Goal: Task Accomplishment & Management: Complete application form

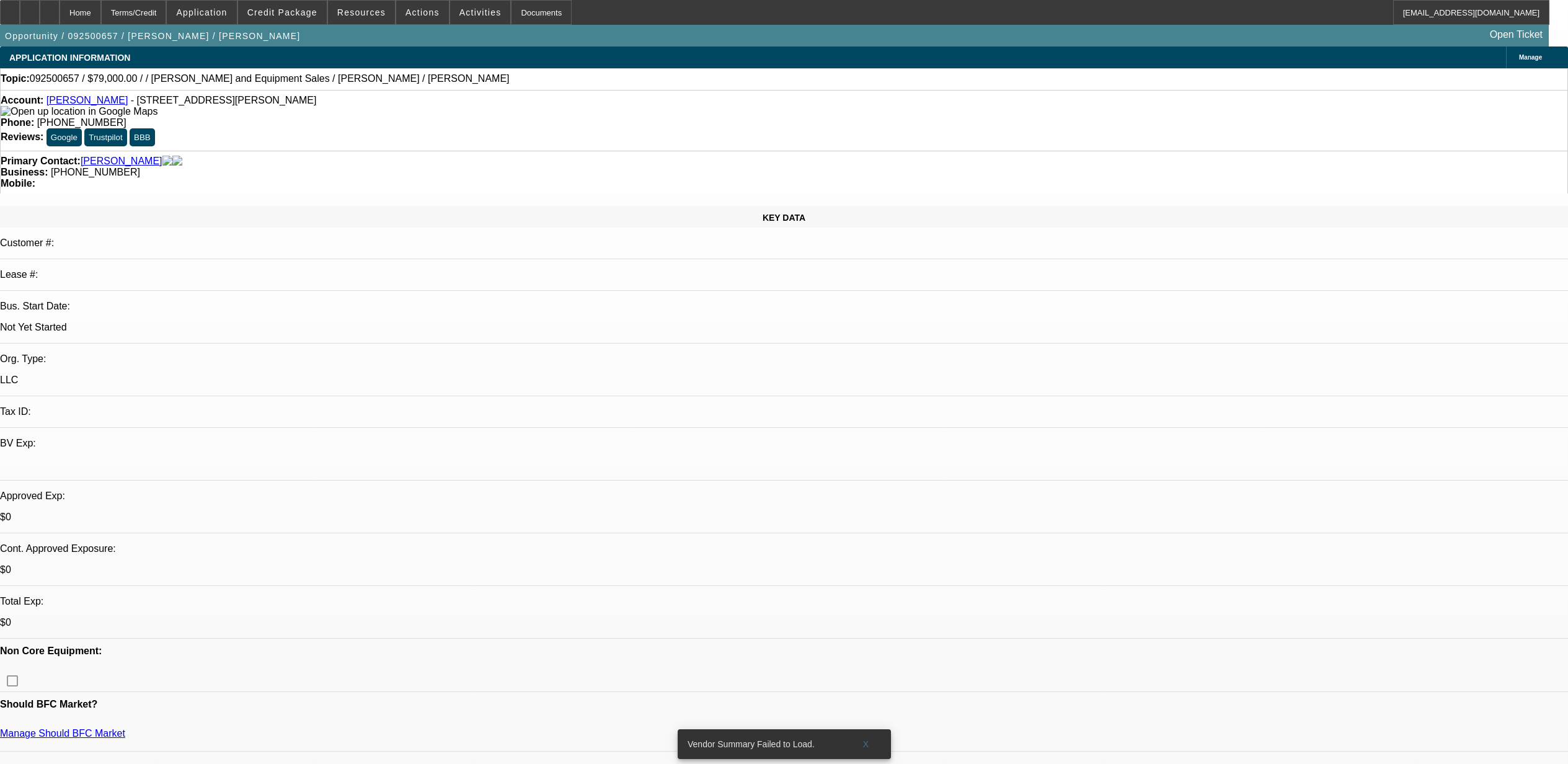
select select "0"
select select "2"
select select "0.1"
select select "4"
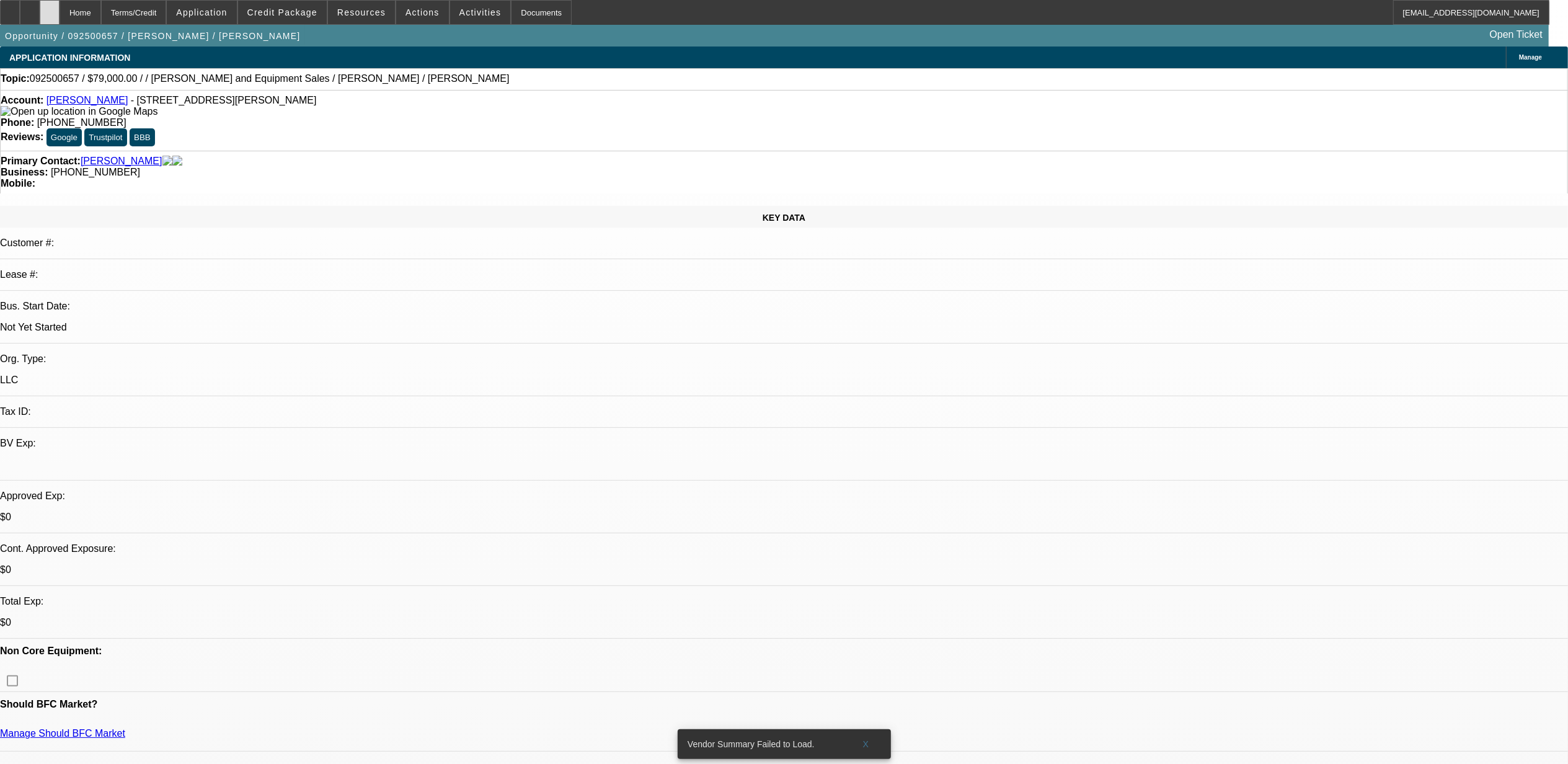
click at [59, 16] on div at bounding box center [49, 12] width 19 height 25
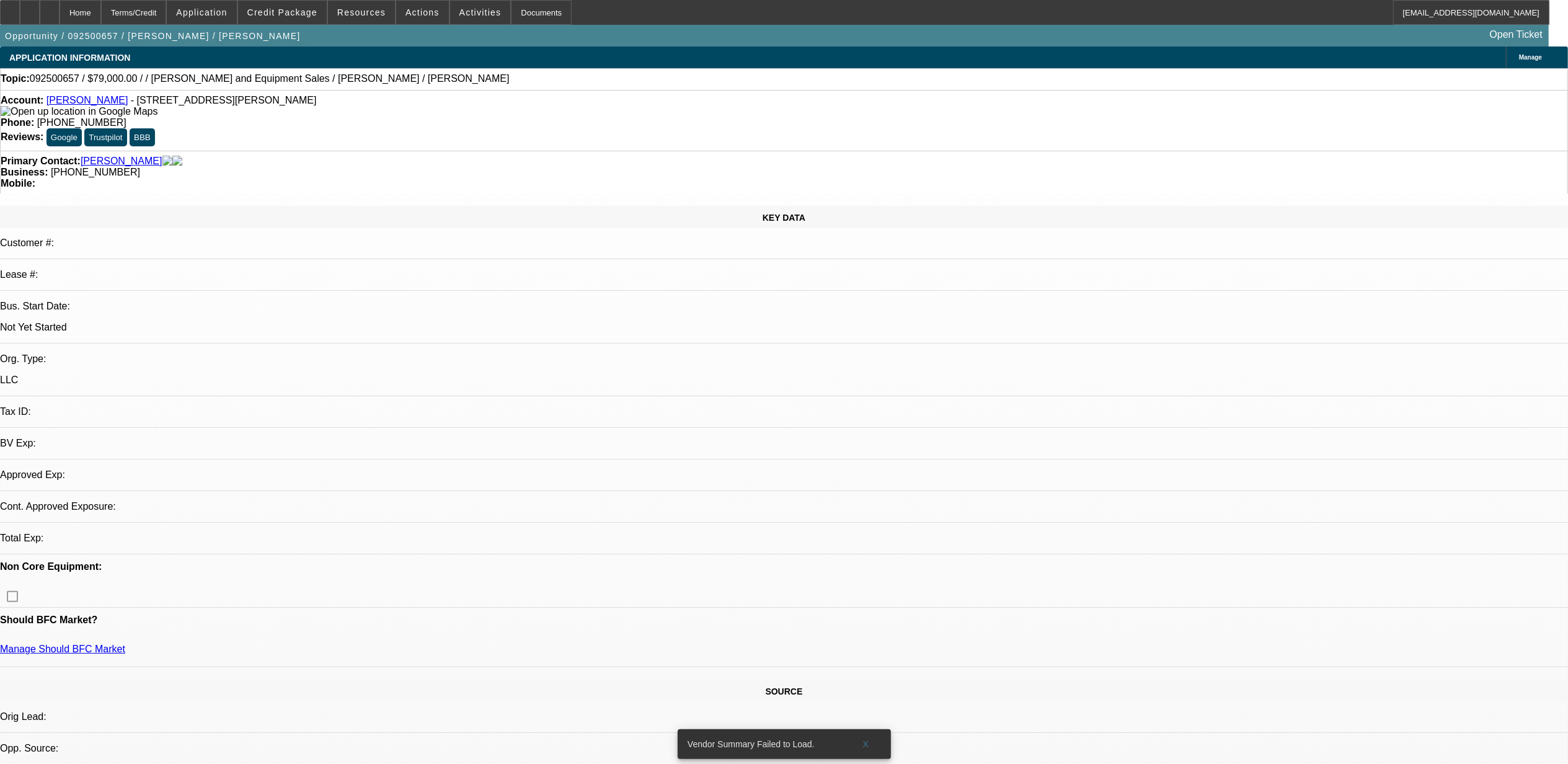
select select "0"
select select "2"
select select "0.1"
select select "1"
select select "2"
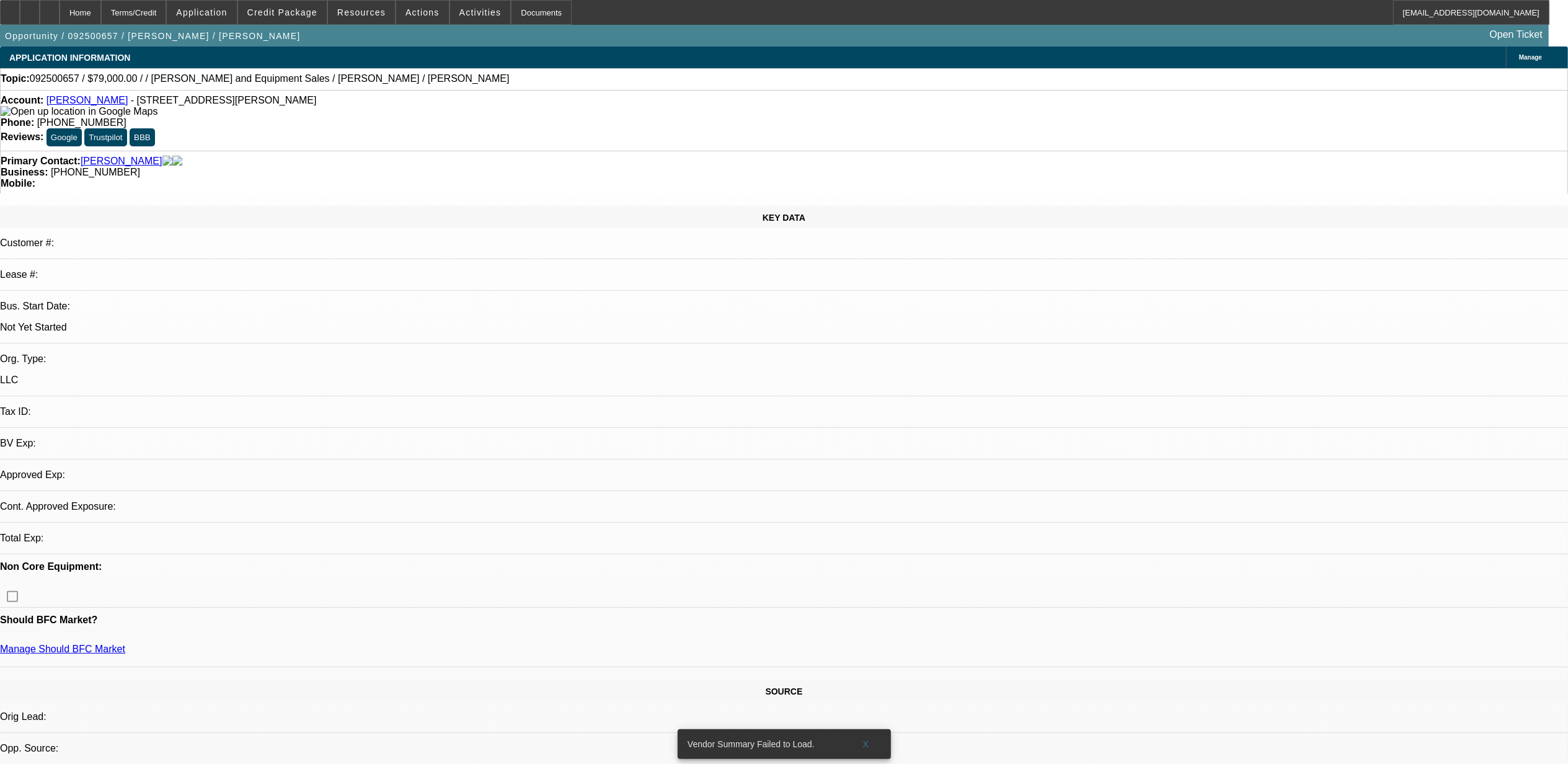
select select "4"
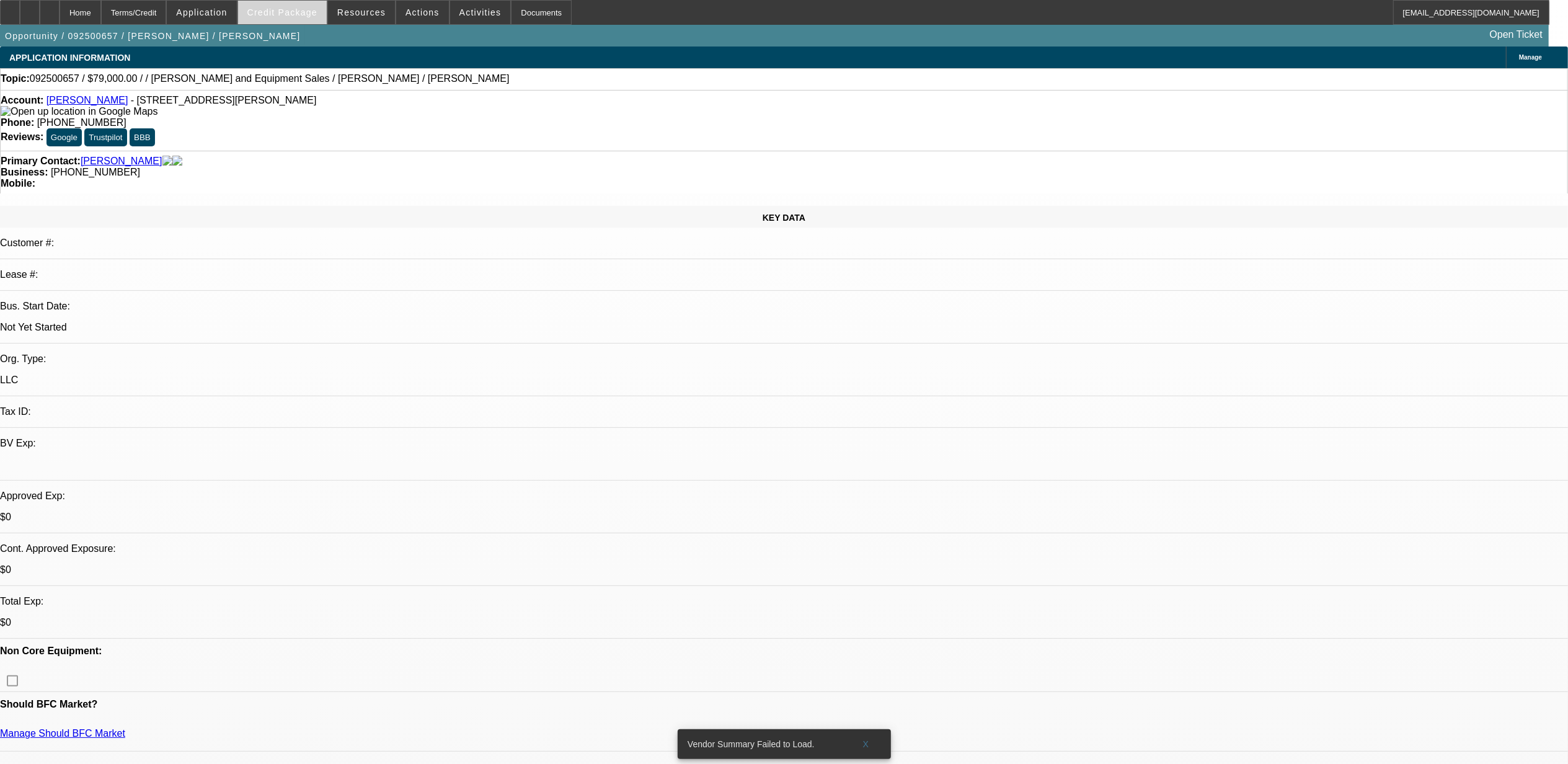
click at [271, 15] on span "Credit Package" at bounding box center [283, 12] width 70 height 10
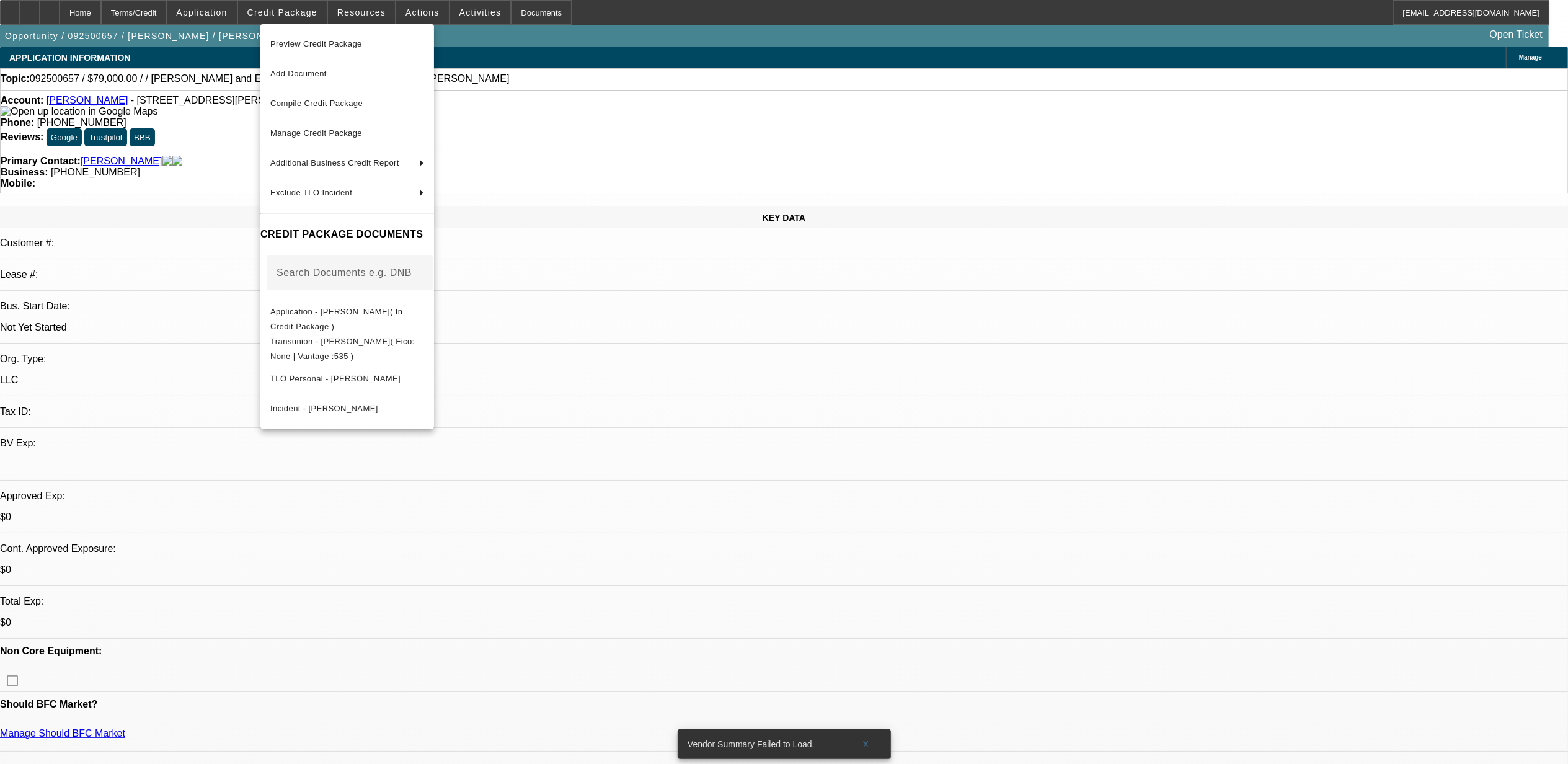
click at [299, 48] on span "Preview Credit Package" at bounding box center [348, 44] width 154 height 15
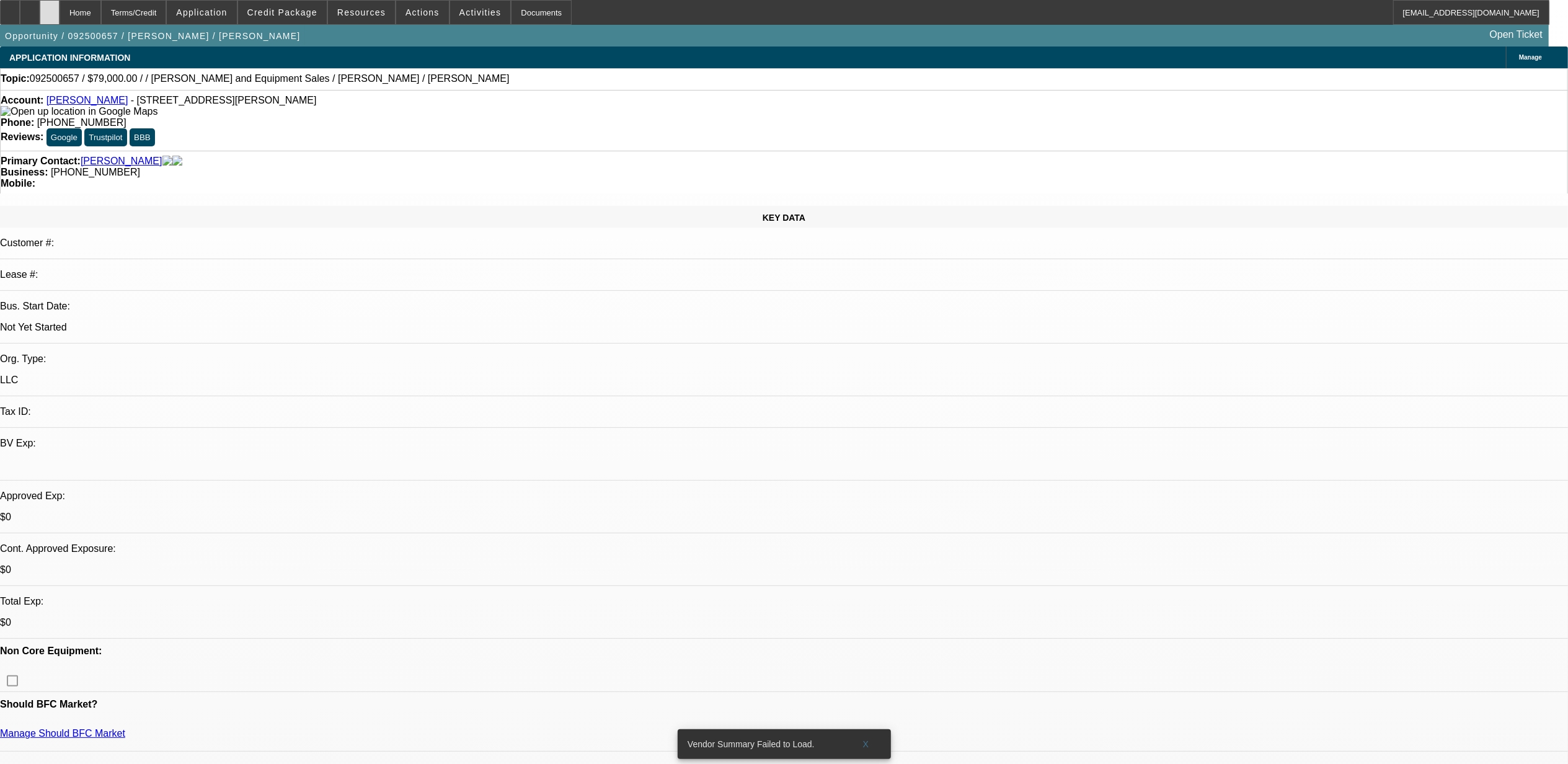
click at [50, 8] on icon at bounding box center [50, 8] width 0 height 0
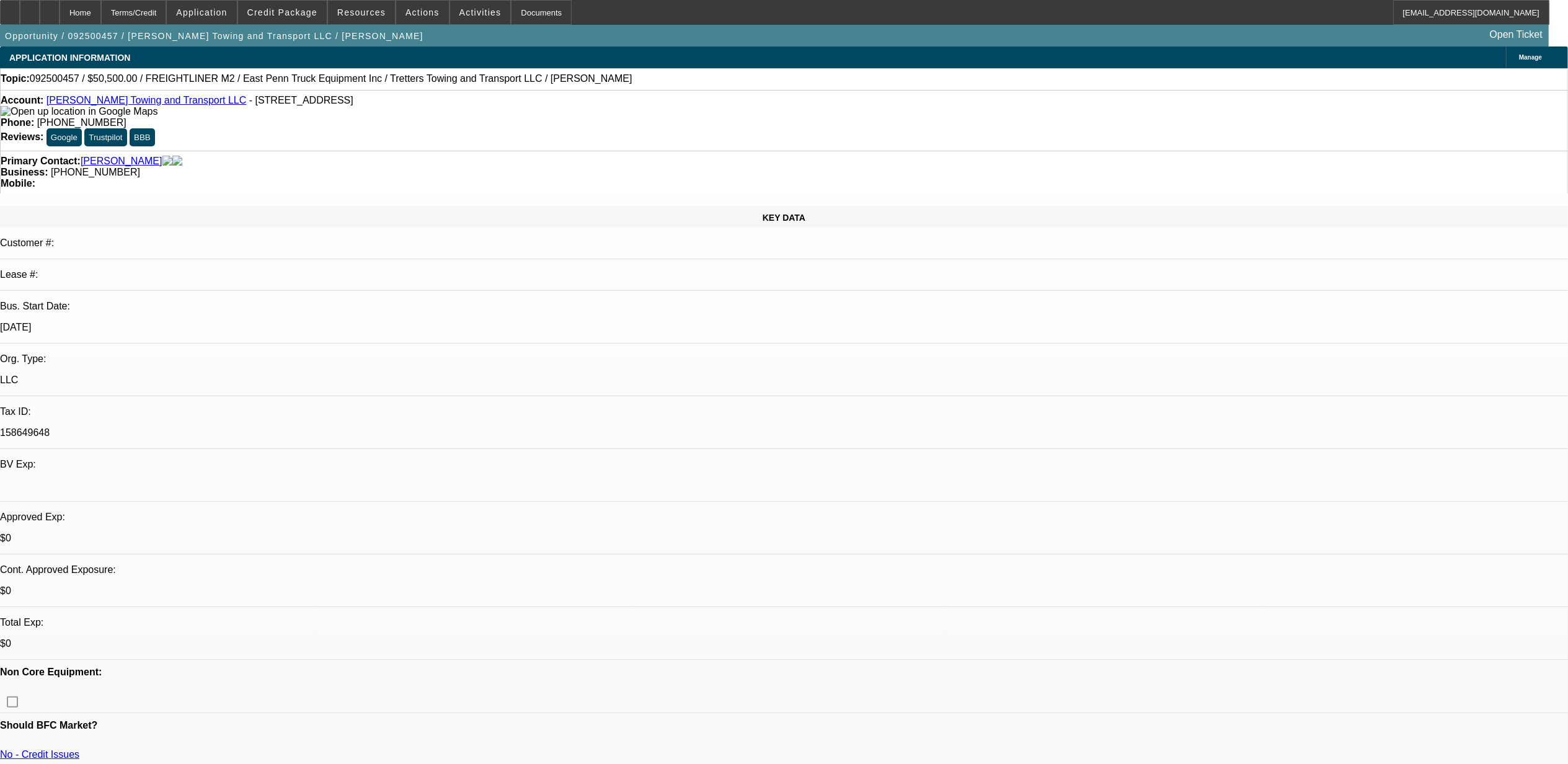
select select "0"
select select "2"
select select "0"
select select "2"
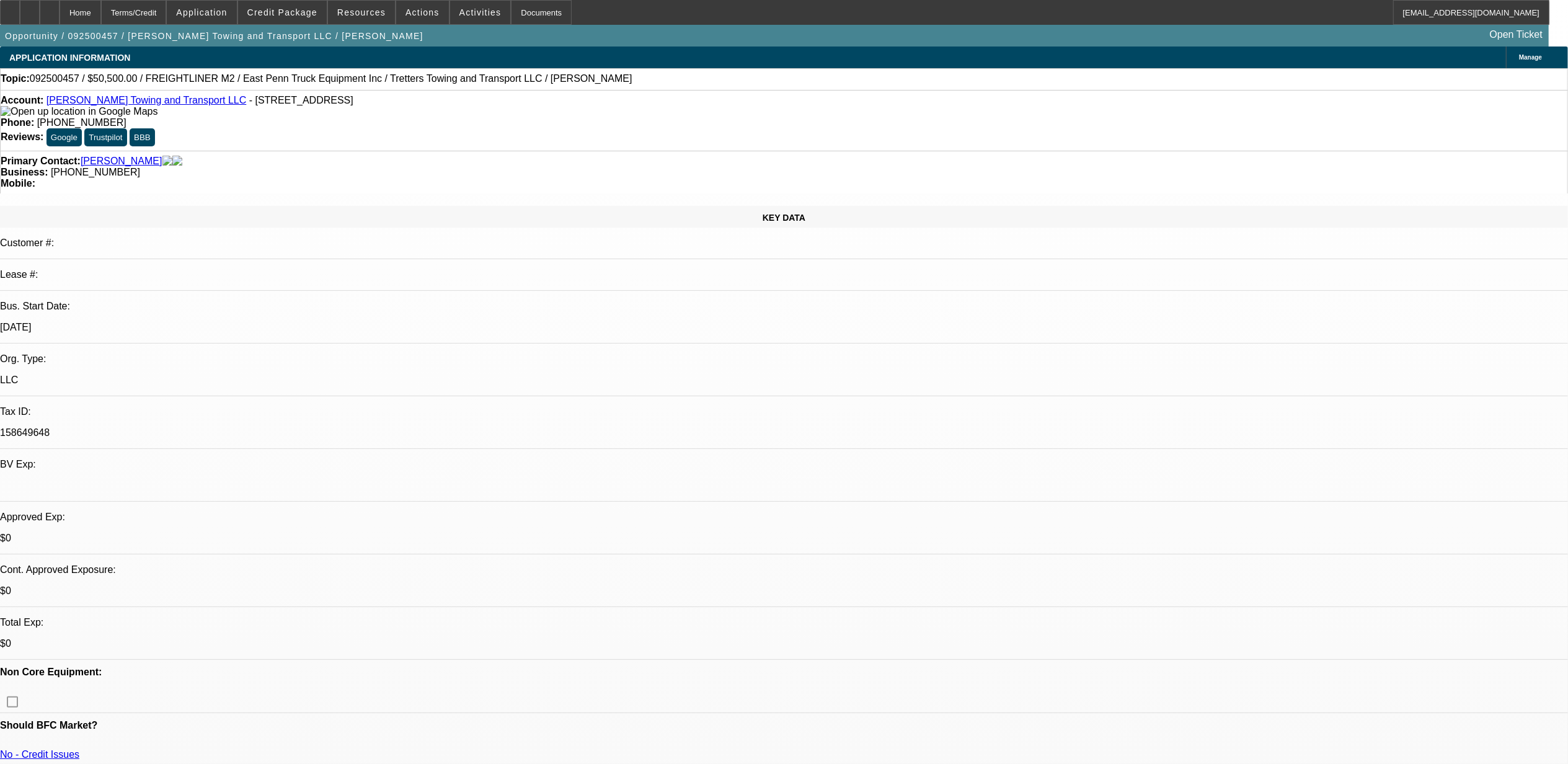
select select "0"
select select "2"
select select "0"
select select "0.1"
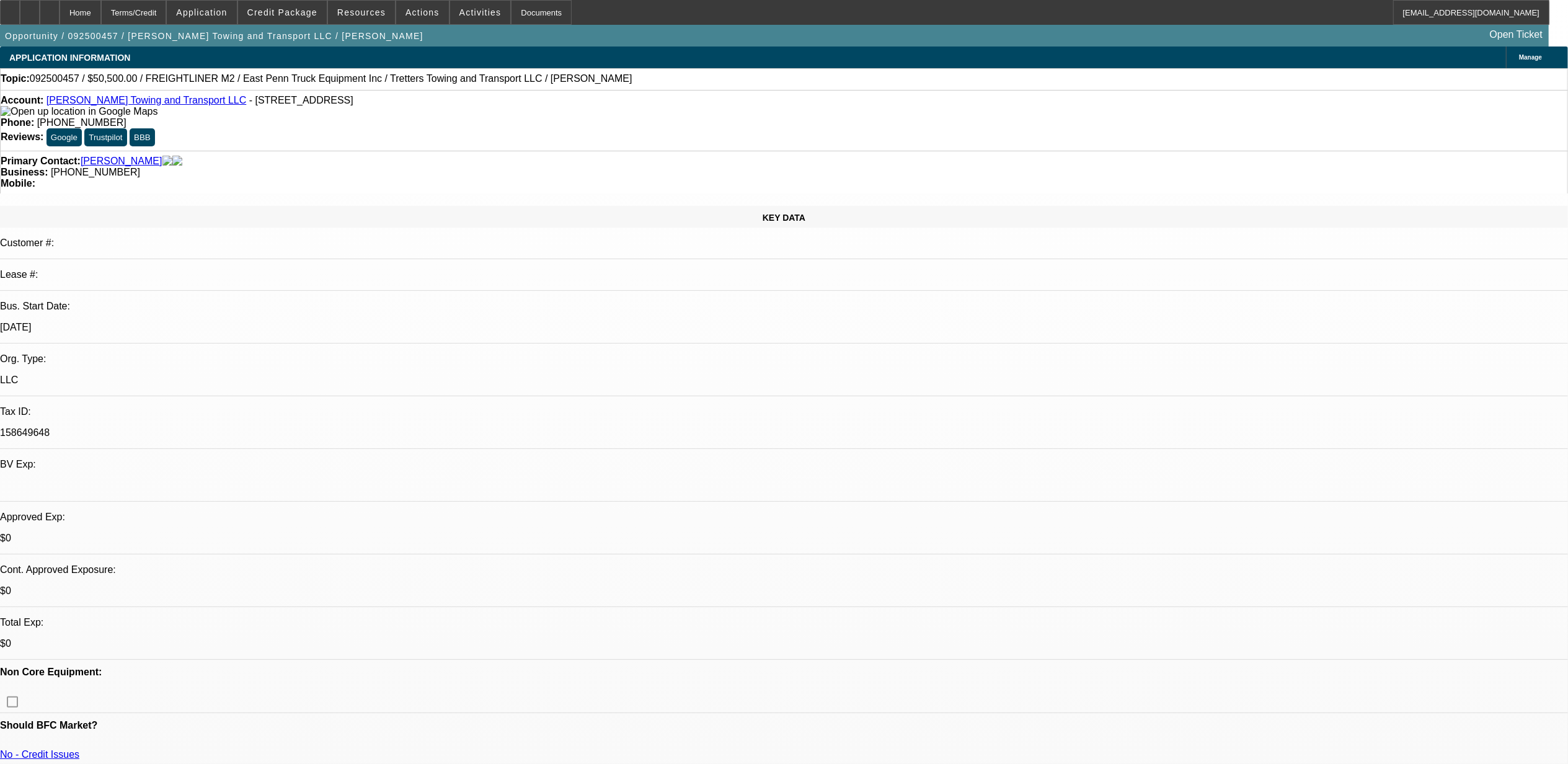
select select "2"
select select "0"
select select "1"
select select "2"
select select "6"
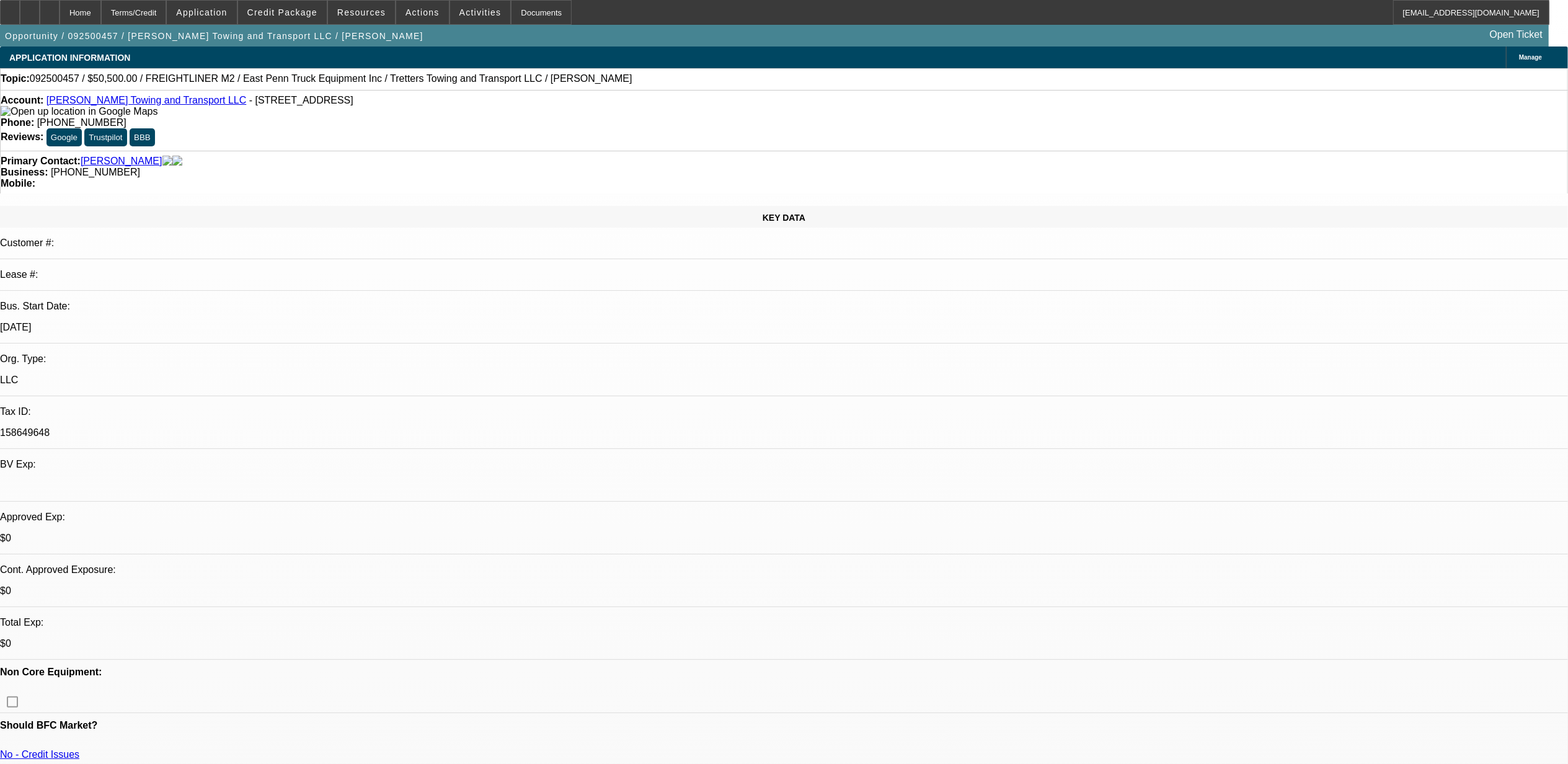
select select "1"
select select "2"
select select "6"
select select "1"
select select "2"
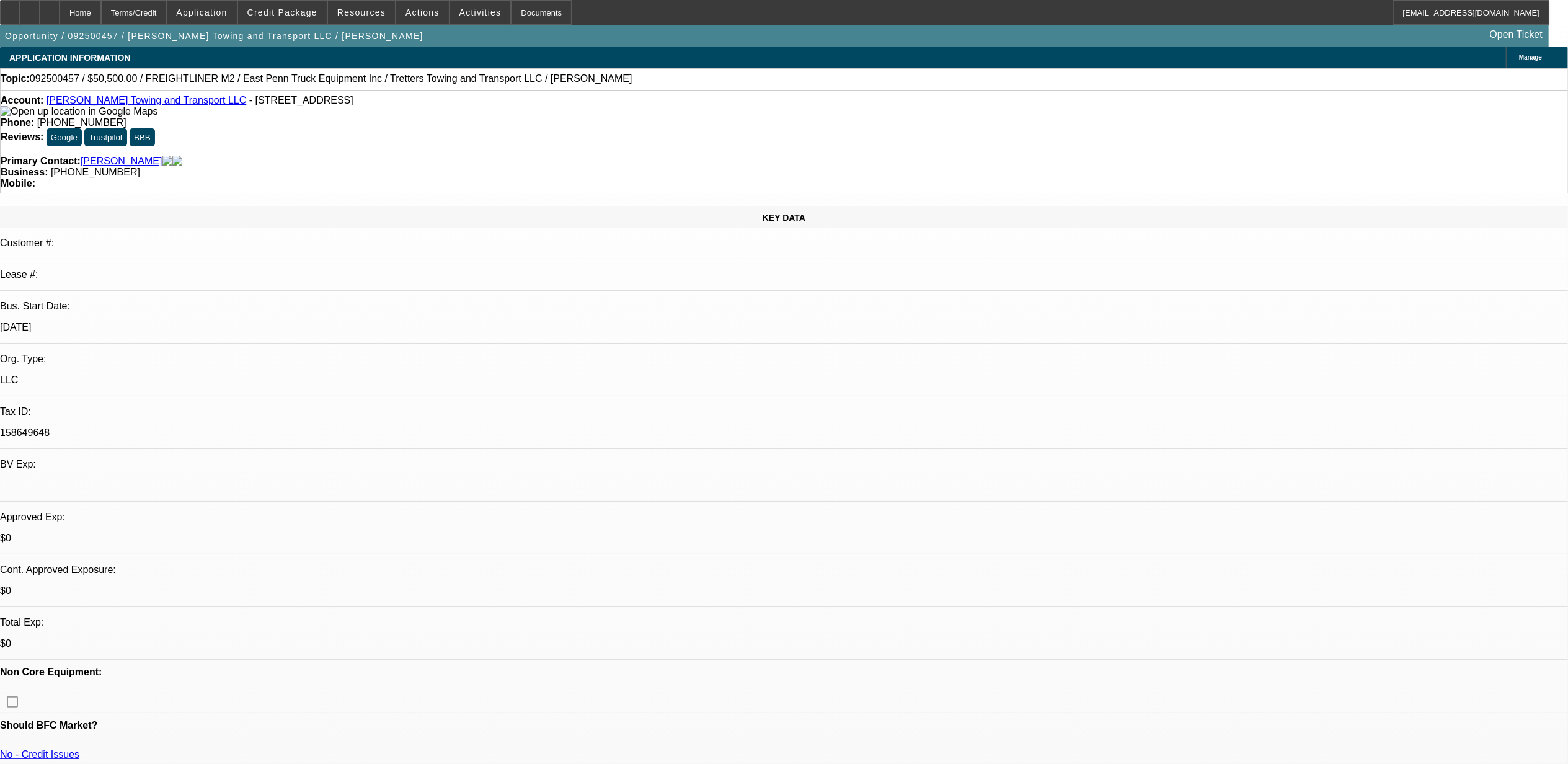
select select "6"
select select "1"
select select "2"
select select "6"
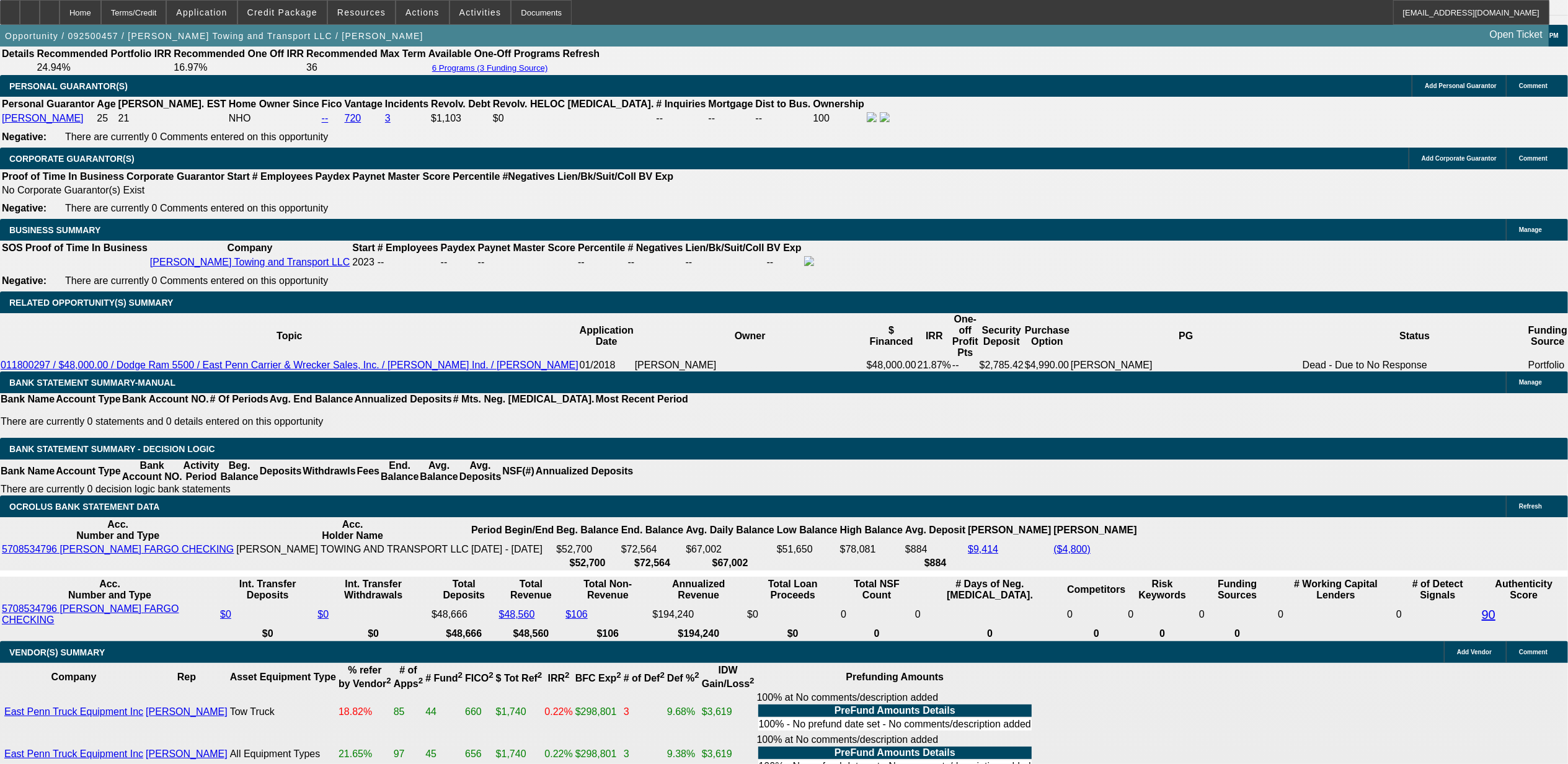
scroll to position [1819, 0]
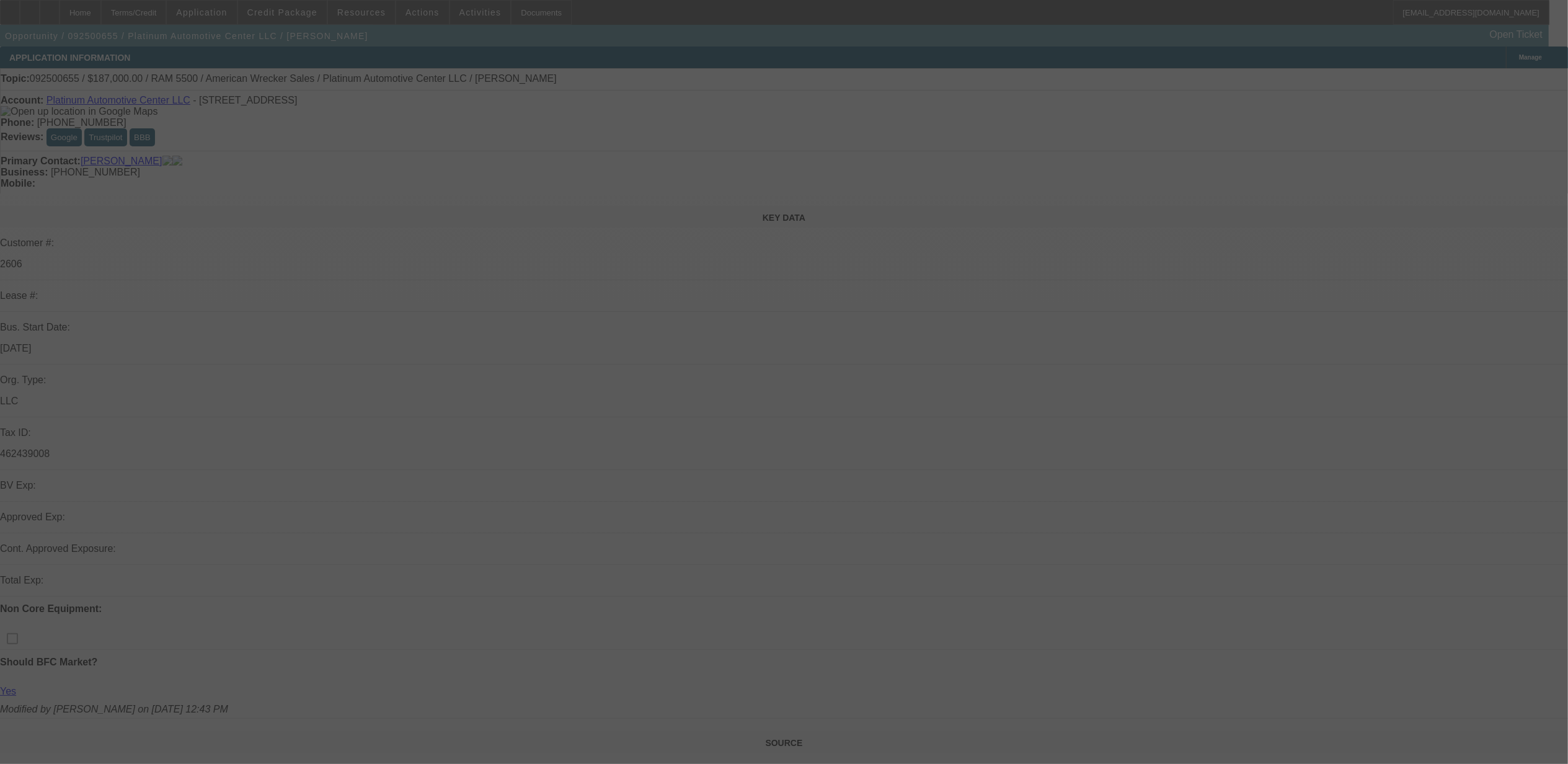
select select "0"
select select "2"
select select "0"
select select "6"
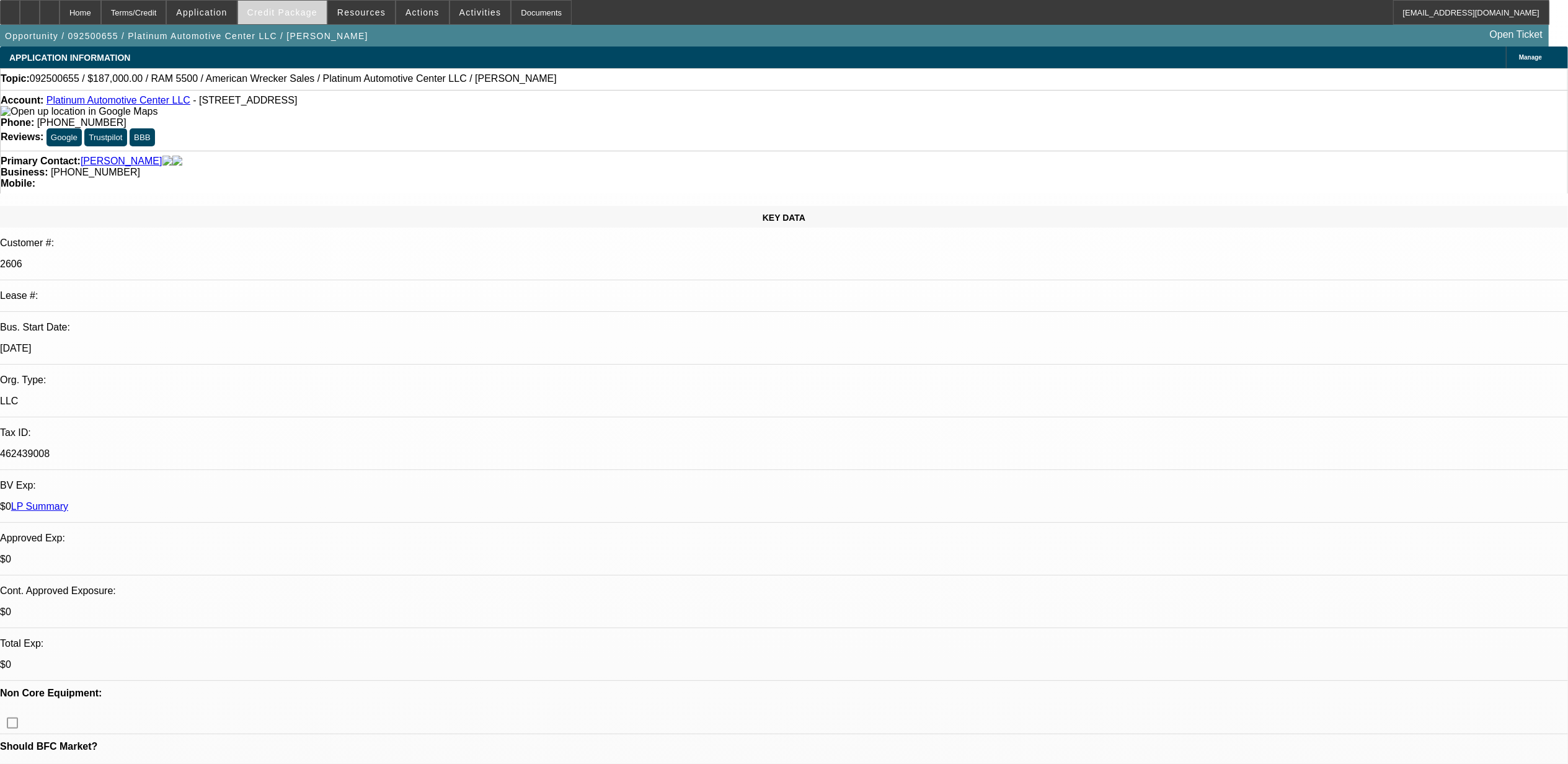
click at [295, 18] on span at bounding box center [283, 12] width 89 height 30
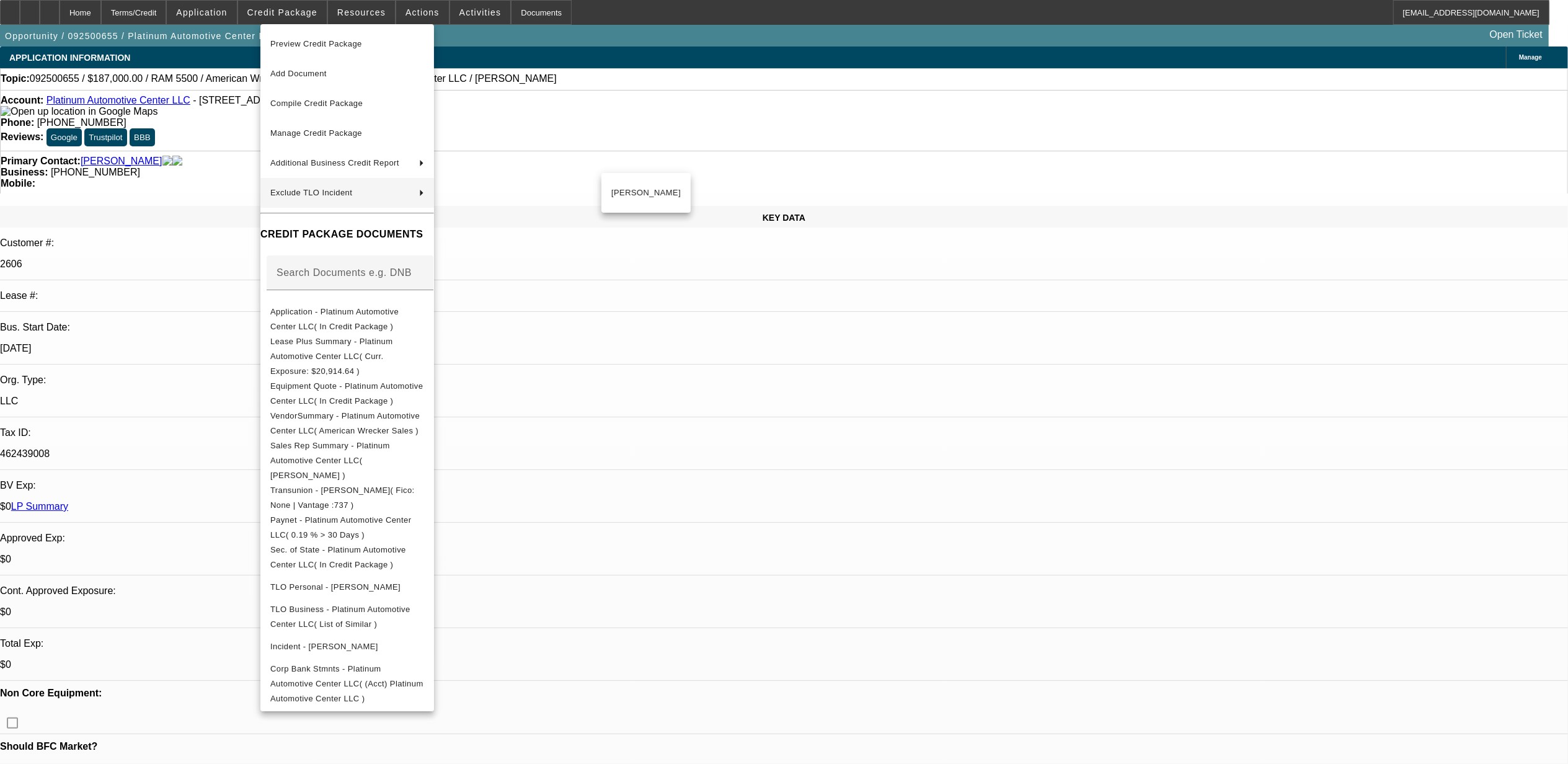
click at [712, 92] on div at bounding box center [784, 382] width 1568 height 764
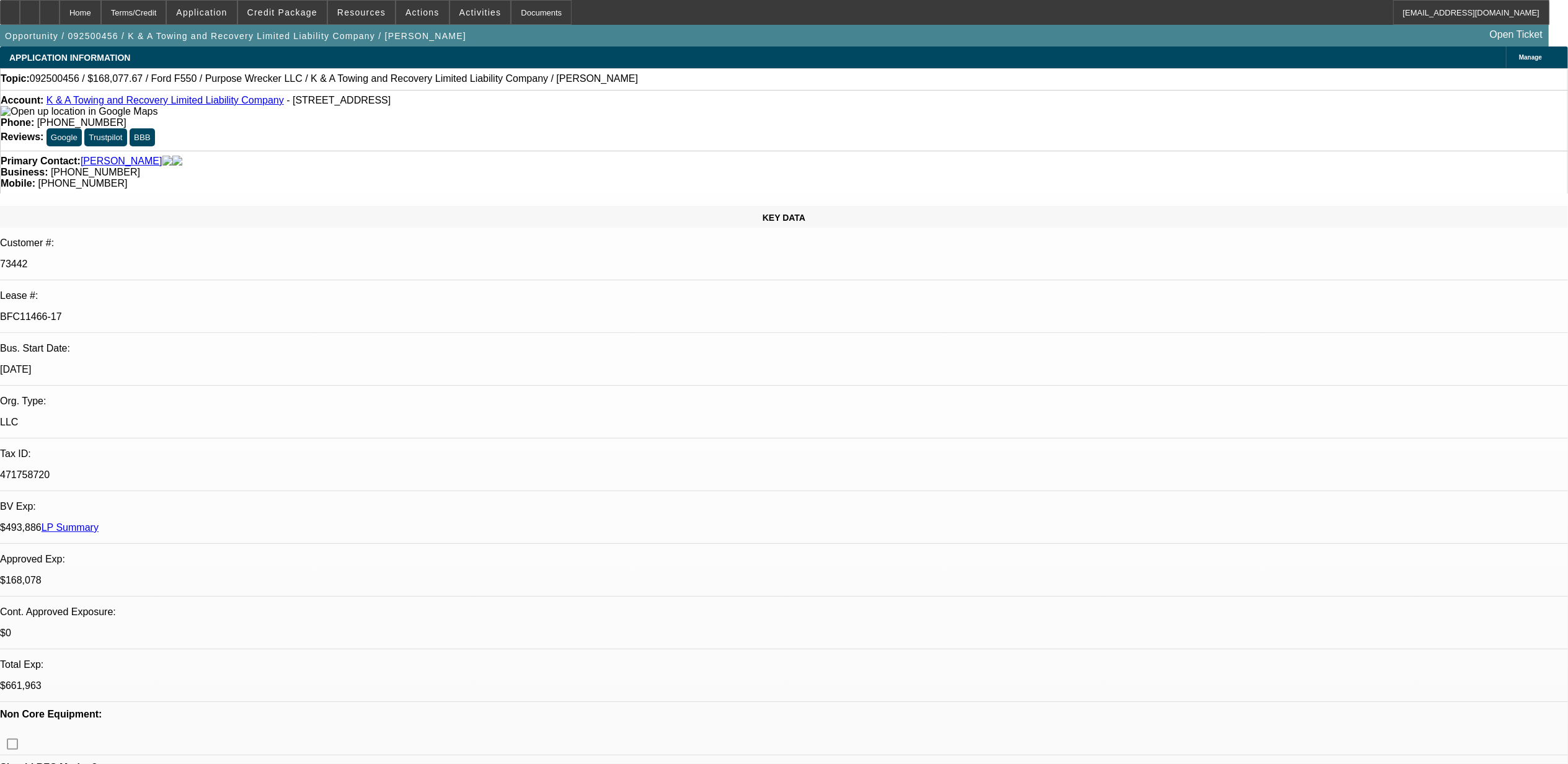
select select "0"
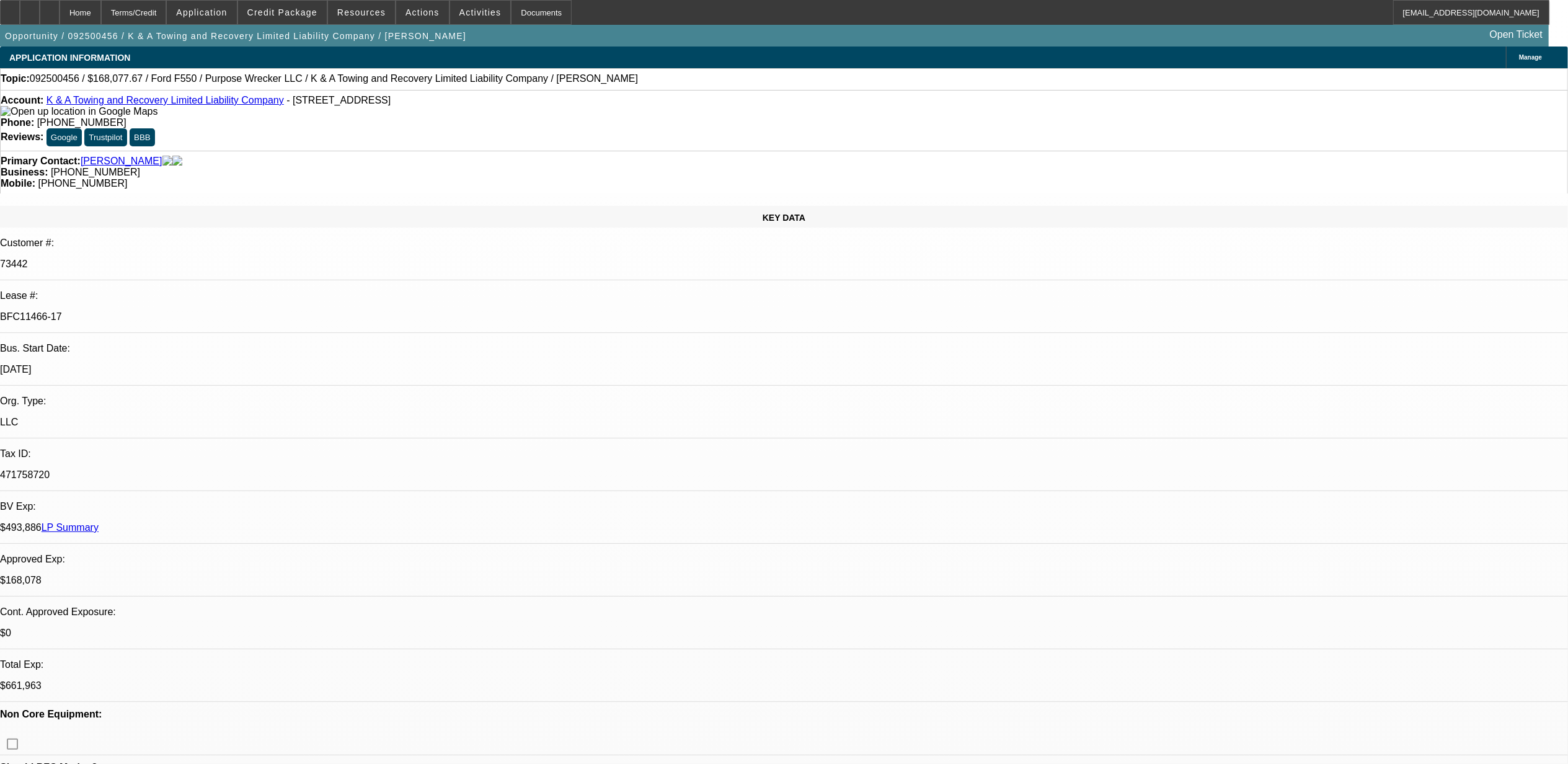
select select "0"
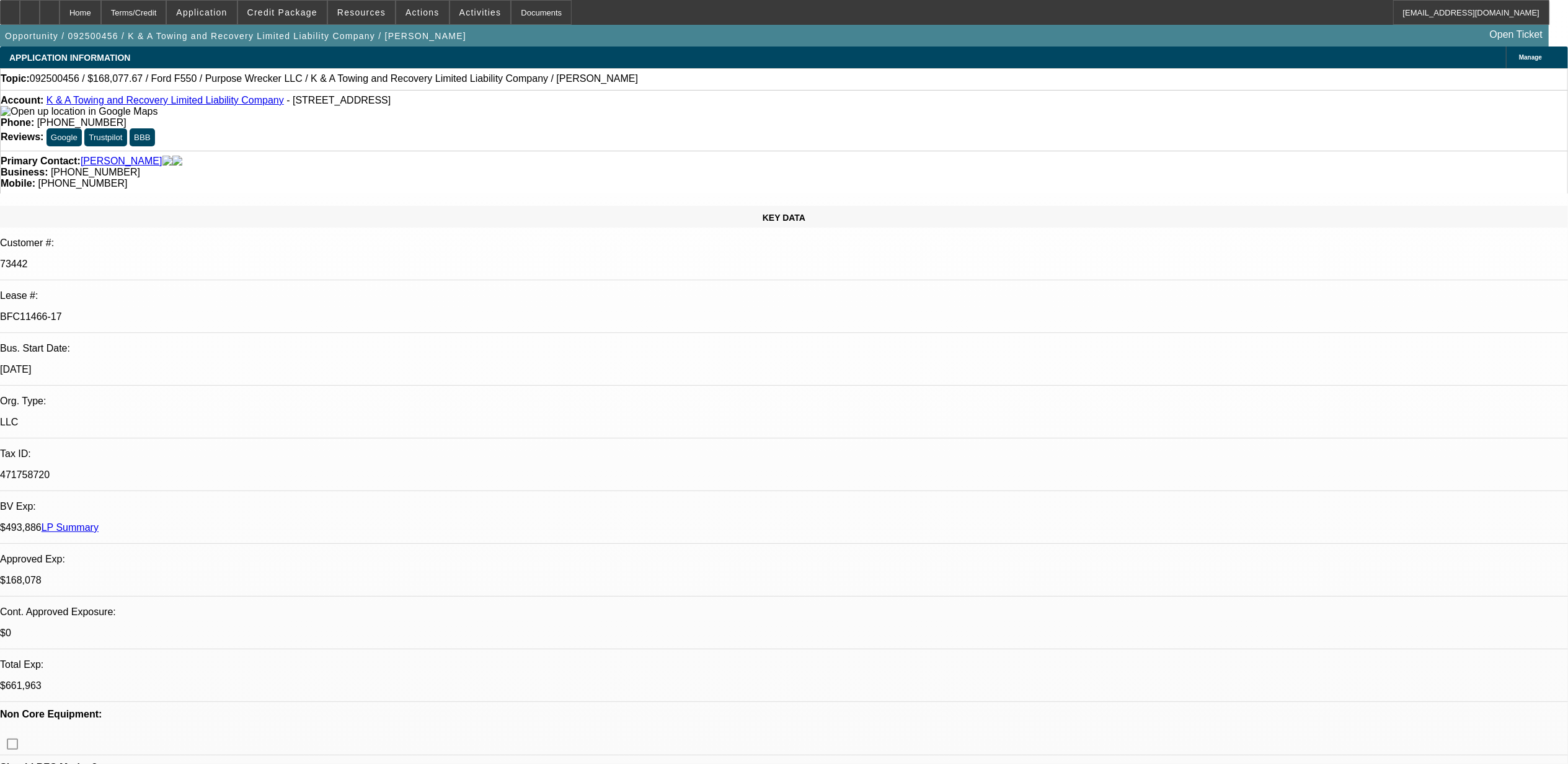
select select "0"
select select "1"
select select "6"
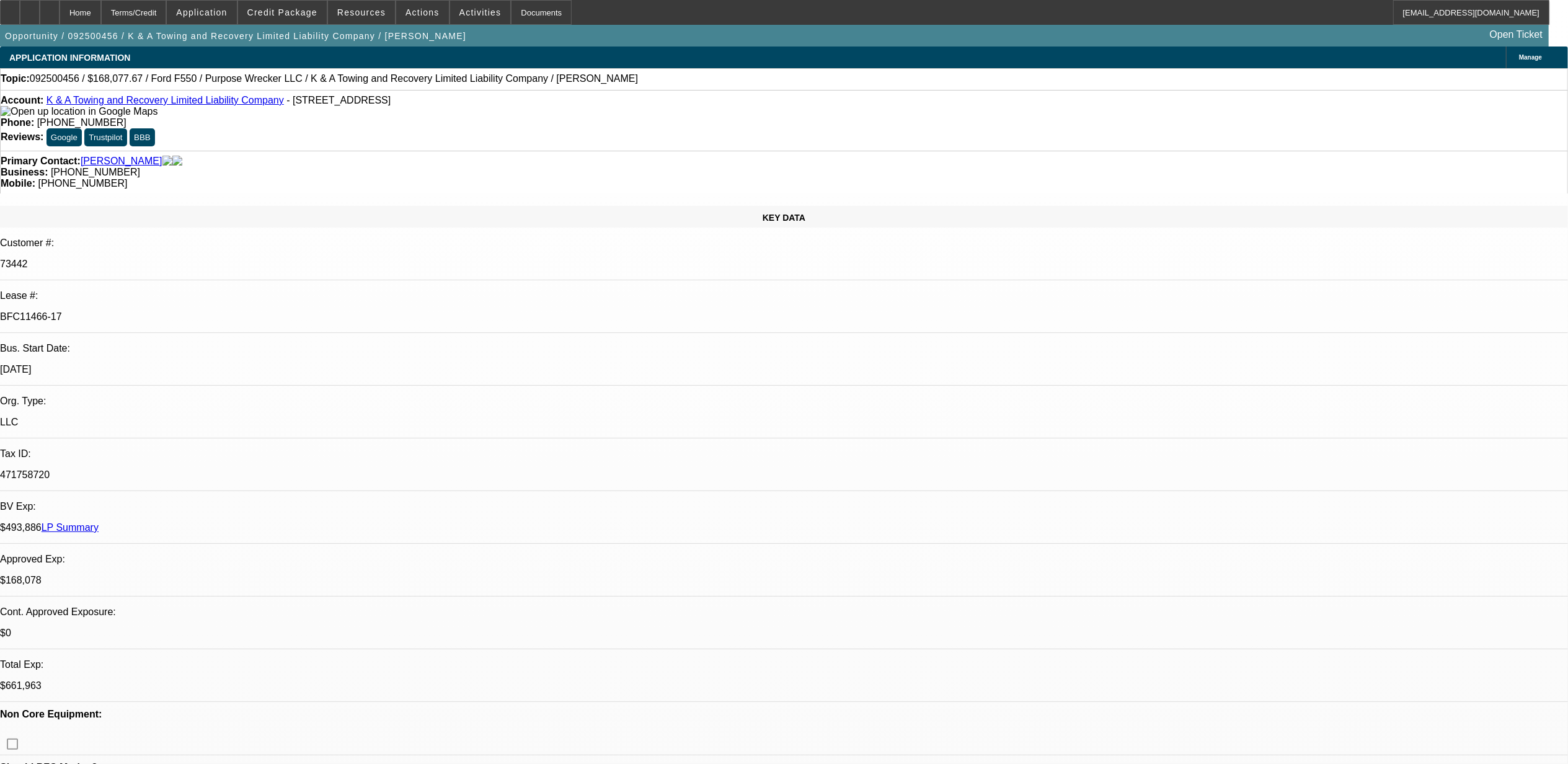
select select "1"
select select "2"
select select "6"
select select "1"
select select "2"
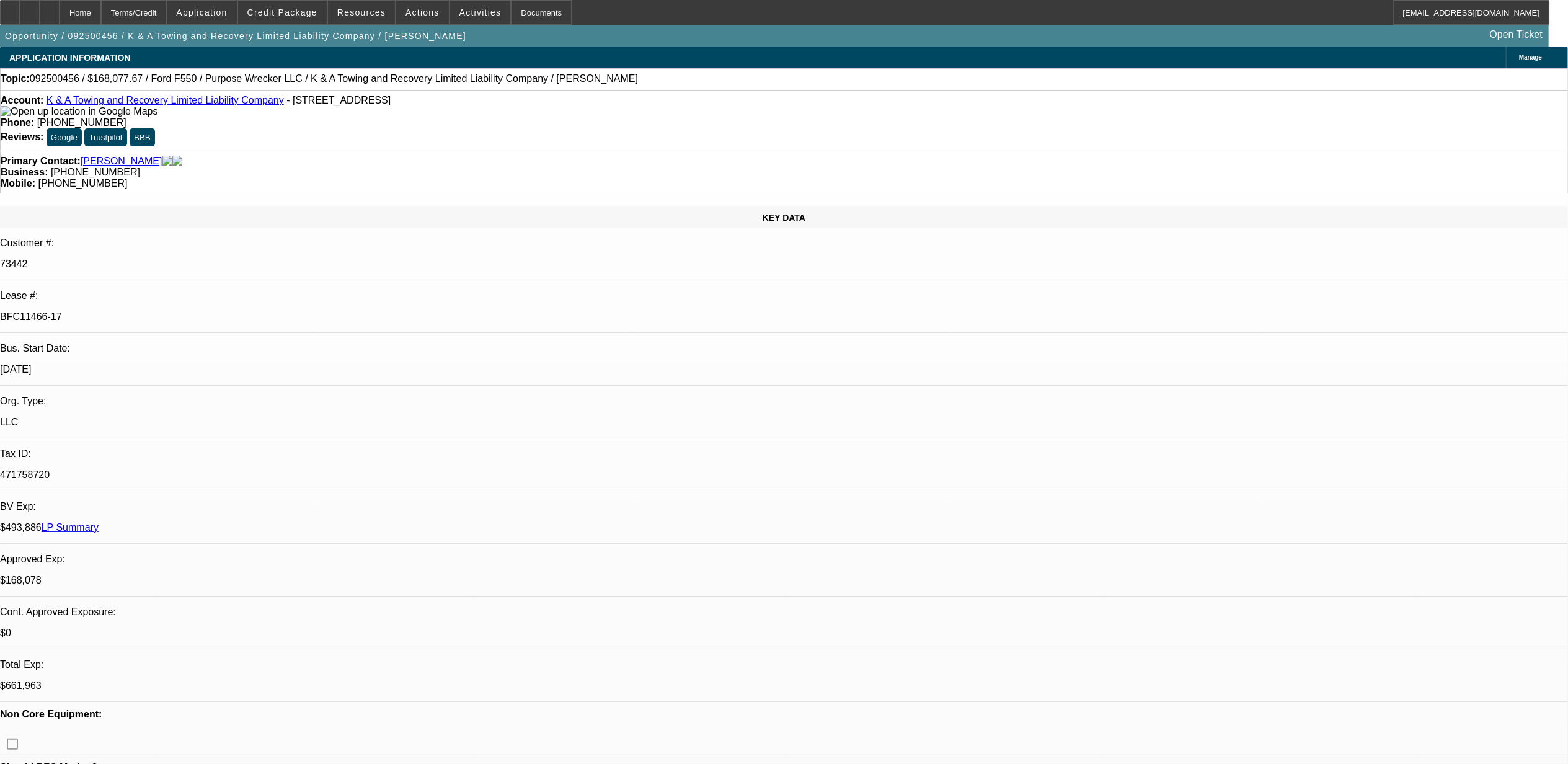
select select "6"
select select "1"
select select "2"
select select "6"
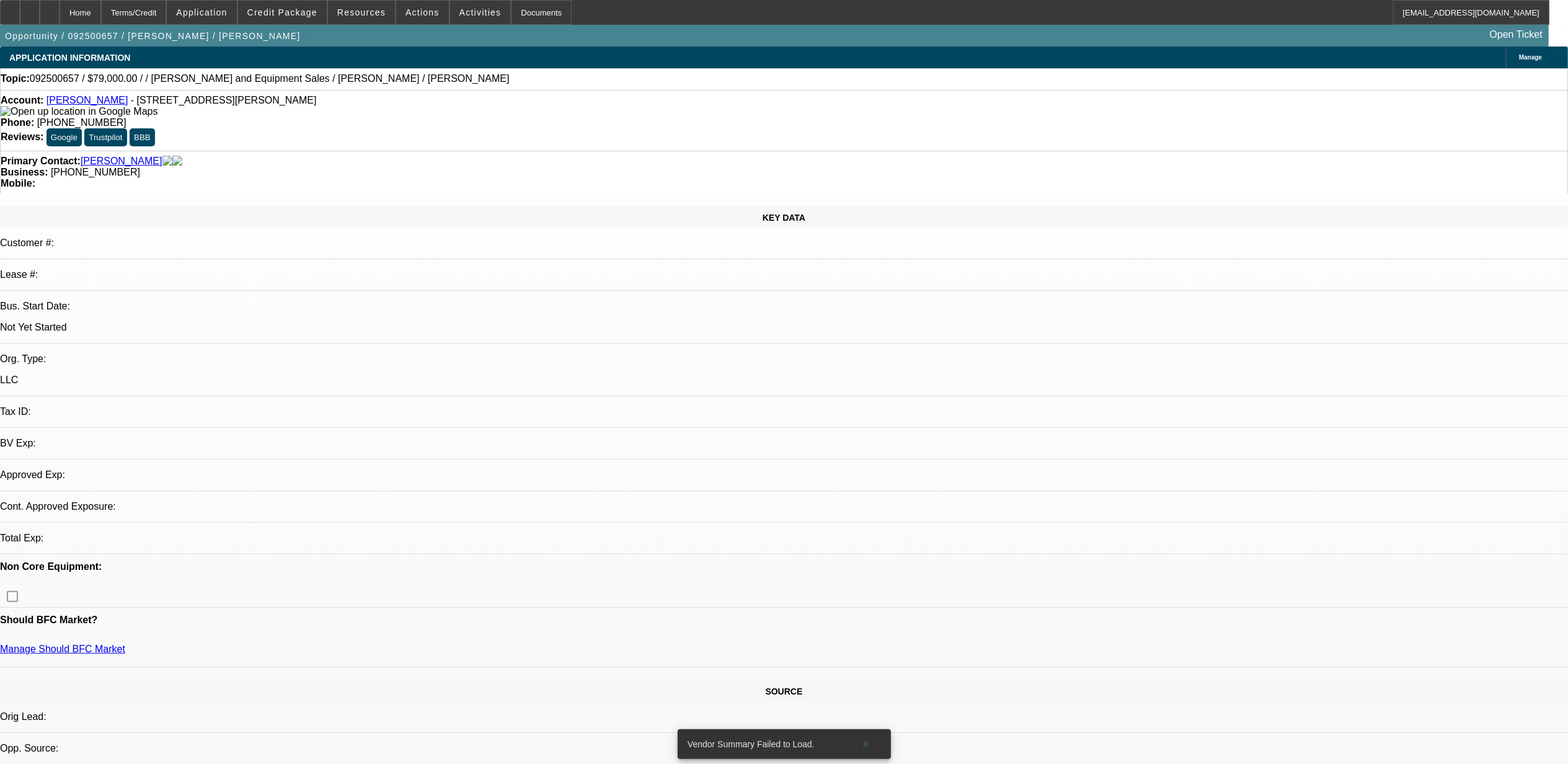
select select "0"
select select "2"
select select "0.1"
select select "4"
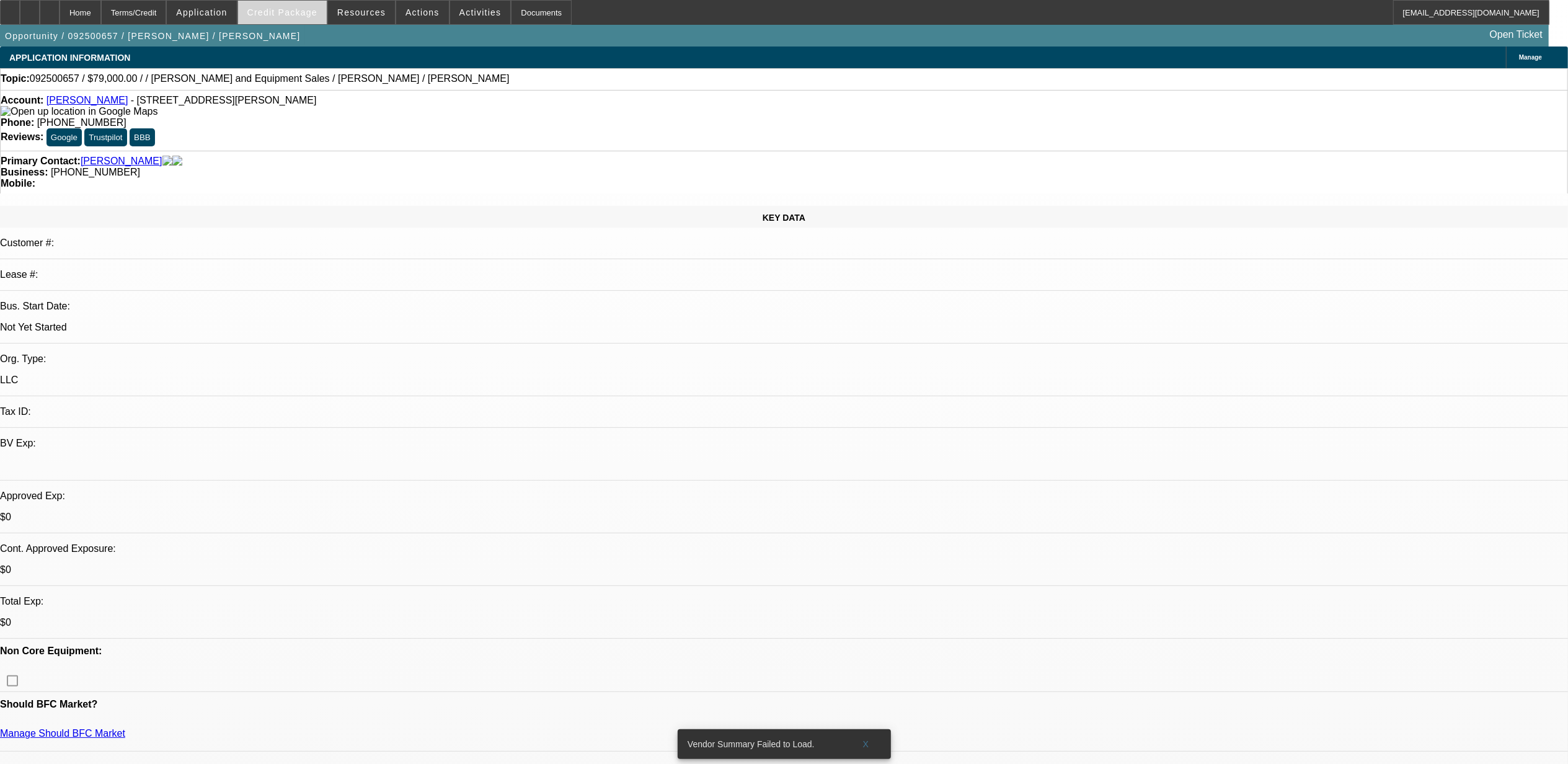
click at [310, 8] on span "Credit Package" at bounding box center [283, 12] width 70 height 10
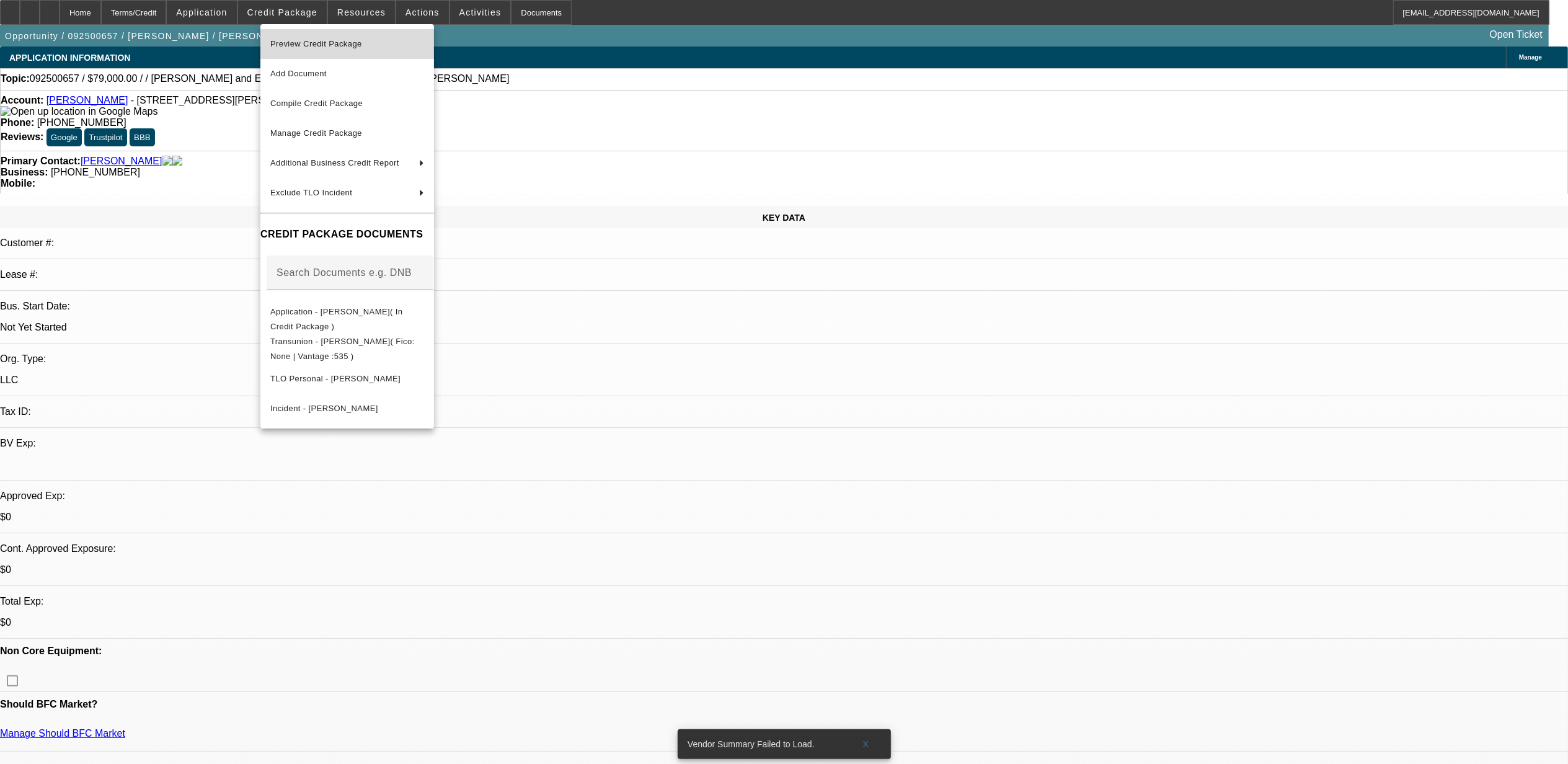
click at [371, 52] on button "Preview Credit Package" at bounding box center [347, 44] width 173 height 30
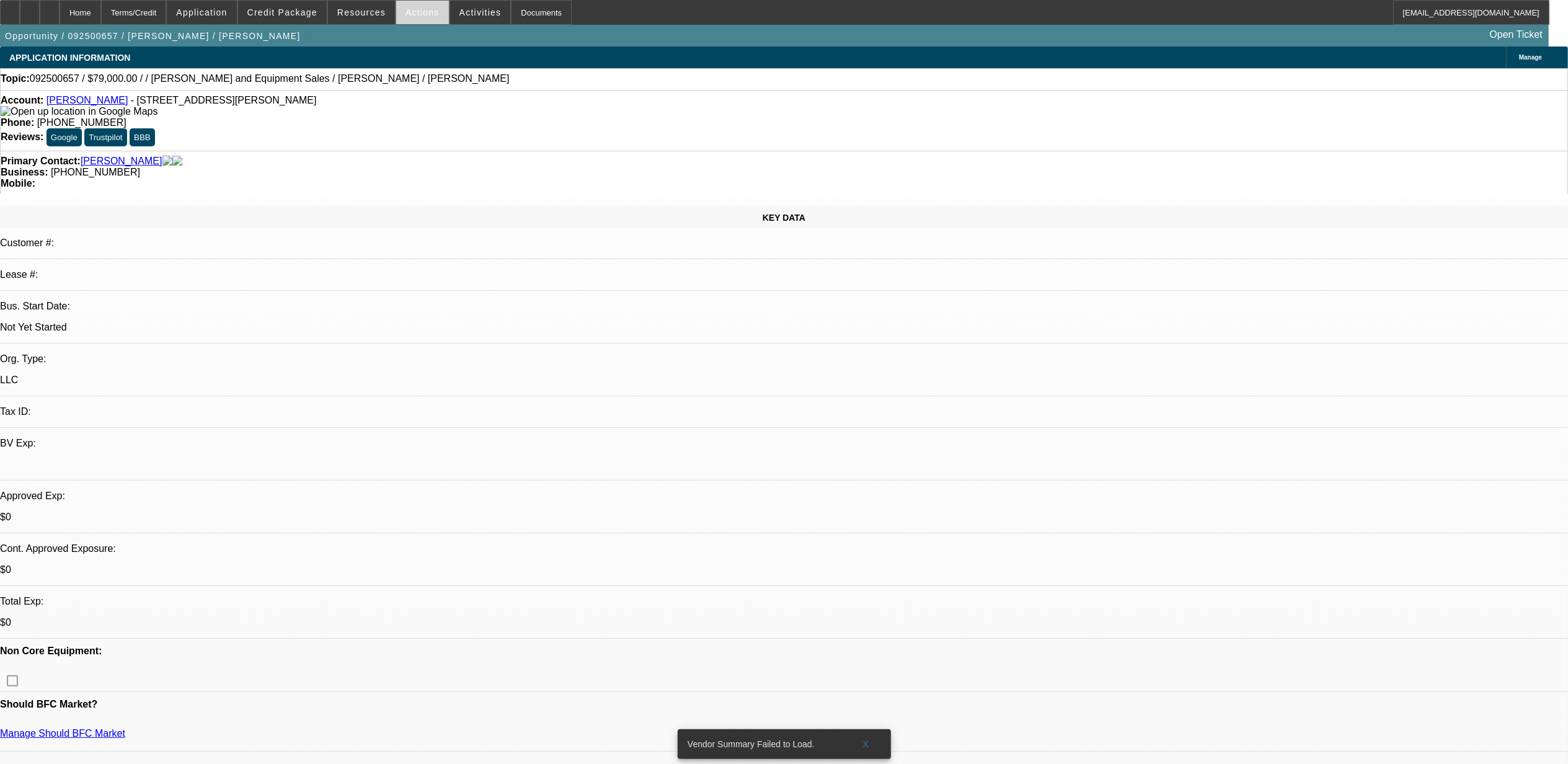
click at [413, 12] on span "Actions" at bounding box center [422, 12] width 34 height 10
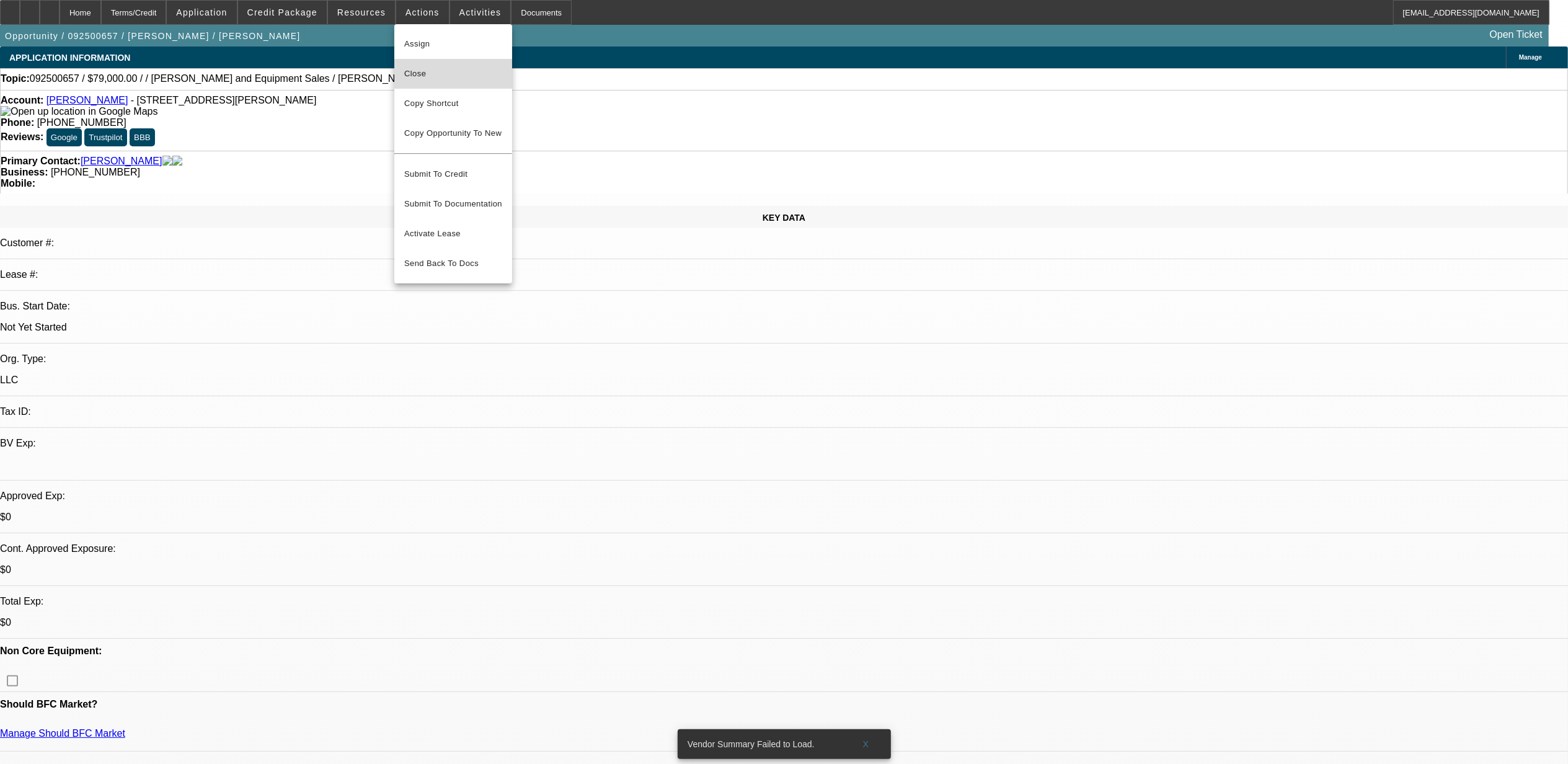
click at [454, 72] on span "Close" at bounding box center [453, 74] width 98 height 15
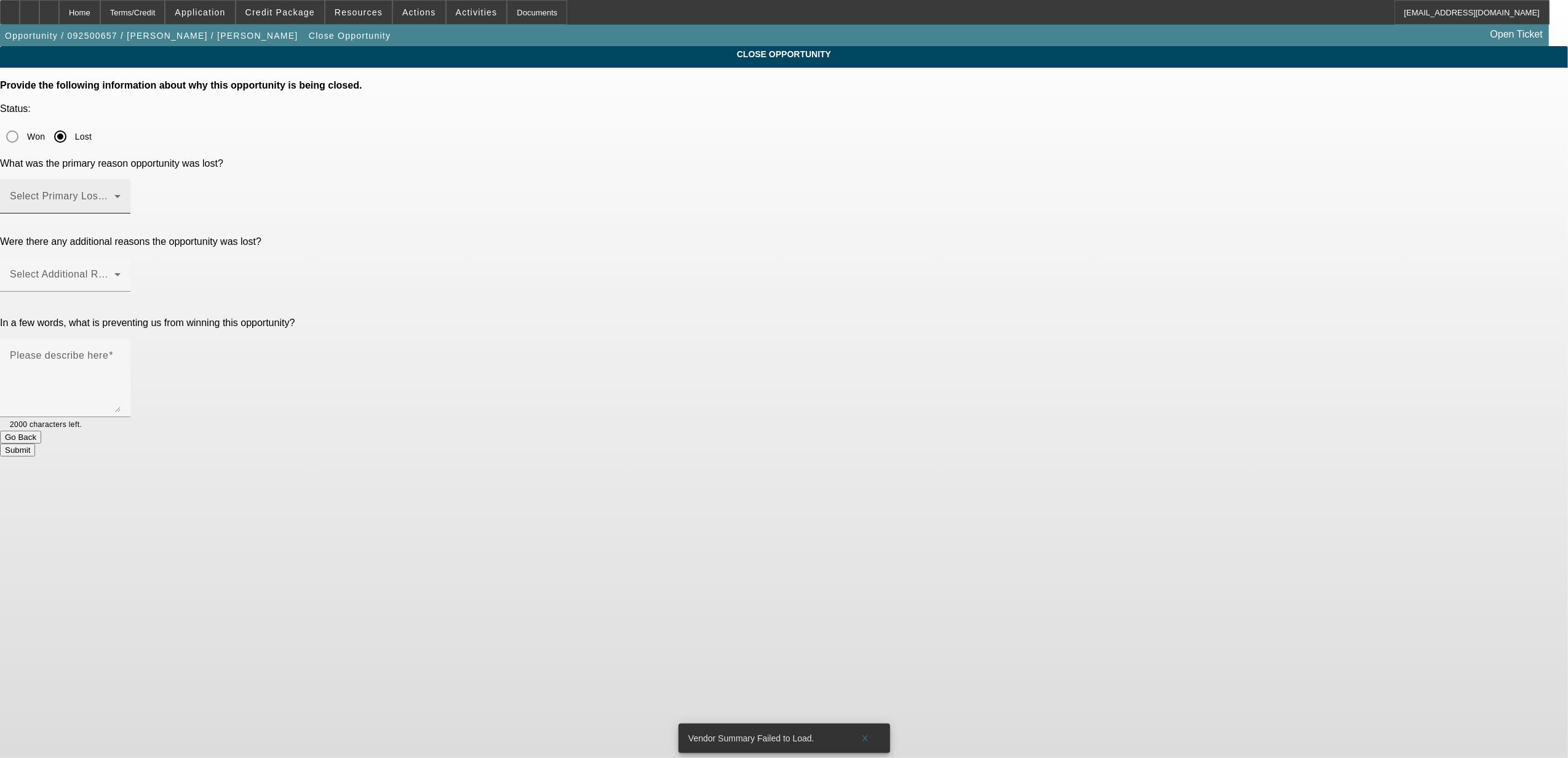
click at [114, 194] on span at bounding box center [63, 201] width 105 height 15
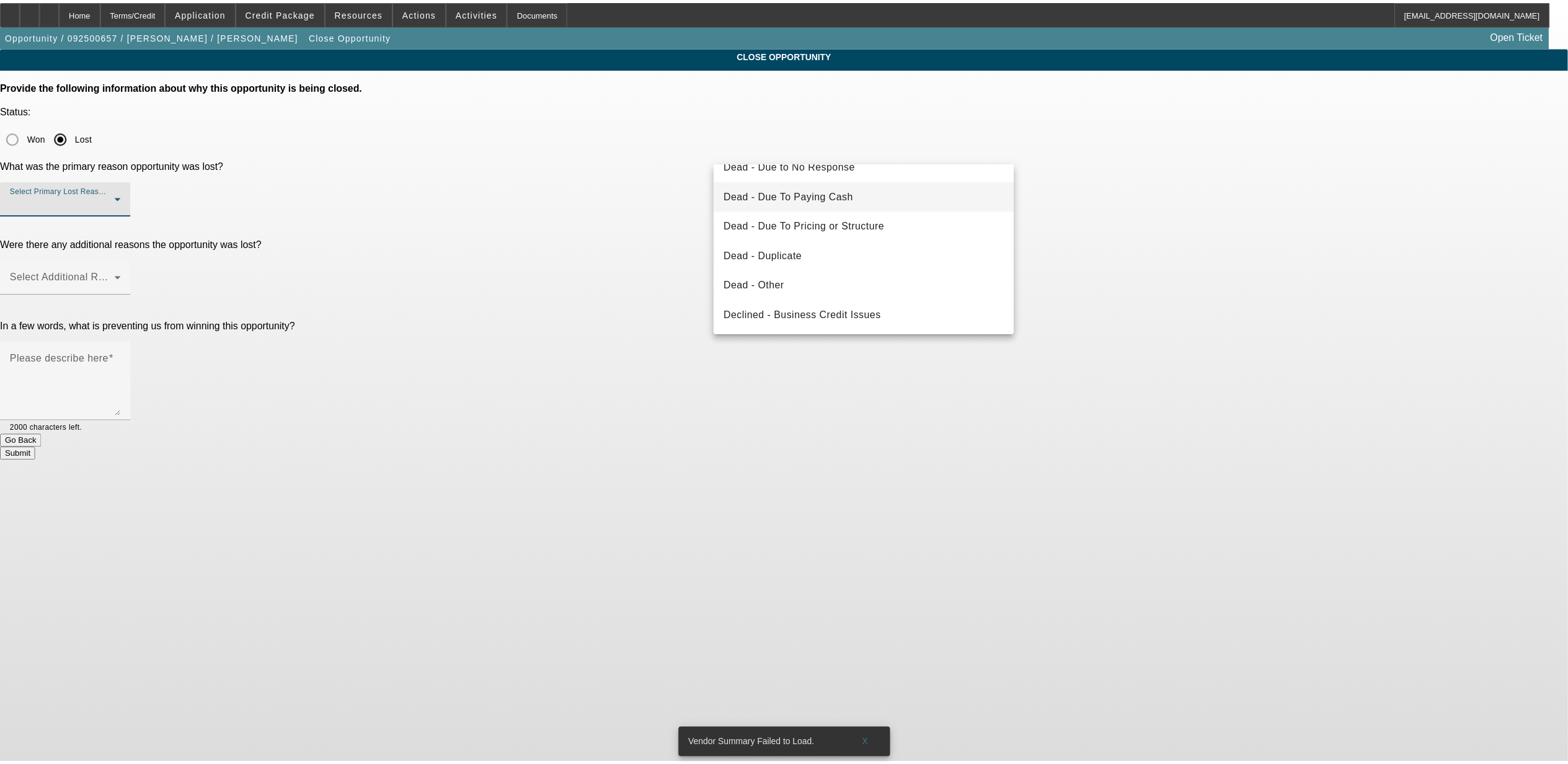
scroll to position [165, 0]
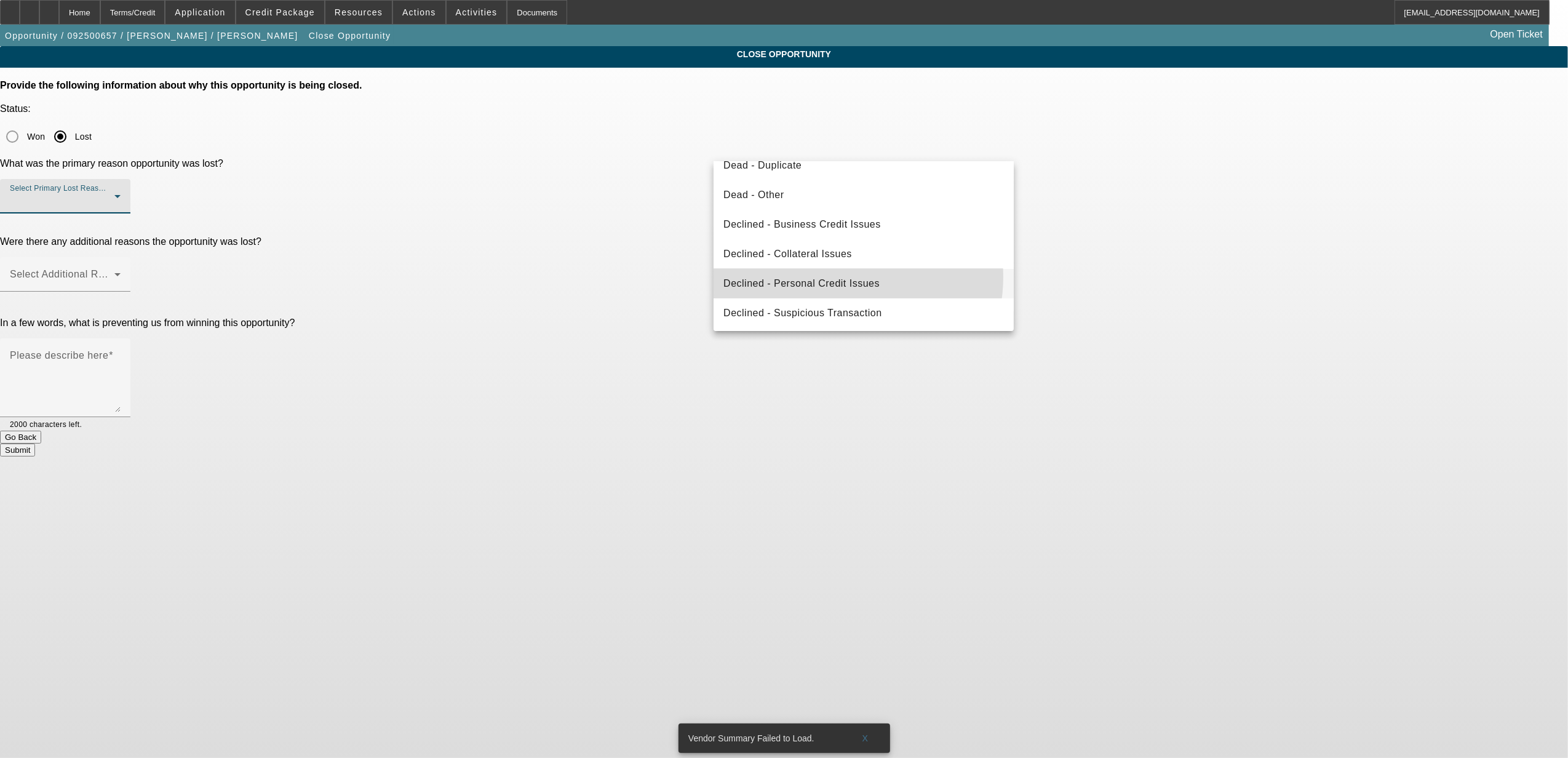
click at [831, 276] on span "Declined - Personal Credit Issues" at bounding box center [802, 283] width 156 height 15
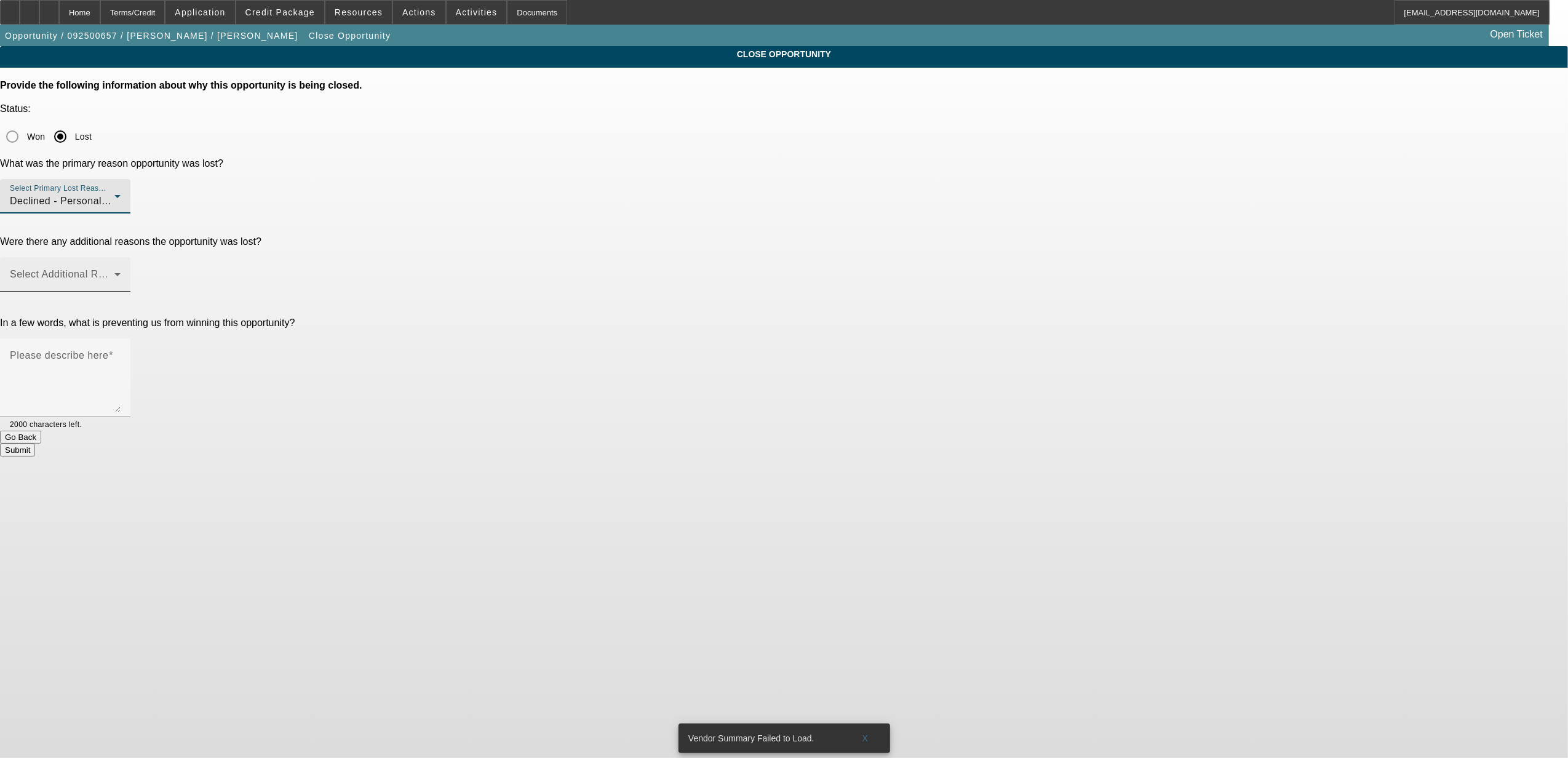
click at [114, 272] on span at bounding box center [63, 280] width 105 height 15
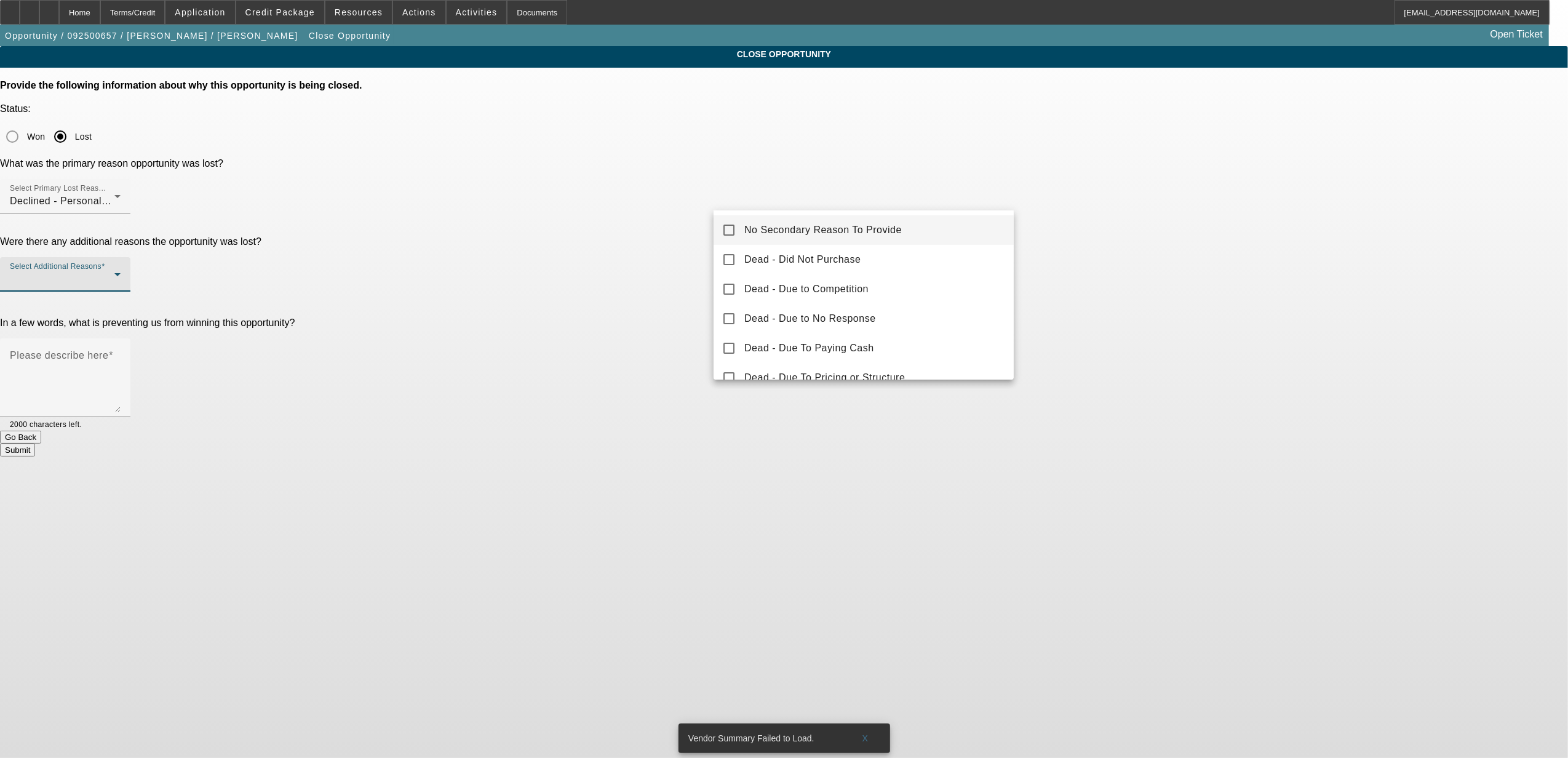
click at [784, 233] on span "No Secondary Reason To Provide" at bounding box center [822, 230] width 157 height 15
click at [681, 263] on div at bounding box center [784, 379] width 1568 height 758
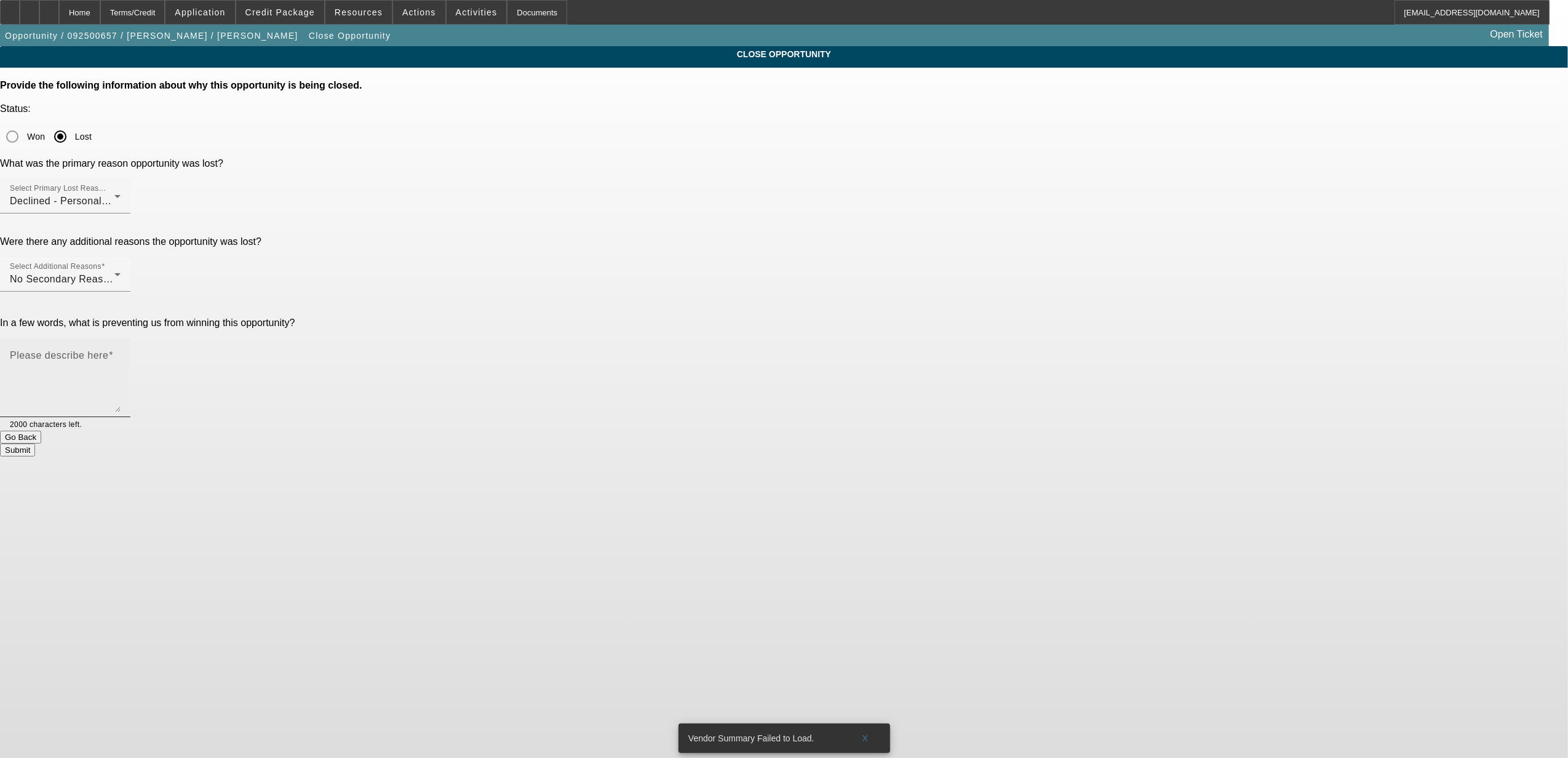
click at [120, 353] on textarea "Please describe here" at bounding box center [65, 383] width 110 height 59
type textarea "startup with shit credit."
click at [887, 443] on div "Submit" at bounding box center [784, 450] width 1568 height 13
click at [35, 443] on button "Submit" at bounding box center [17, 450] width 35 height 13
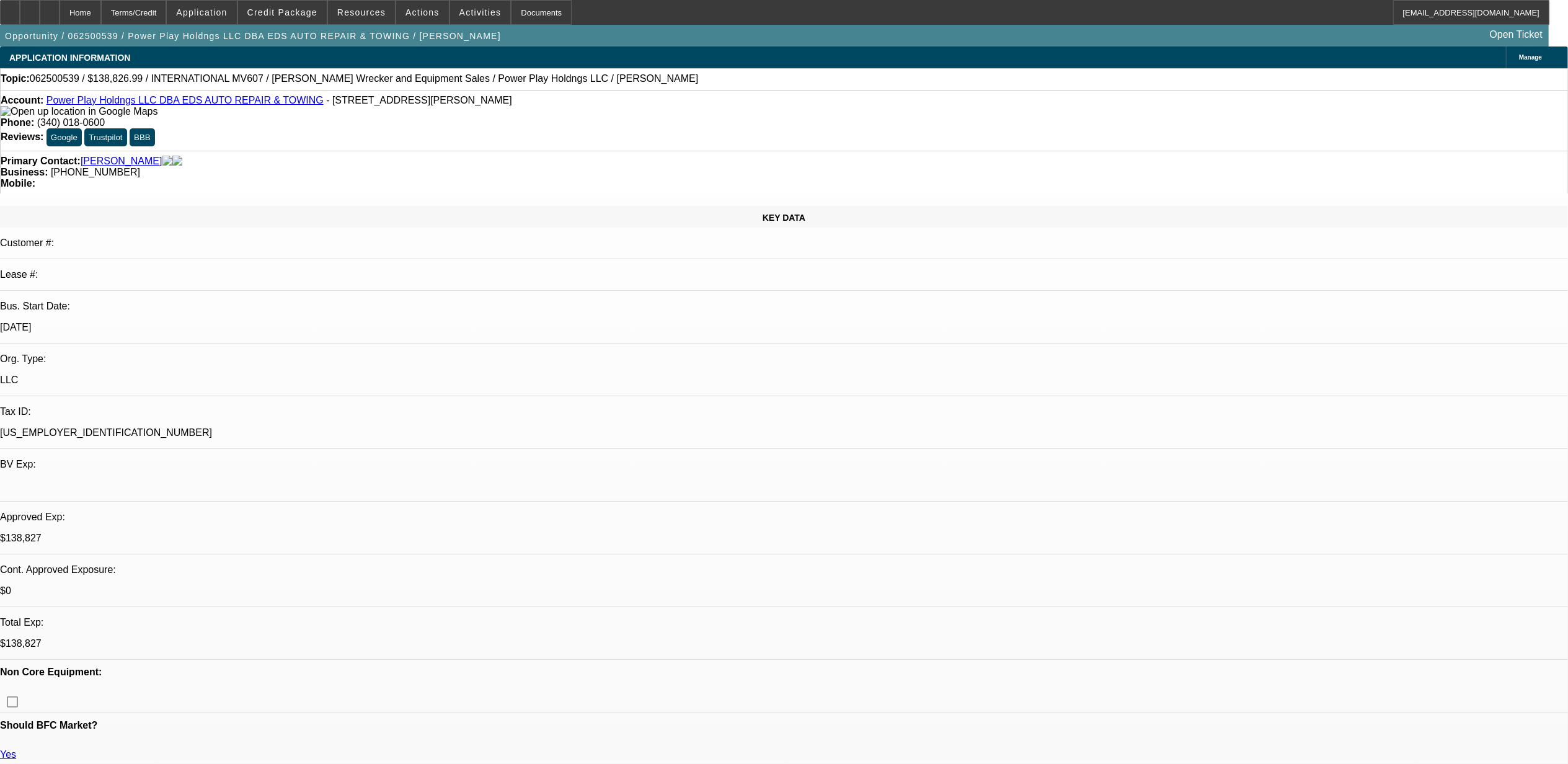
select select "2"
select select "0.1"
select select "0"
select select "2"
select select "0.1"
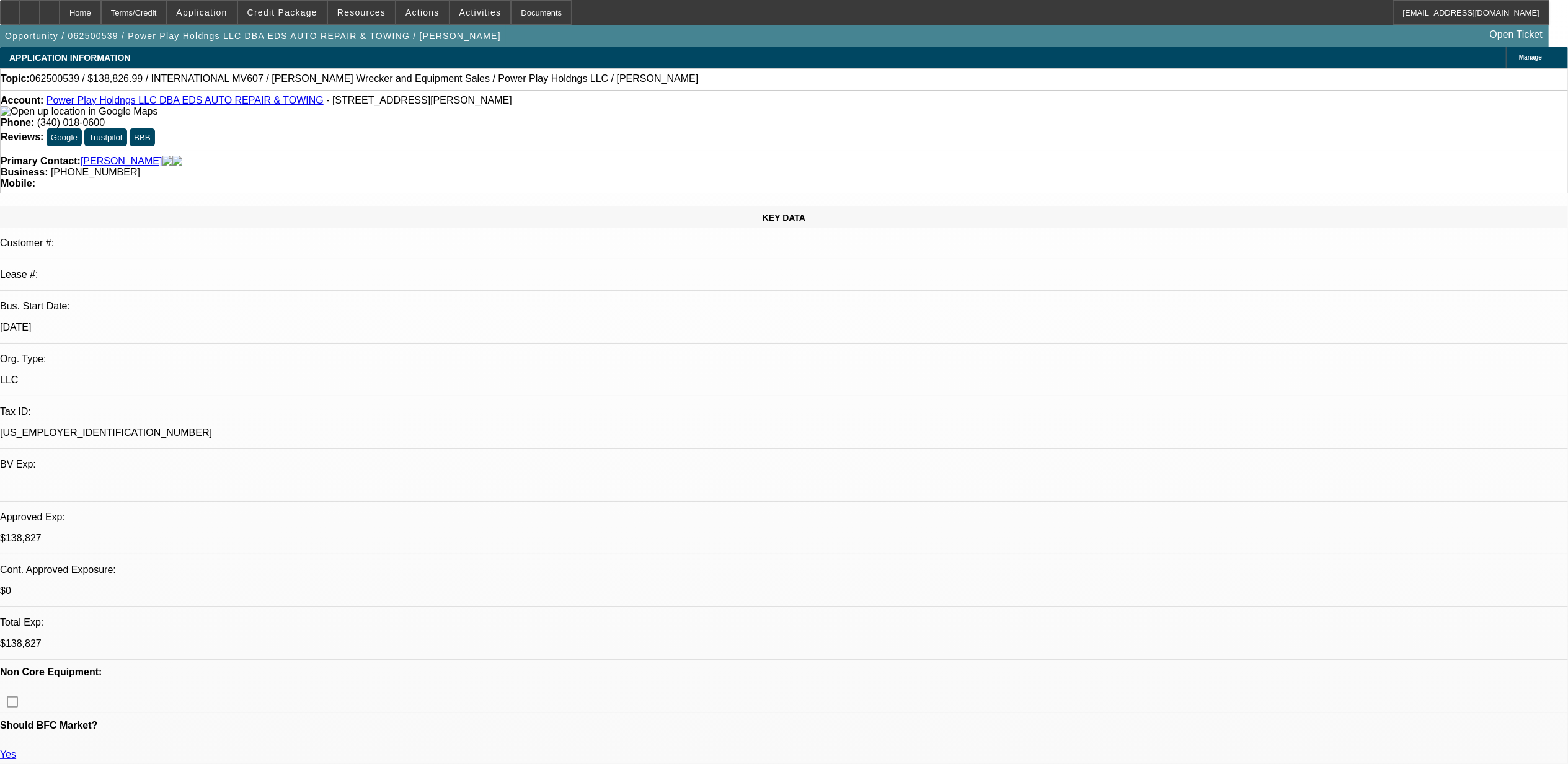
select select "0"
select select "2"
select select "0.1"
select select "0"
select select "2"
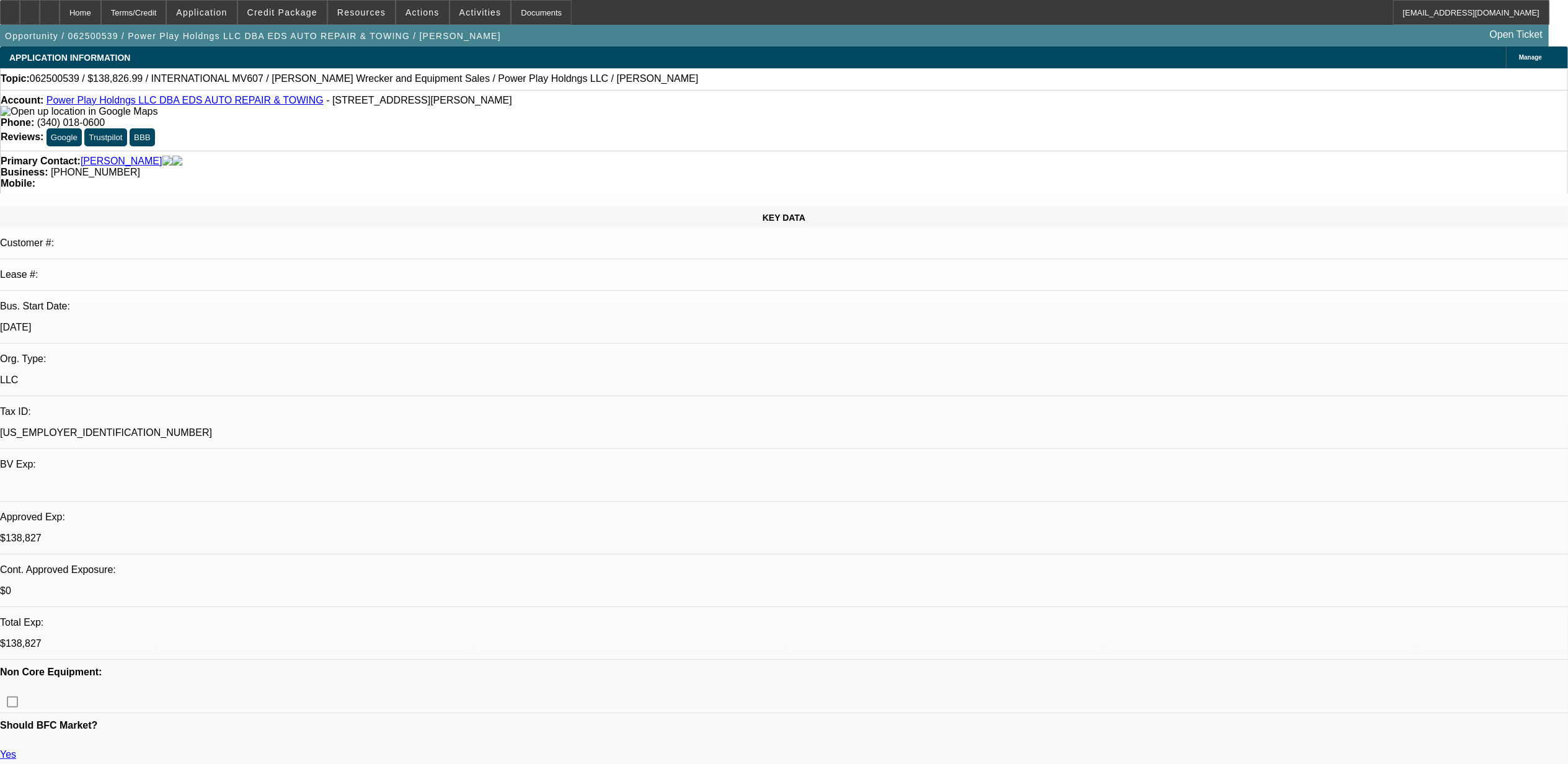
select select "0.1"
select select "1"
select select "2"
select select "4"
select select "1"
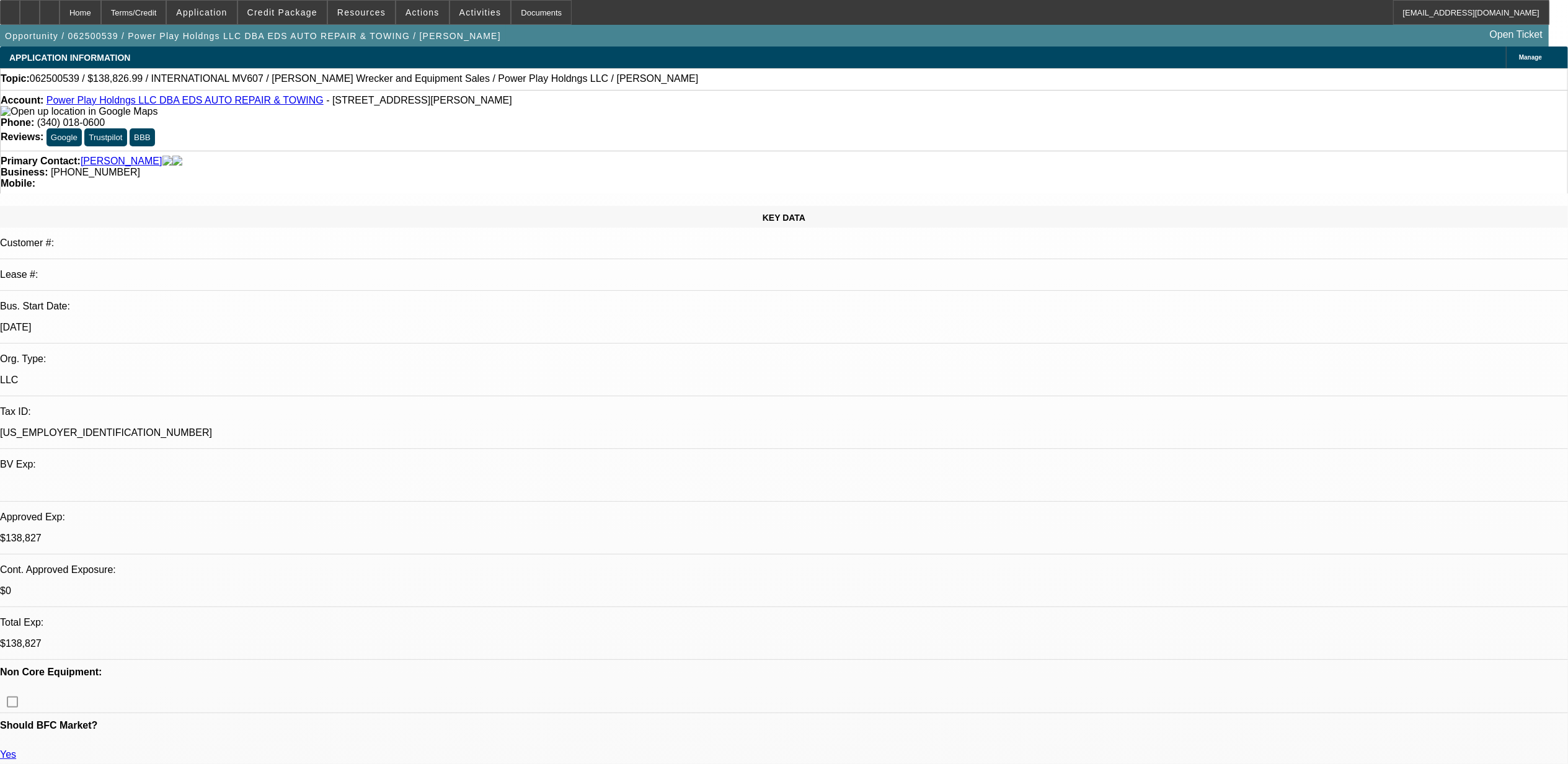
select select "2"
select select "4"
select select "1"
select select "2"
select select "4"
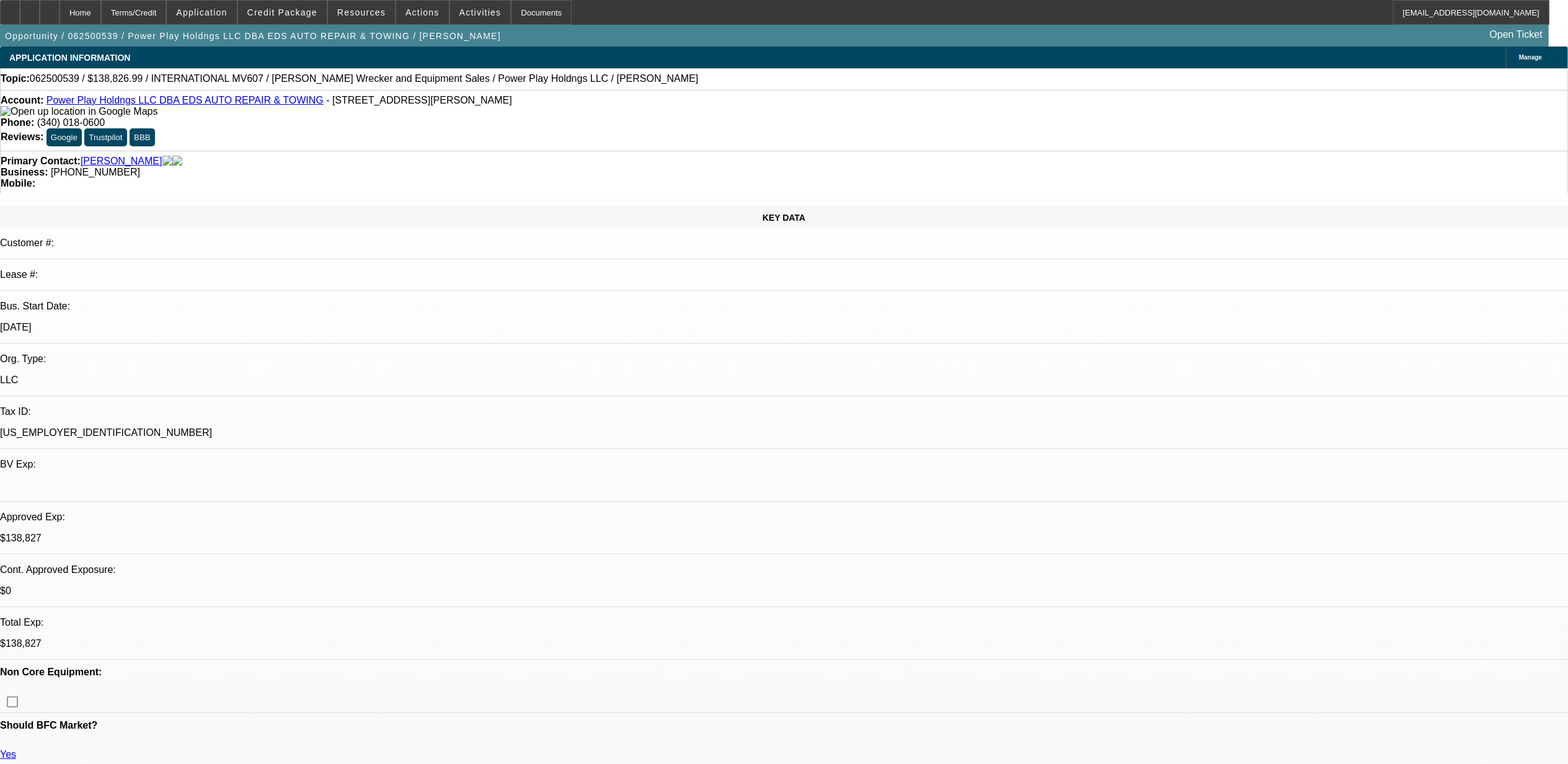
select select "1"
select select "2"
select select "4"
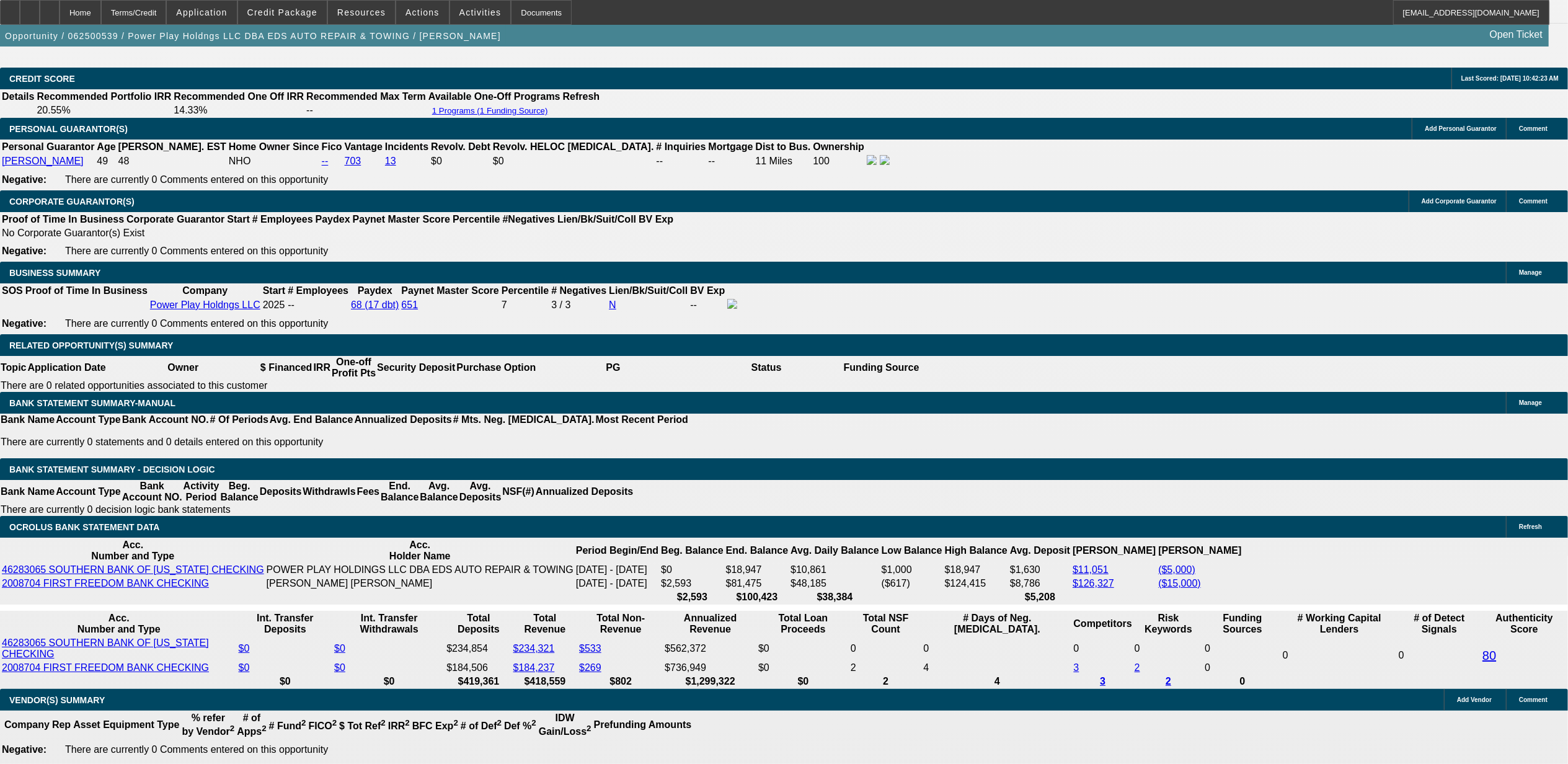
scroll to position [1774, 0]
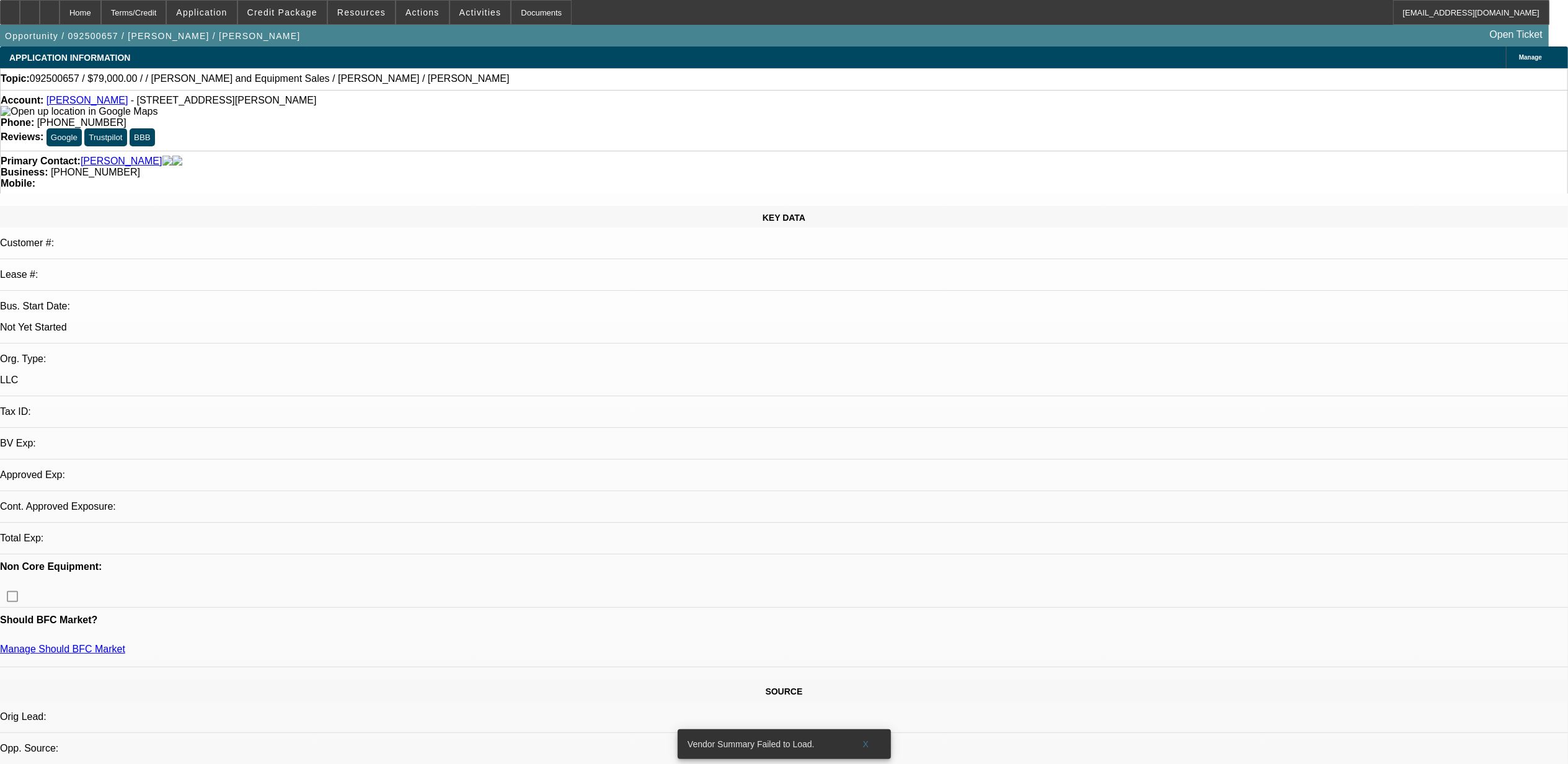
select select "0"
select select "2"
select select "0.1"
select select "4"
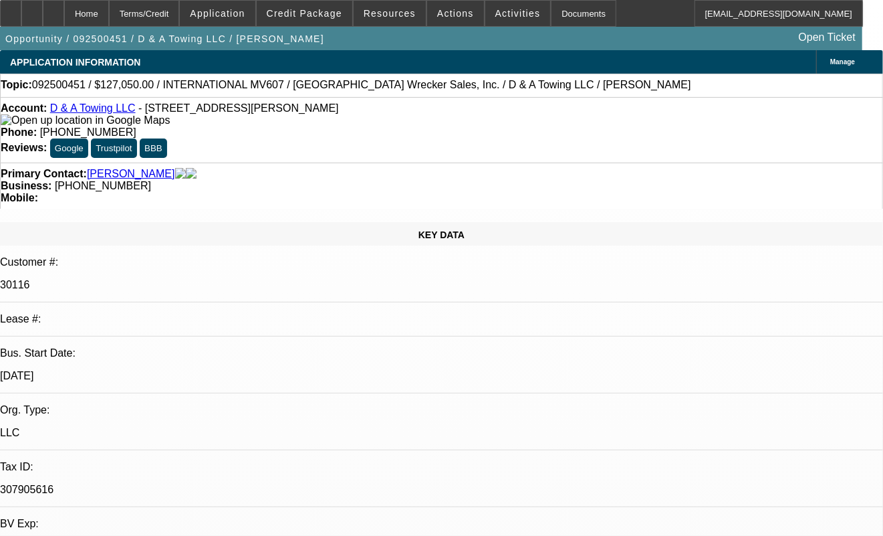
select select "0"
select select "0.1"
select select "0"
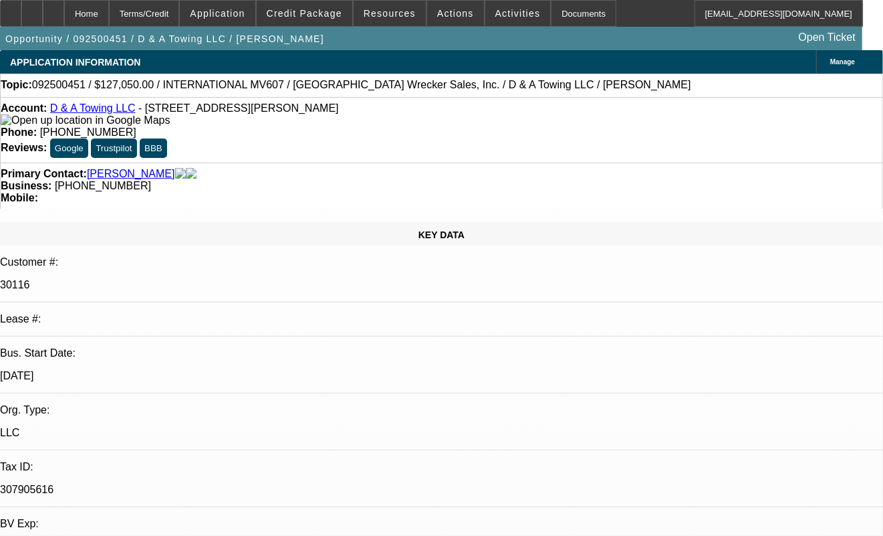
select select "0.1"
select select "0"
select select "0.1"
select select "0"
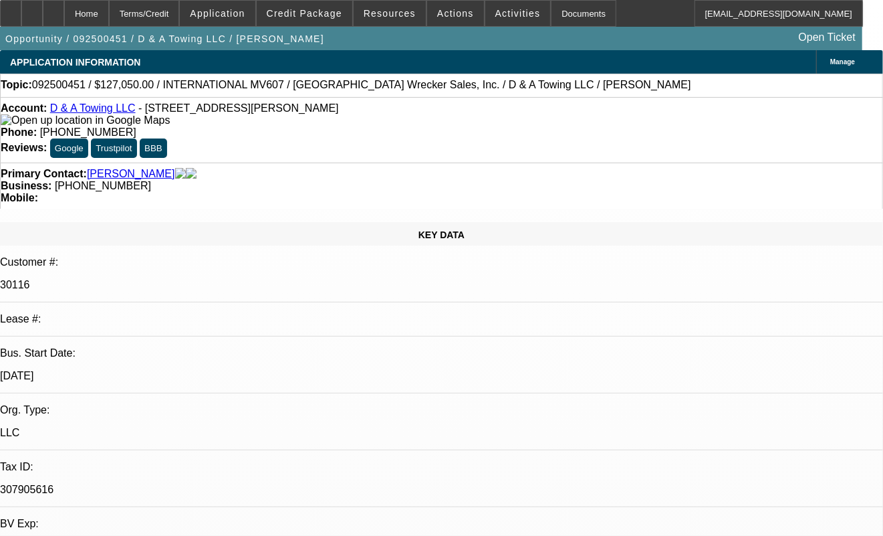
select select "0"
select select "0.2"
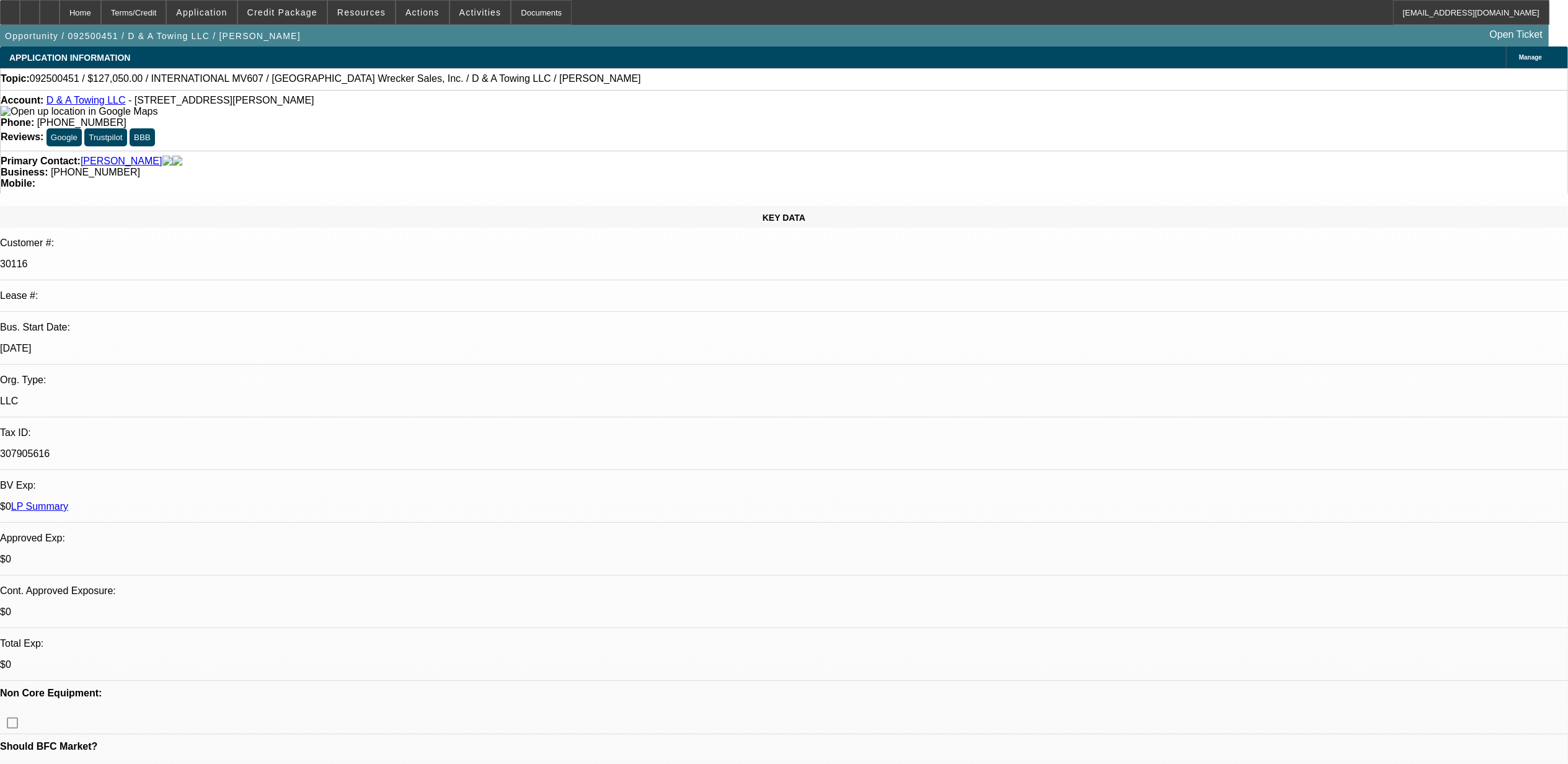
select select "1"
select select "3"
select select "4"
select select "1"
select select "3"
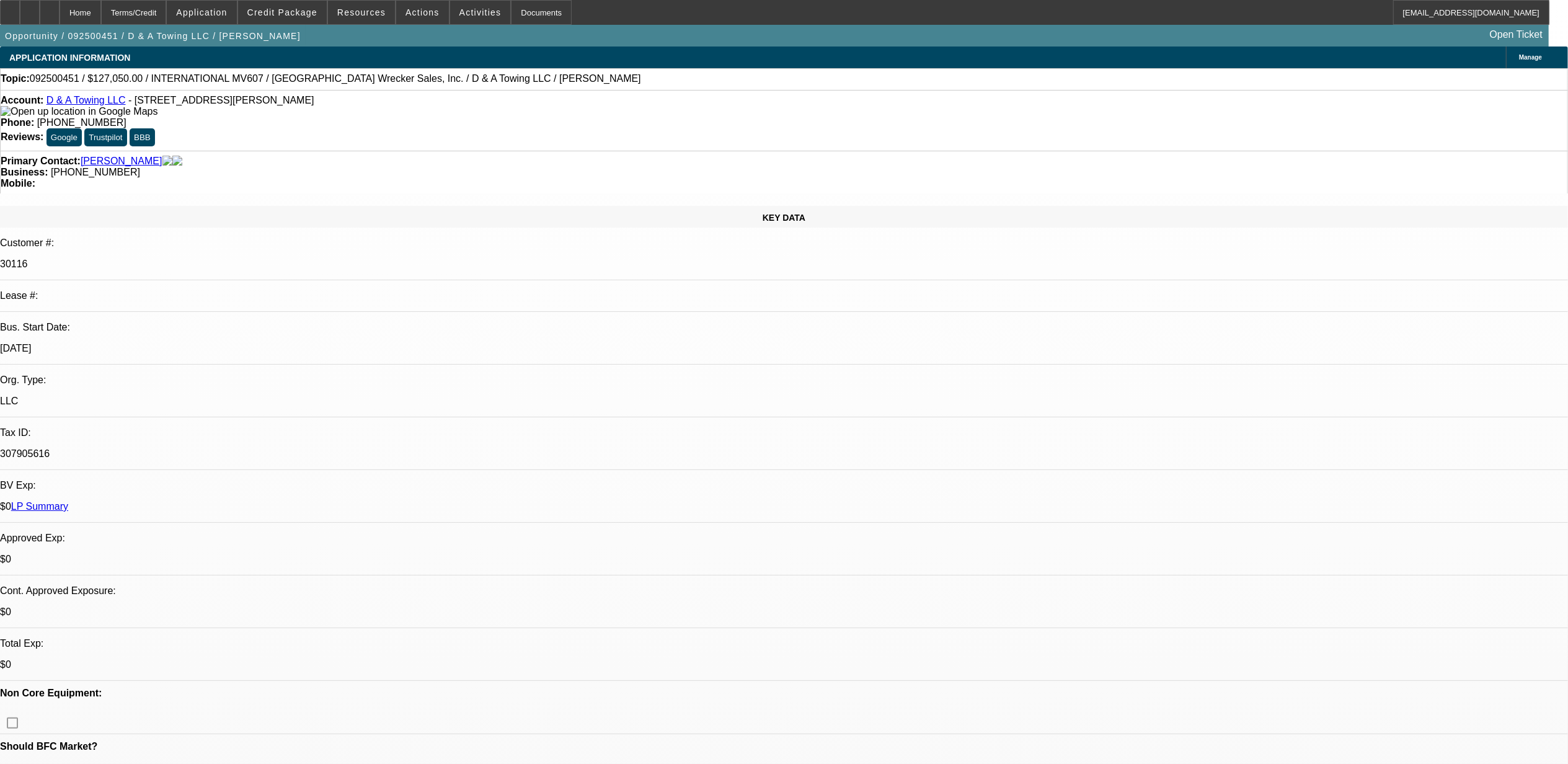
select select "4"
select select "1"
select select "3"
select select "4"
select select "1"
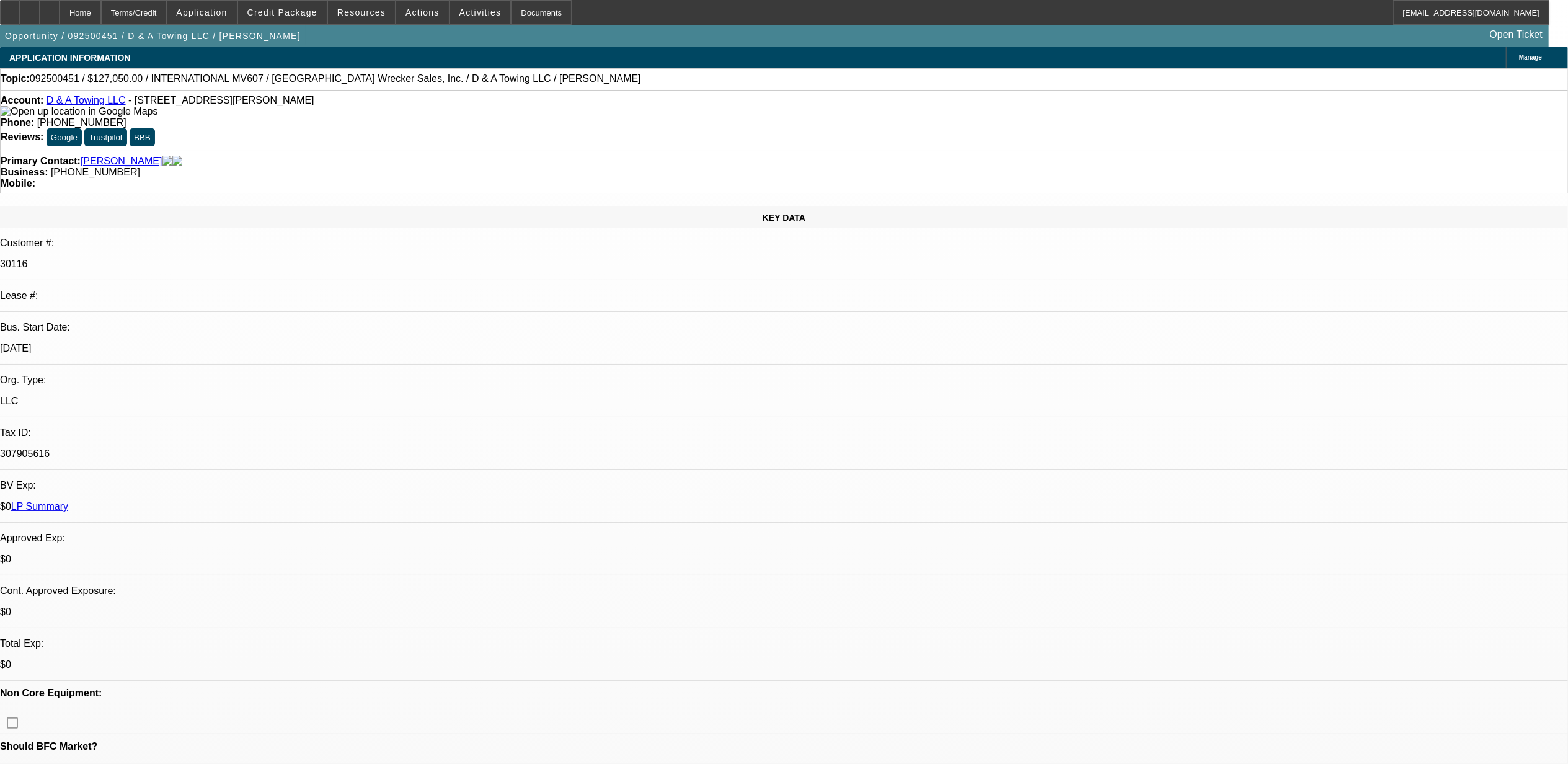
select select "3"
select select "17"
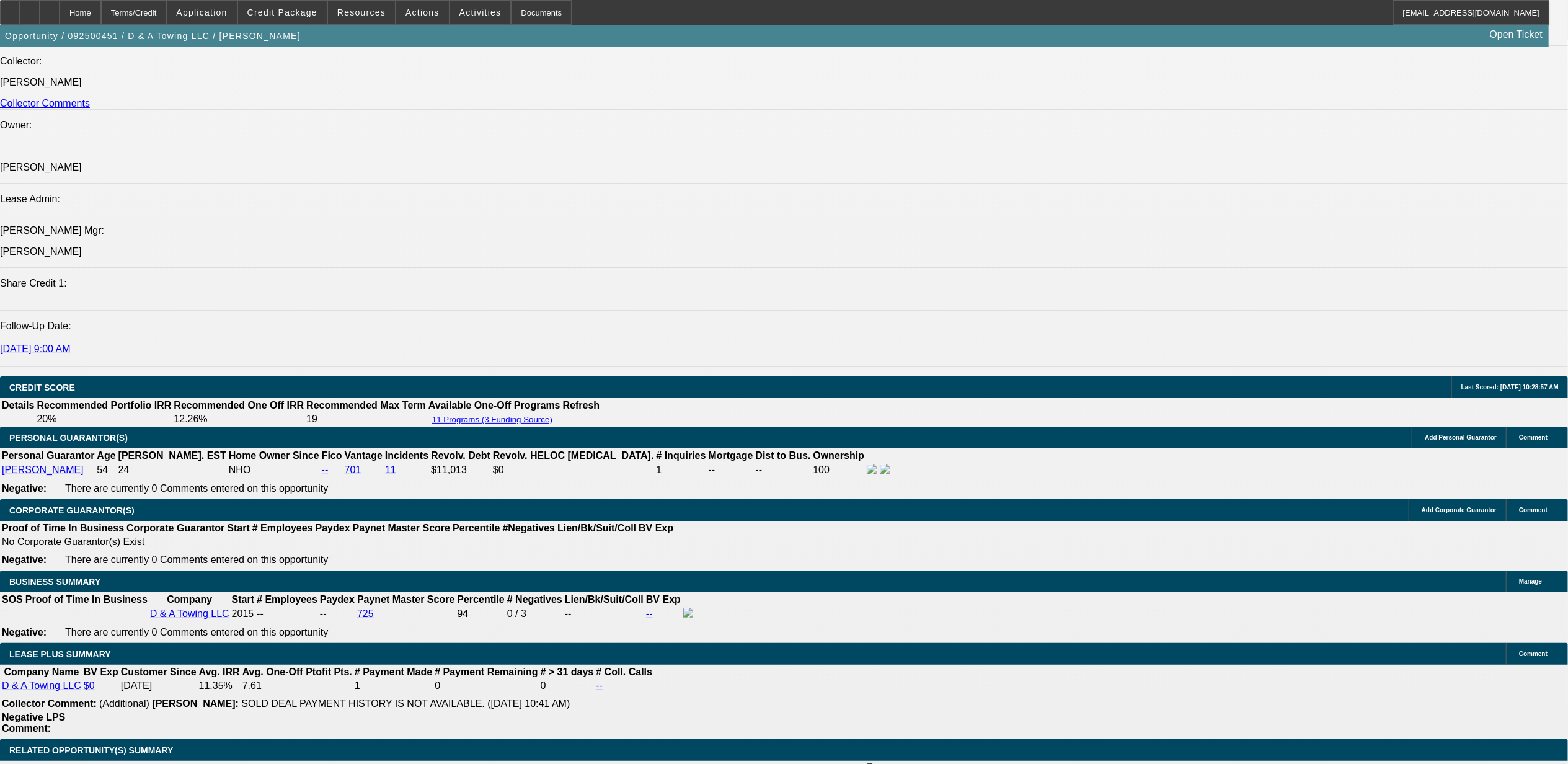
scroll to position [83, 0]
drag, startPoint x: 1120, startPoint y: 219, endPoint x: 1109, endPoint y: 194, distance: 27.3
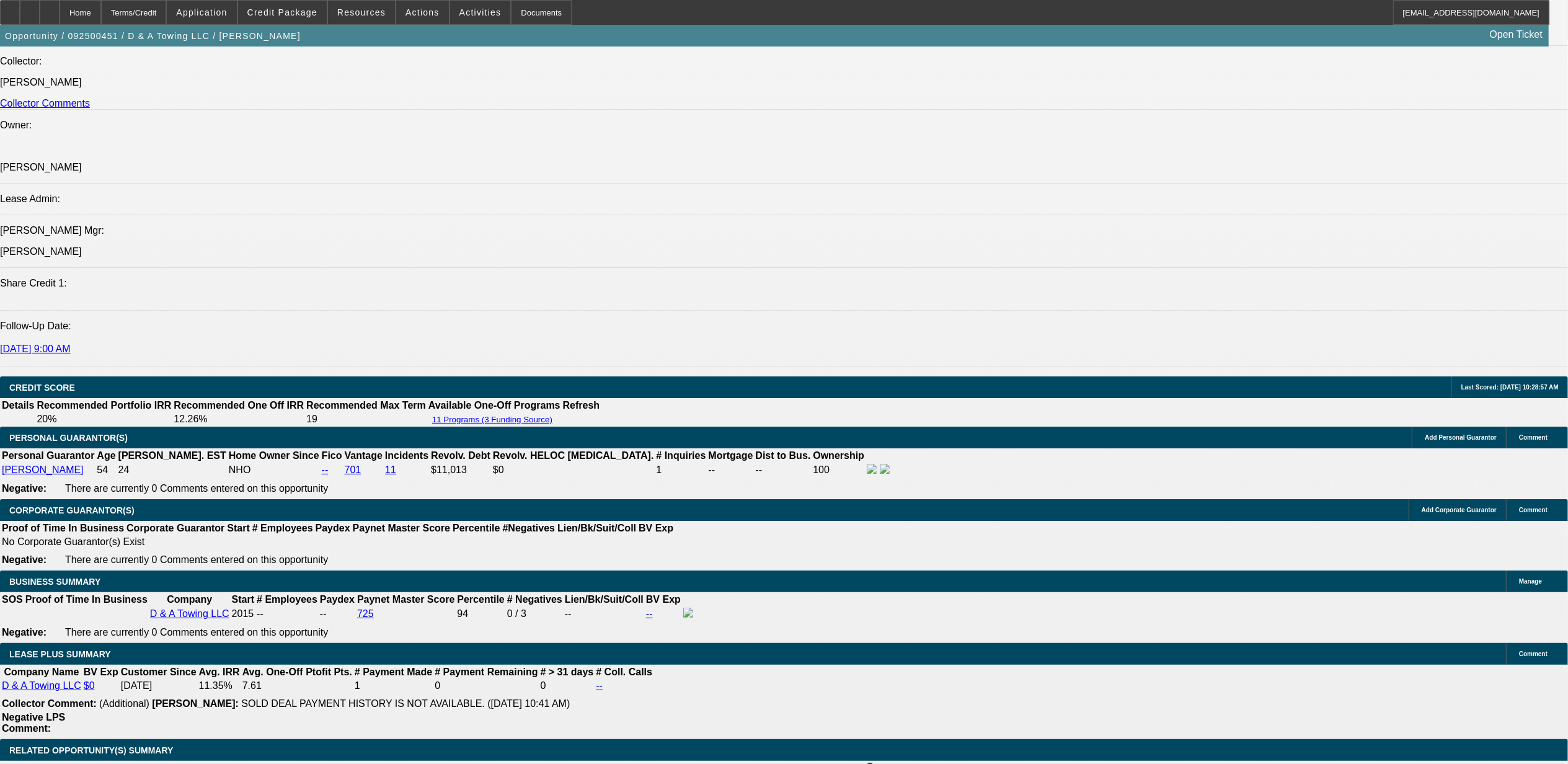
drag, startPoint x: 1109, startPoint y: 194, endPoint x: 1169, endPoint y: 159, distance: 69.5
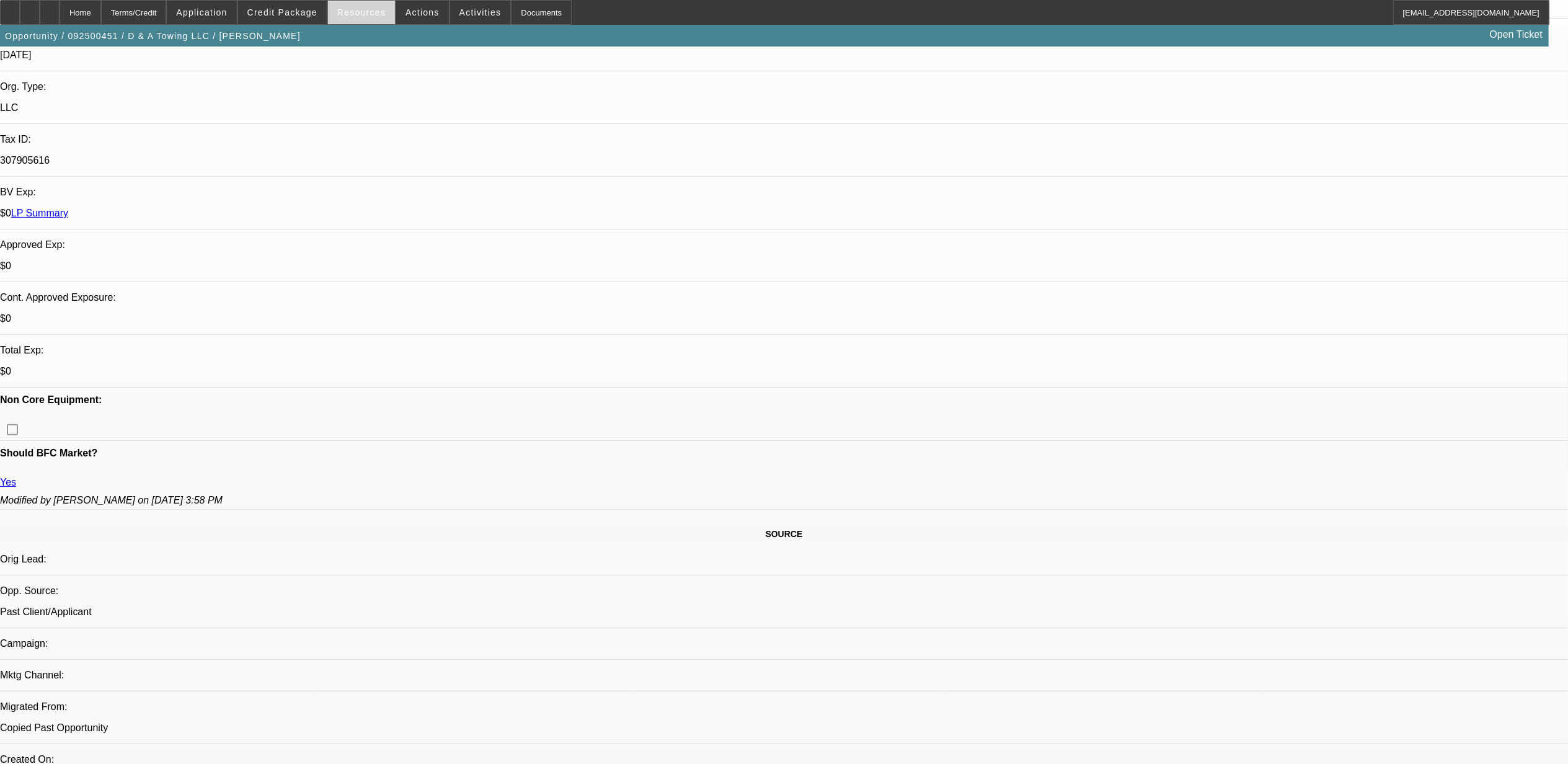
scroll to position [130, 0]
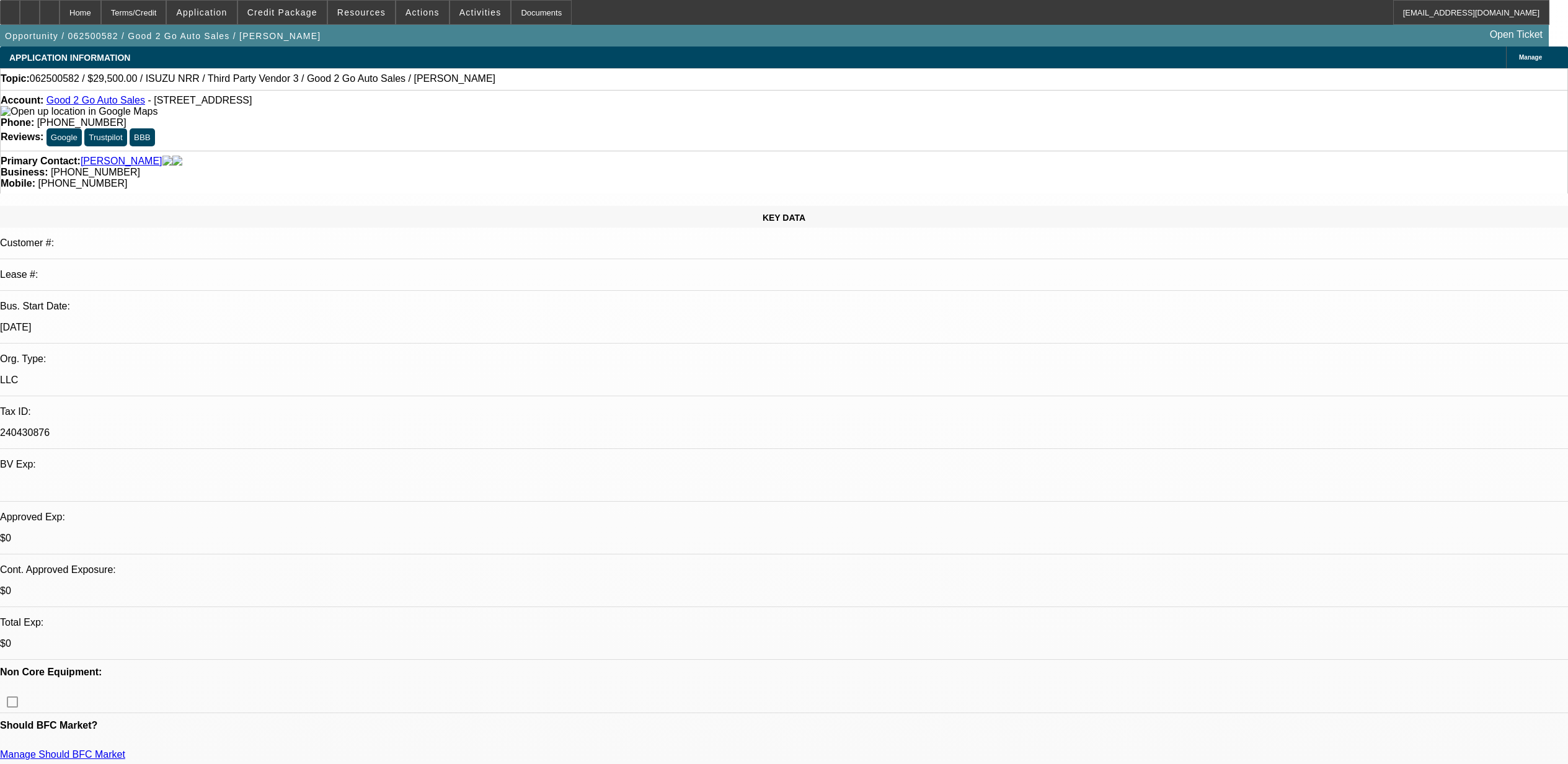
select select "0"
select select "3"
select select "0"
select select "6"
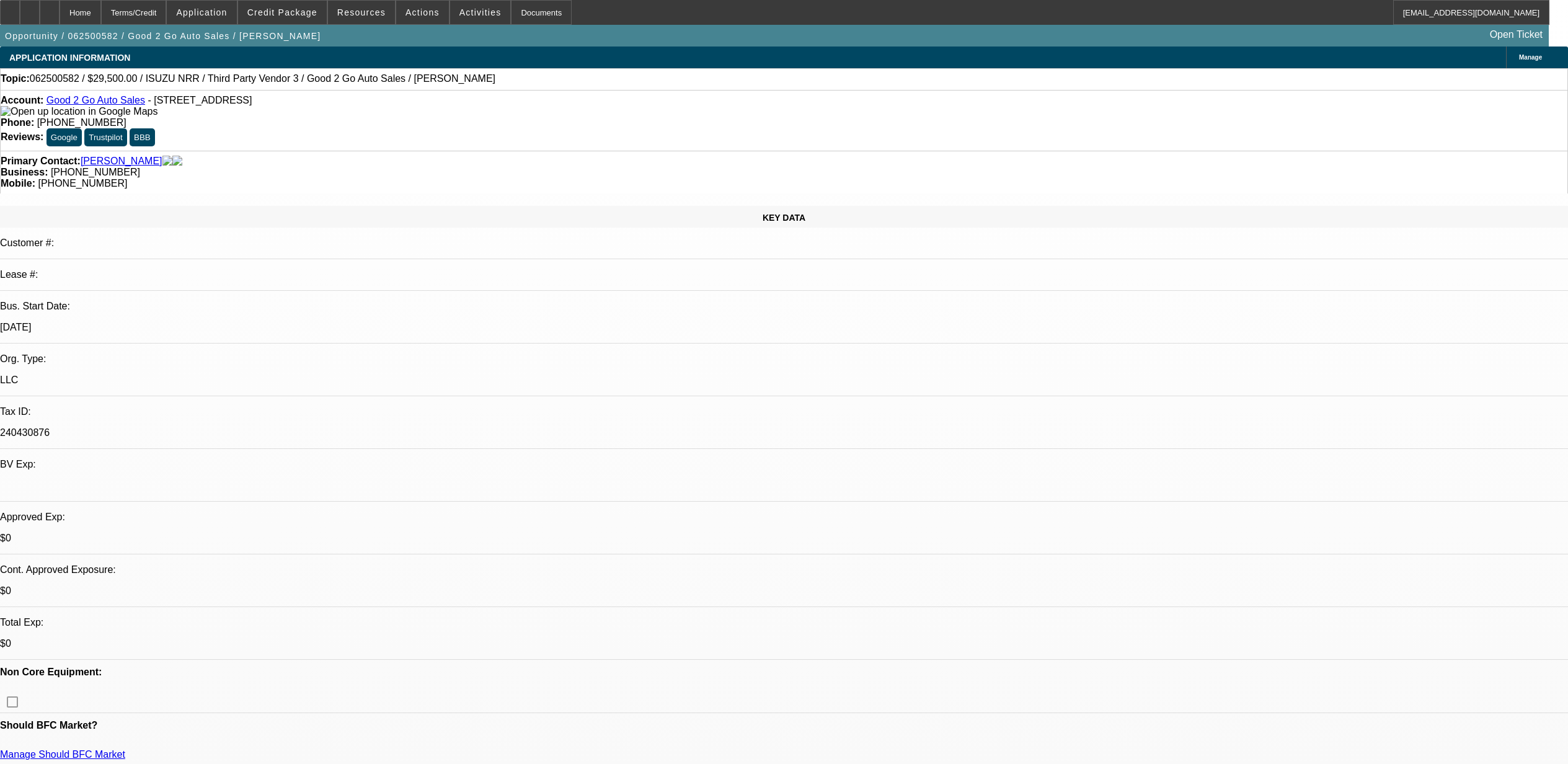
select select "0"
select select "3"
select select "0"
select select "6"
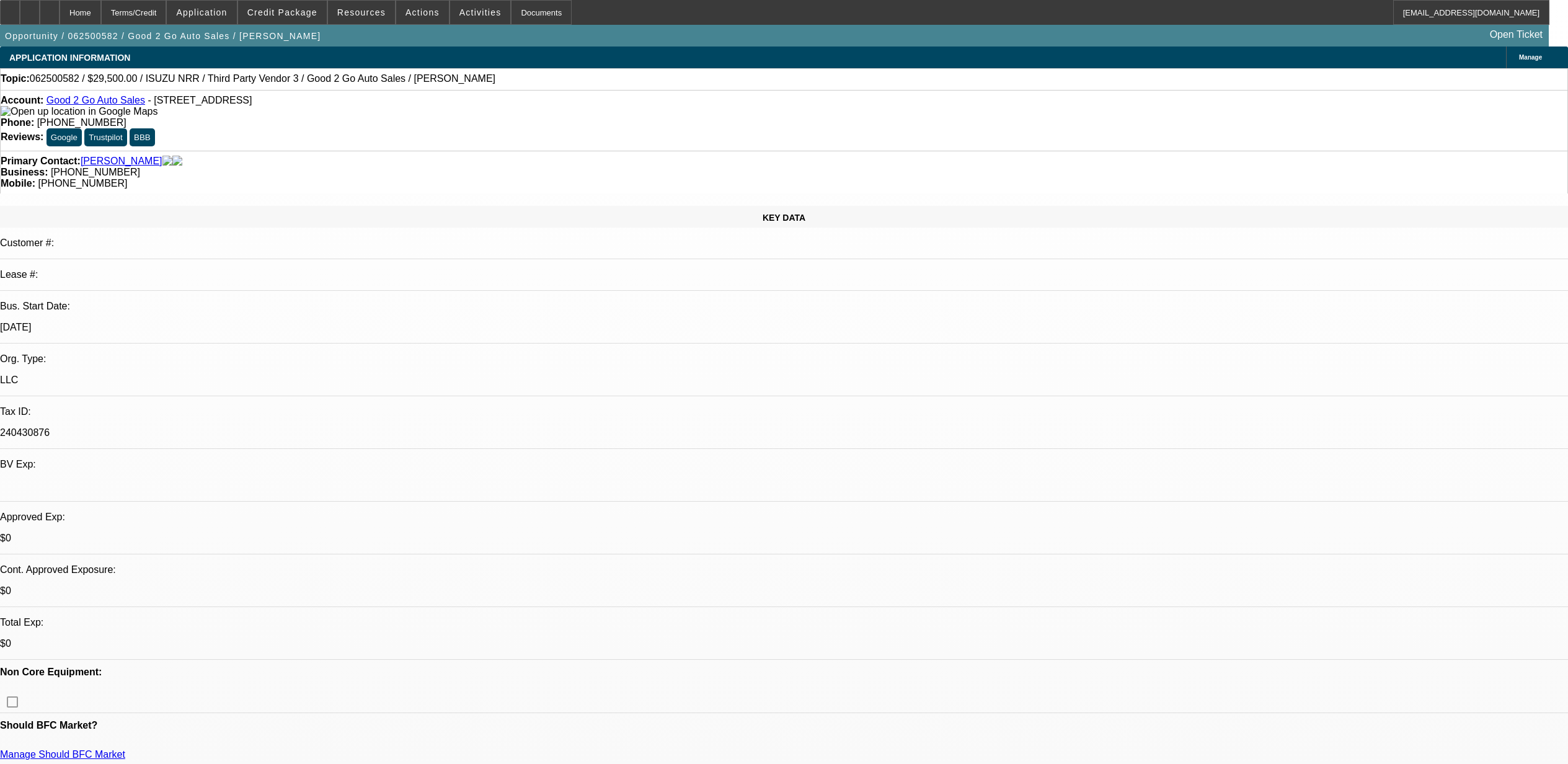
select select "0"
select select "3"
select select "0"
select select "6"
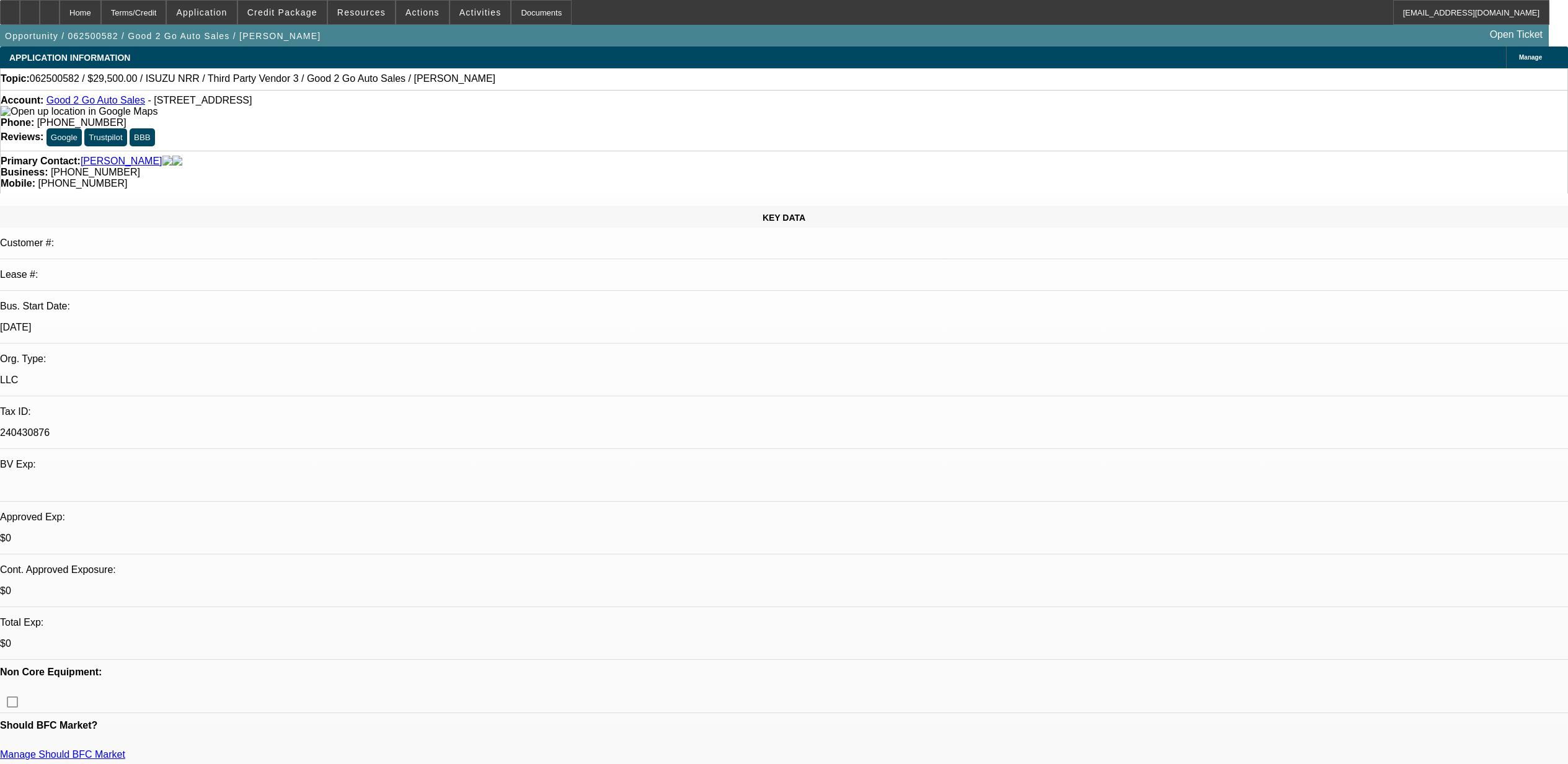
select select "0"
select select "2"
select select "0"
select select "6"
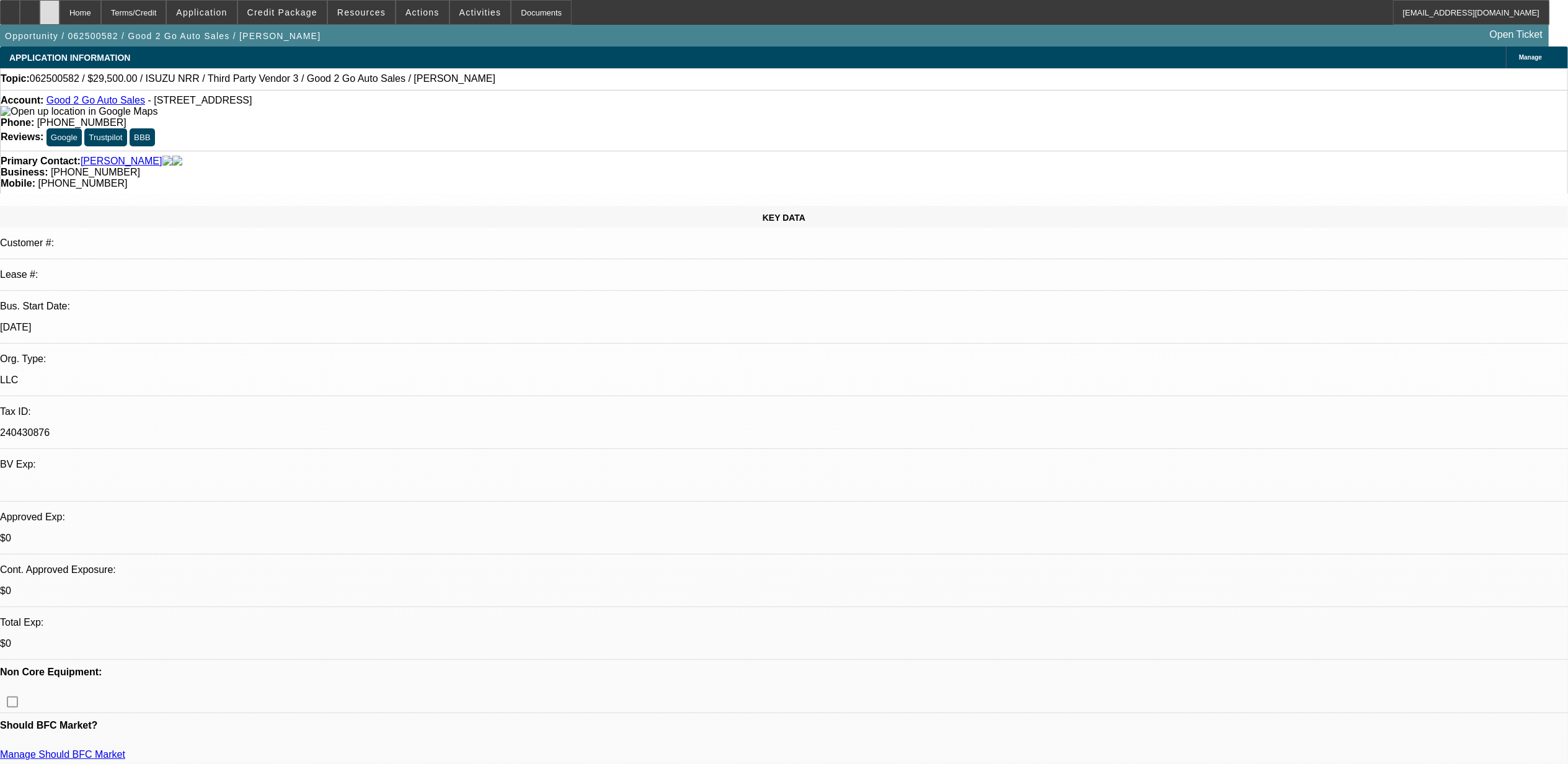
click at [59, 8] on div at bounding box center [49, 12] width 19 height 25
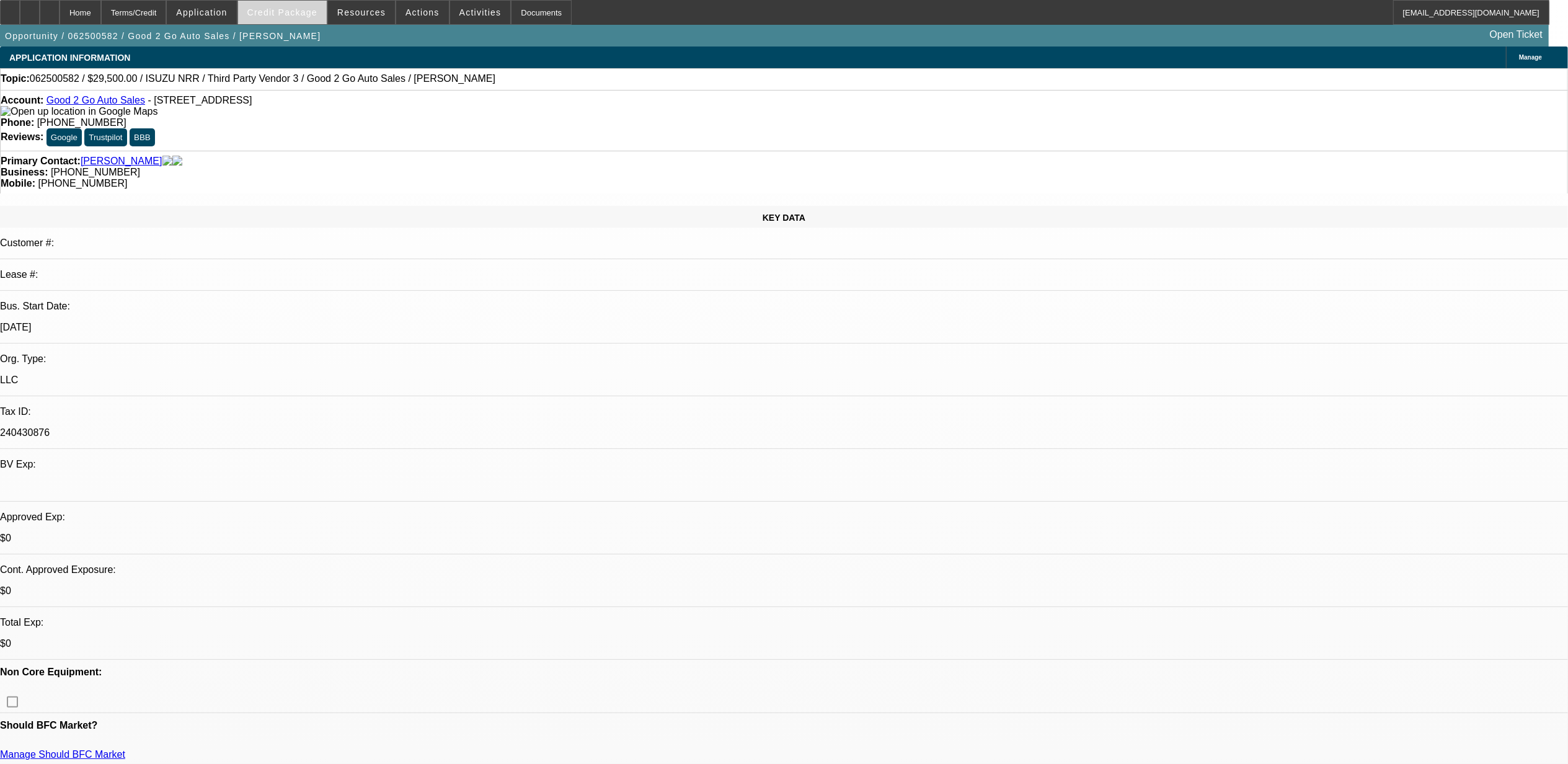
select select "0"
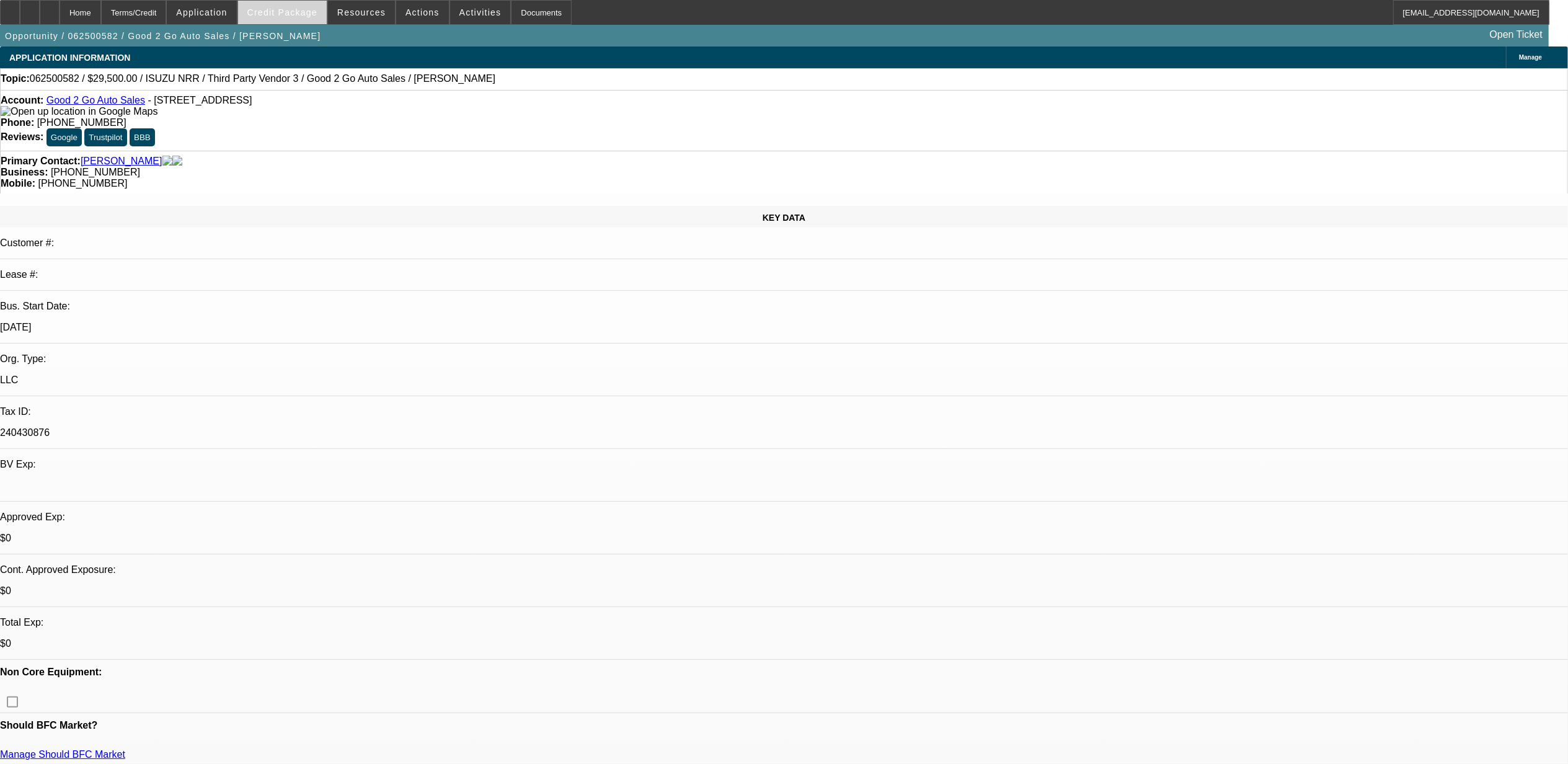
select select "0"
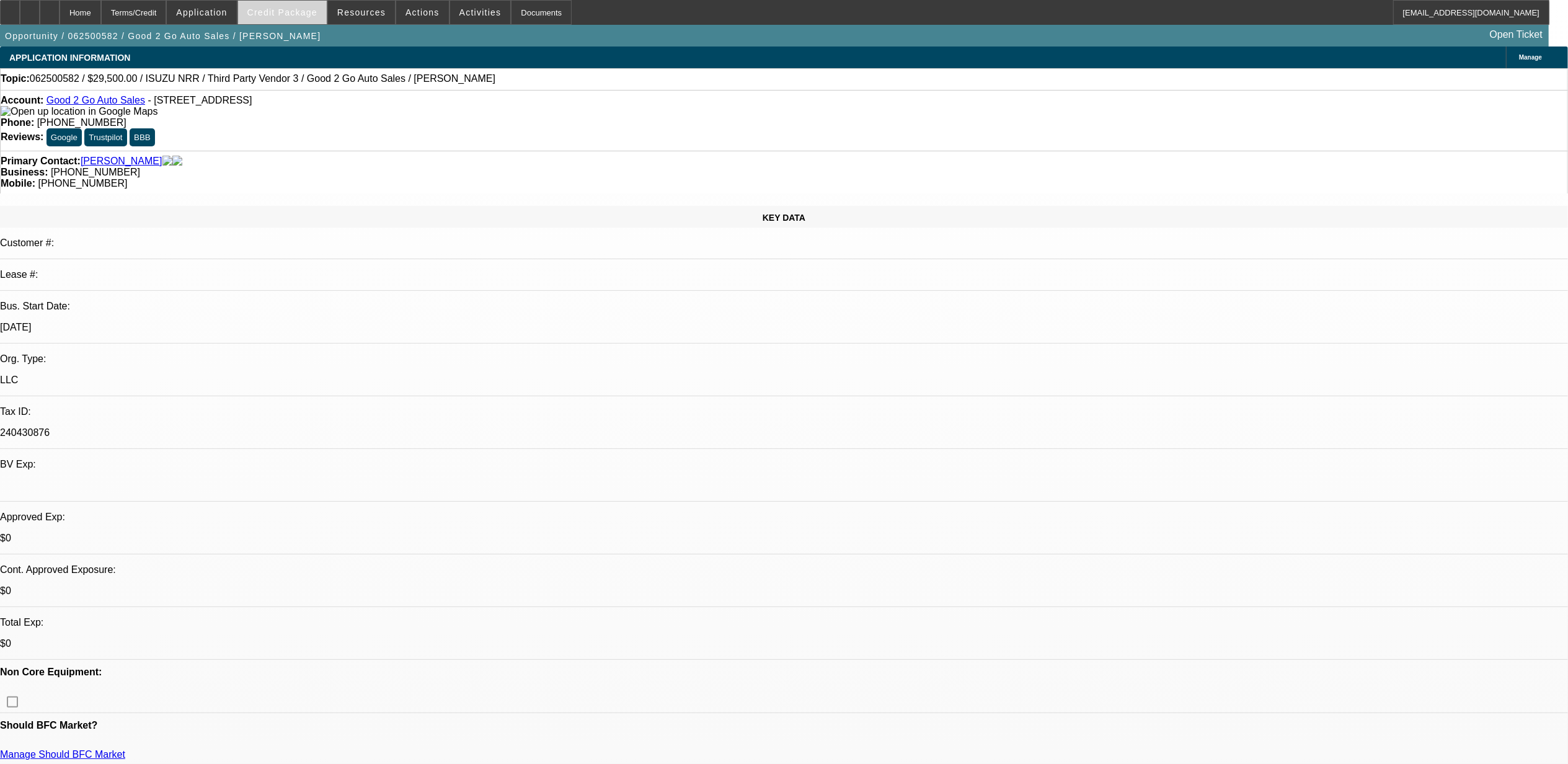
select select "0"
select select "1"
select select "3"
select select "6"
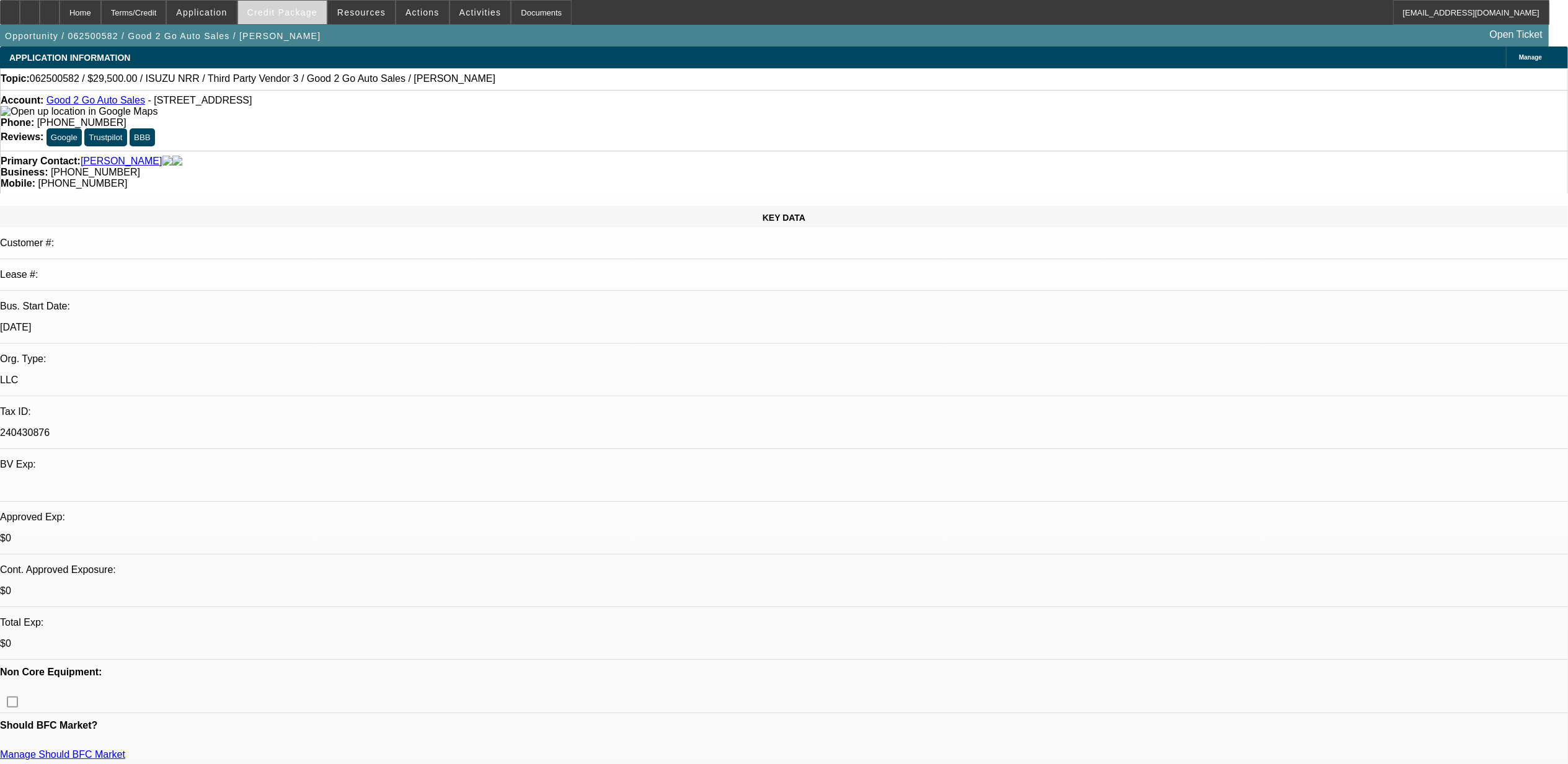
select select "1"
select select "3"
select select "6"
select select "1"
select select "3"
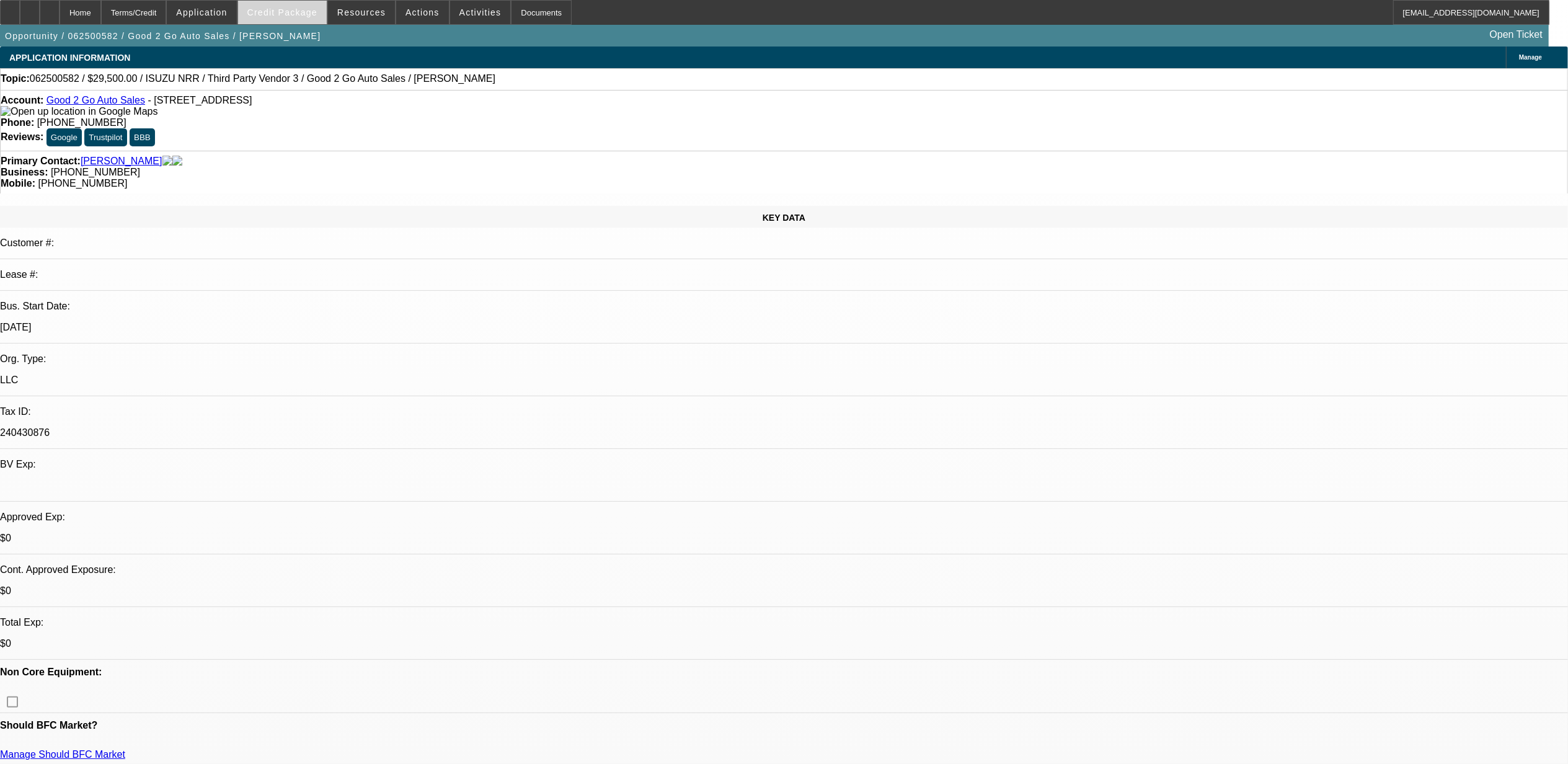
select select "6"
select select "1"
select select "2"
select select "6"
click at [304, 16] on span "Credit Package" at bounding box center [283, 12] width 70 height 10
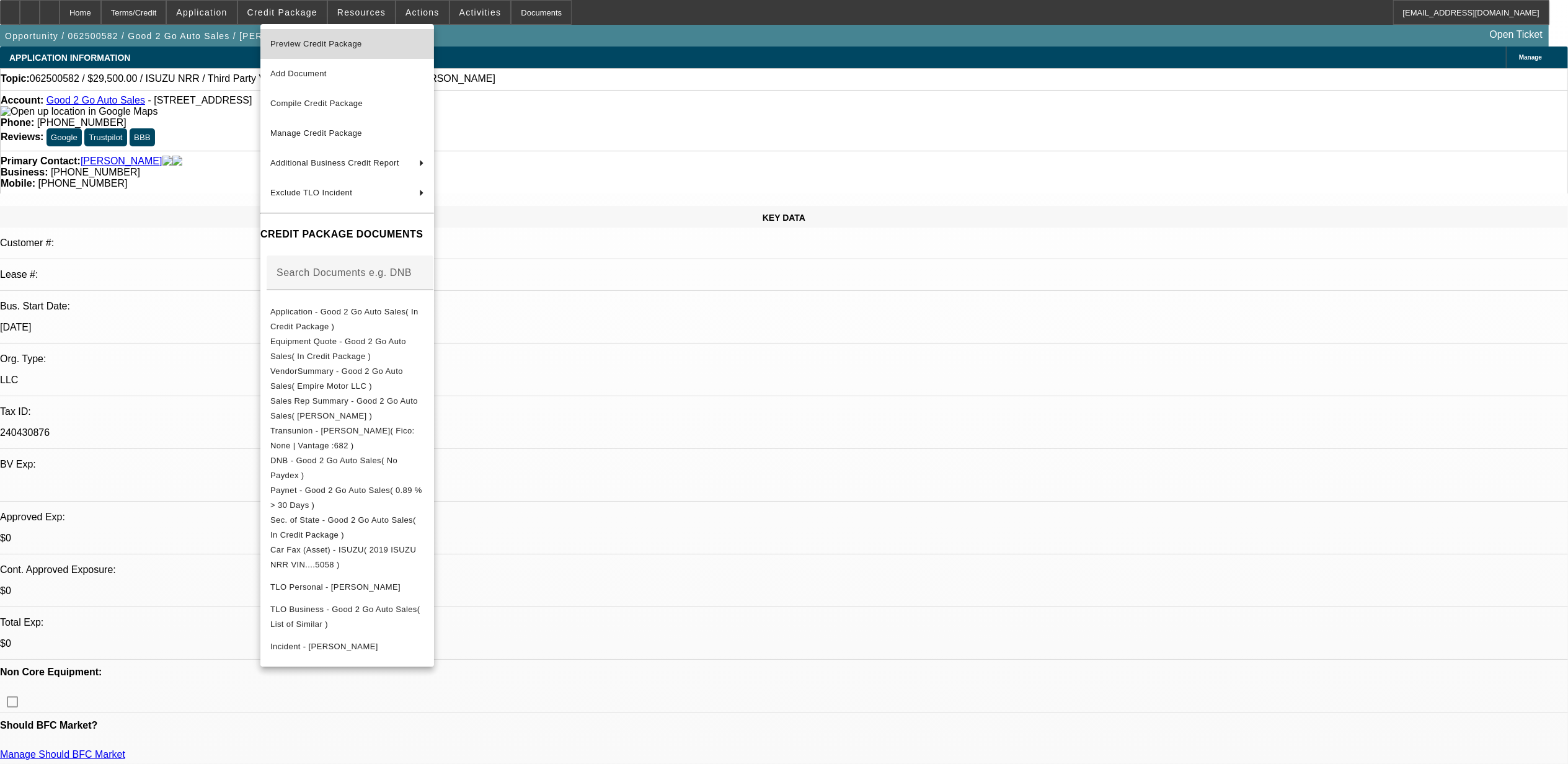
click at [311, 42] on span "Preview Credit Package" at bounding box center [316, 44] width 92 height 9
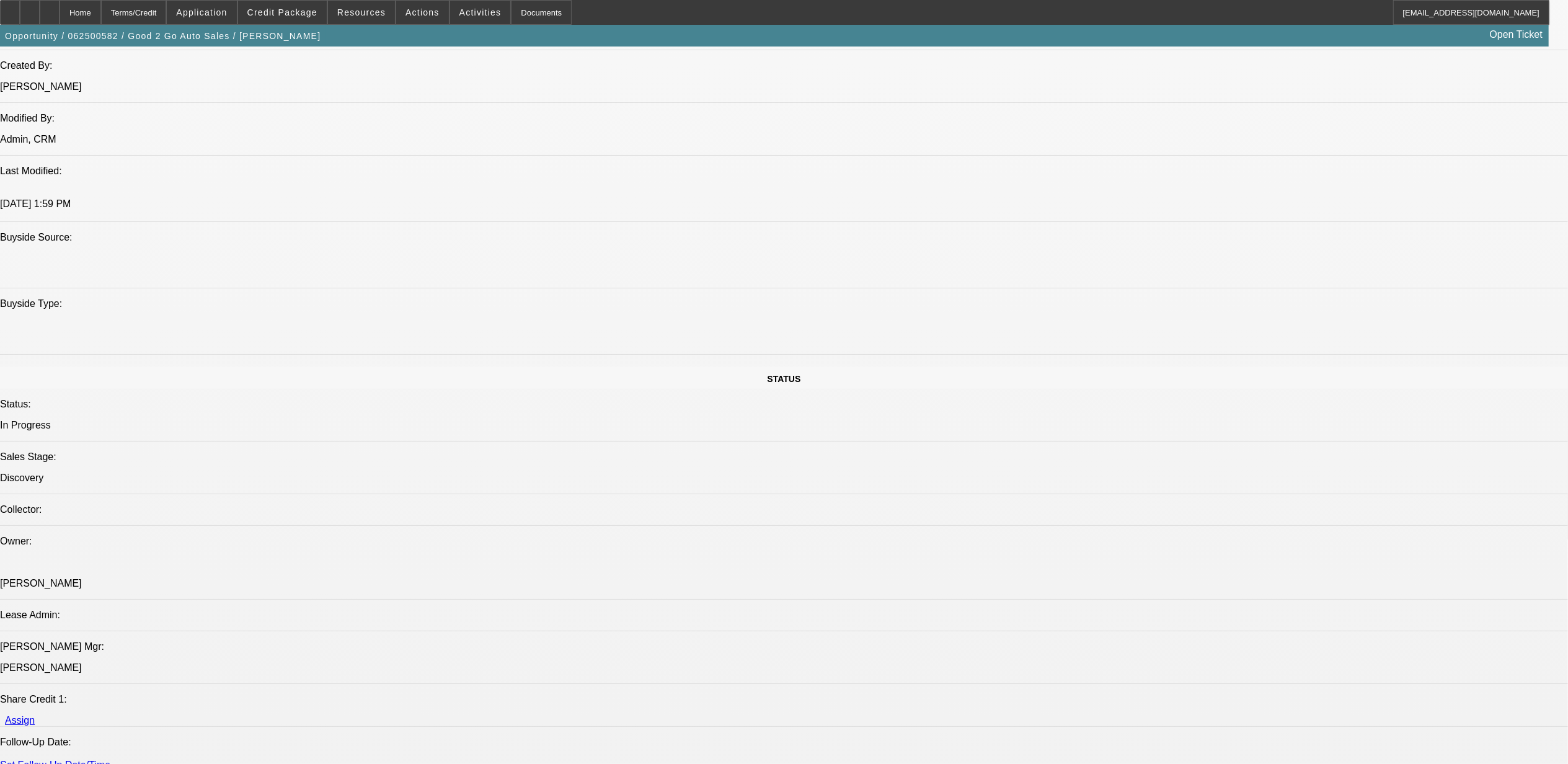
scroll to position [1157, 0]
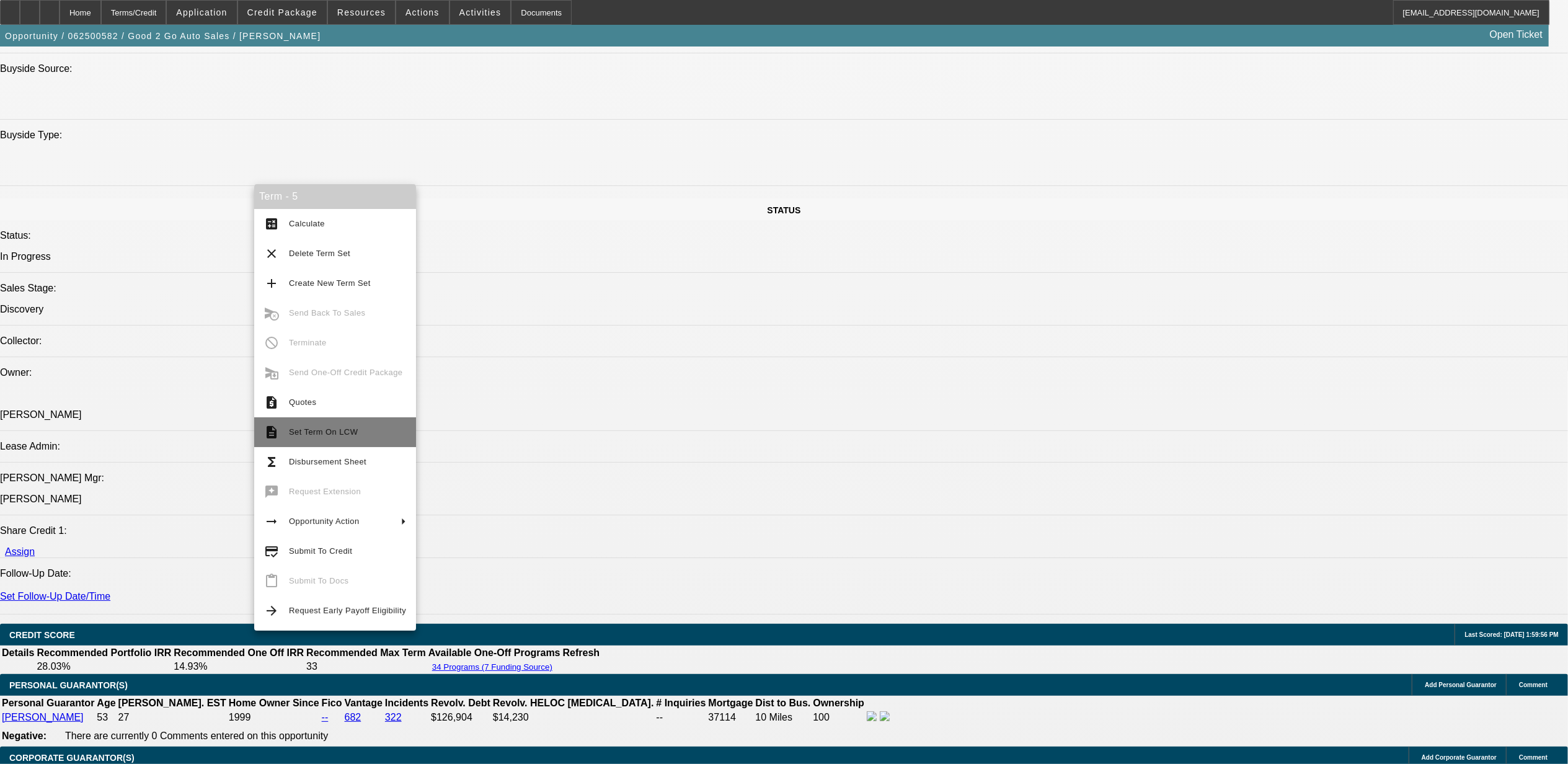
click at [351, 432] on span "Set Term On LCW" at bounding box center [324, 432] width 69 height 9
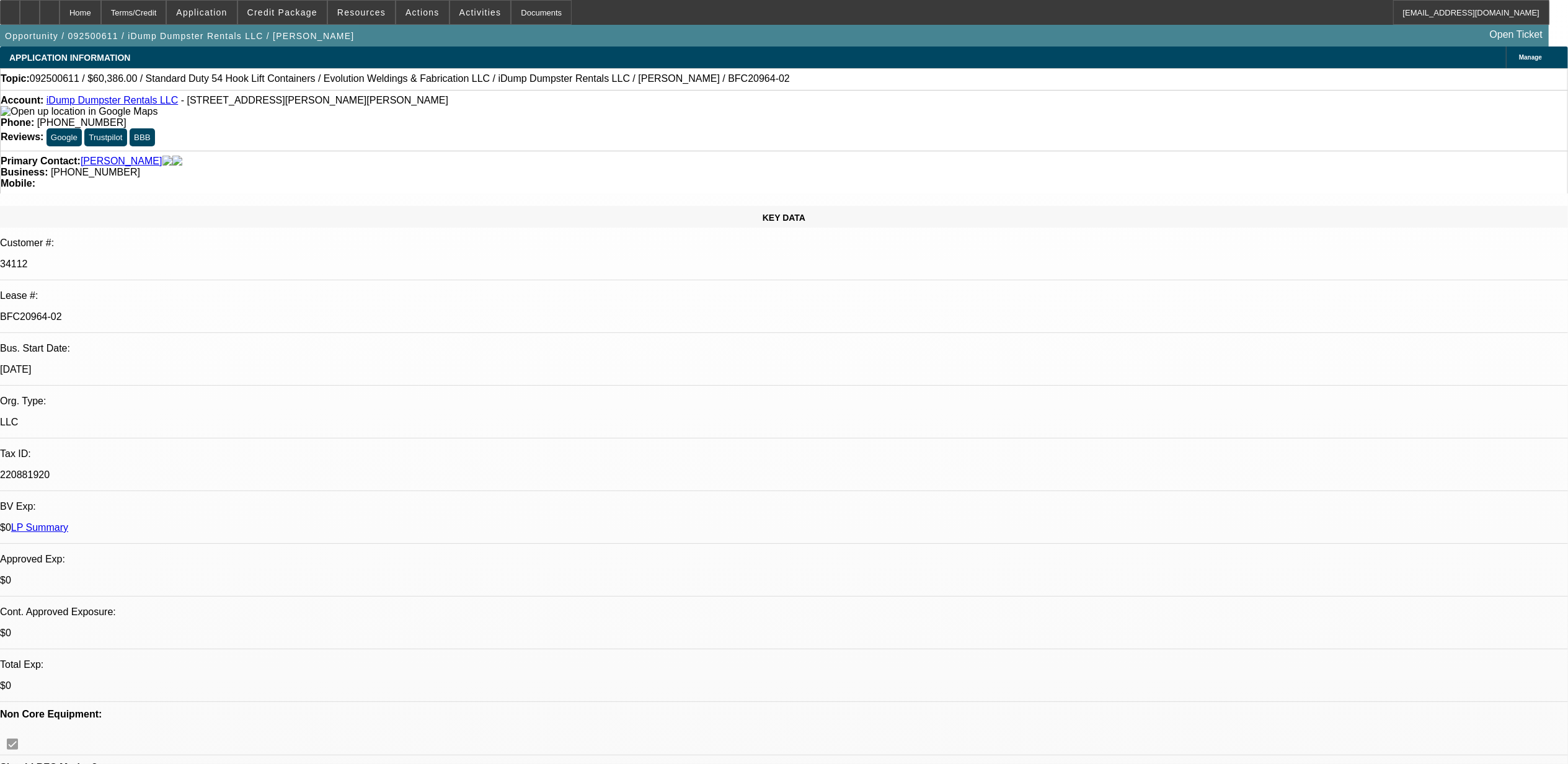
select select "0"
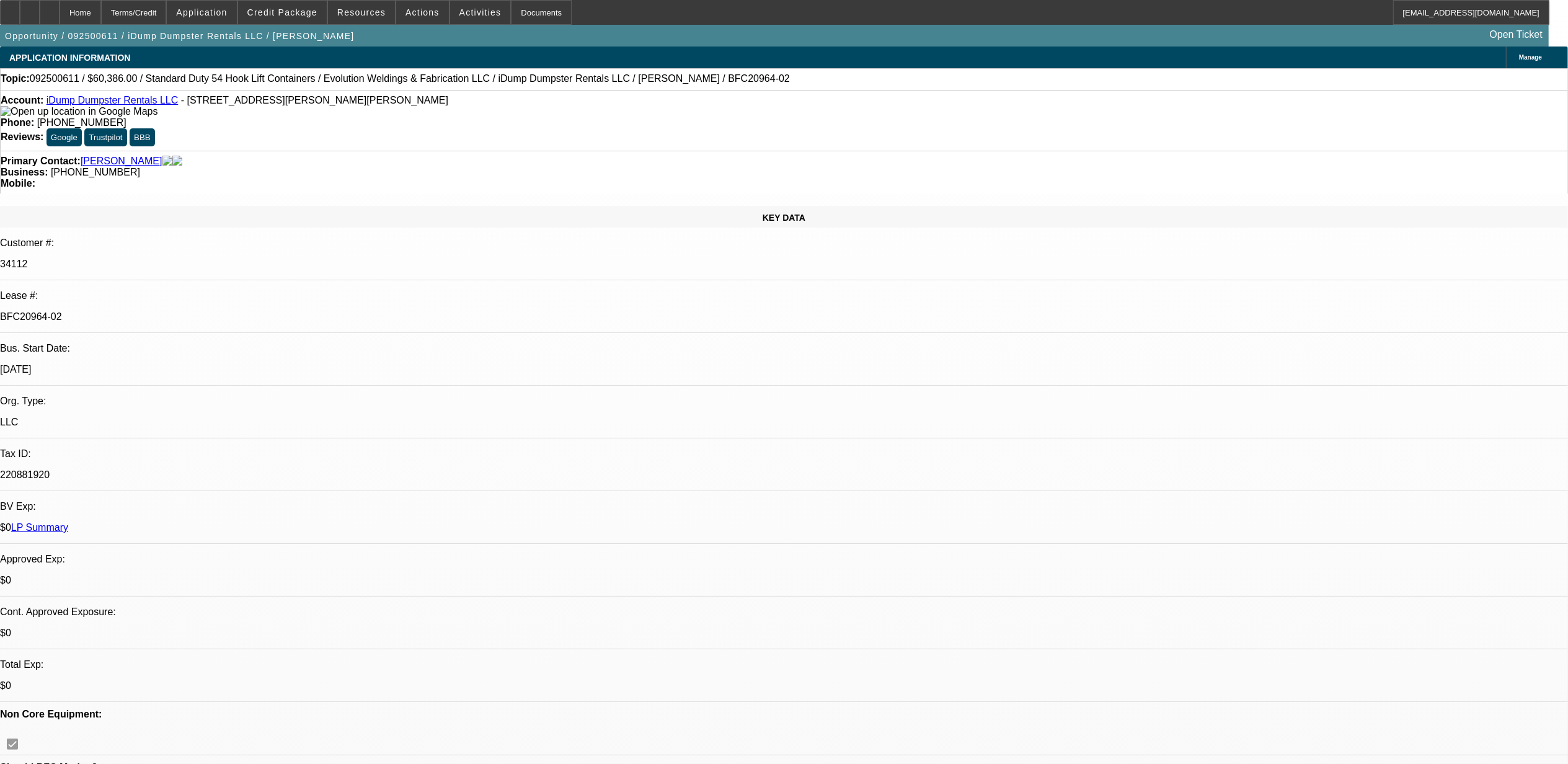
select select "0"
select select "1"
select select "6"
select select "1"
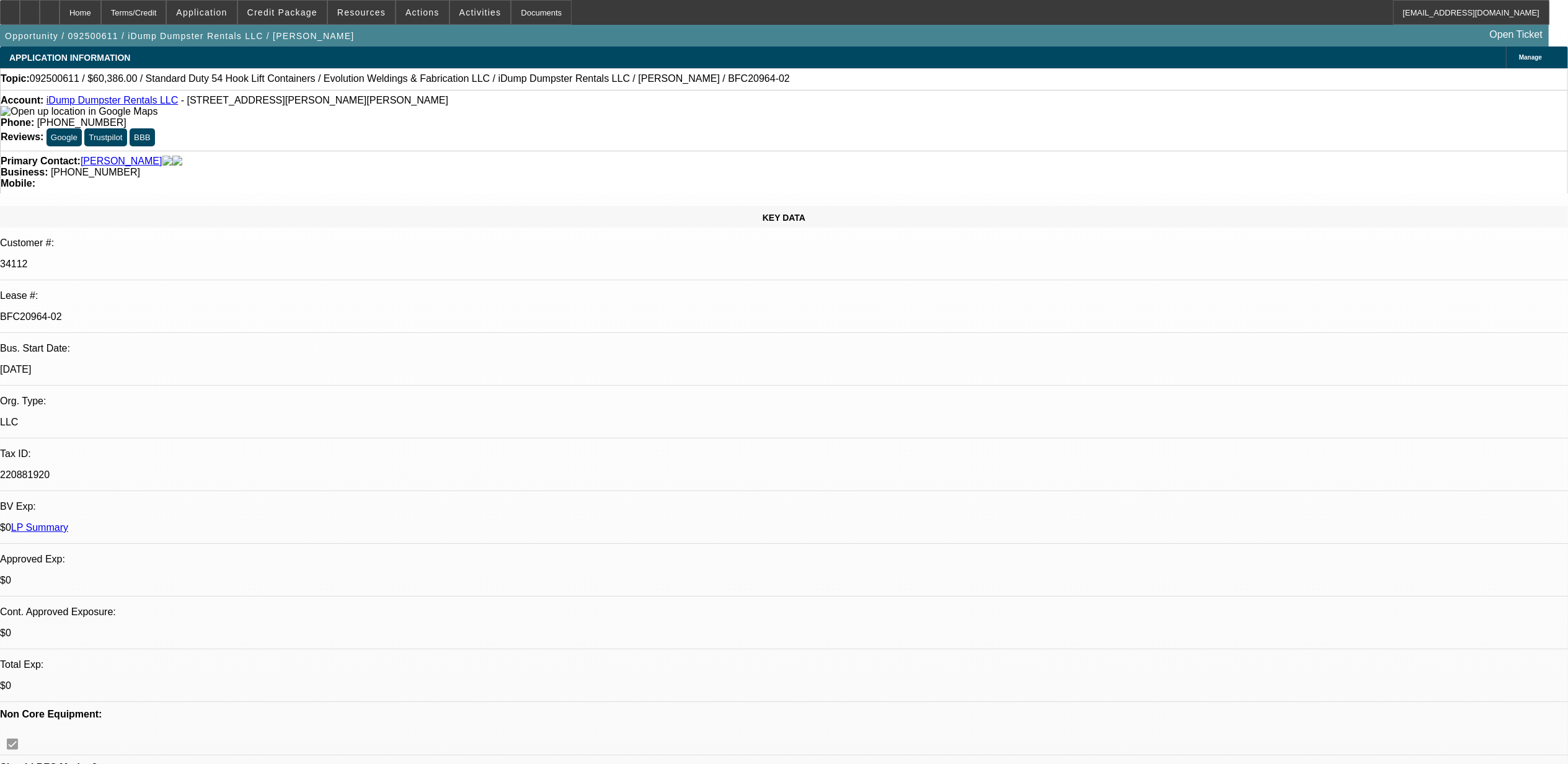
select select "1"
select select "6"
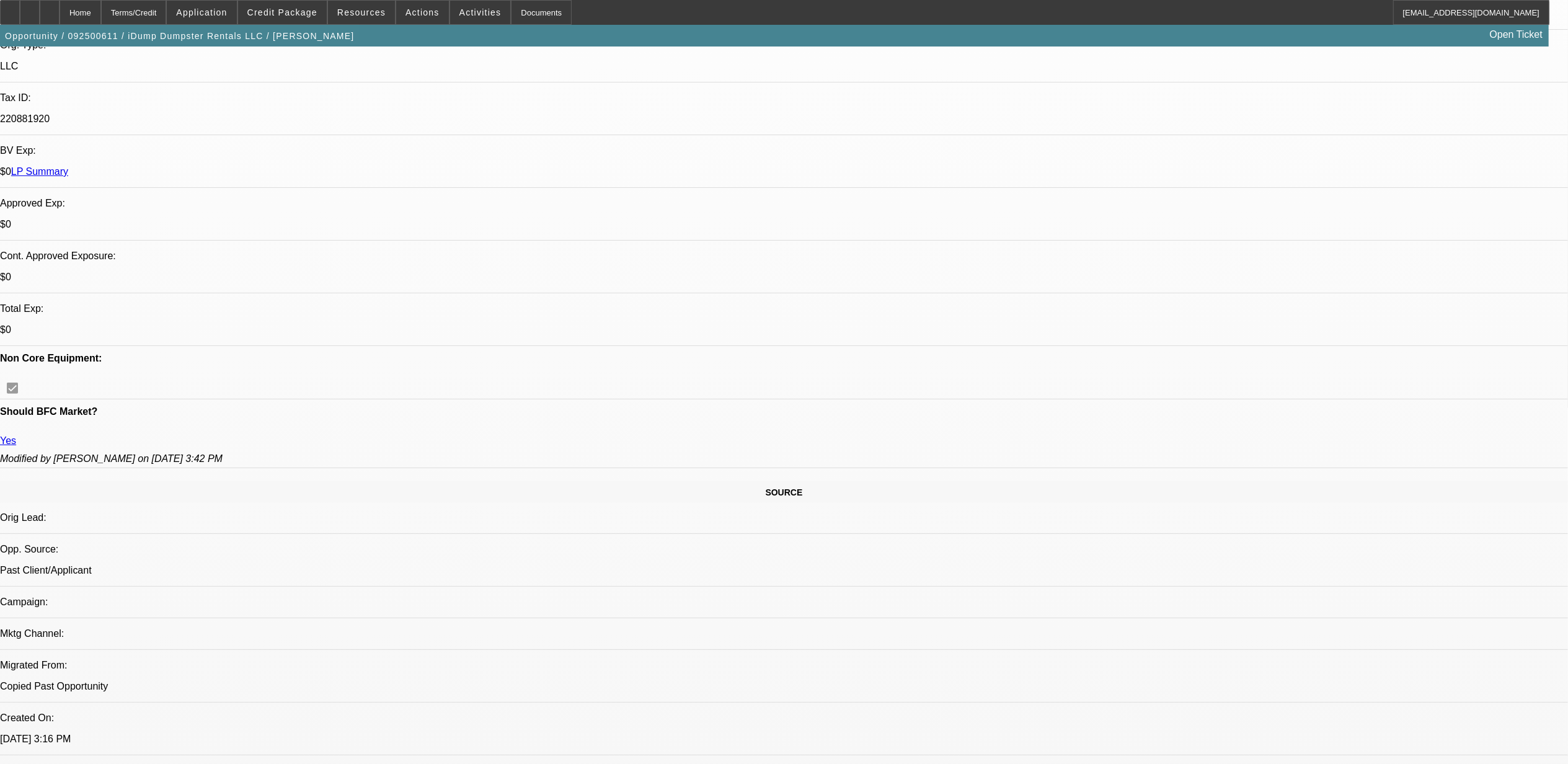
scroll to position [330, 0]
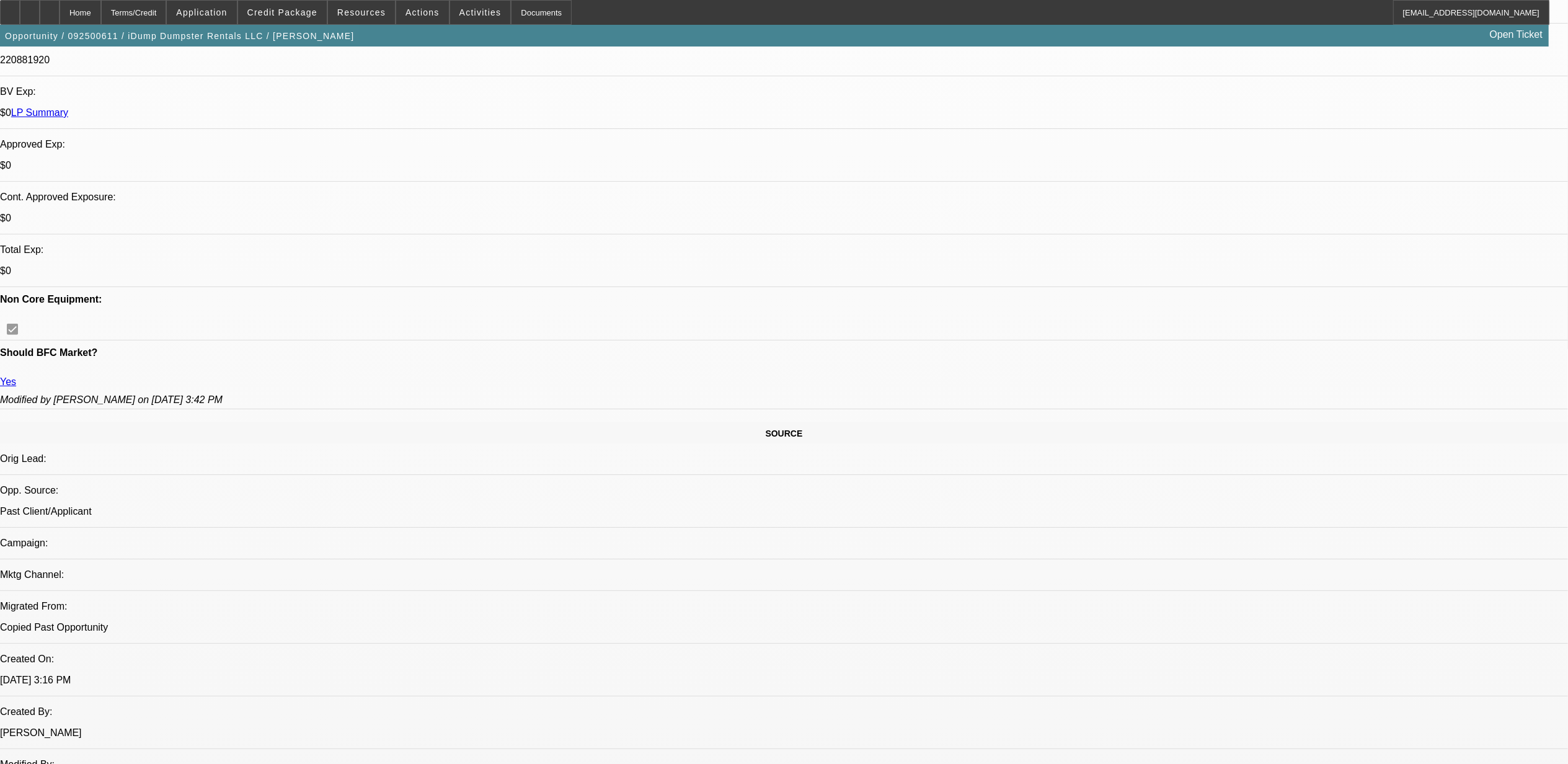
scroll to position [413, 0]
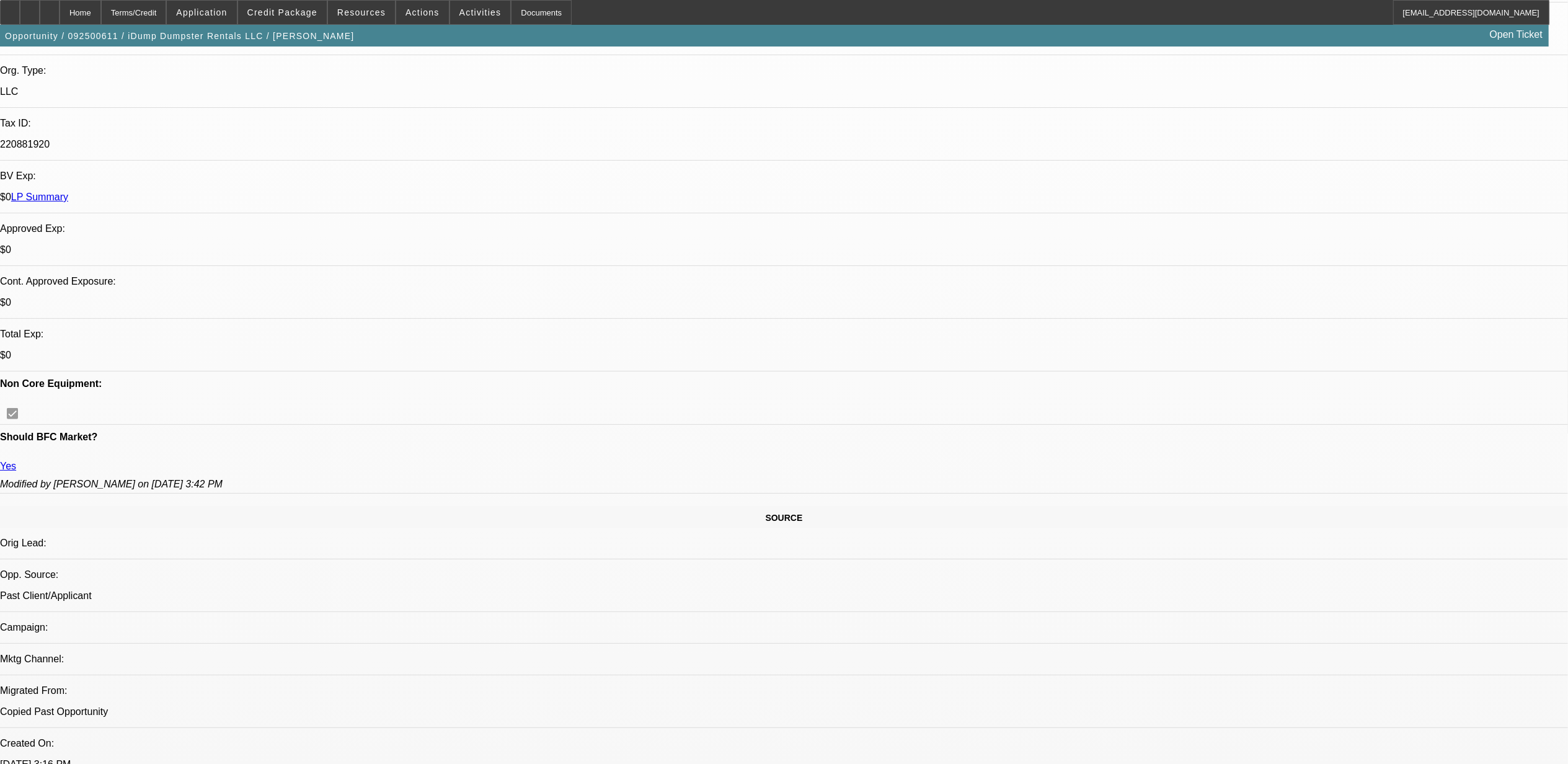
scroll to position [0, 0]
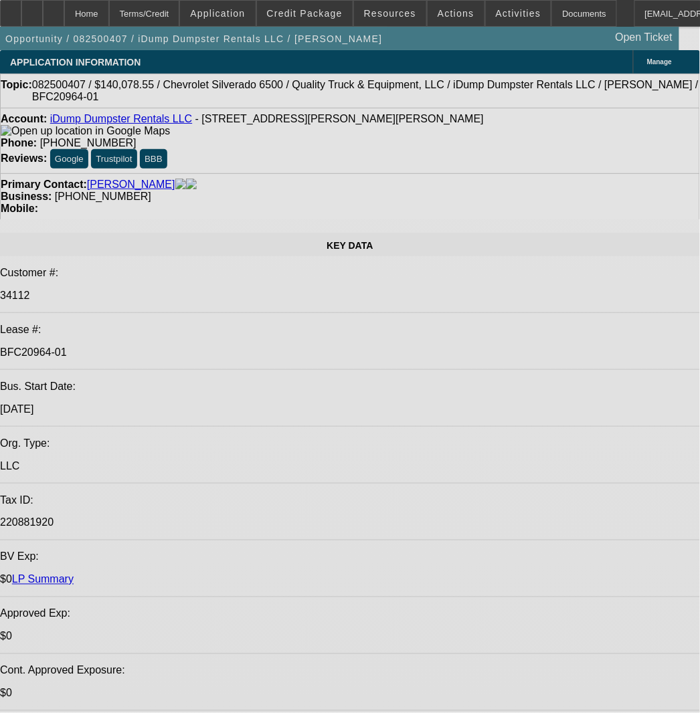
select select "0"
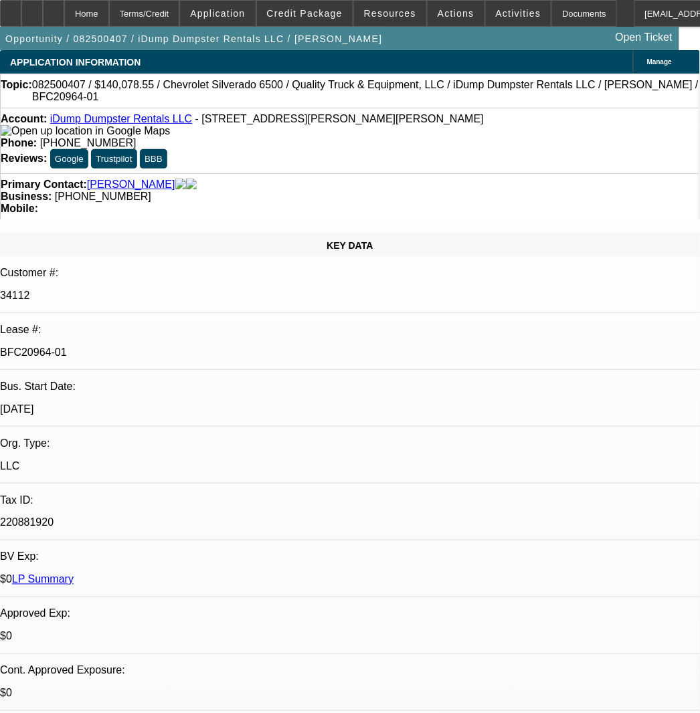
select select "0"
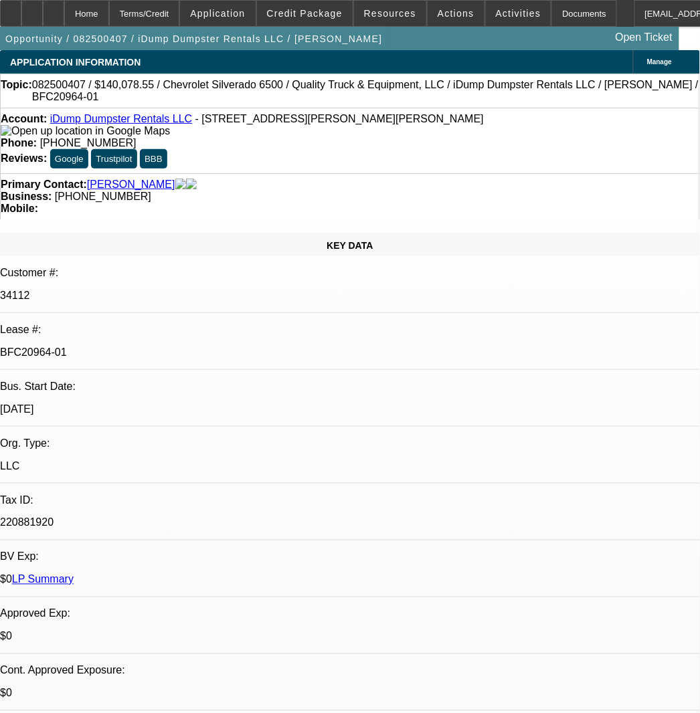
select select "0"
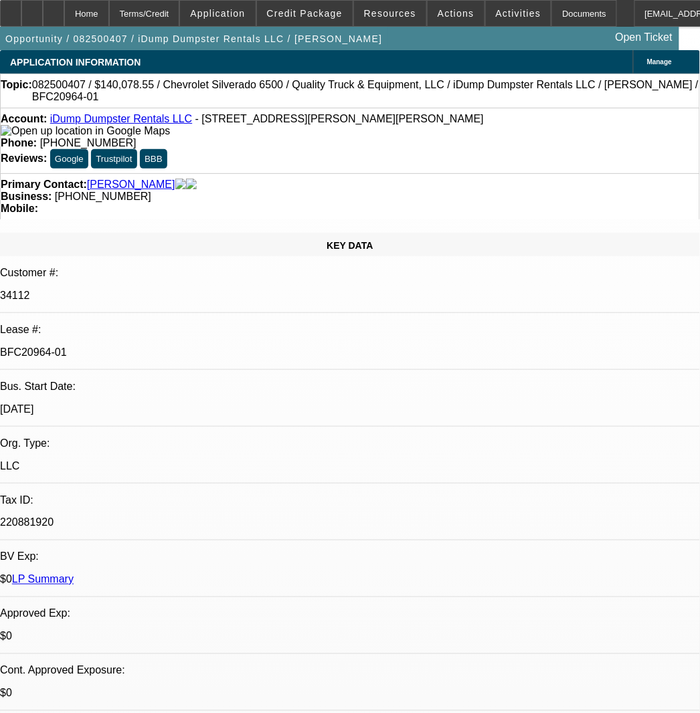
select select "0"
select select "1"
select select "6"
select select "1"
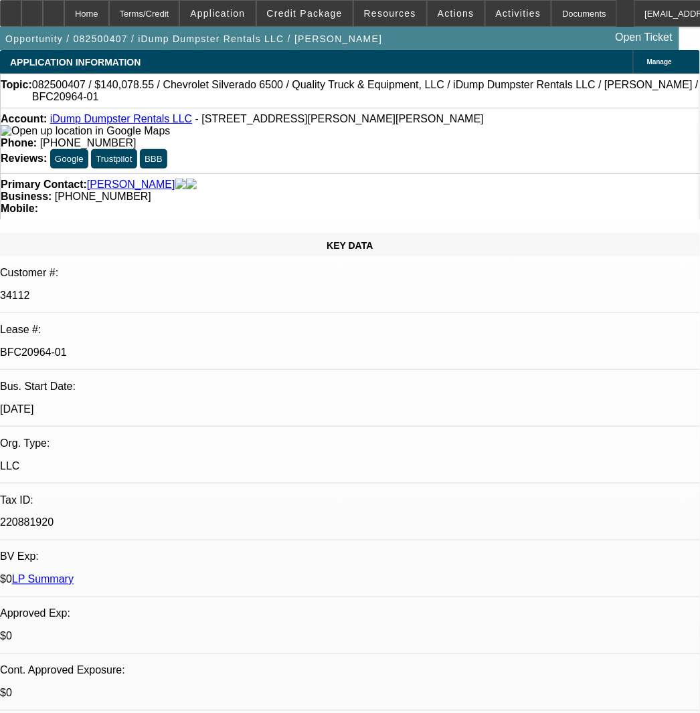
select select "1"
select select "6"
select select "1"
select select "6"
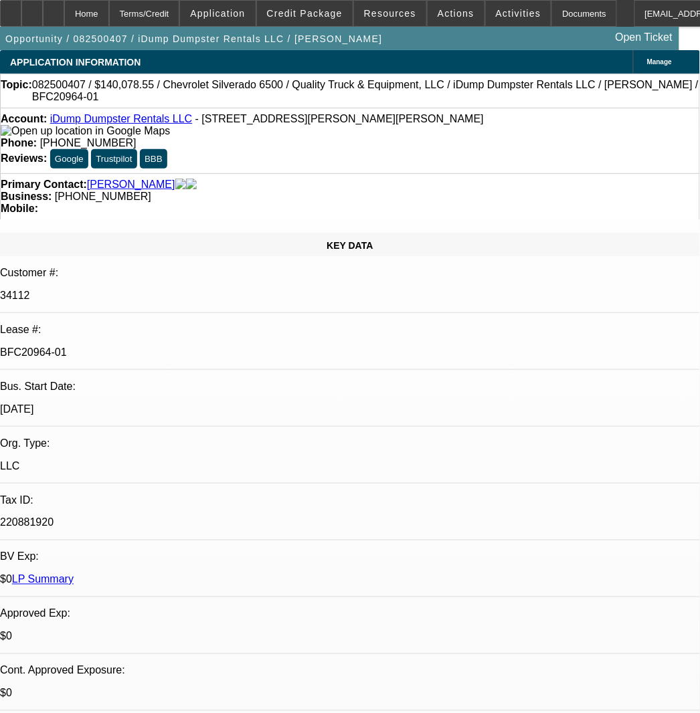
select select "1"
select select "6"
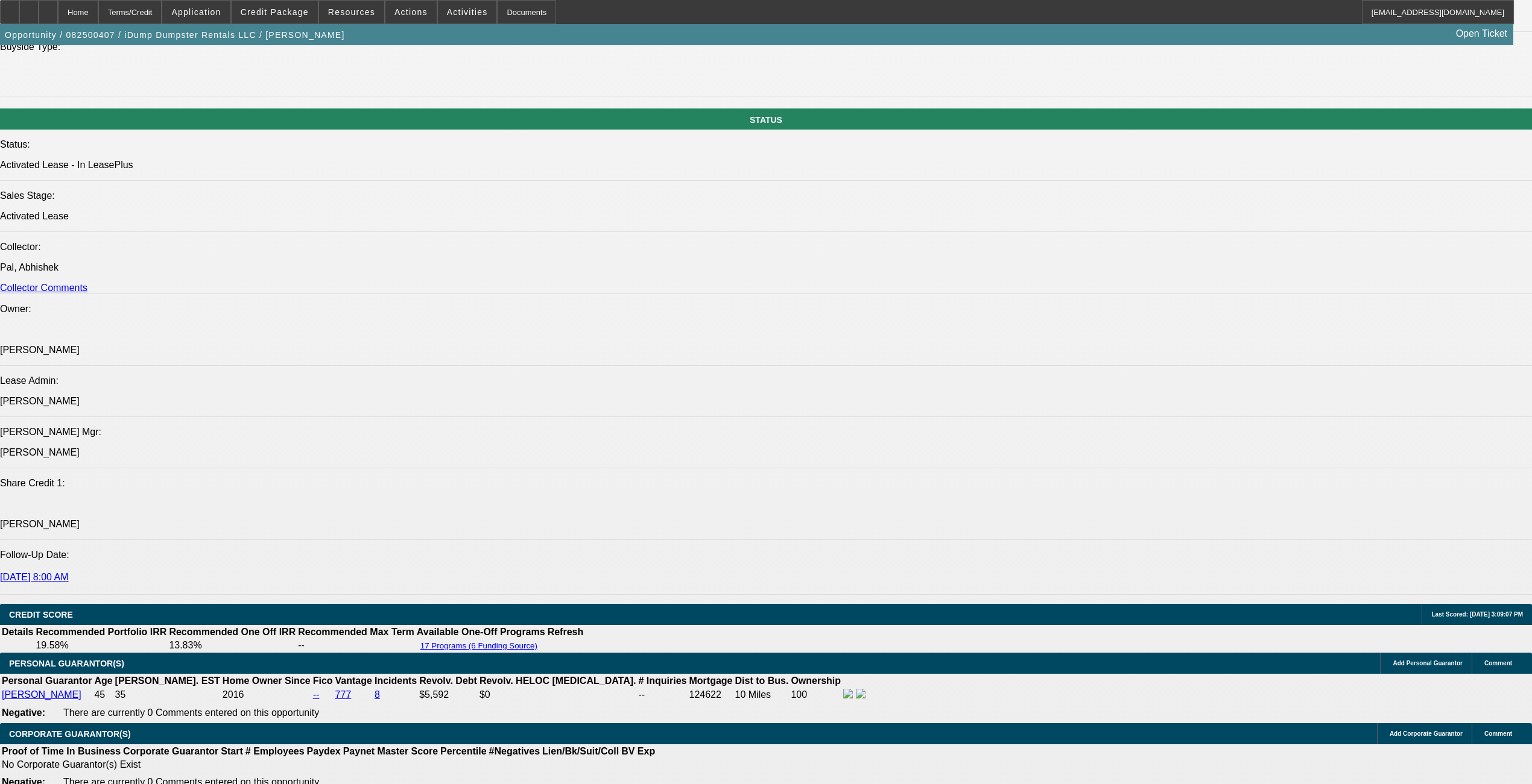
select select "0"
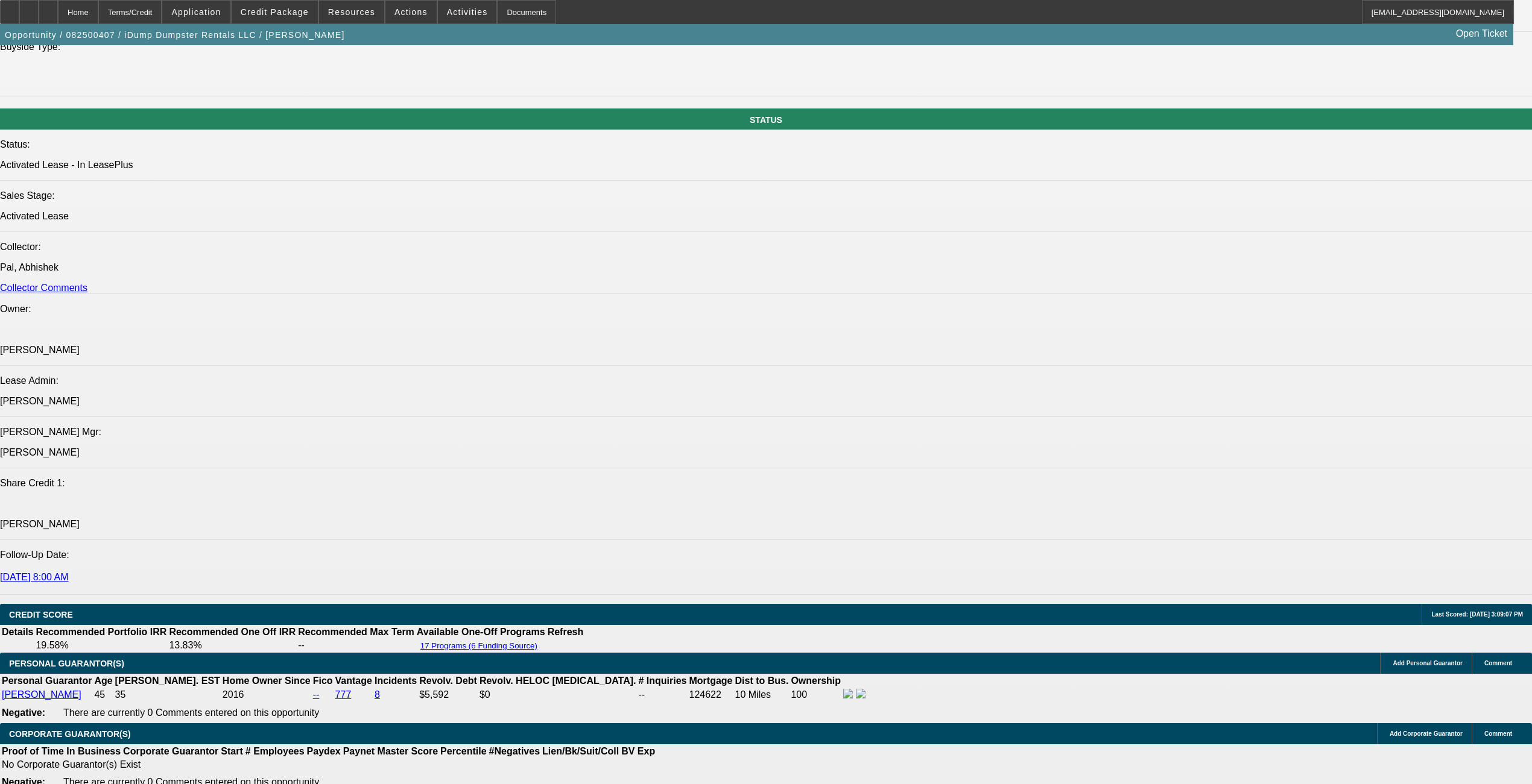
select select "0"
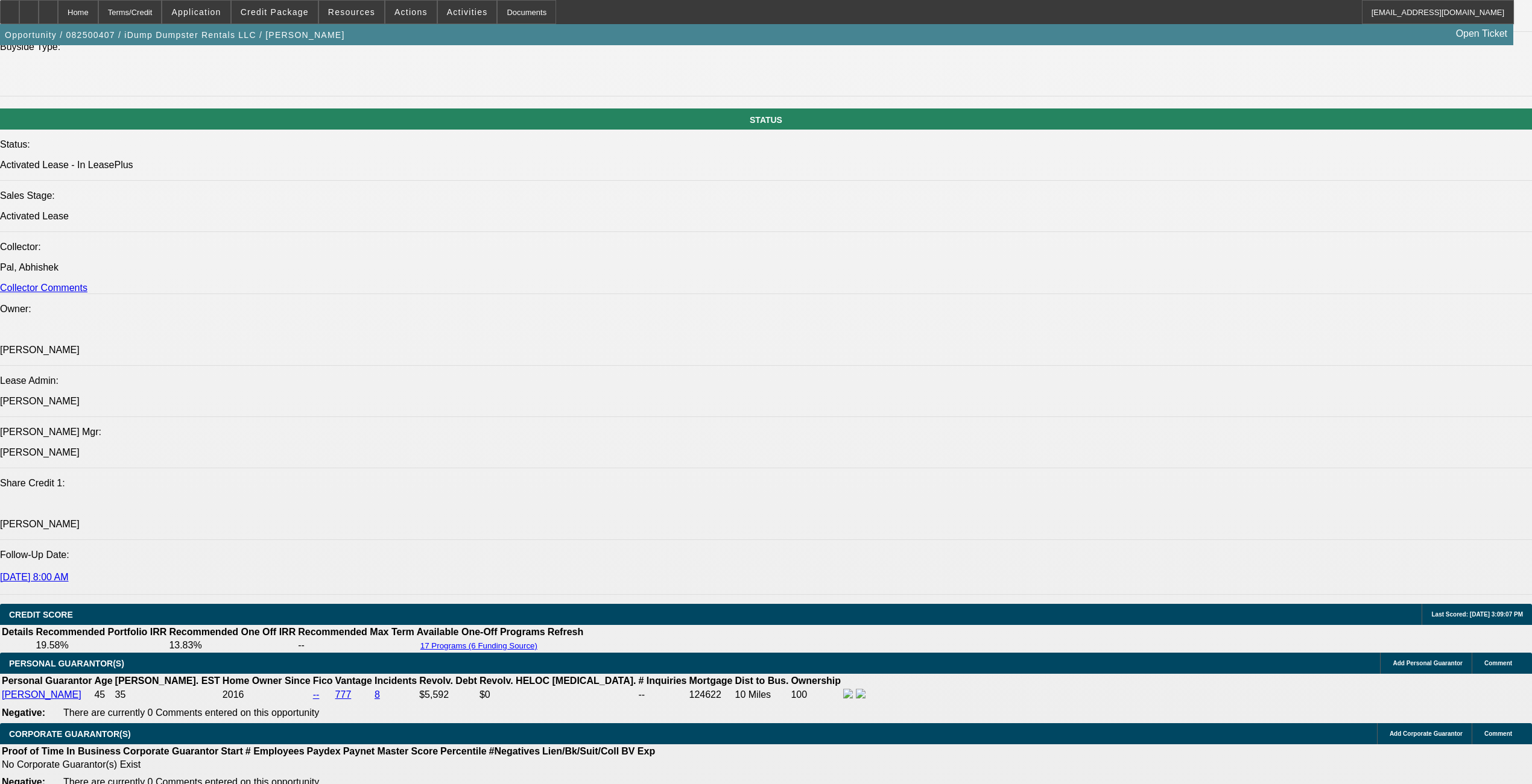
select select "0"
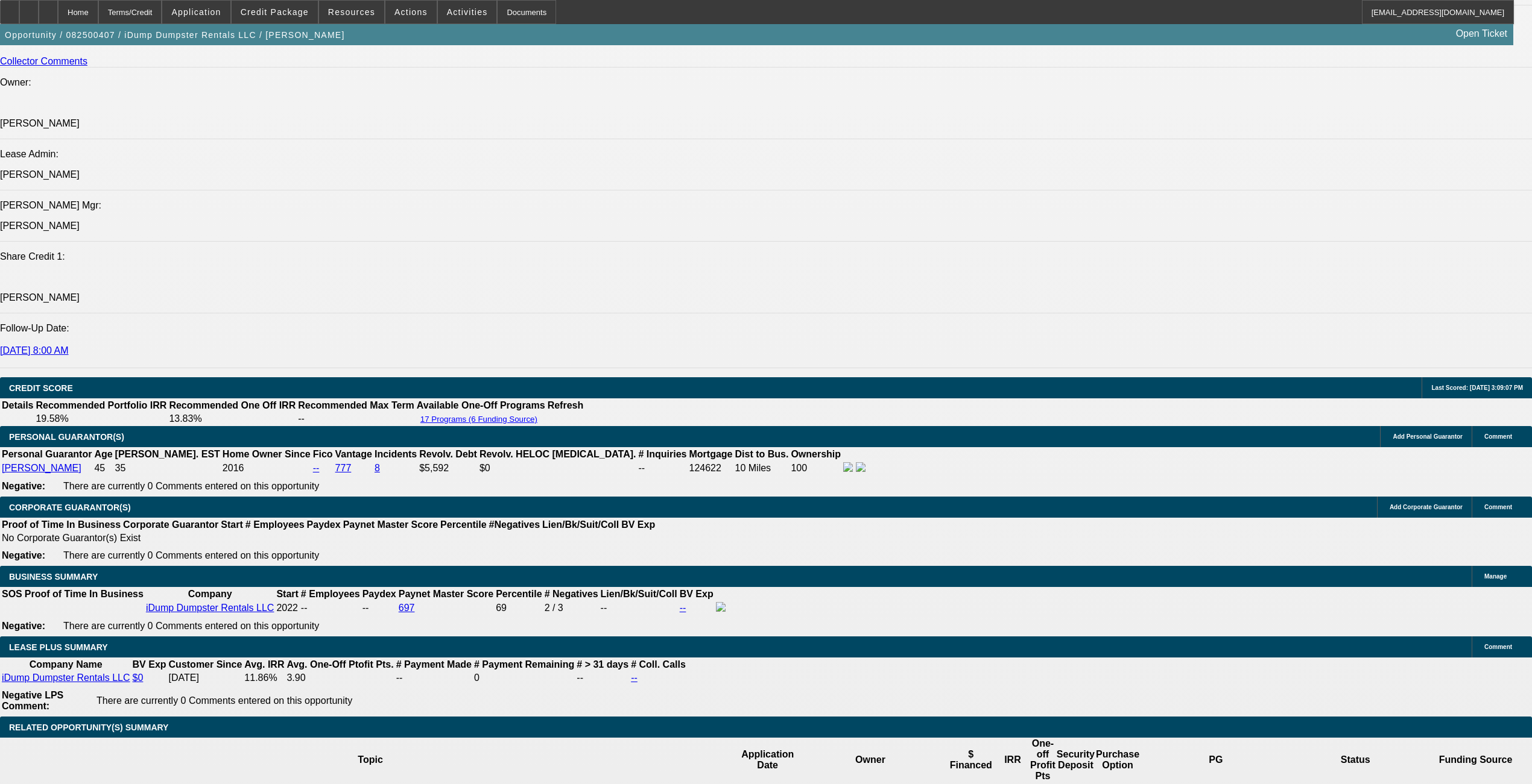
select select "1"
select select "6"
select select "1"
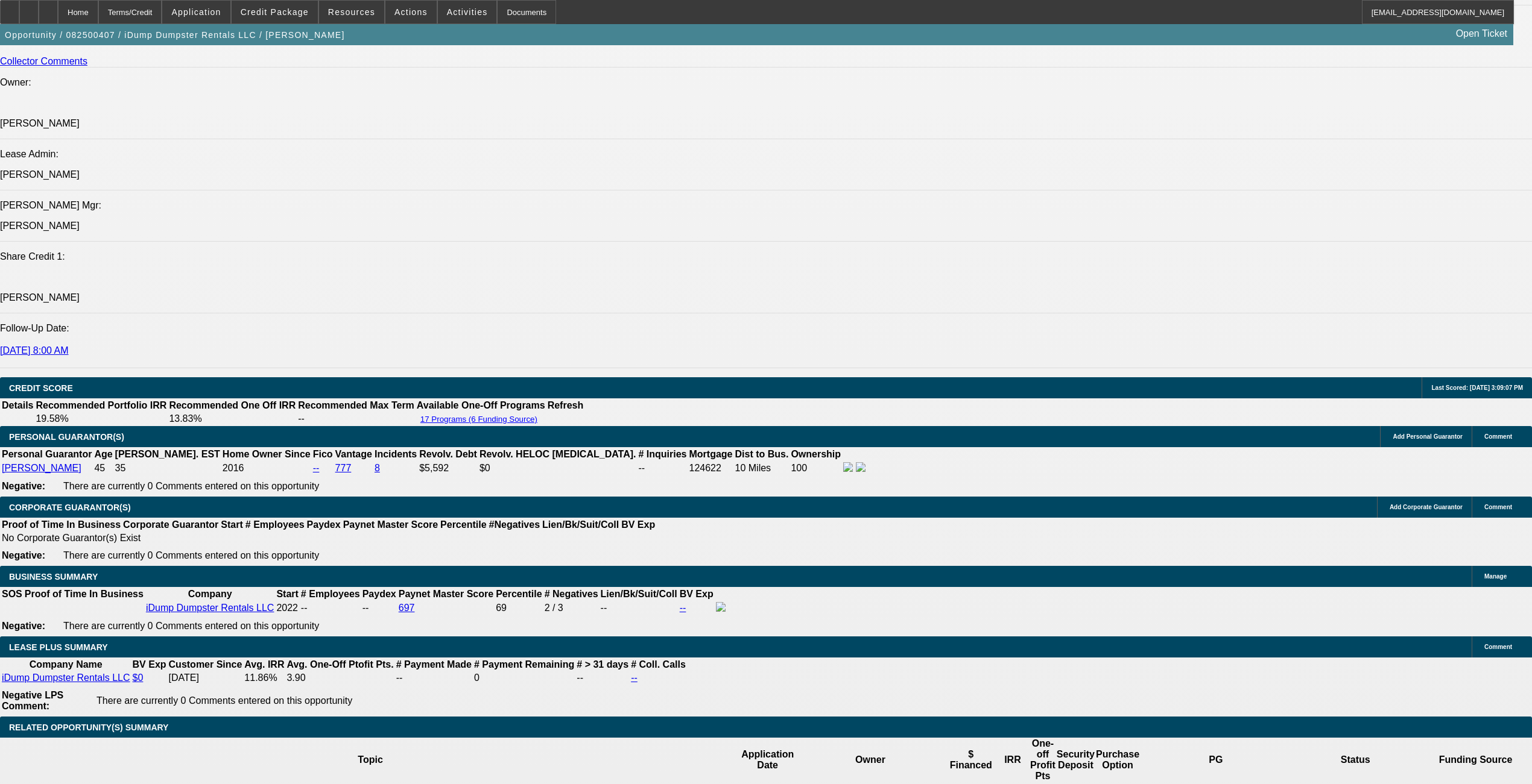
select select "6"
select select "1"
select select "6"
select select "1"
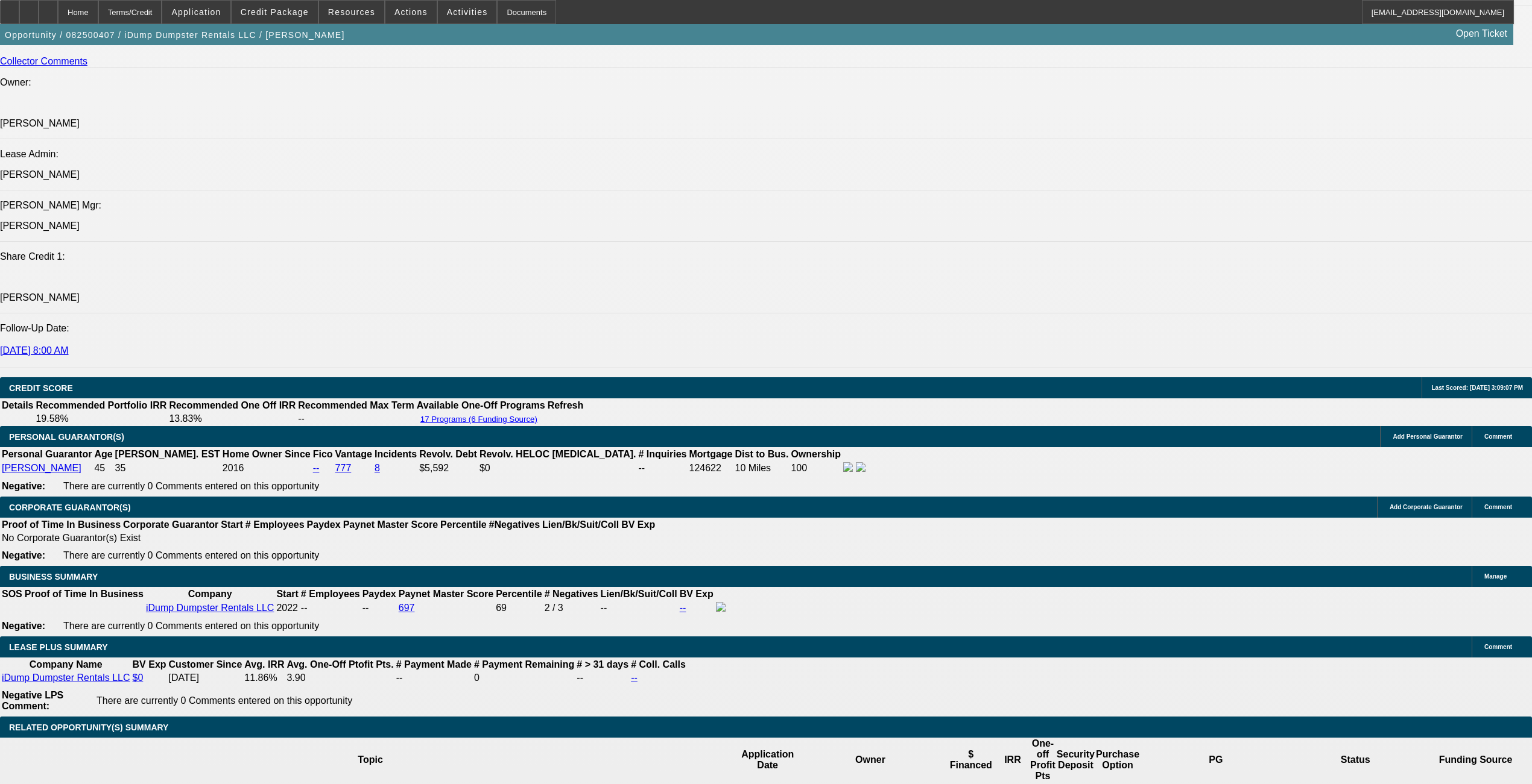
select select "1"
select select "6"
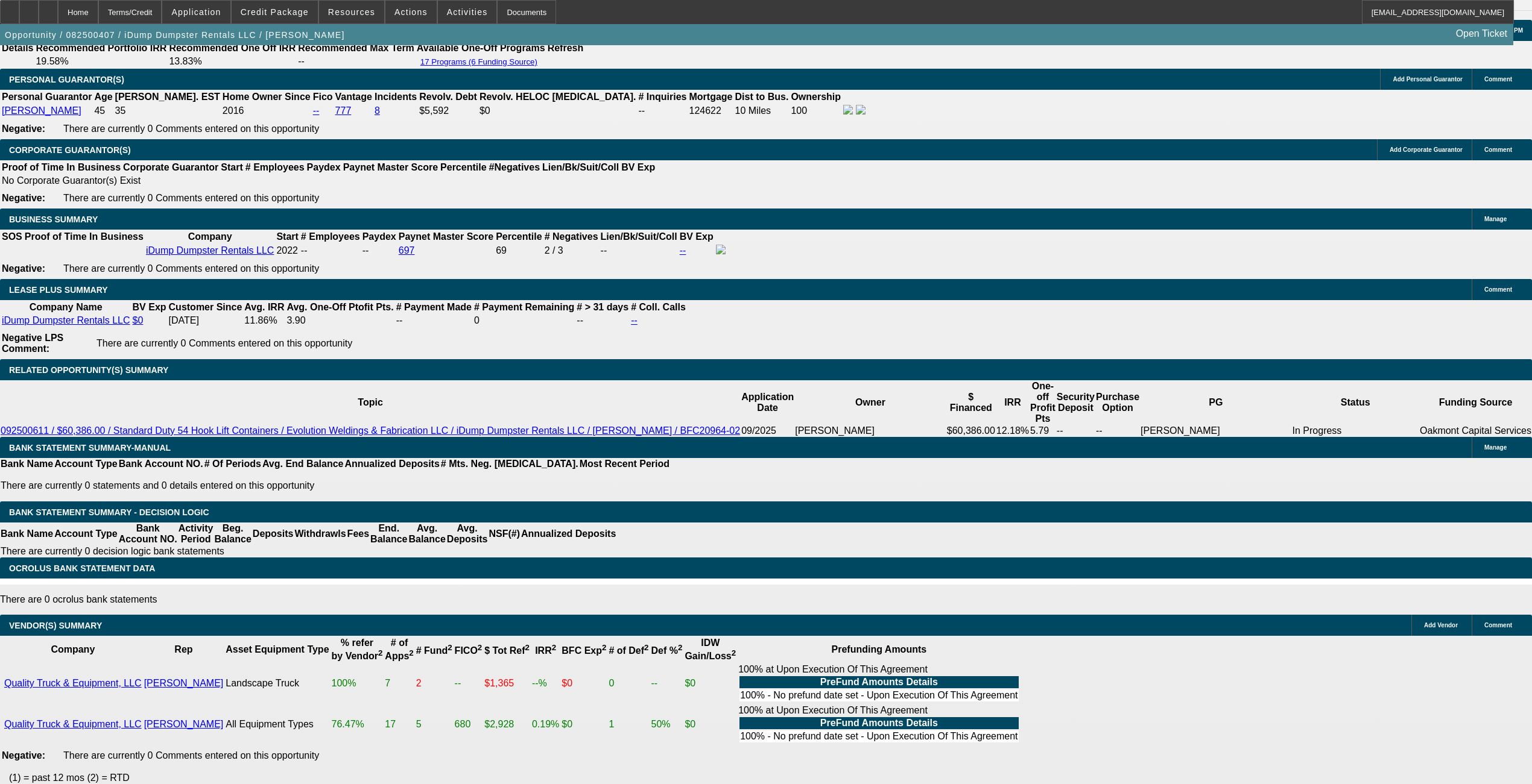
scroll to position [1804, 0]
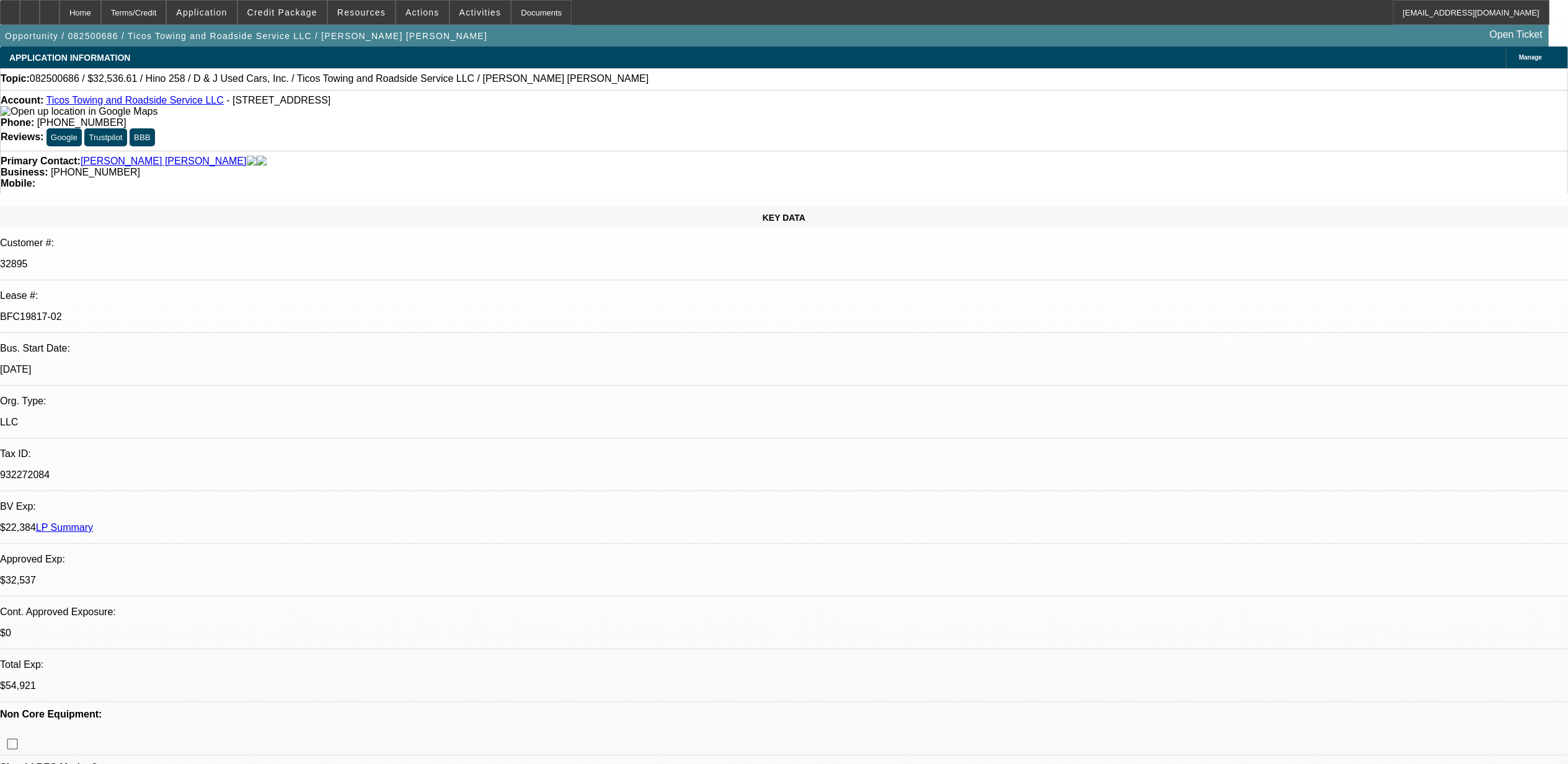
select select "0.15"
select select "2"
select select "0.1"
select select "4"
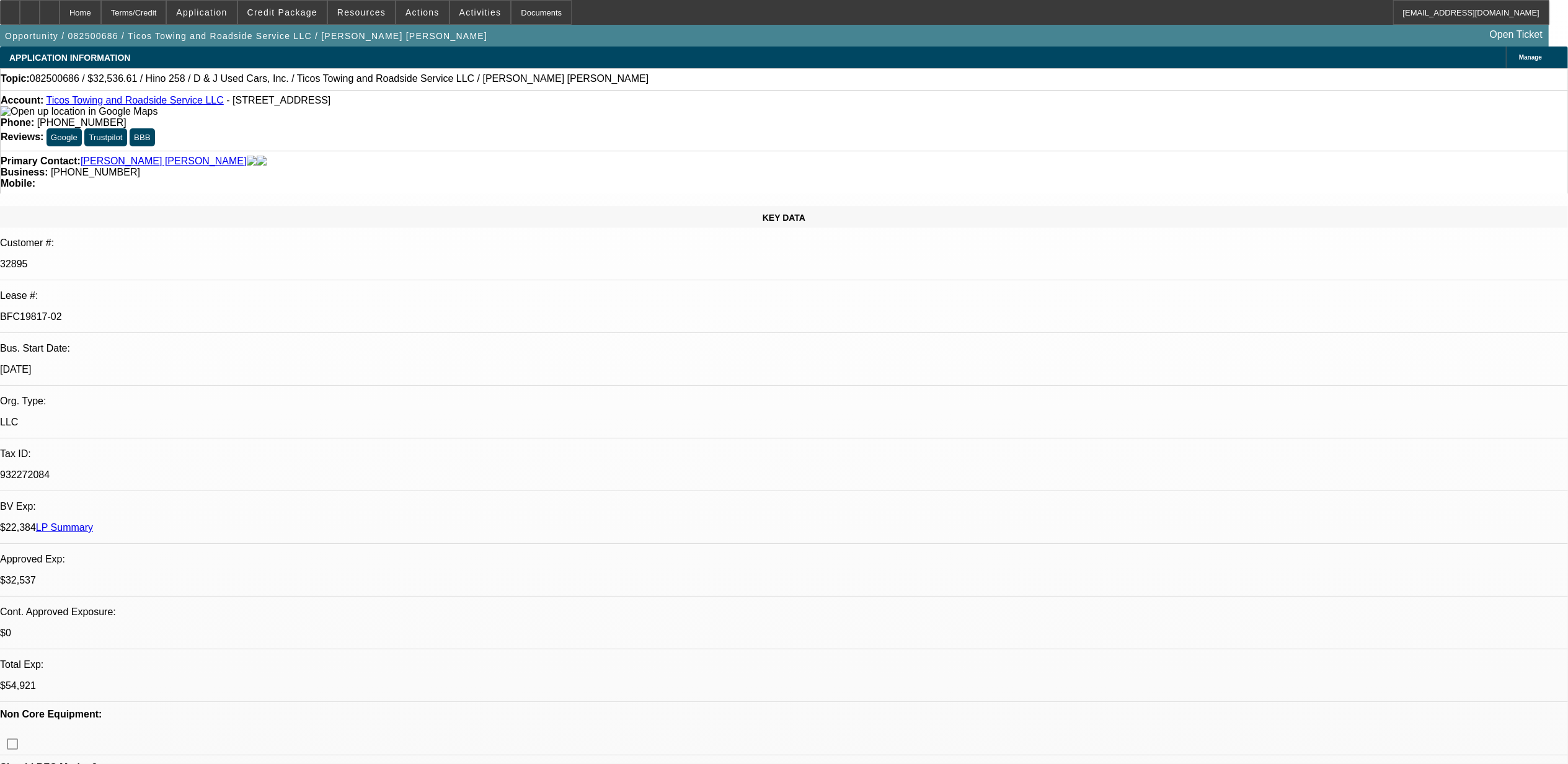
select select "0.1"
select select "2"
select select "0.1"
select select "4"
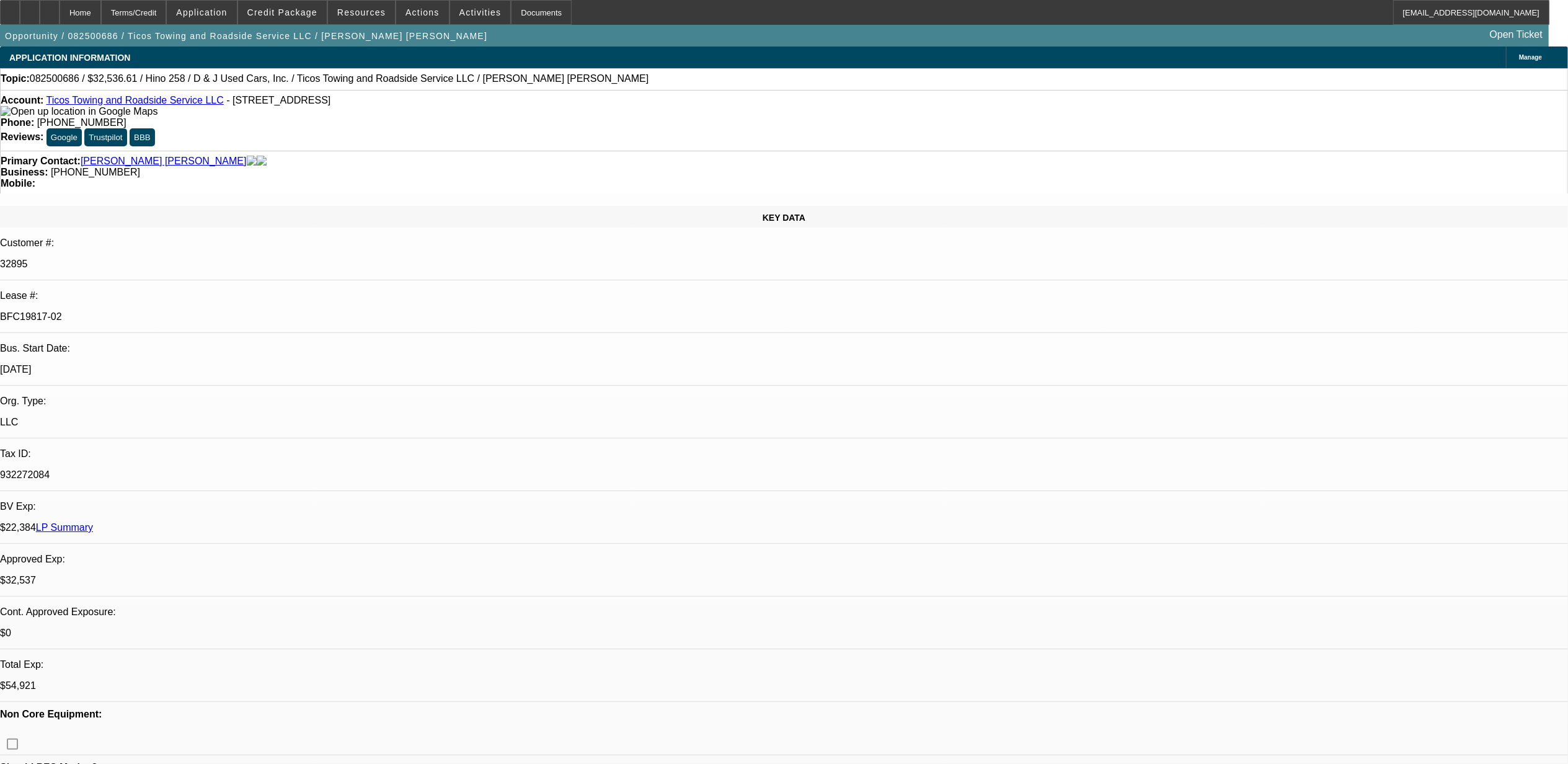
select select "0"
select select "2"
select select "0.1"
select select "4"
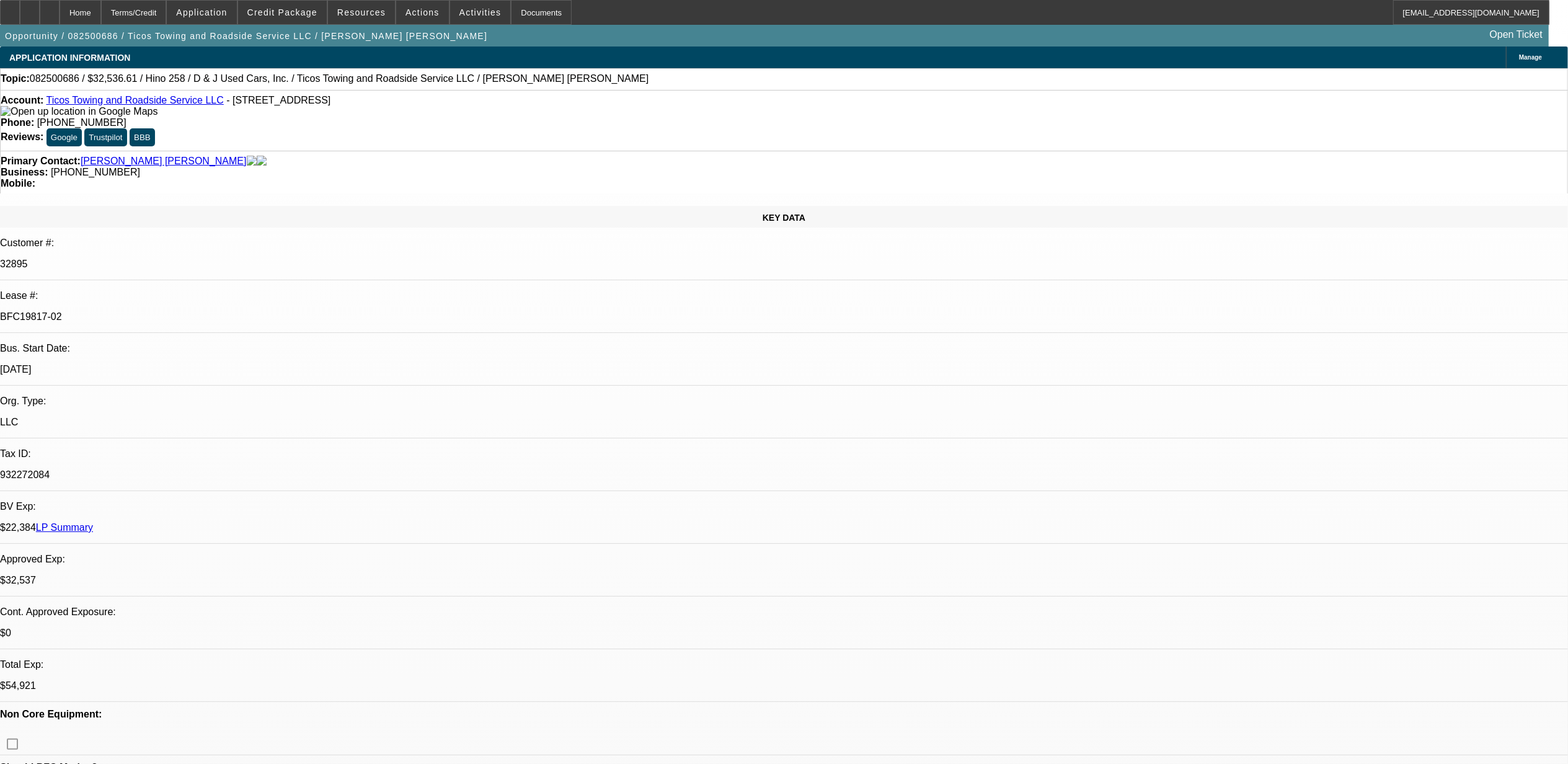
select select "0"
select select "2"
select select "0.1"
select select "4"
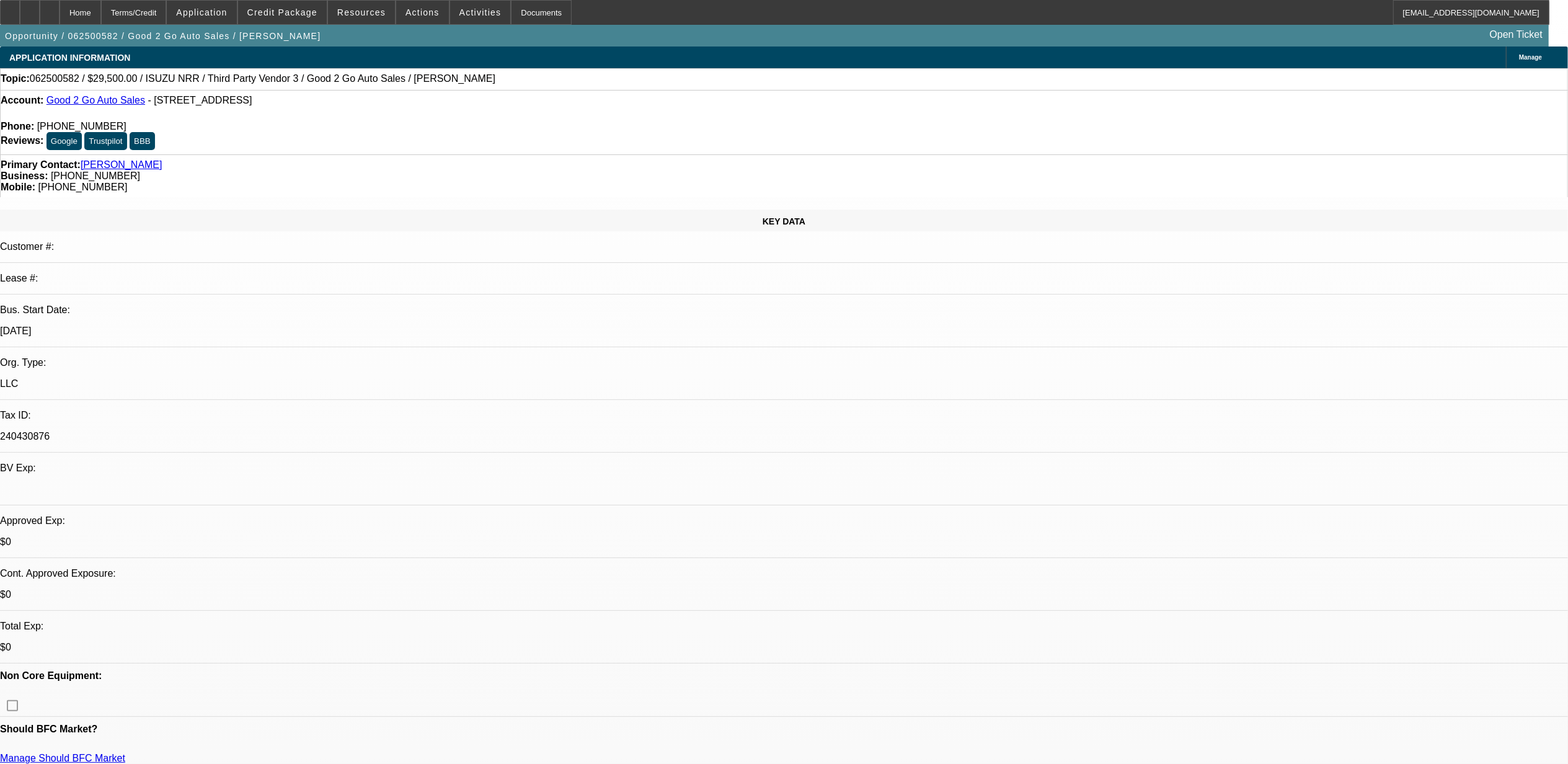
select select "0"
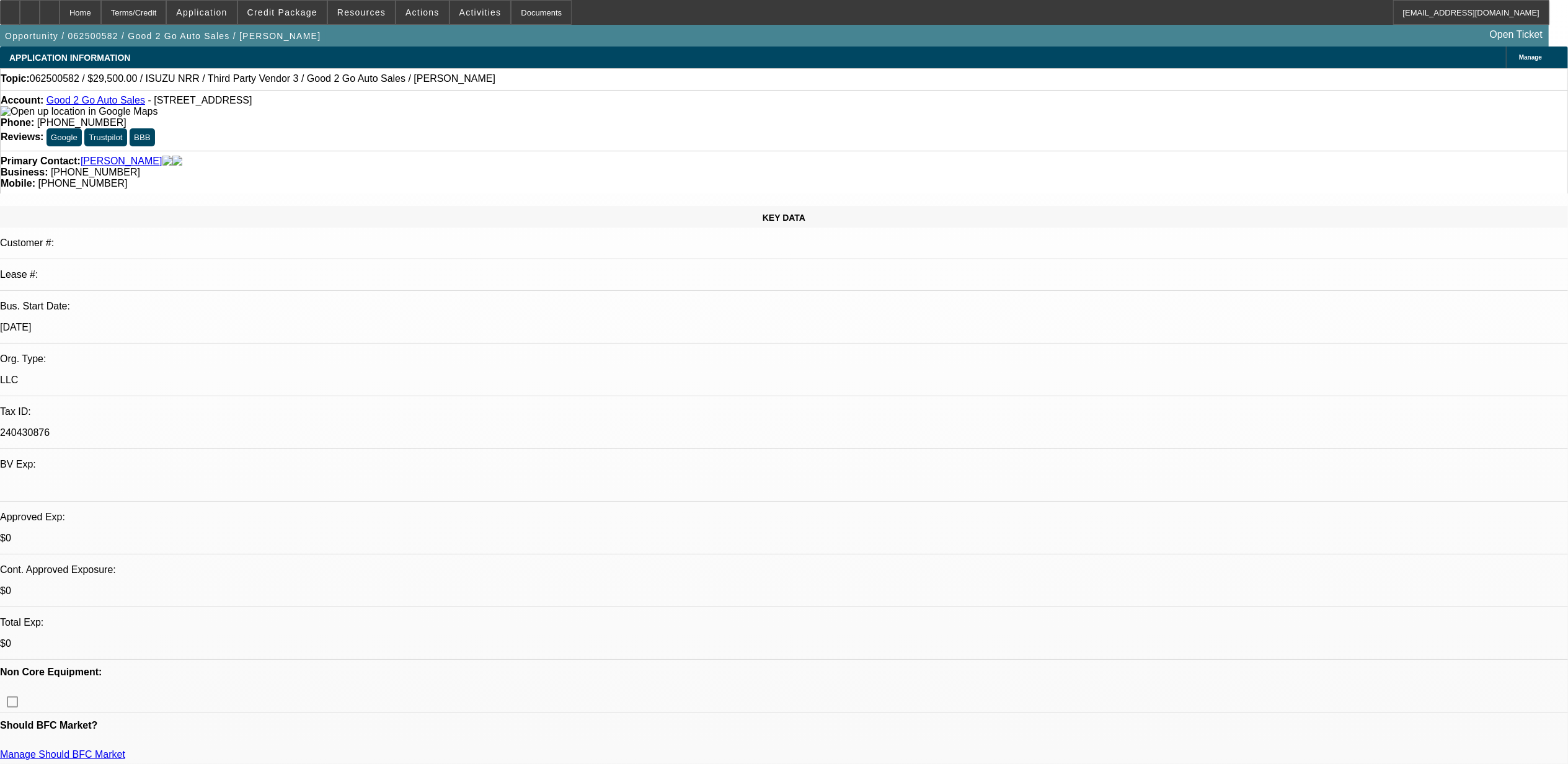
select select "0"
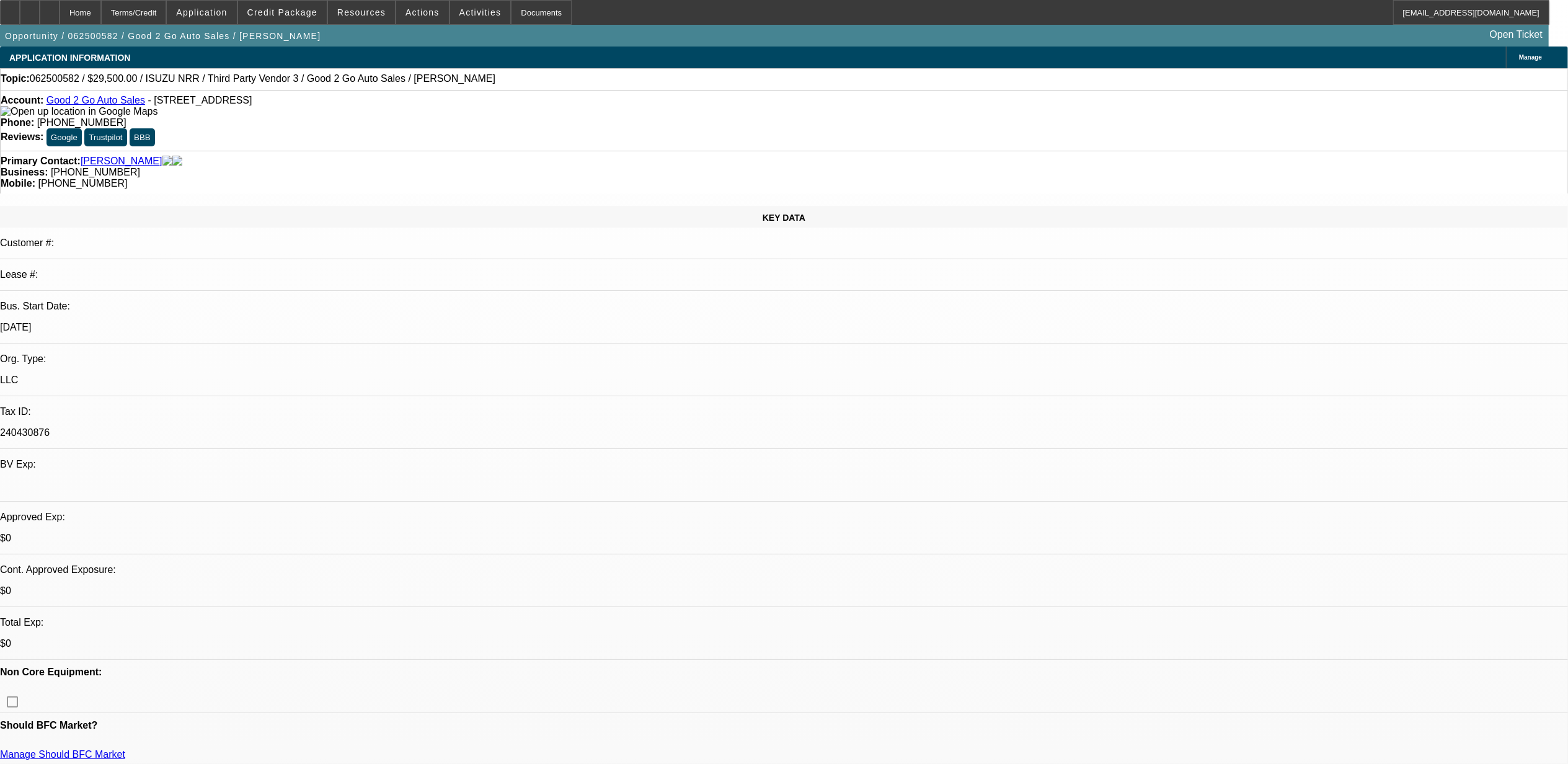
select select "0"
select select "1"
select select "3"
select select "6"
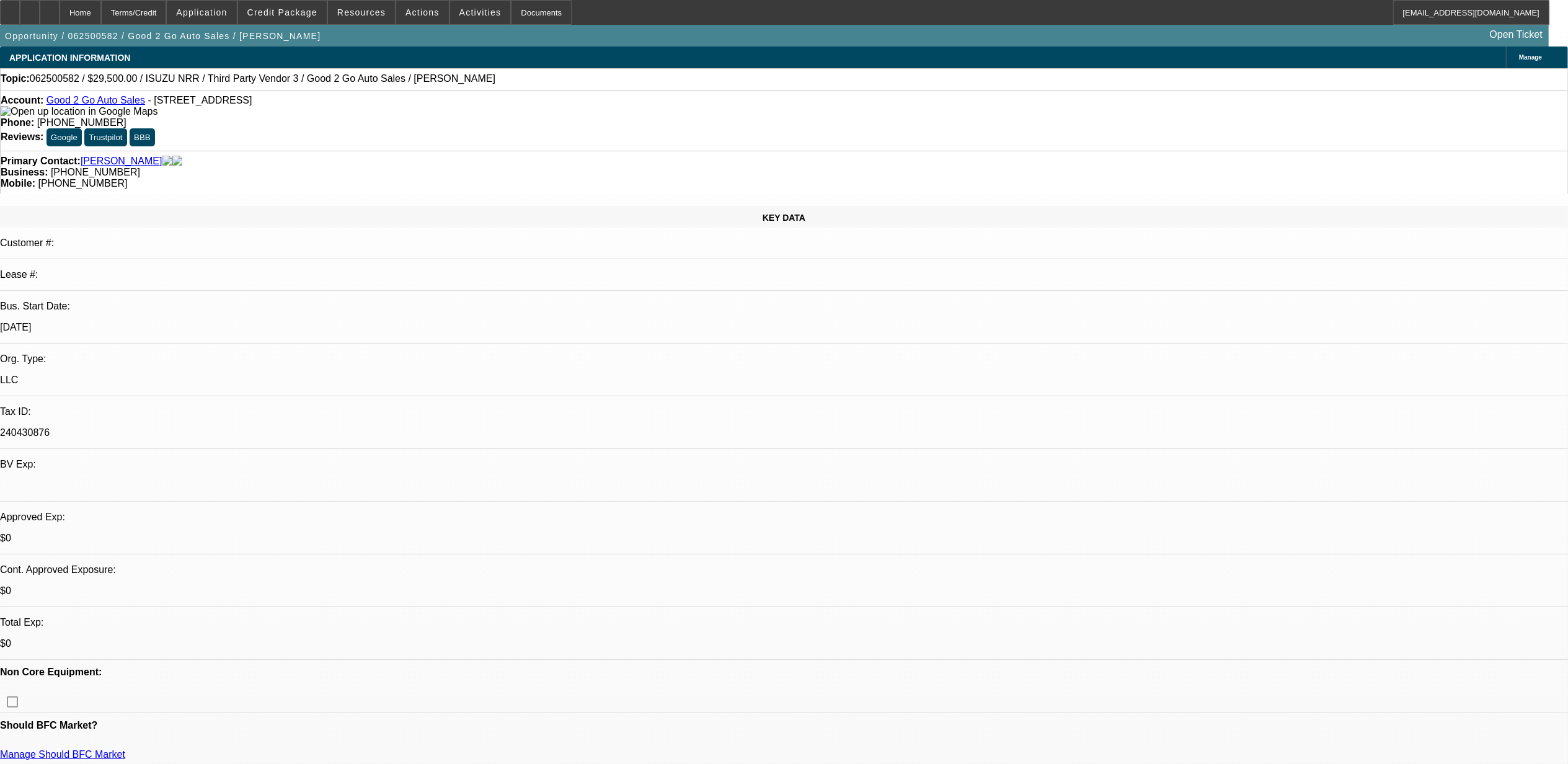
select select "1"
select select "3"
select select "6"
select select "1"
select select "3"
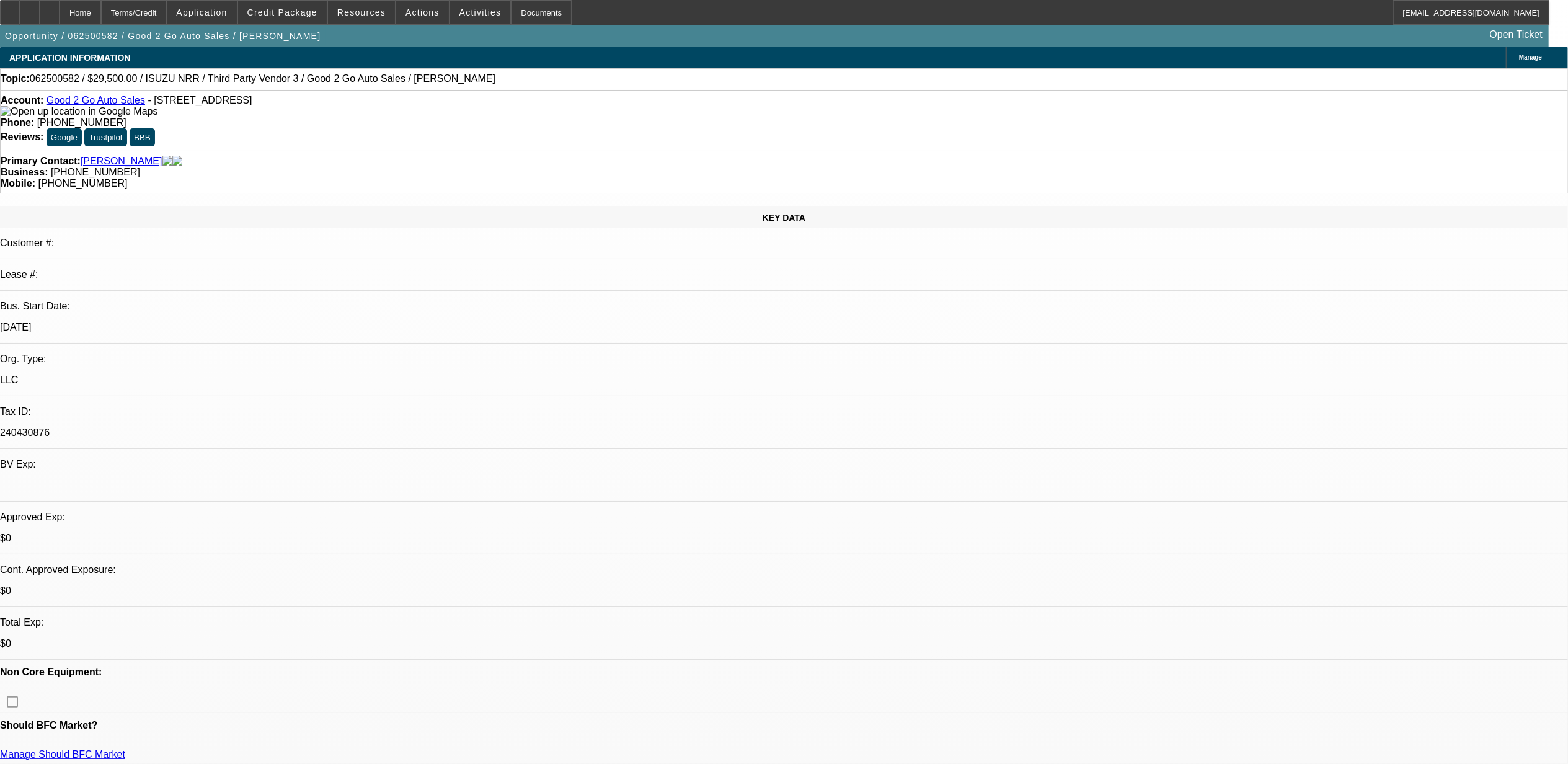
select select "6"
select select "1"
select select "2"
select select "6"
click at [299, 11] on span "Credit Package" at bounding box center [283, 12] width 70 height 10
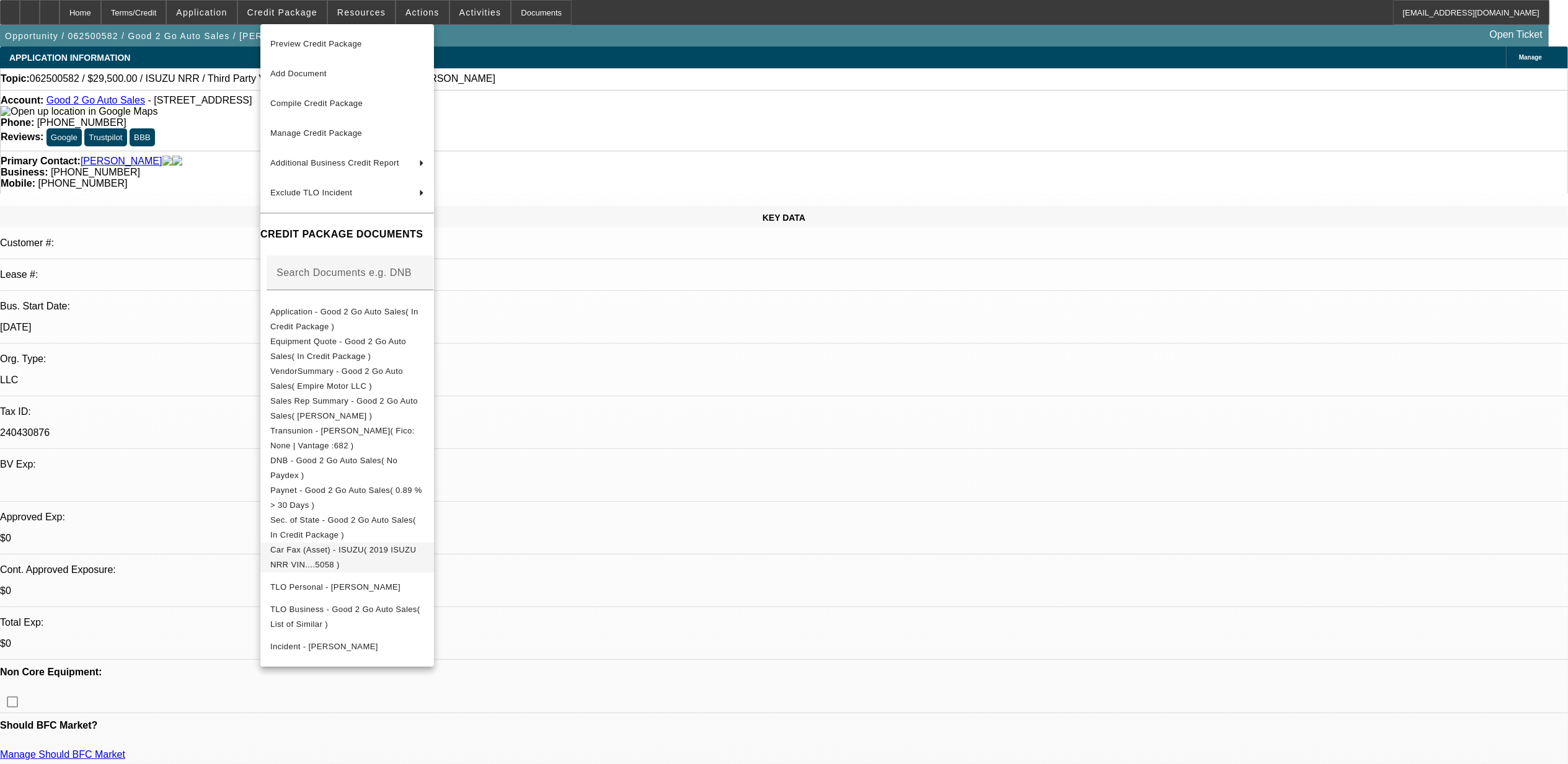
click at [358, 557] on span "Car Fax (Asset) - ISUZU( 2019 ISUZU NRR VIN....5058 )" at bounding box center [348, 557] width 154 height 30
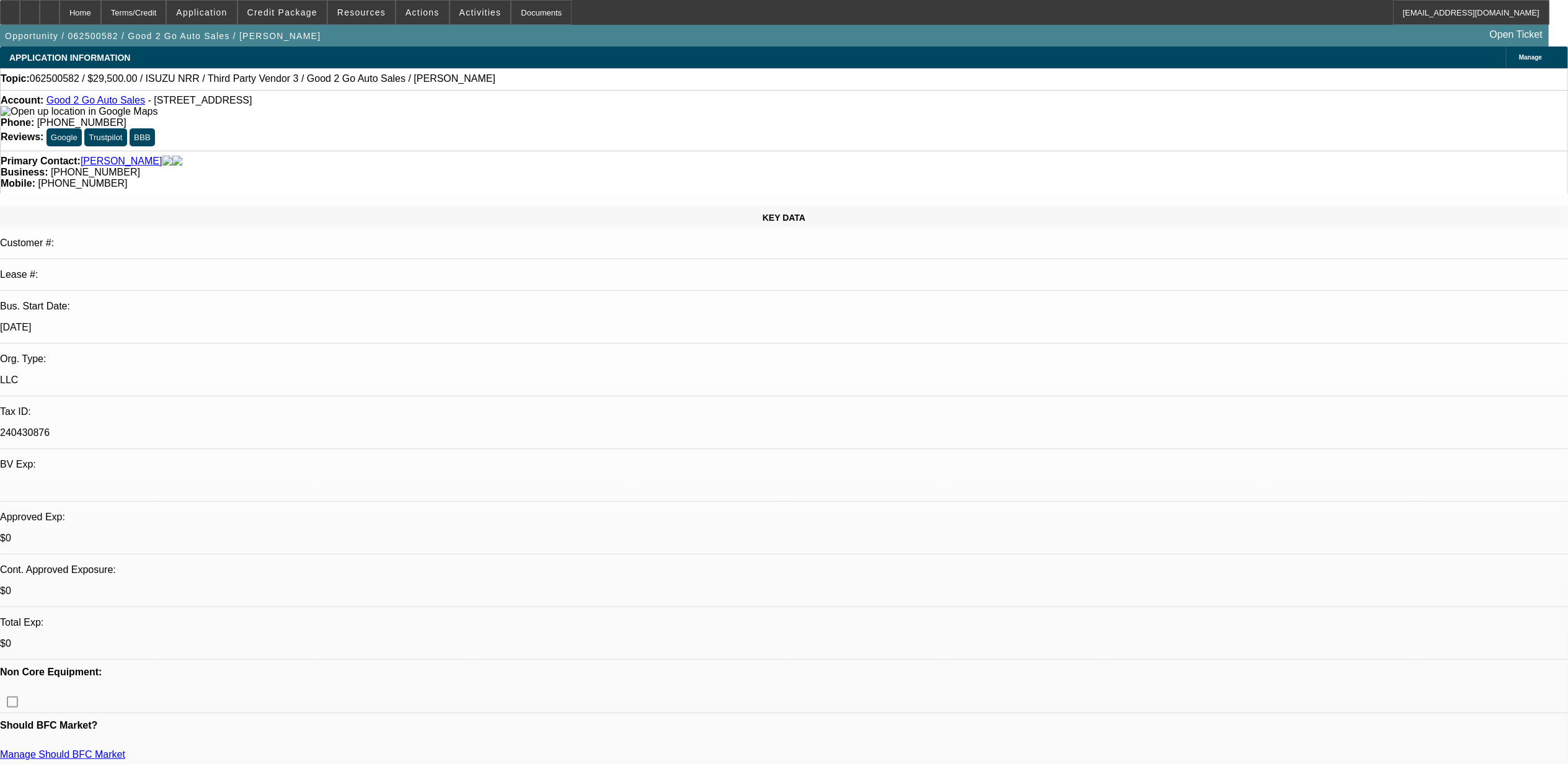
click at [57, 78] on span "062500582 / $29,500.00 / ISUZU NRR / Third Party Vendor 3 / Good 2 Go Auto Sale…" at bounding box center [262, 79] width 465 height 11
copy span "062500582"
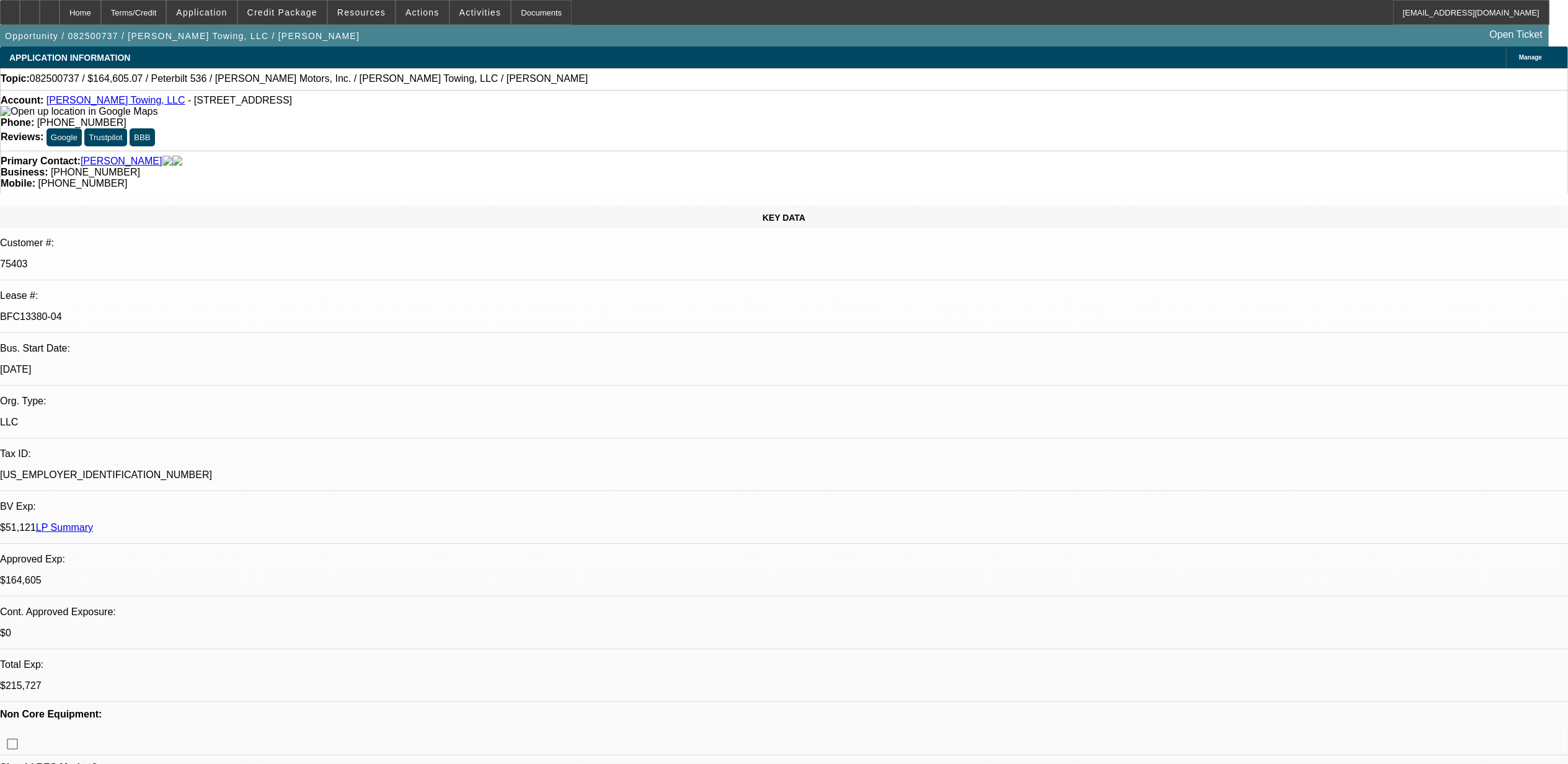
select select "0"
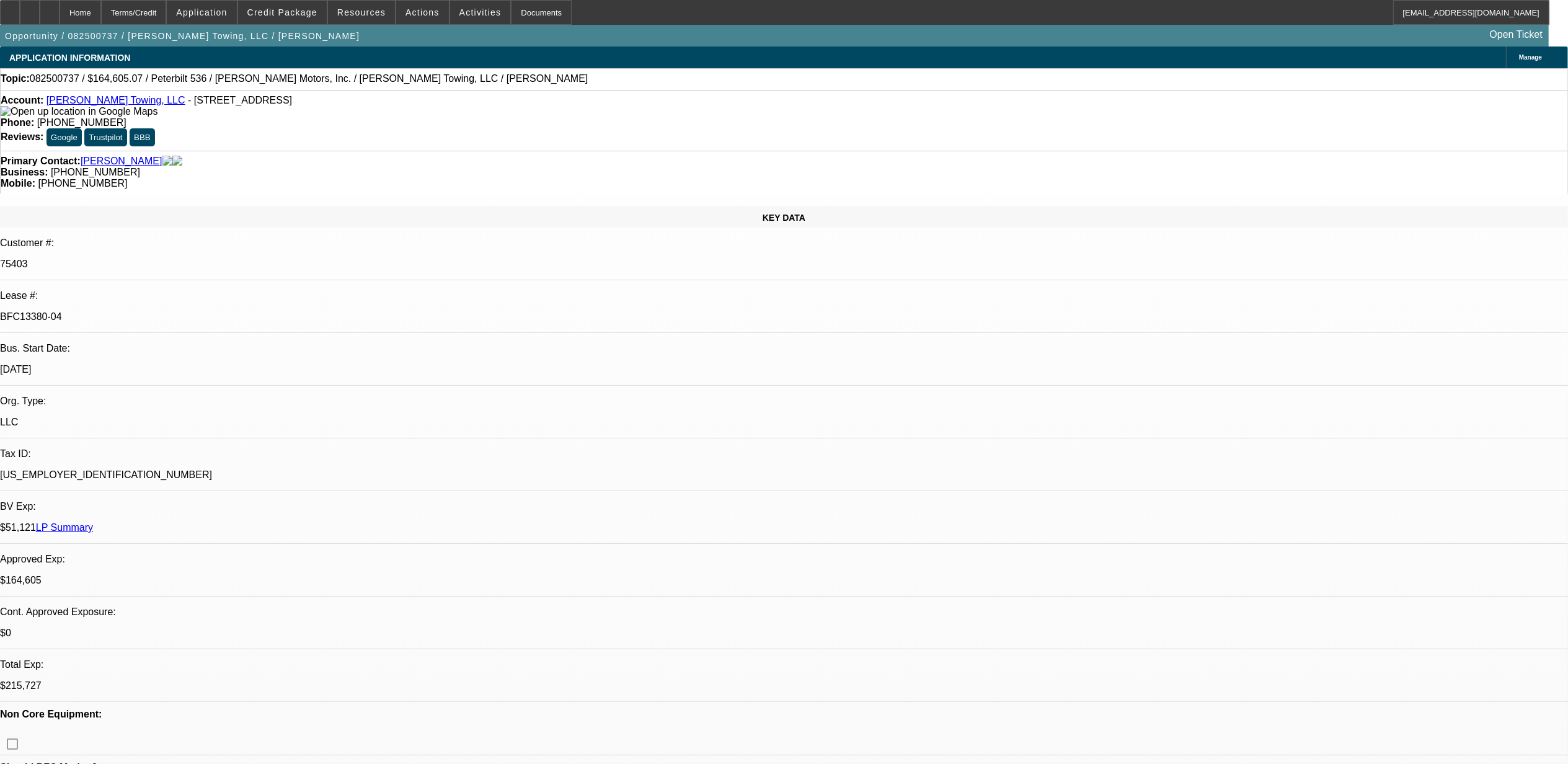
select select "0"
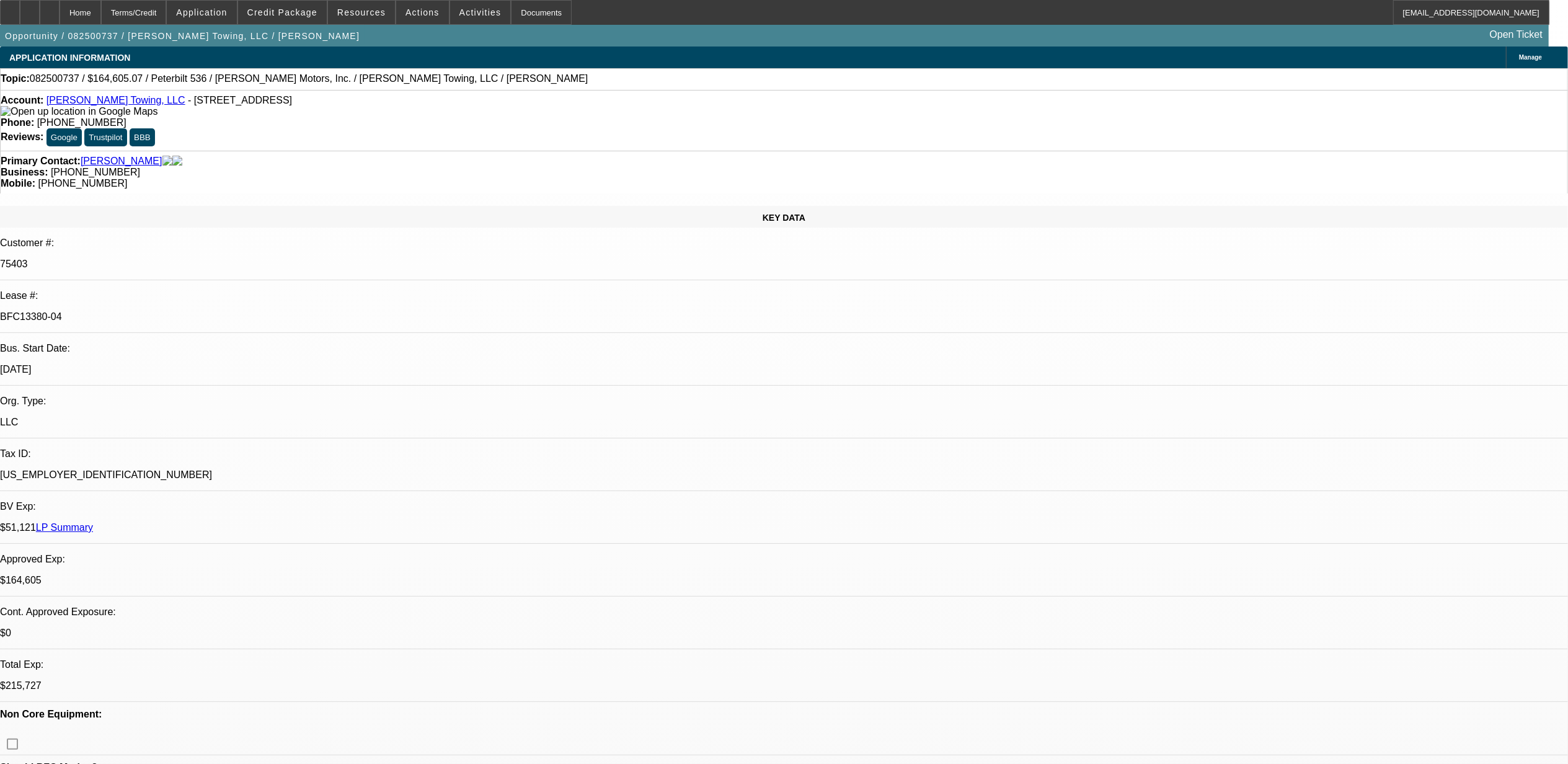
select select "0"
select select "1"
select select "2"
select select "6"
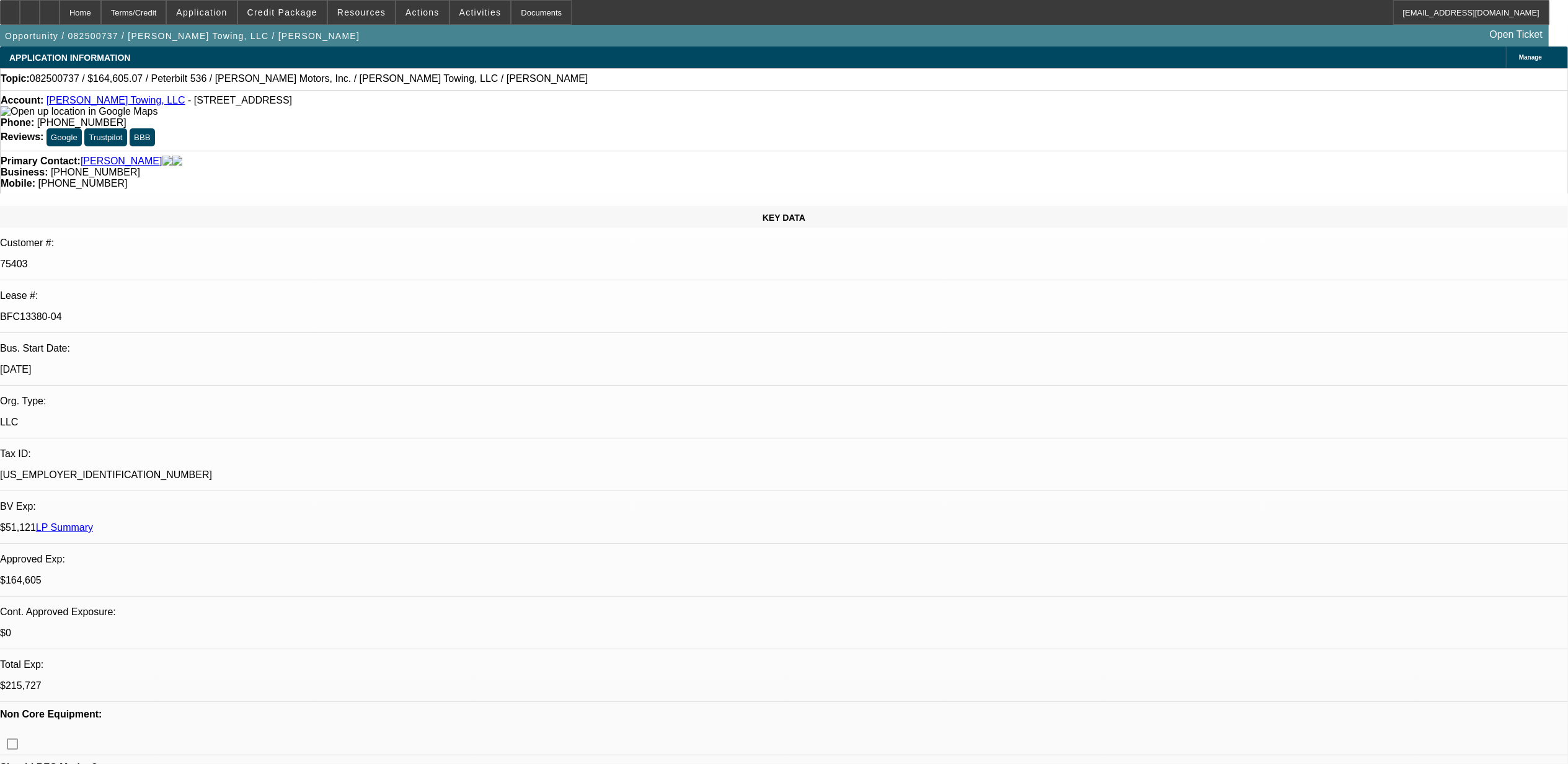
select select "1"
select select "2"
select select "6"
select select "1"
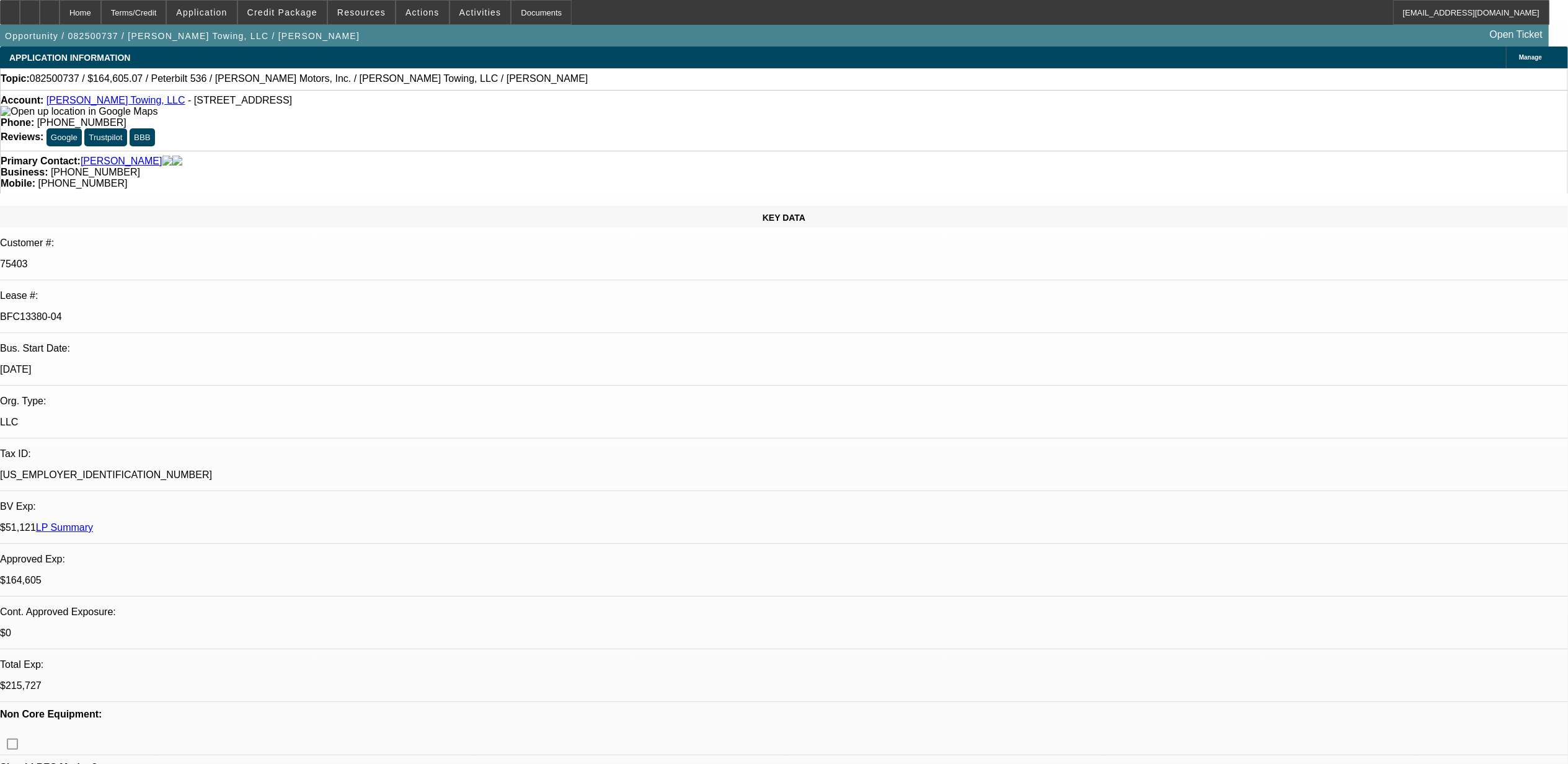
select select "6"
select select "1"
select select "2"
select select "6"
click at [340, 5] on span at bounding box center [362, 12] width 67 height 30
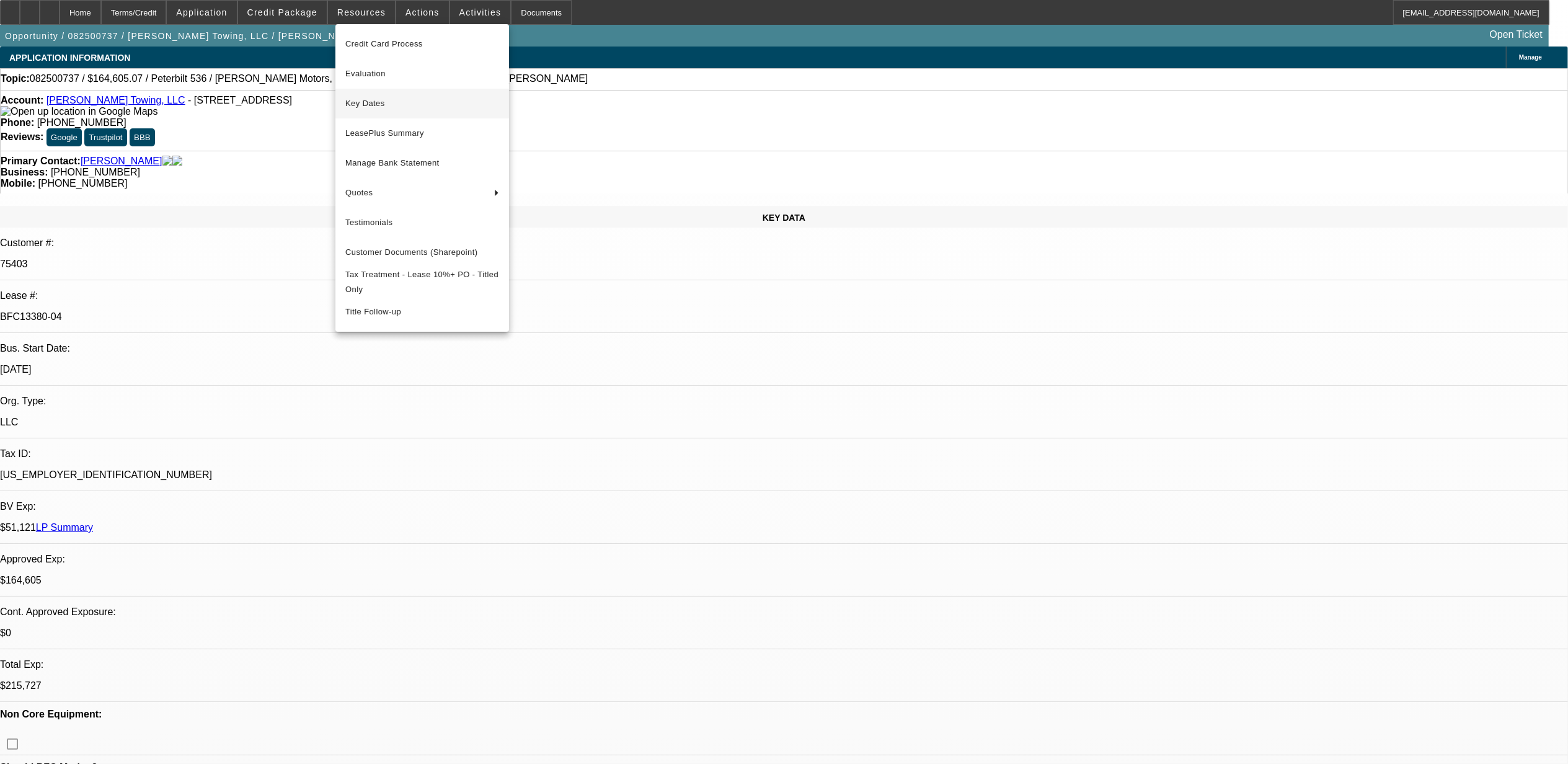
click at [368, 102] on span "Key Dates" at bounding box center [423, 104] width 154 height 15
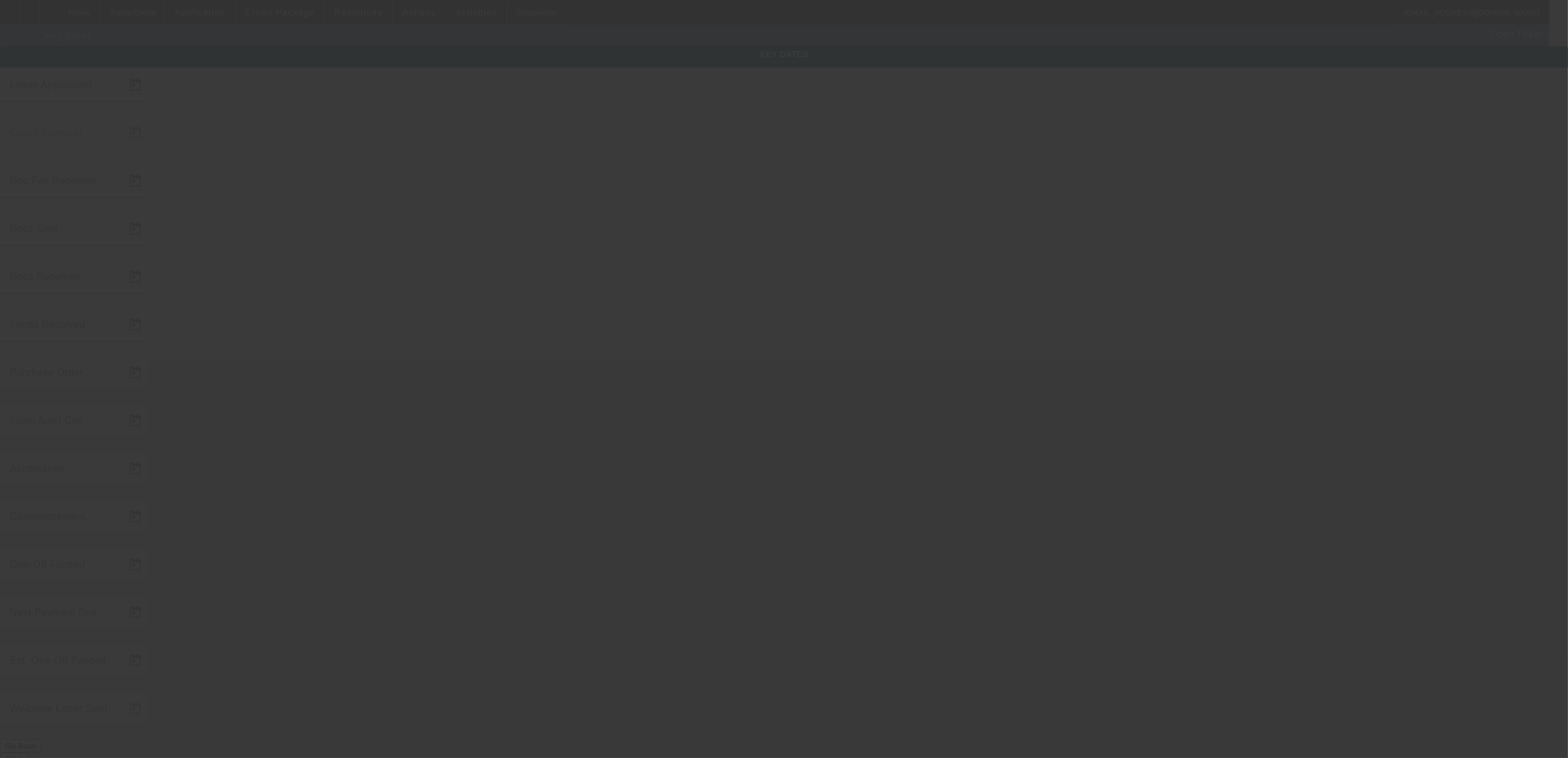
type input "8/27/2025"
type input "8/29/2025"
type input "9/29/2025"
type input "9/24/2025"
type input "9/29/2025"
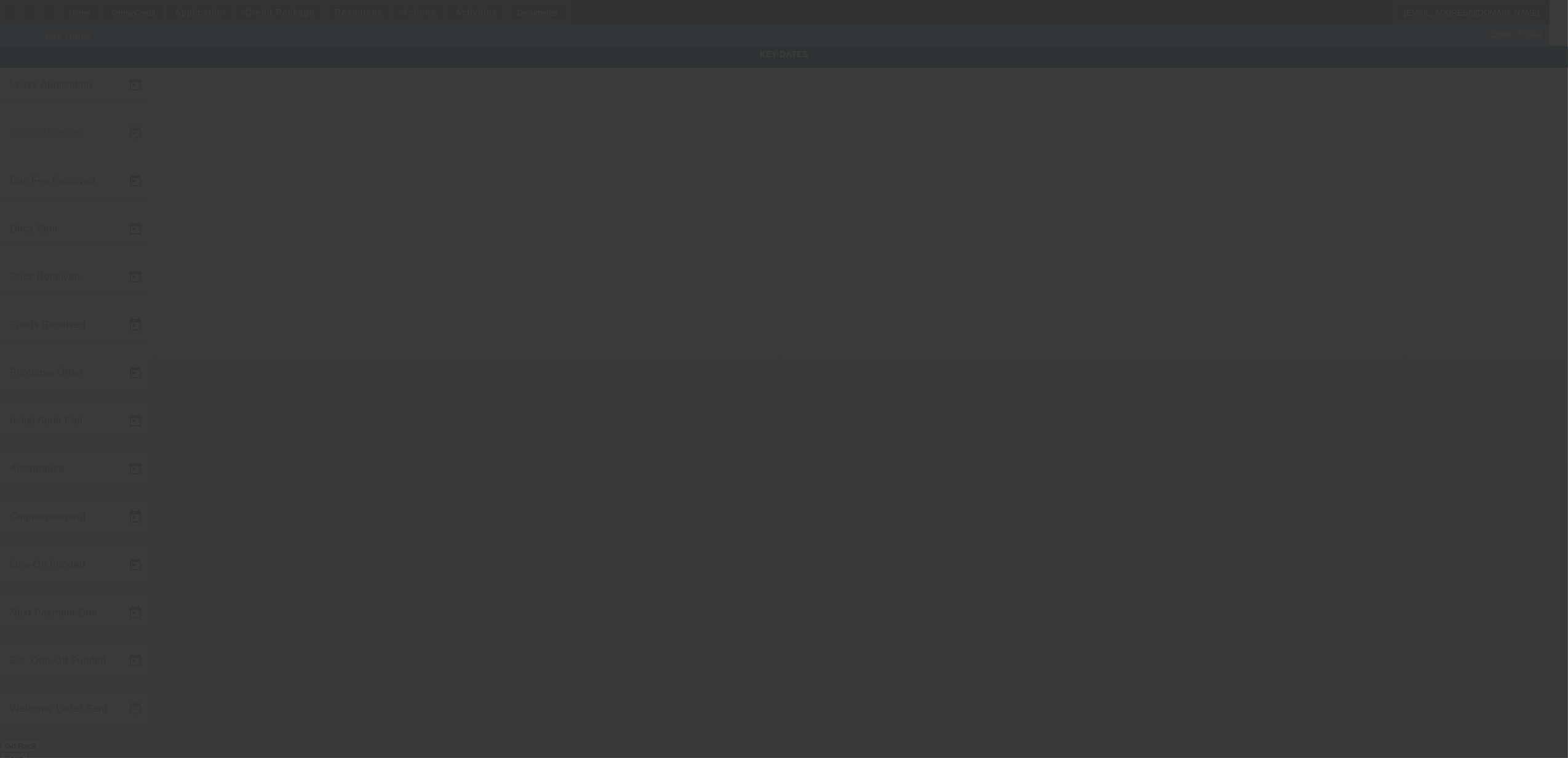
type input "9/29/2025"
type input "10/1/2025"
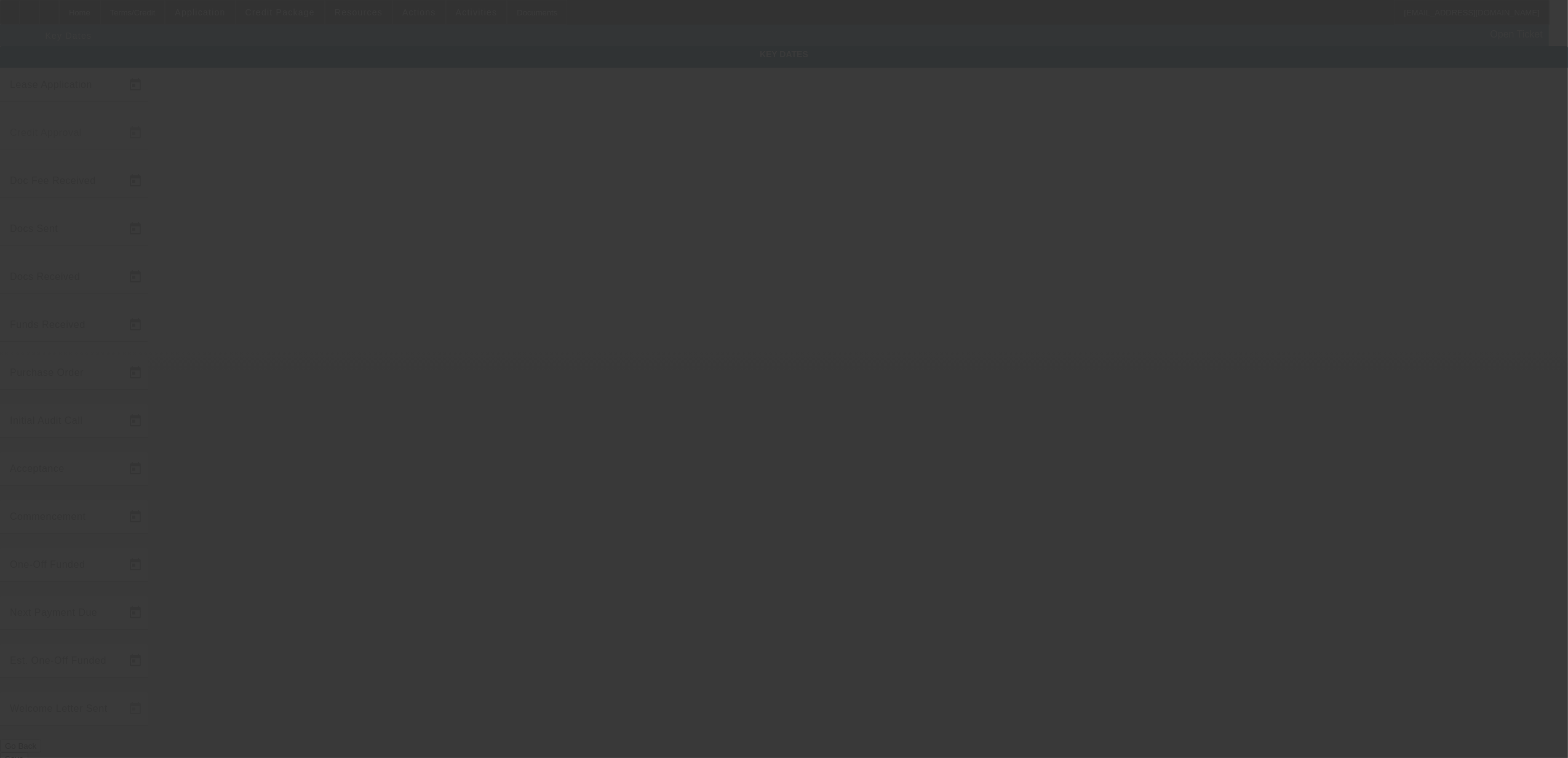
type input "11/1/2025"
type input "9/30/2025"
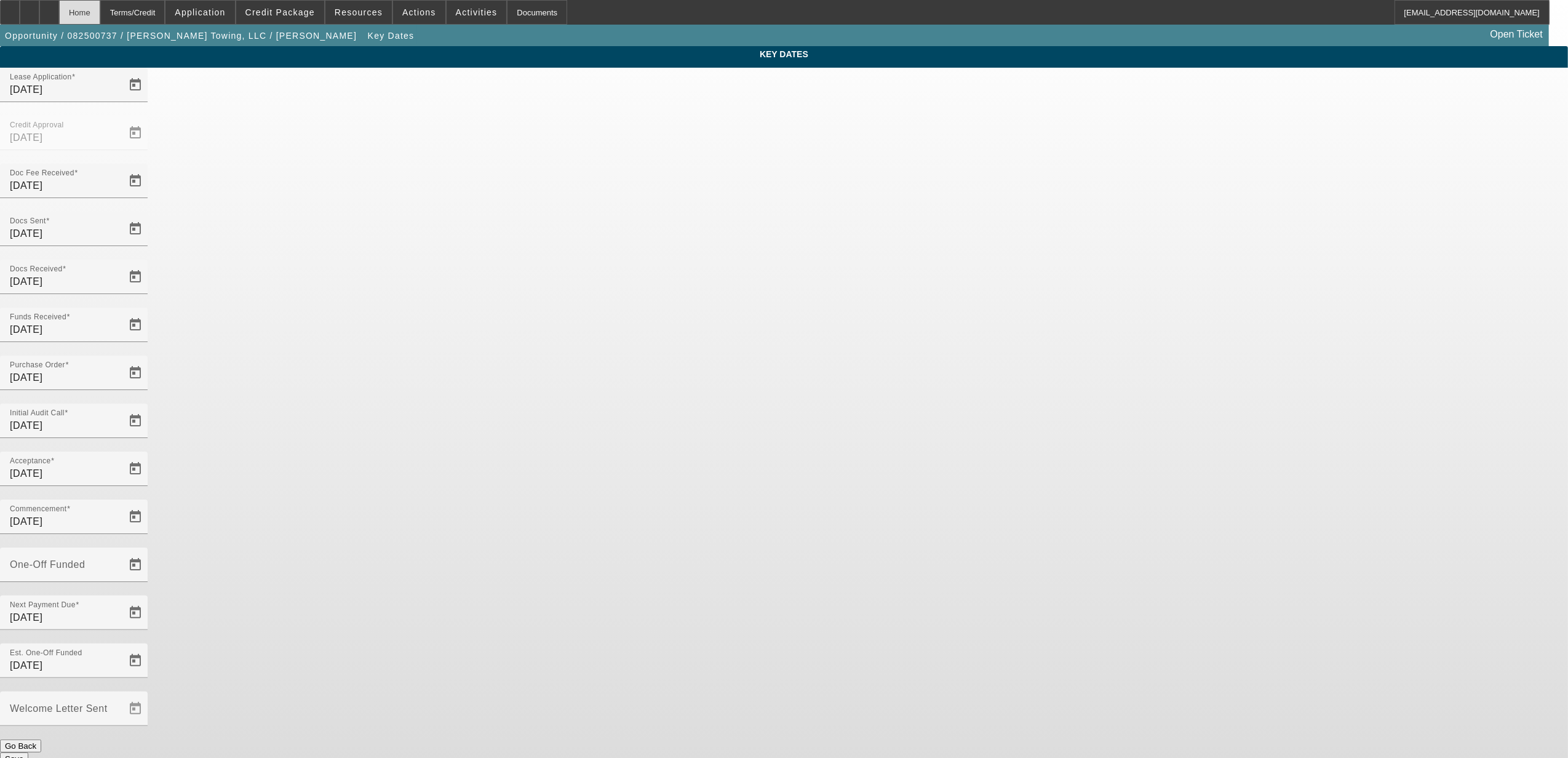
click at [100, 6] on div "Home" at bounding box center [79, 12] width 41 height 25
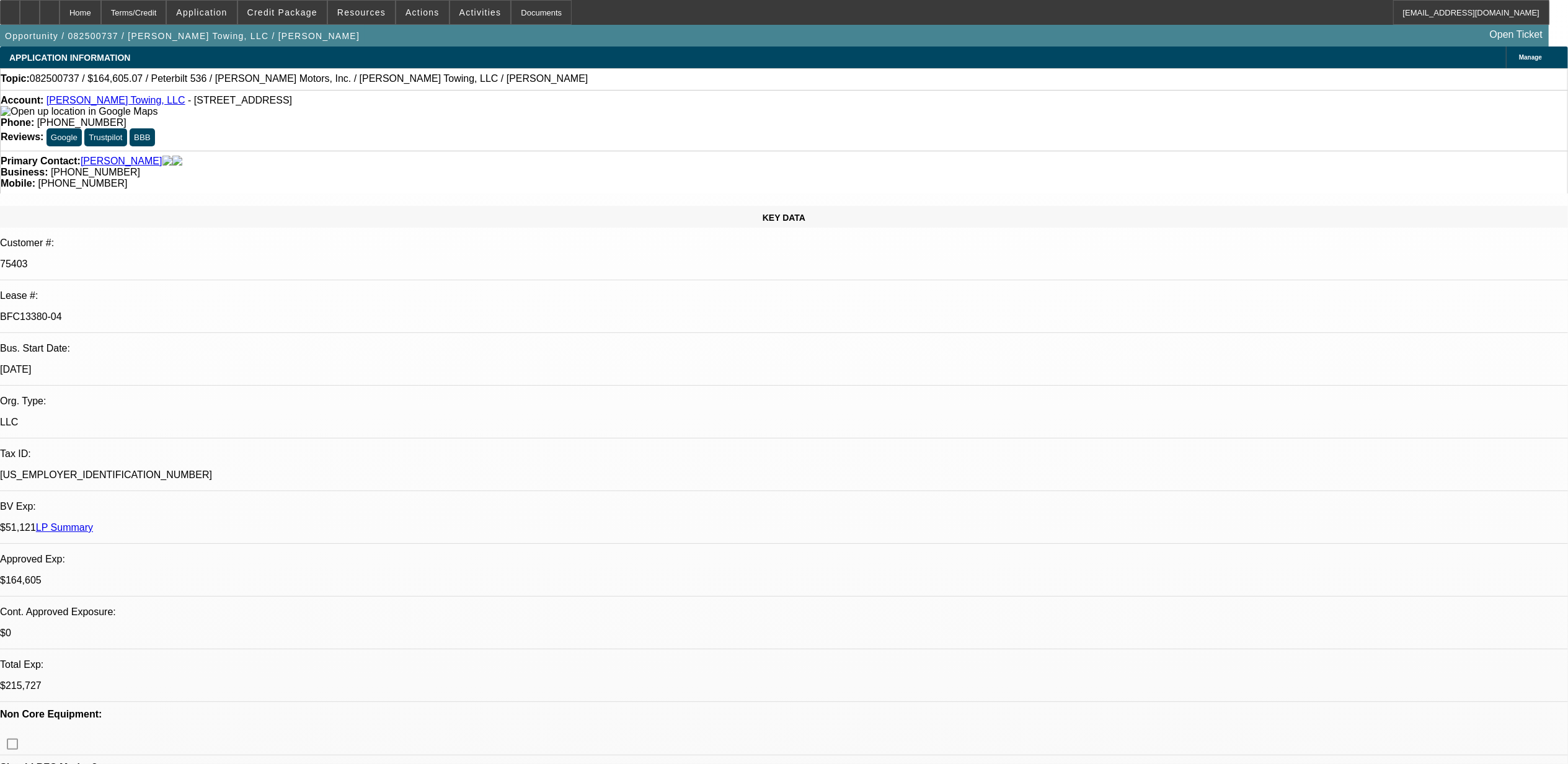
select select "0"
select select "2"
select select "0"
select select "6"
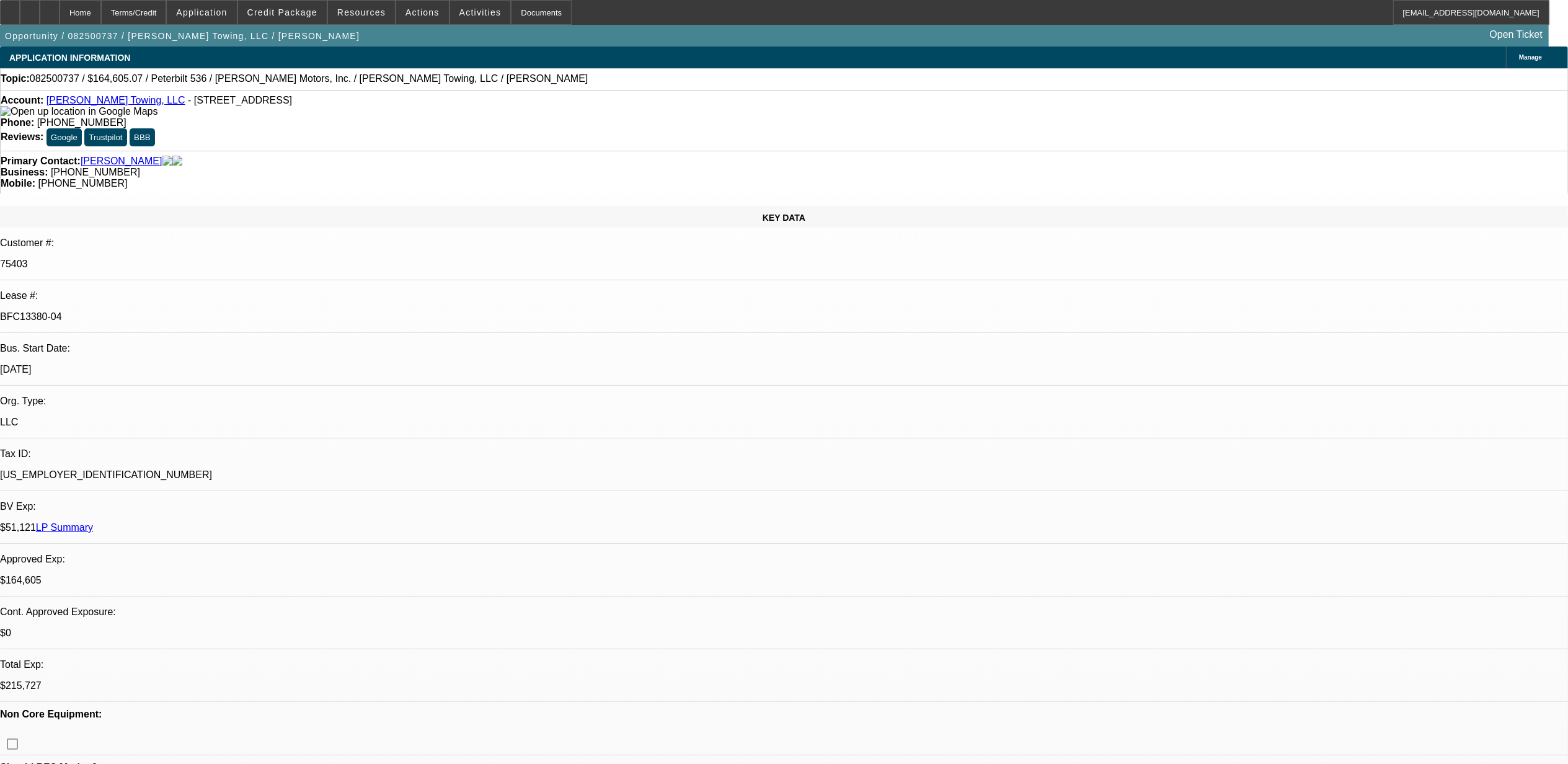
select select "0"
select select "2"
select select "0"
select select "6"
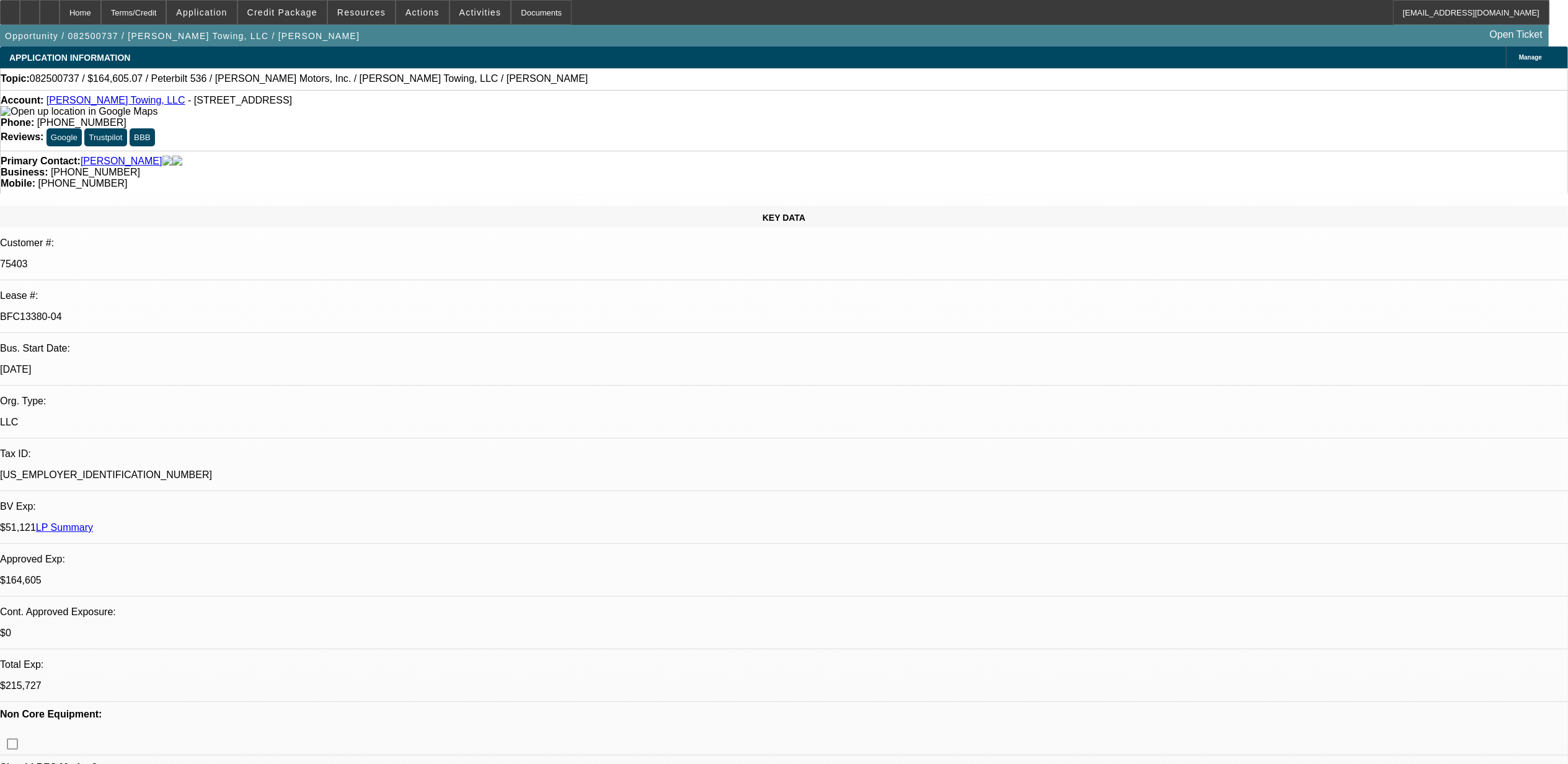
select select "0"
select select "6"
select select "0"
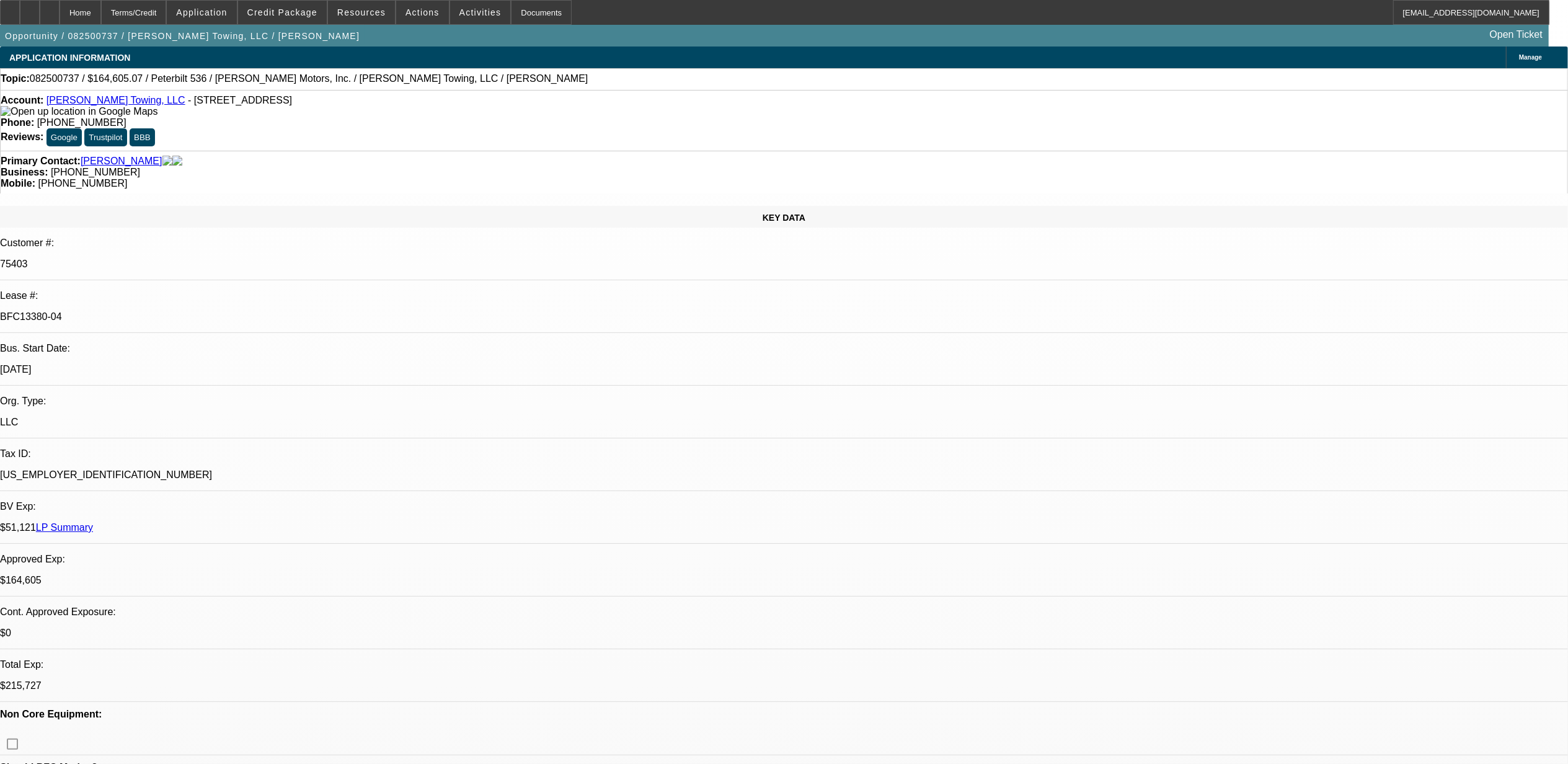
select select "0"
select select "2"
select select "0"
select select "6"
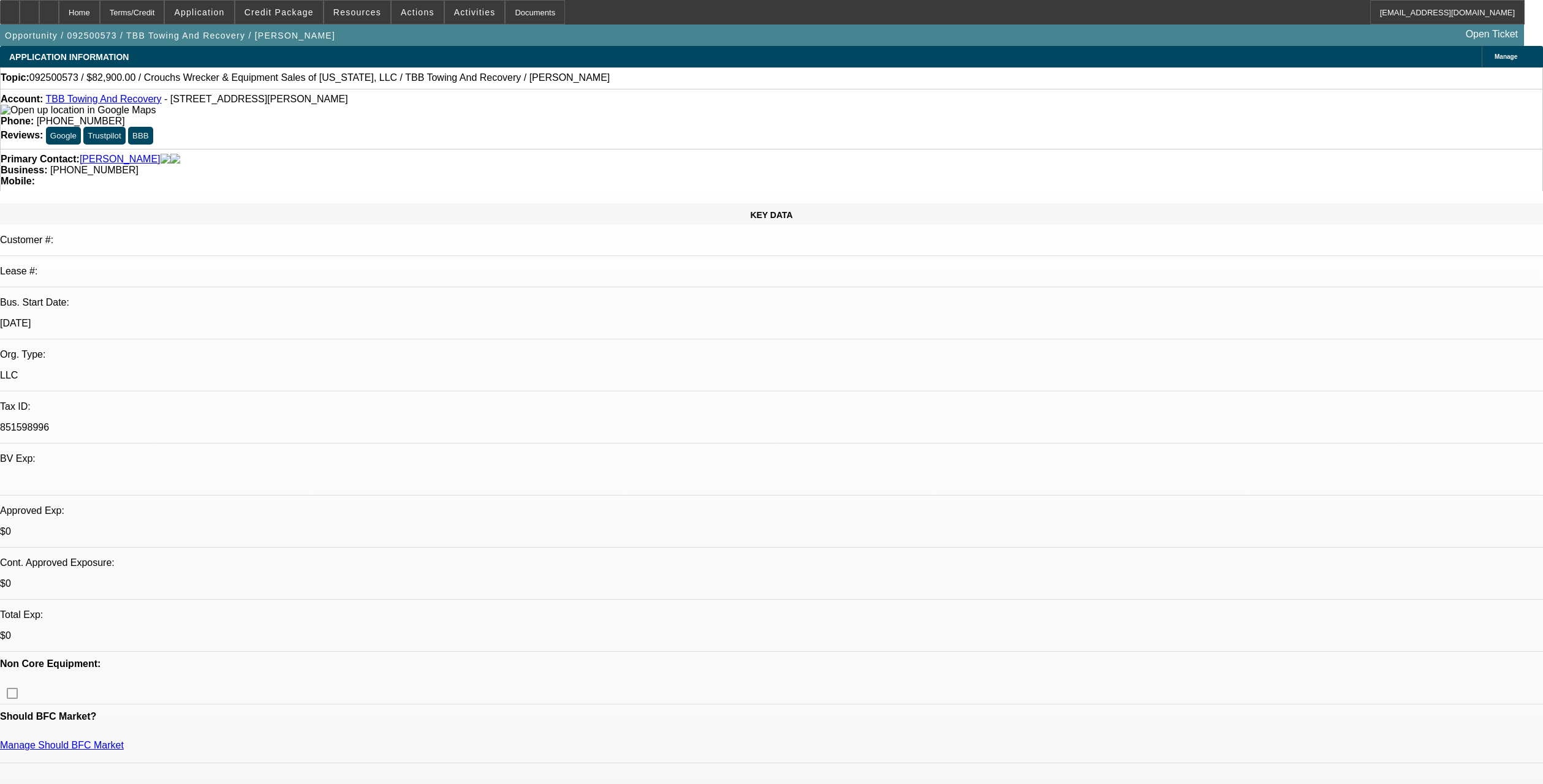
select select "0"
select select "2"
select select "0.1"
select select "4"
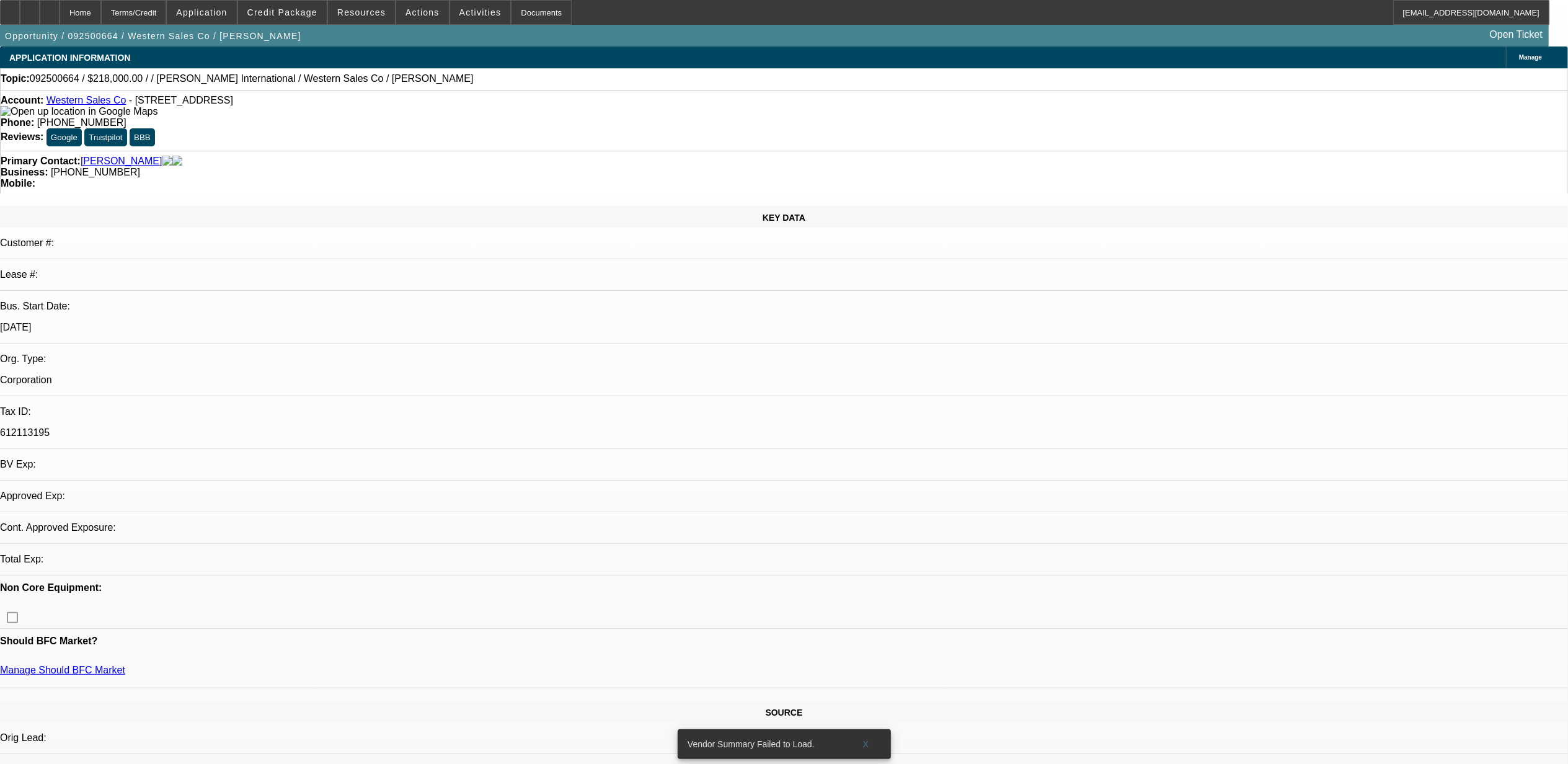
select select "0"
select select "2"
select select "0.1"
select select "4"
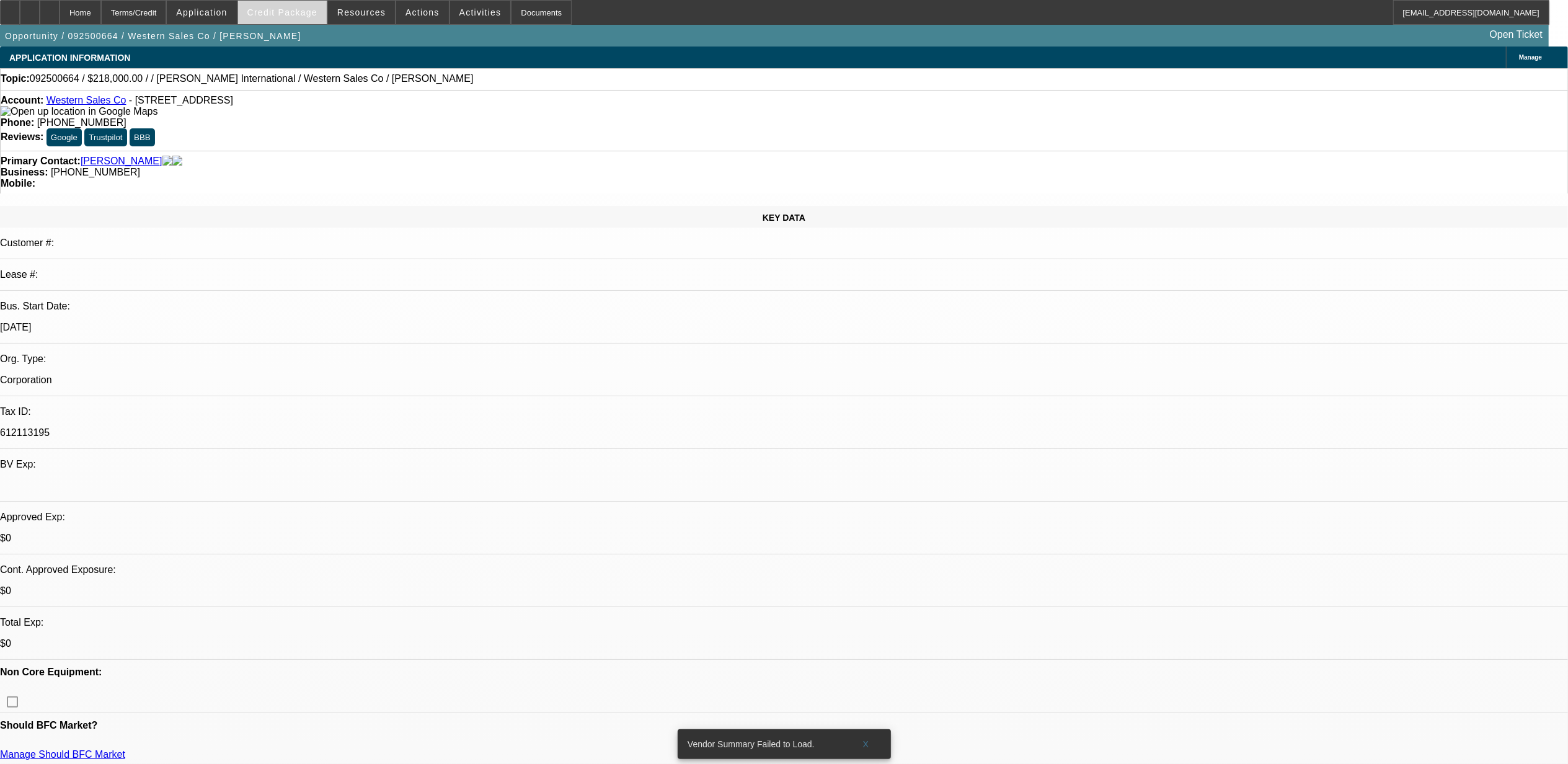
click at [317, 15] on span "Credit Package" at bounding box center [283, 12] width 70 height 10
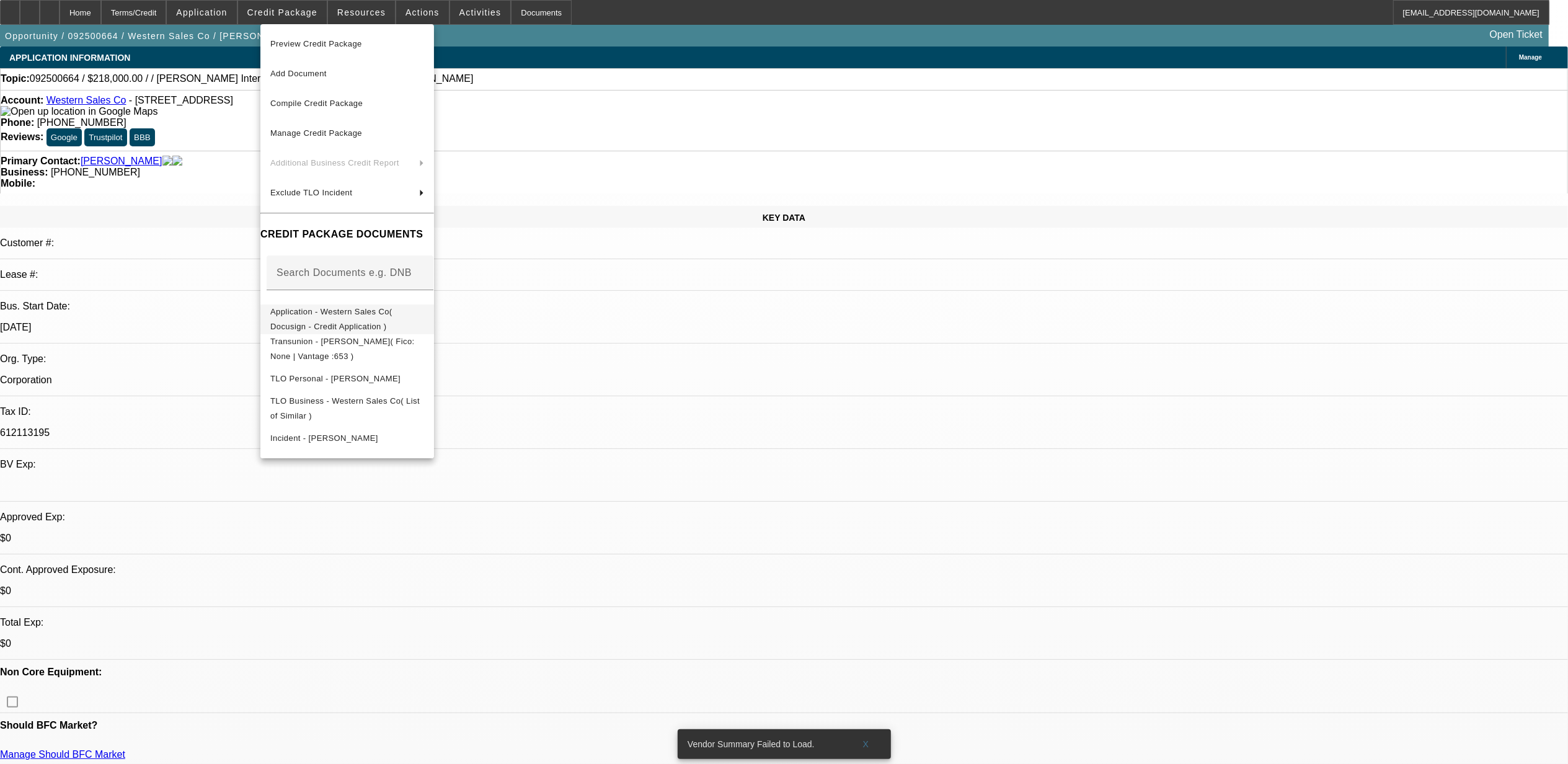
click at [389, 317] on span "Application - Western Sales Co( Docusign - Credit Application )" at bounding box center [332, 318] width 122 height 24
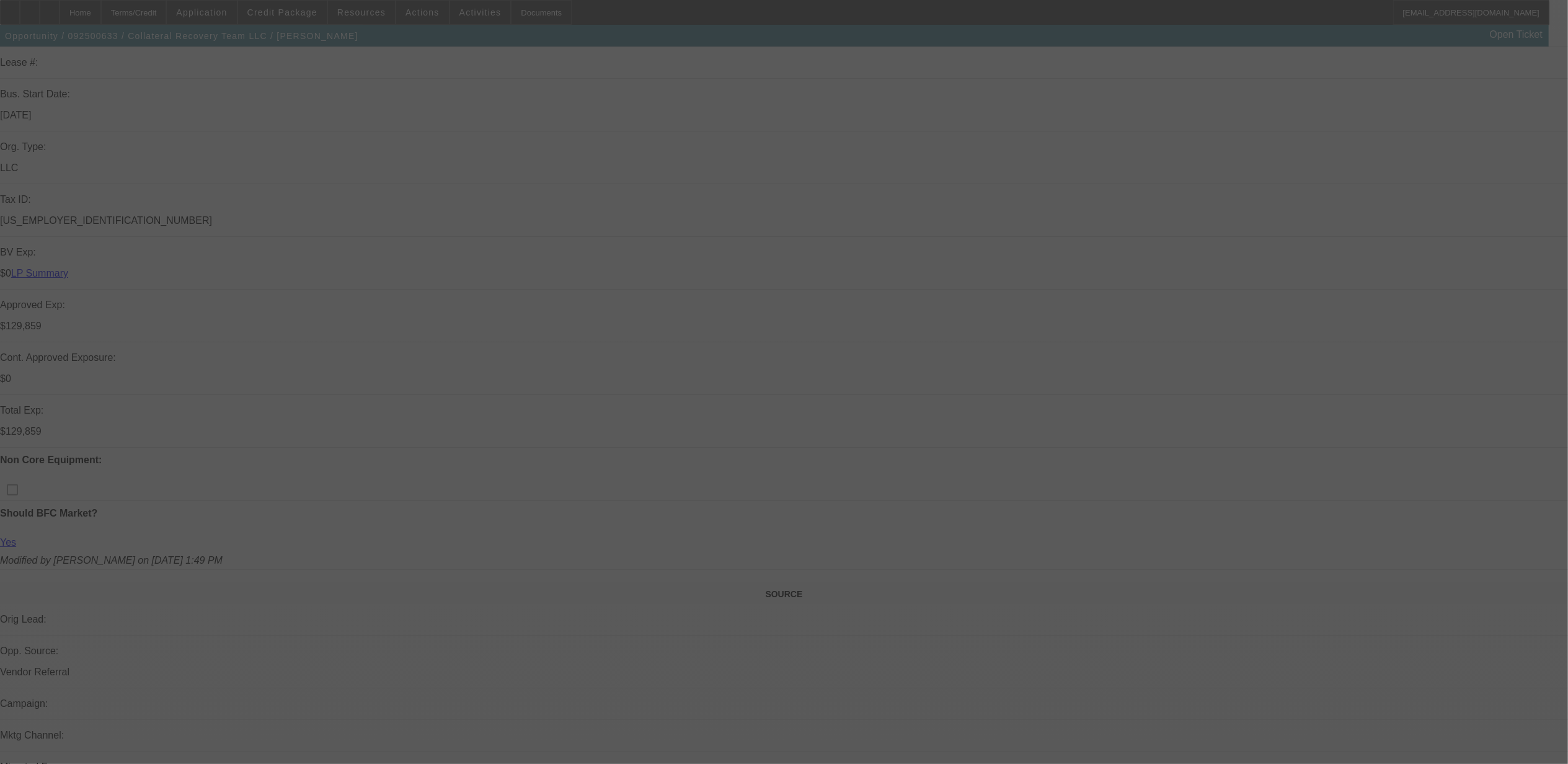
select select "0"
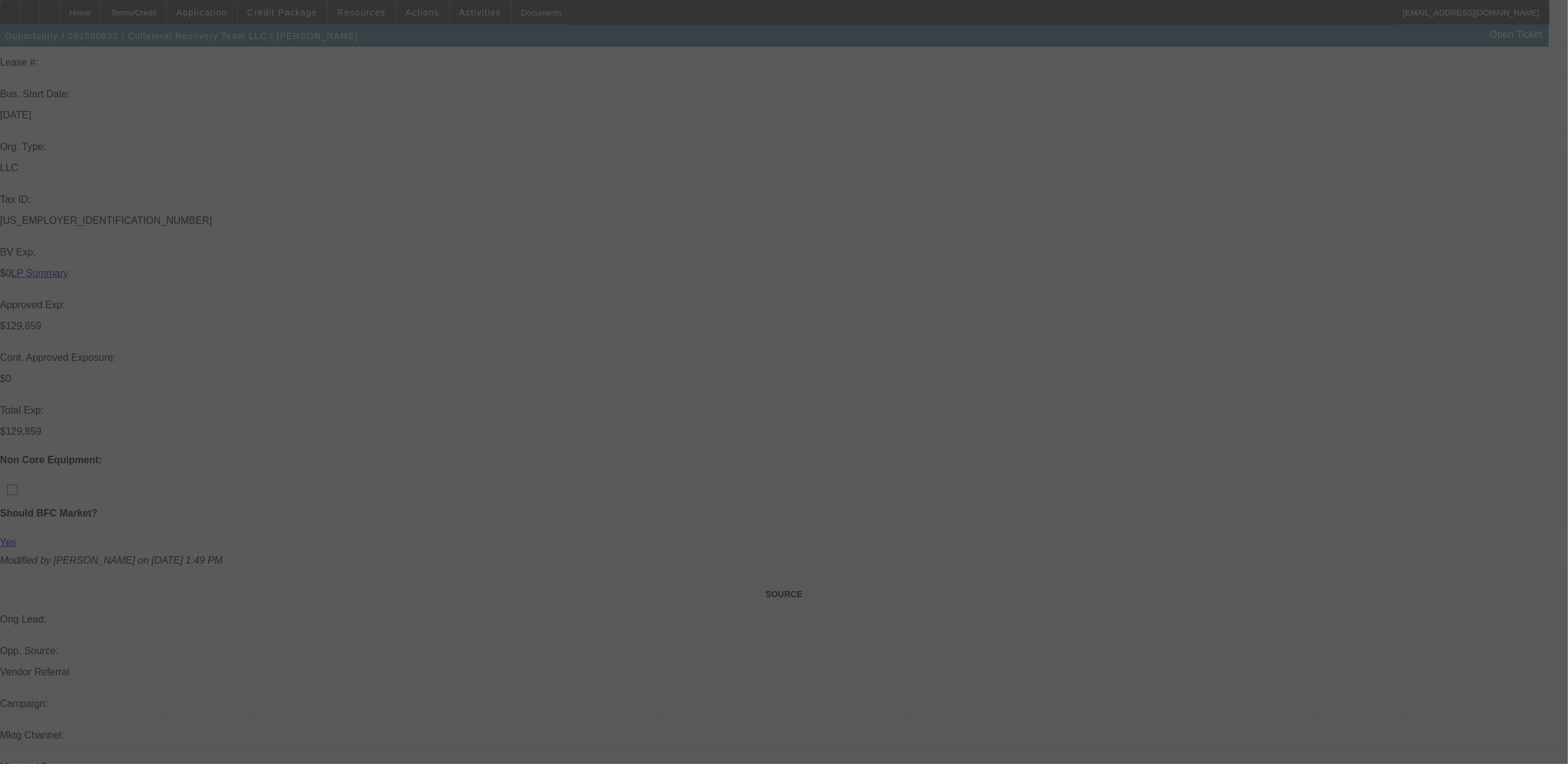
select select "0"
select select "0.15"
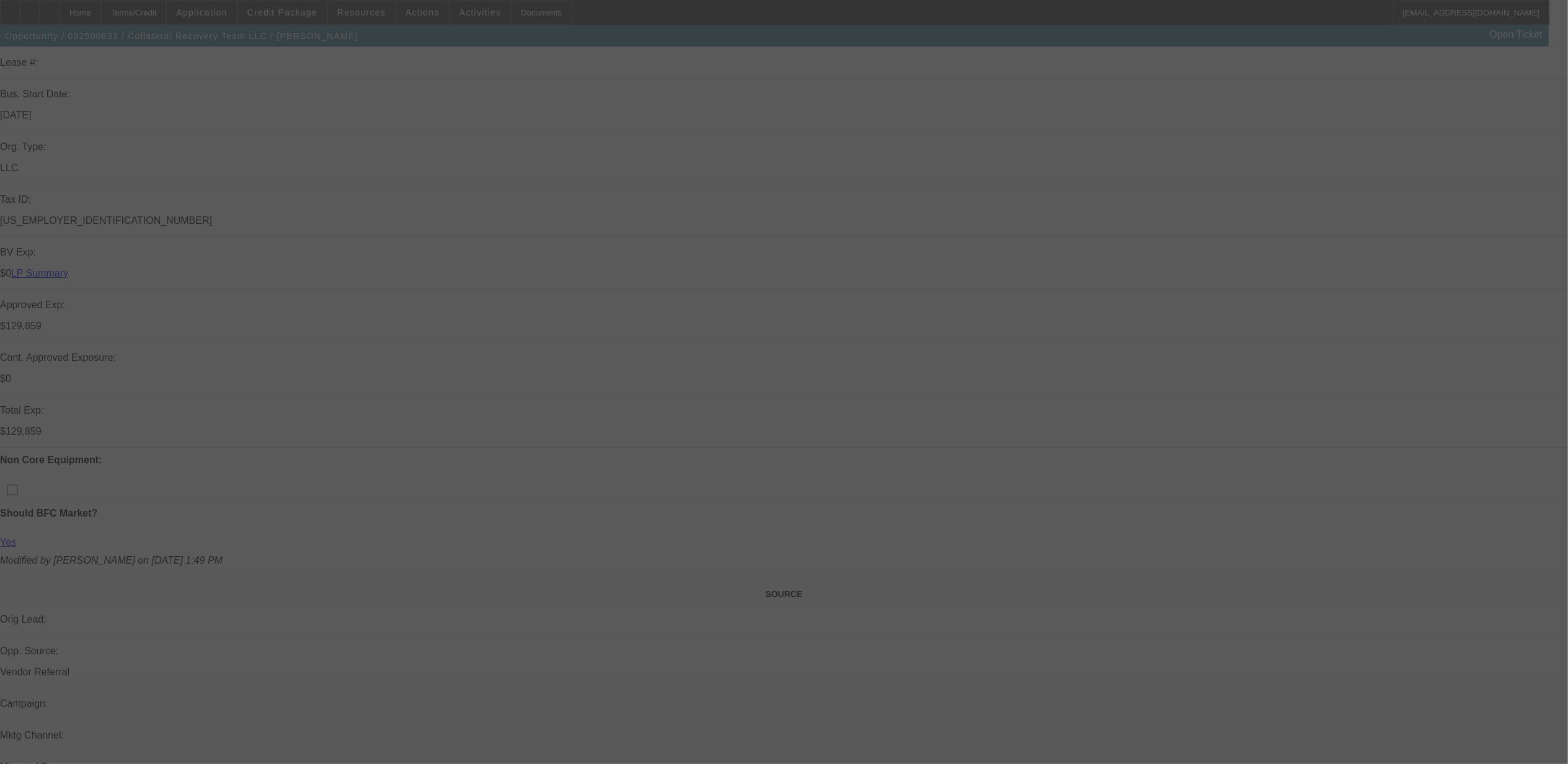
select select "0"
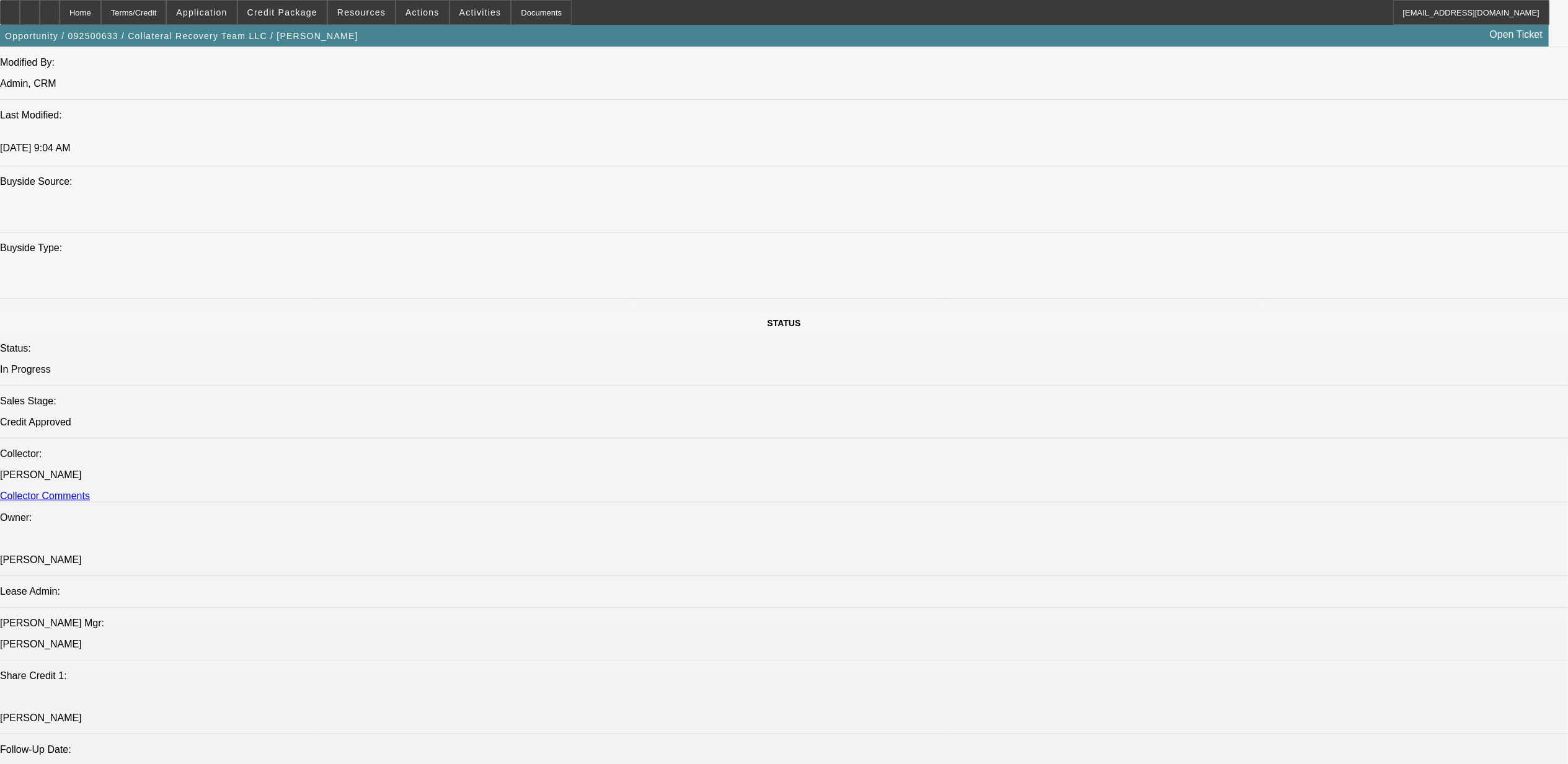
select select "1"
select select "3"
select select "6"
select select "1"
select select "3"
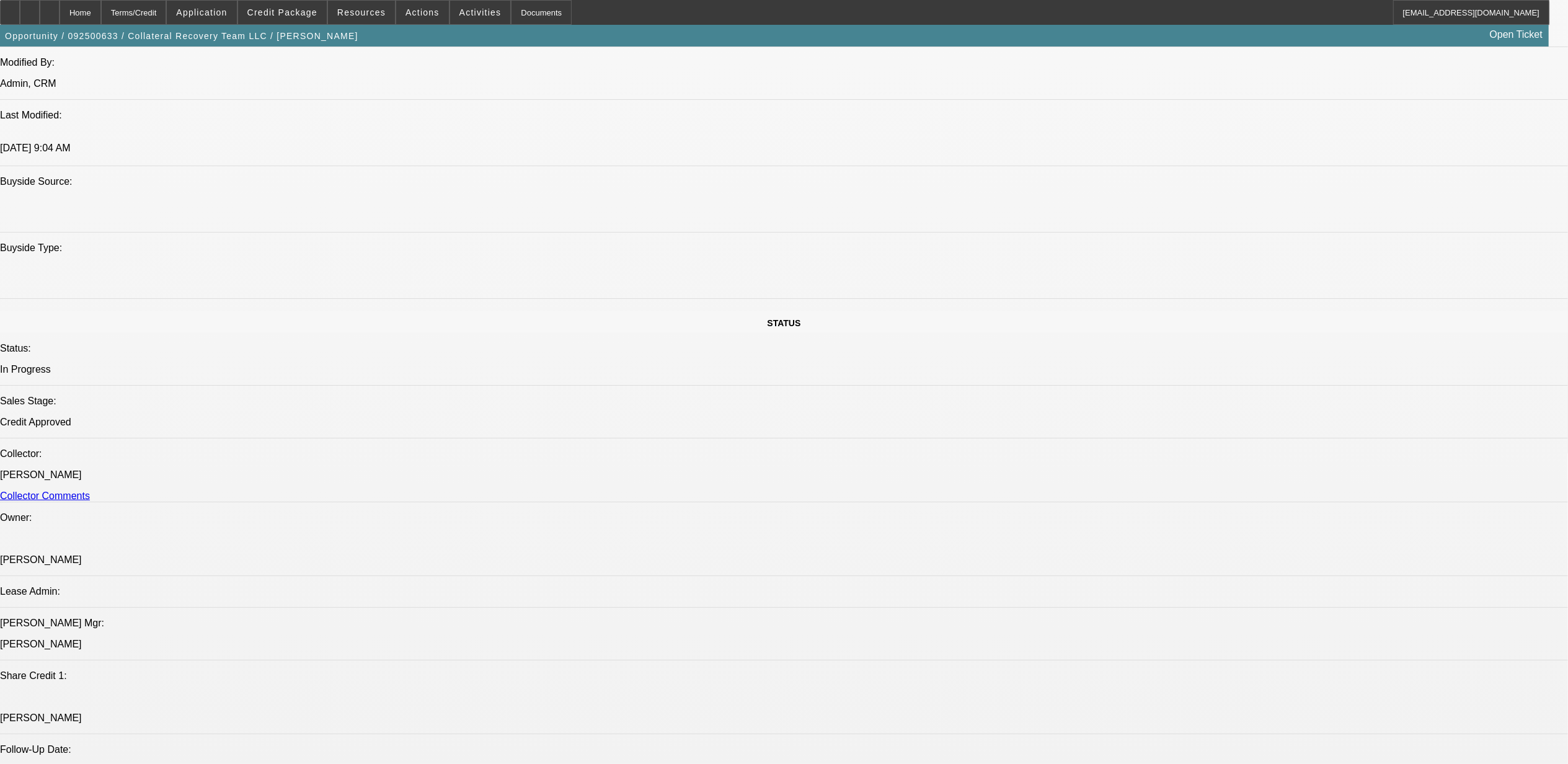
select select "6"
select select "1"
select select "3"
select select "6"
select select "1"
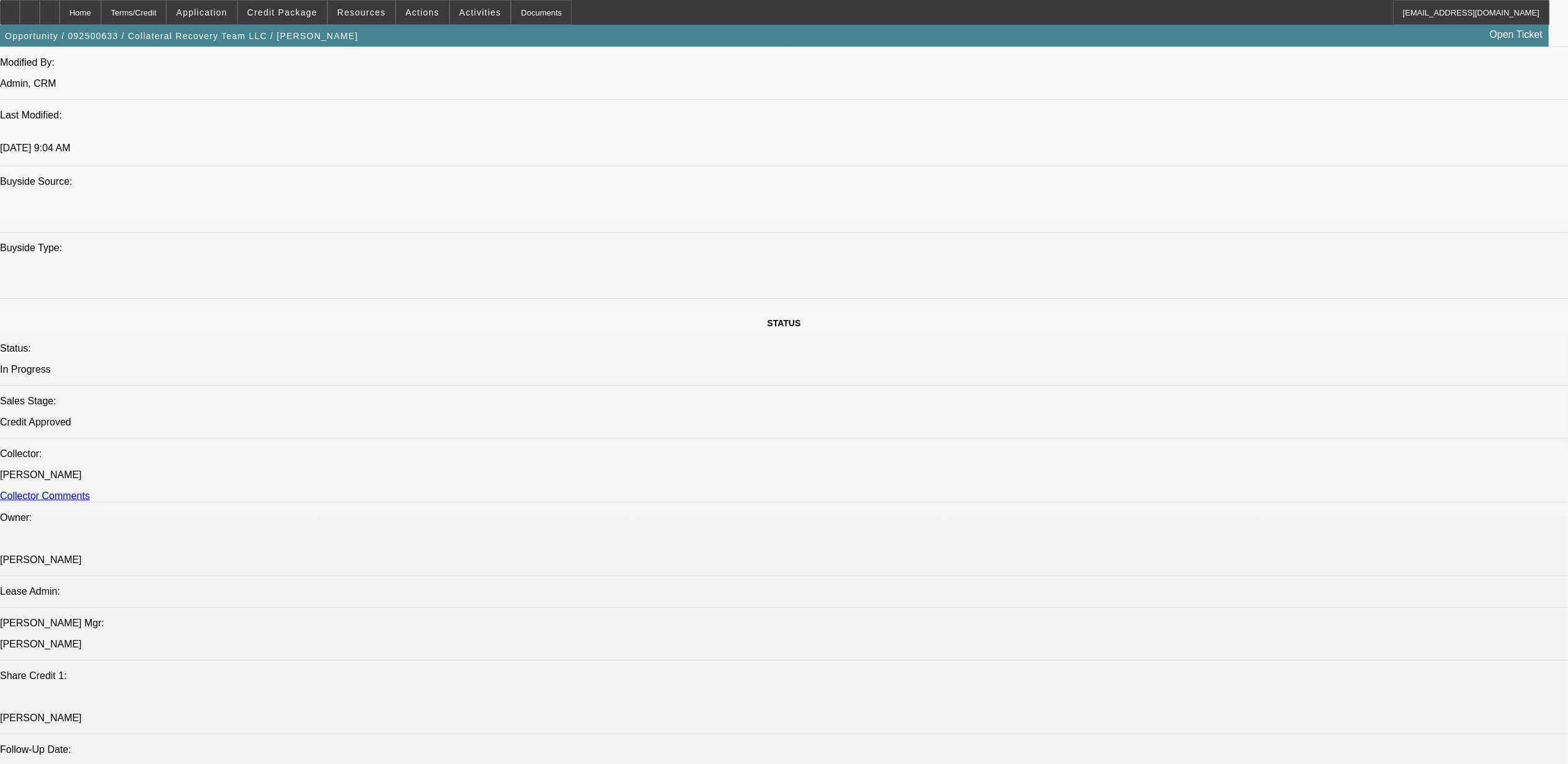
select select "3"
select select "6"
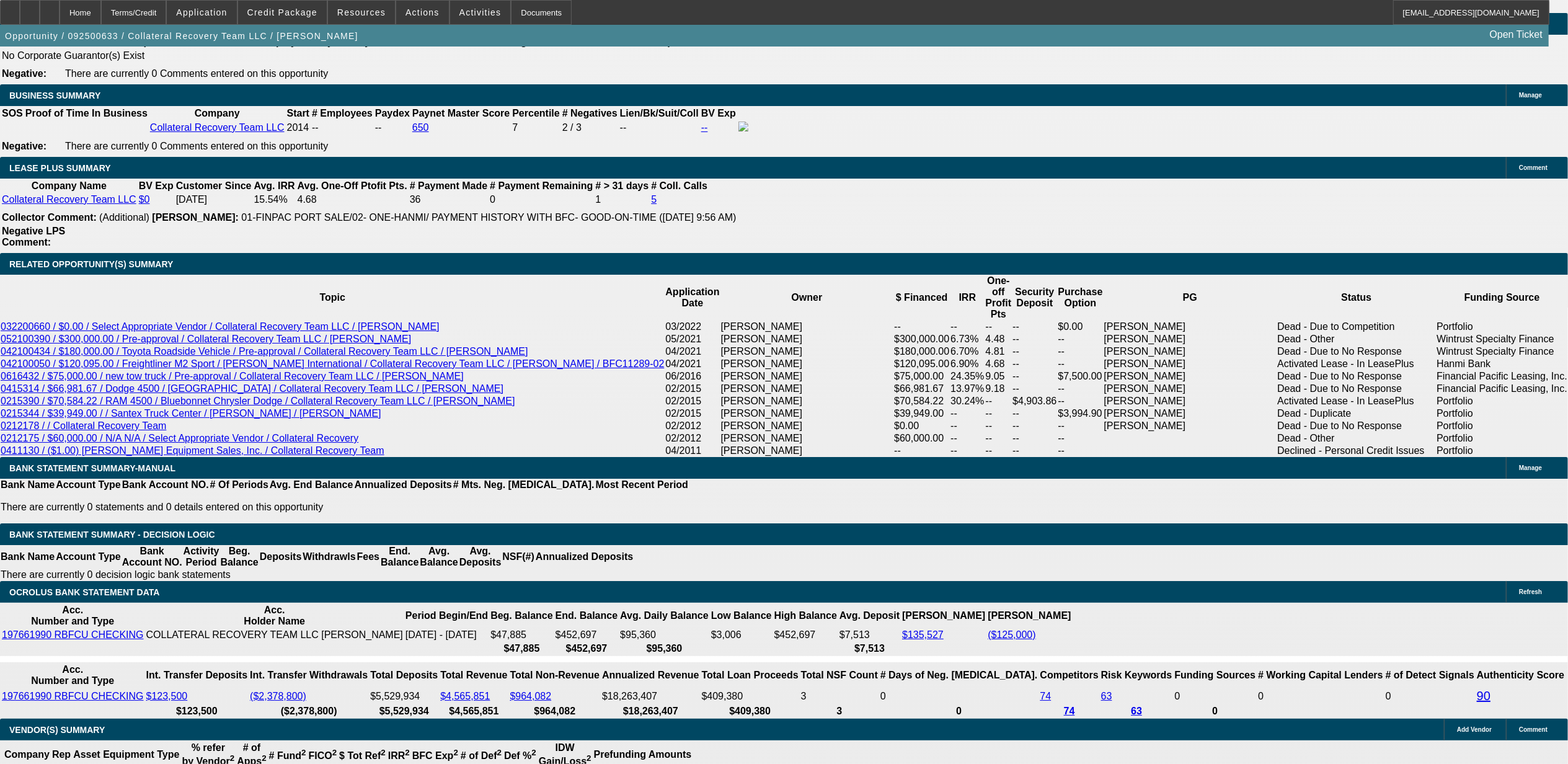
scroll to position [533, 0]
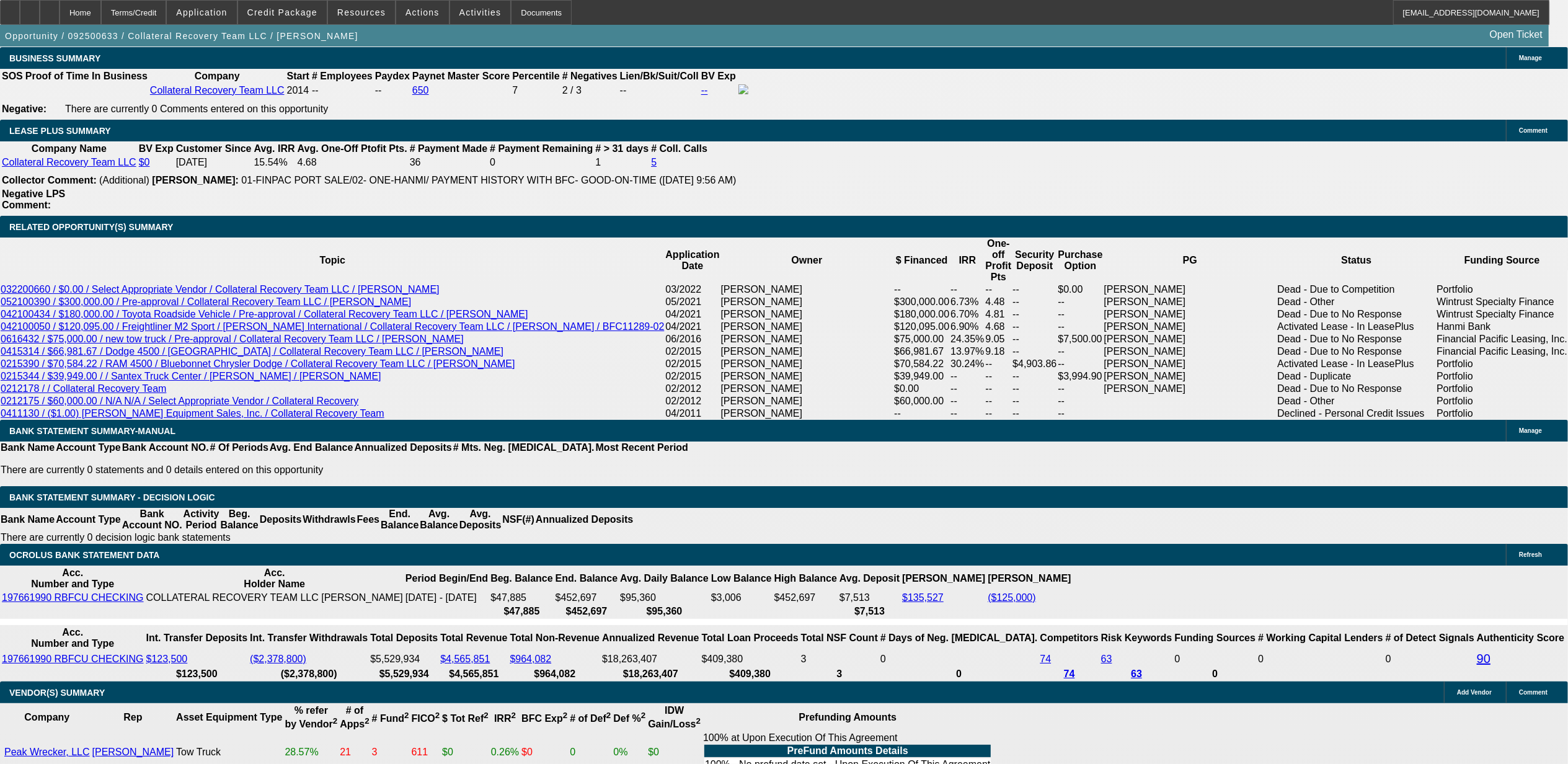
scroll to position [368, 0]
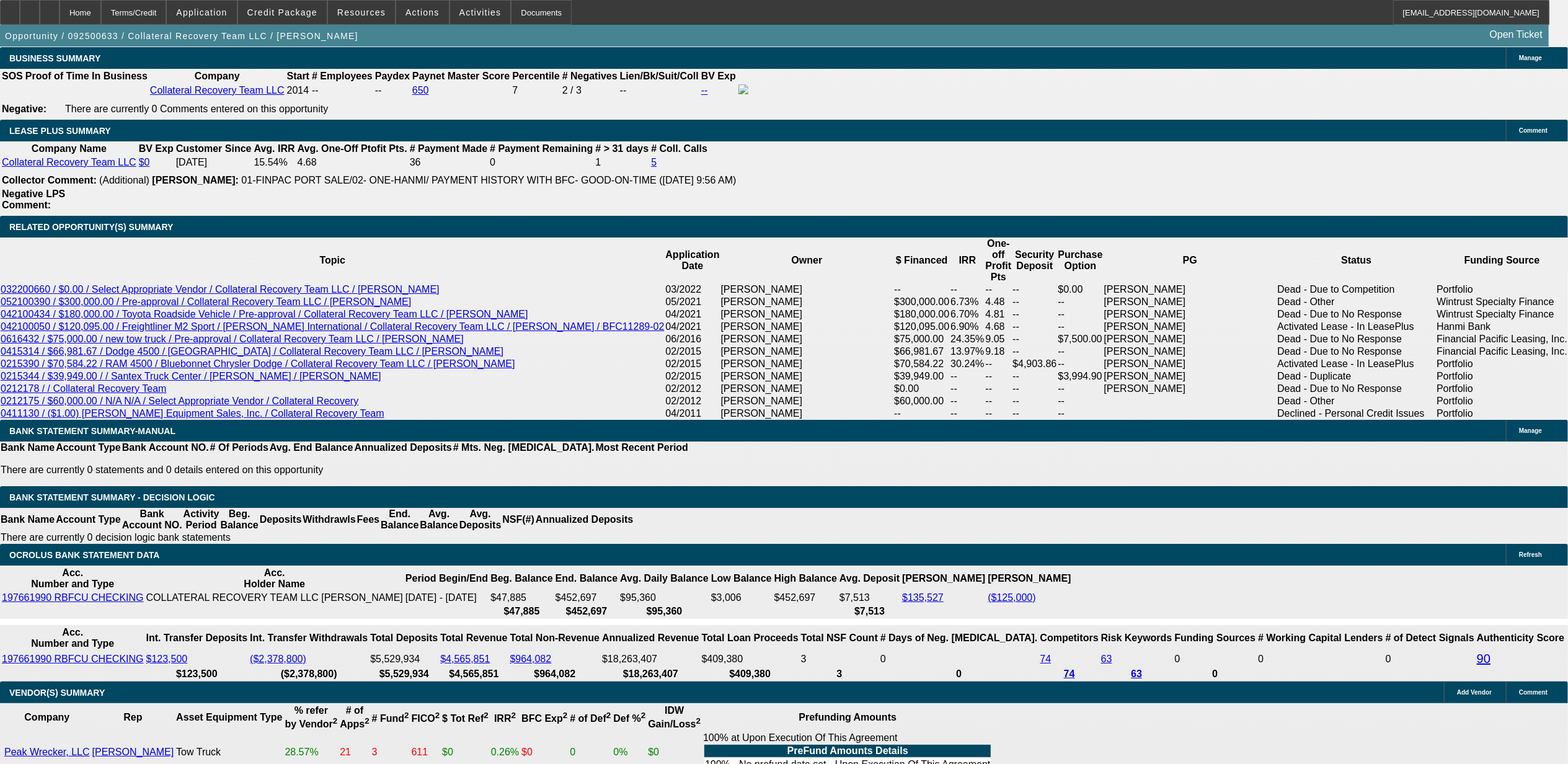
scroll to position [120, 0]
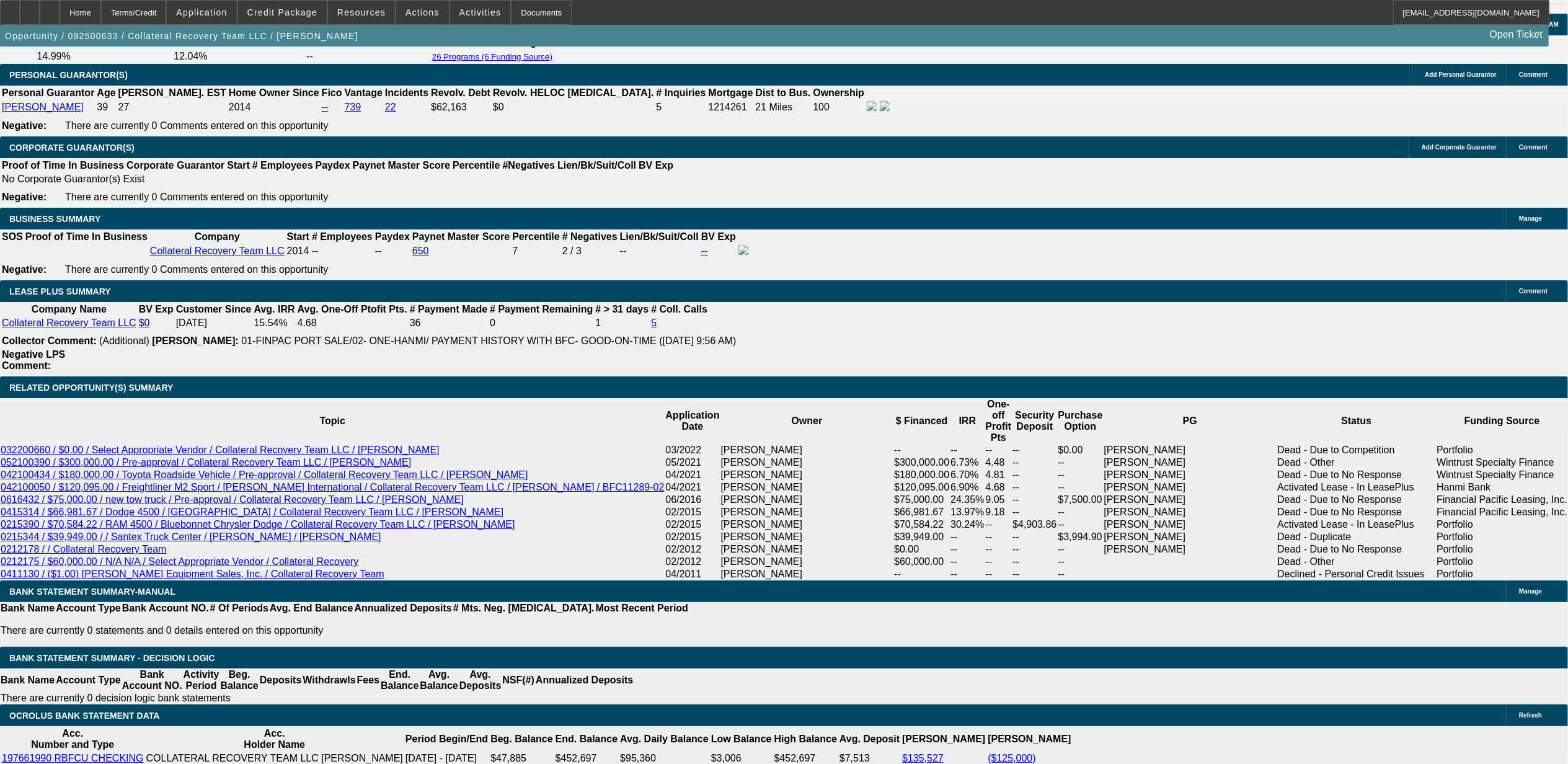
scroll to position [1856, 0]
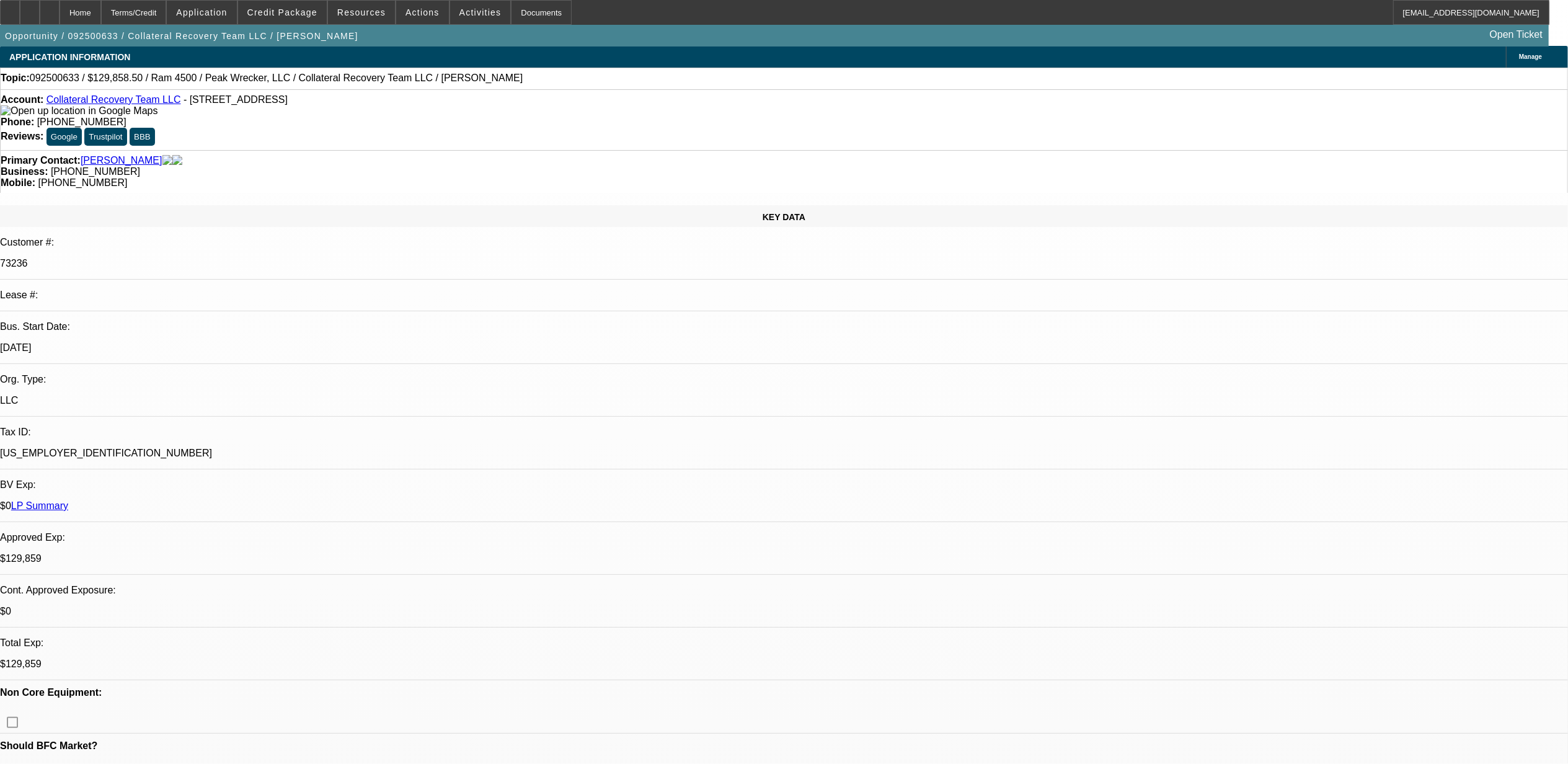
scroll to position [0, 0]
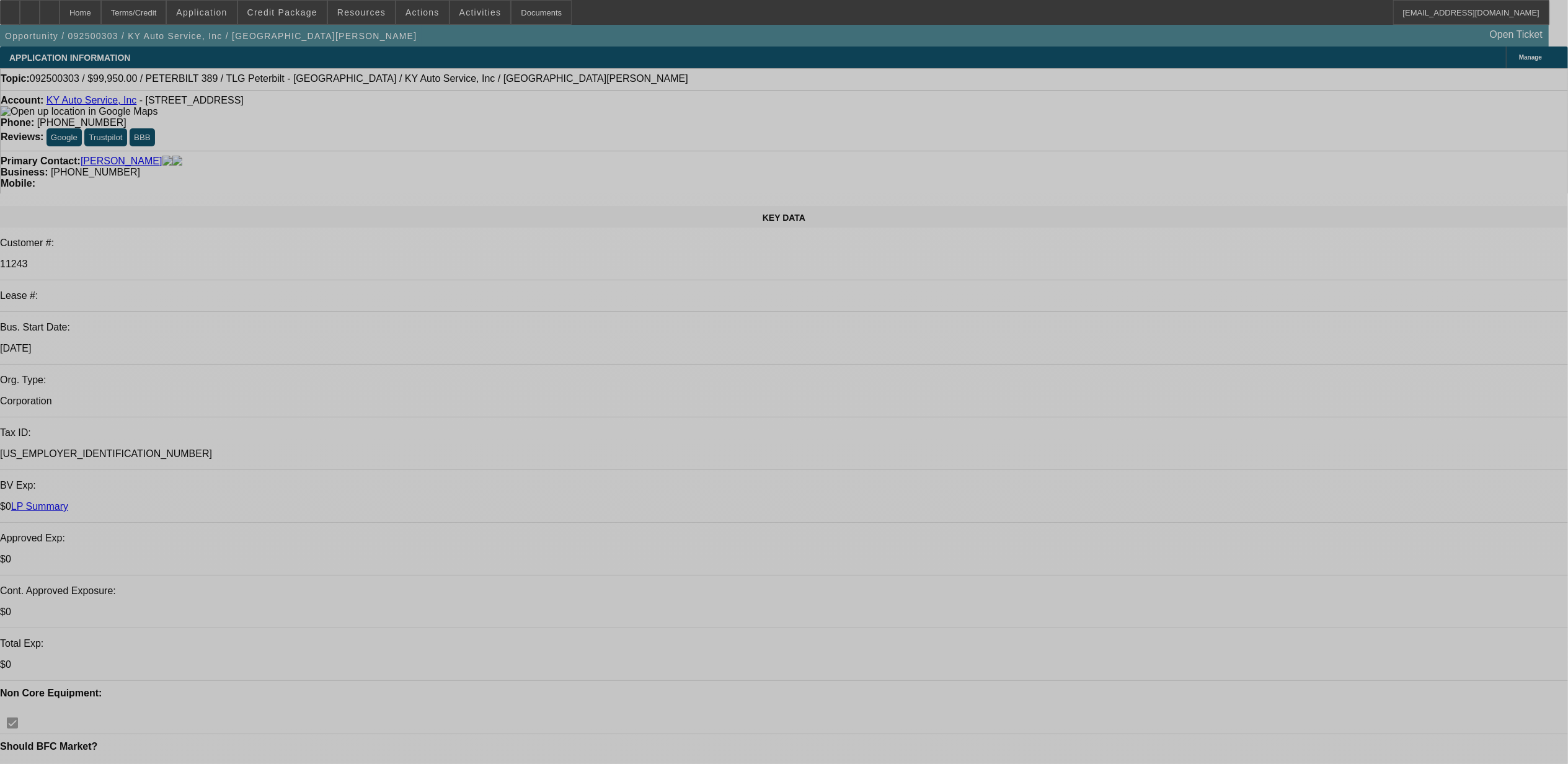
select select "0"
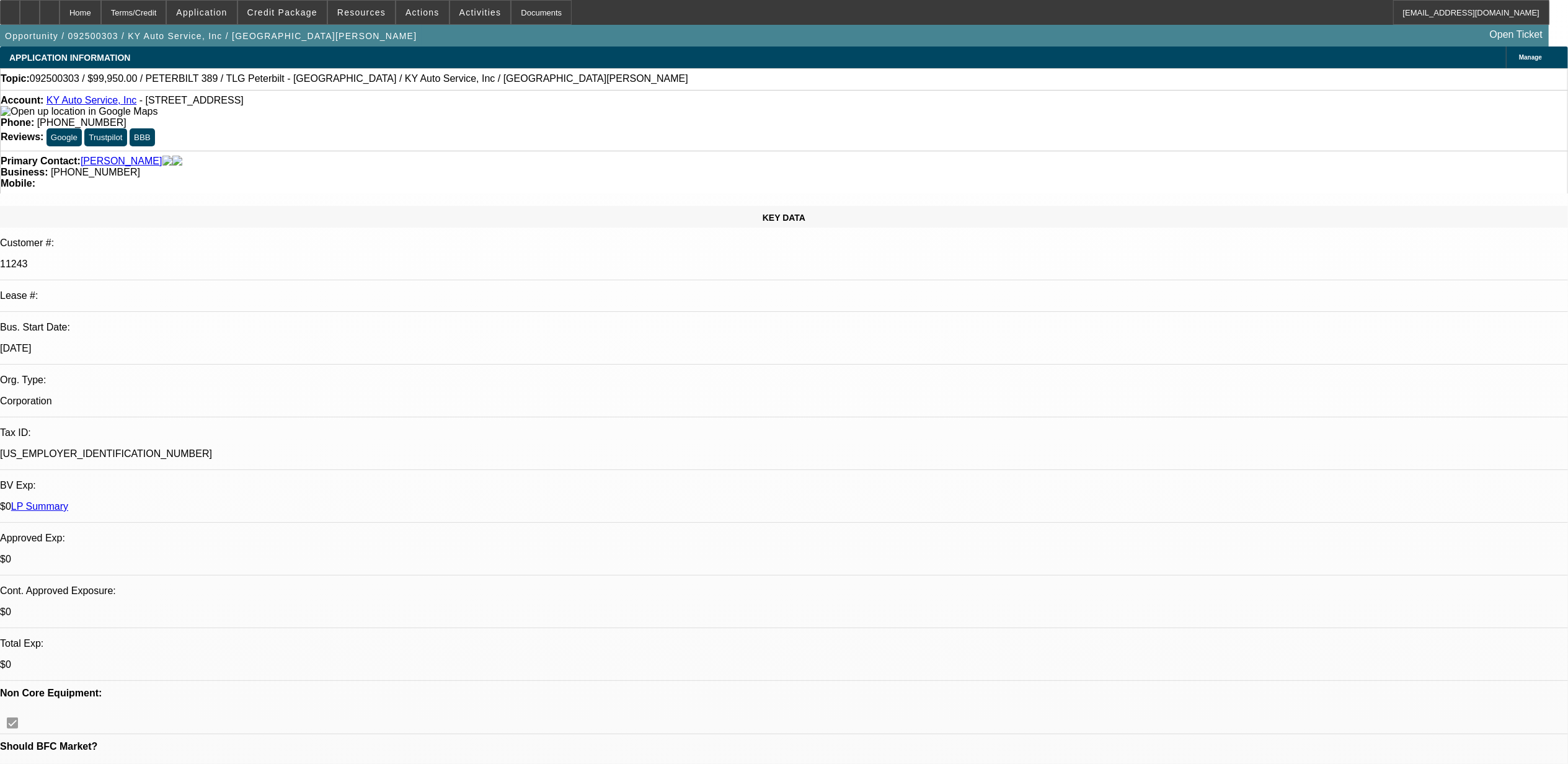
select select "0"
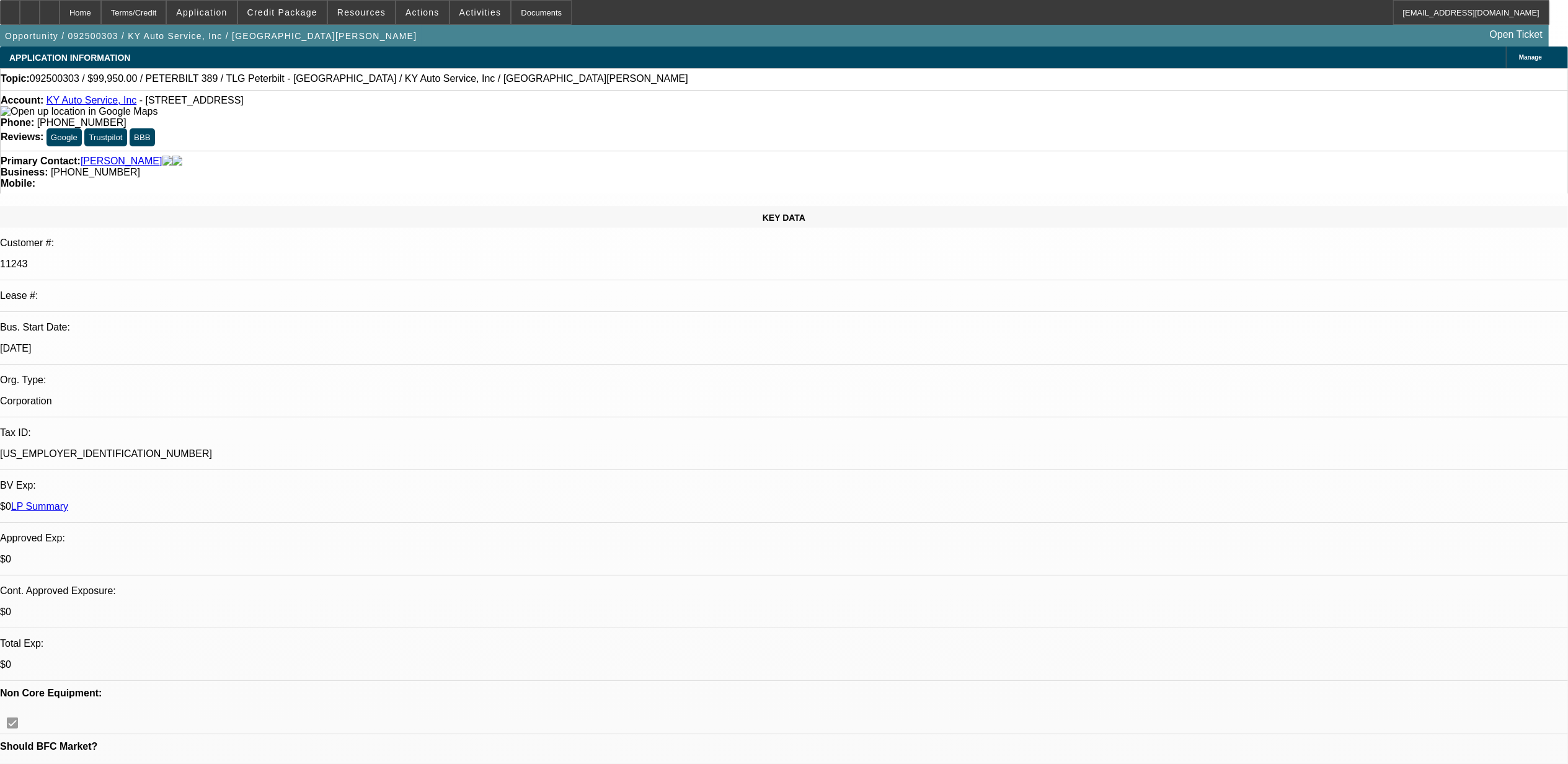
select select "0"
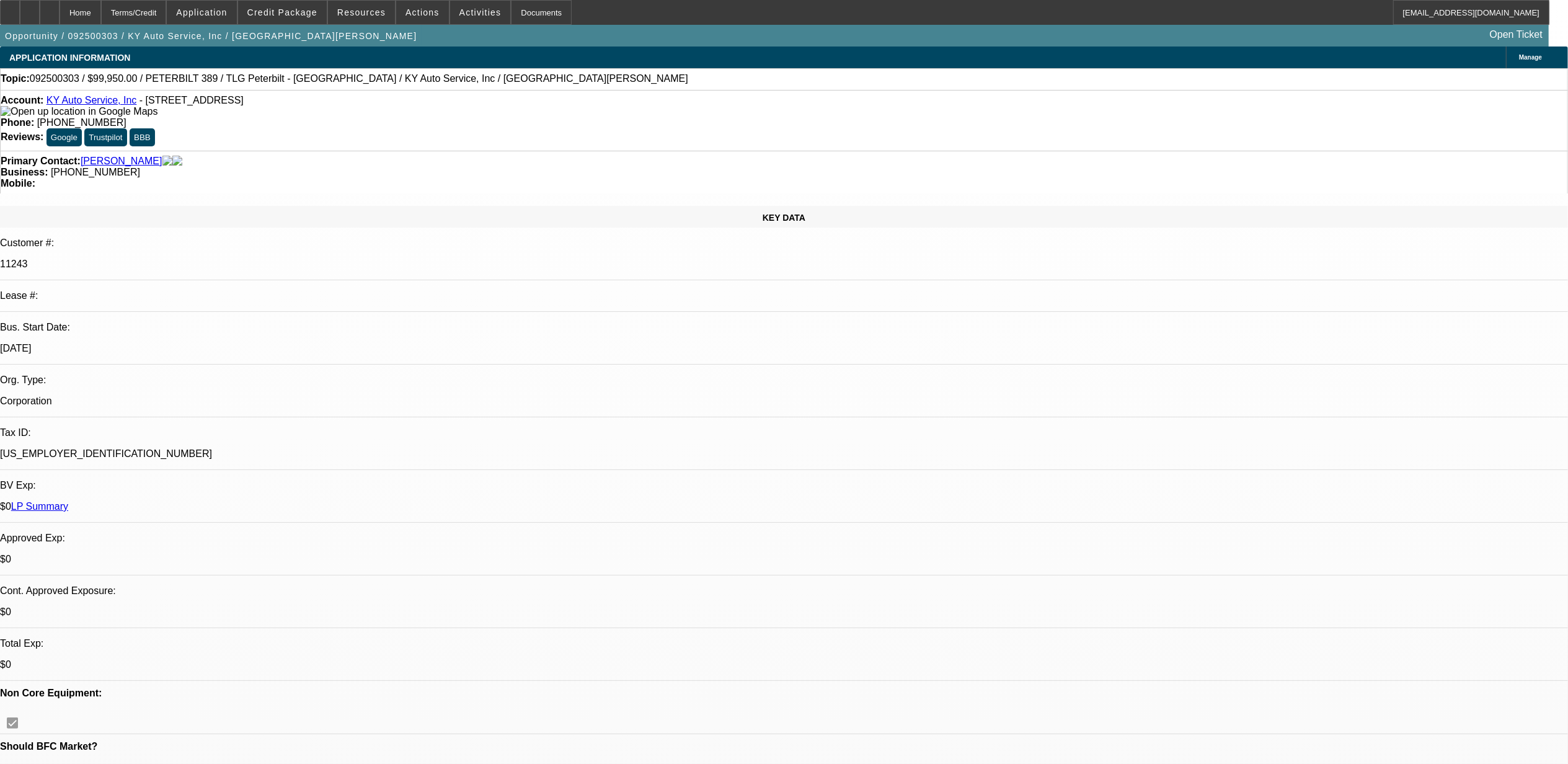
select select "0"
select select "1"
select select "6"
select select "1"
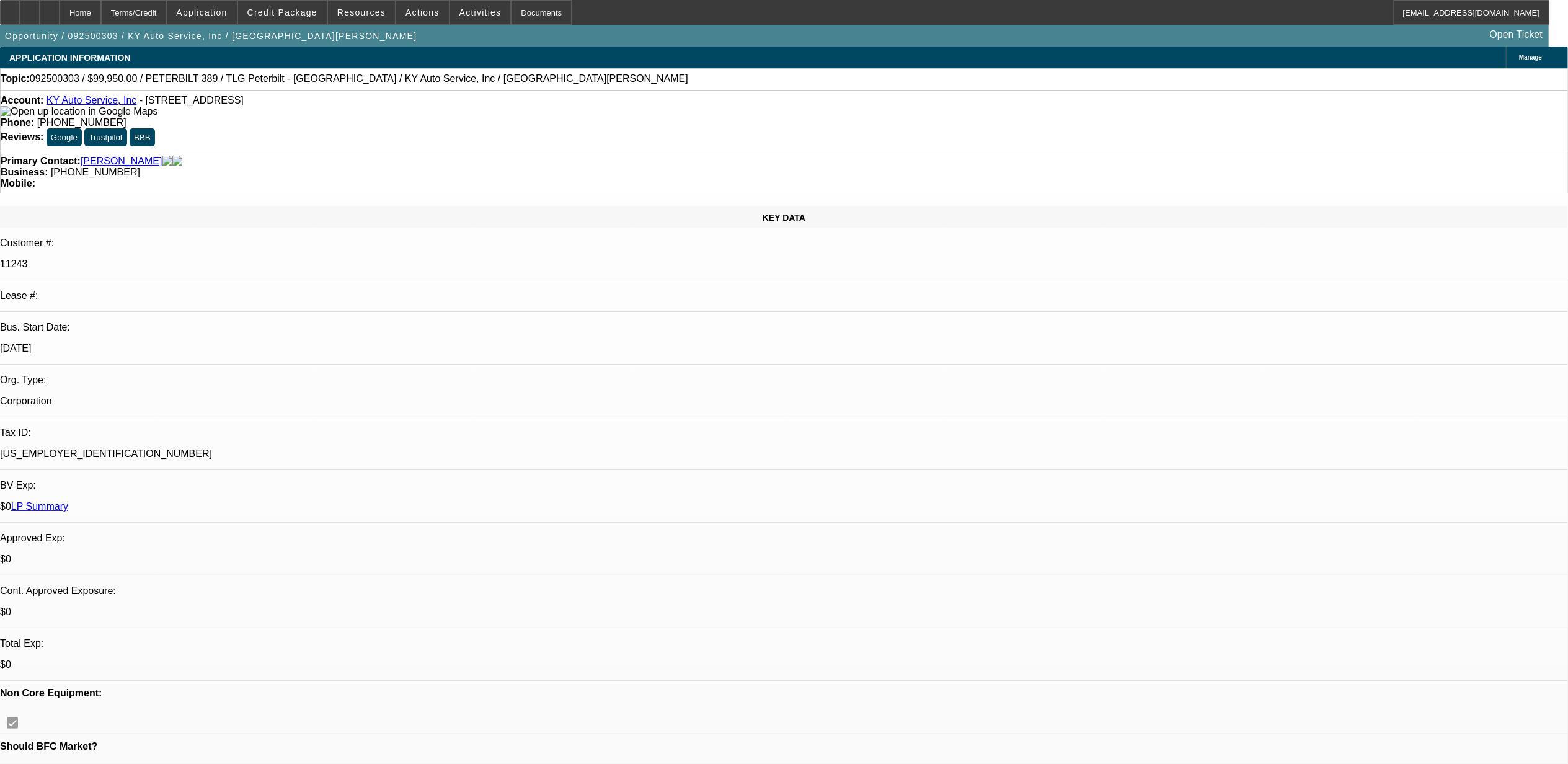
select select "2"
select select "6"
select select "1"
select select "2"
select select "6"
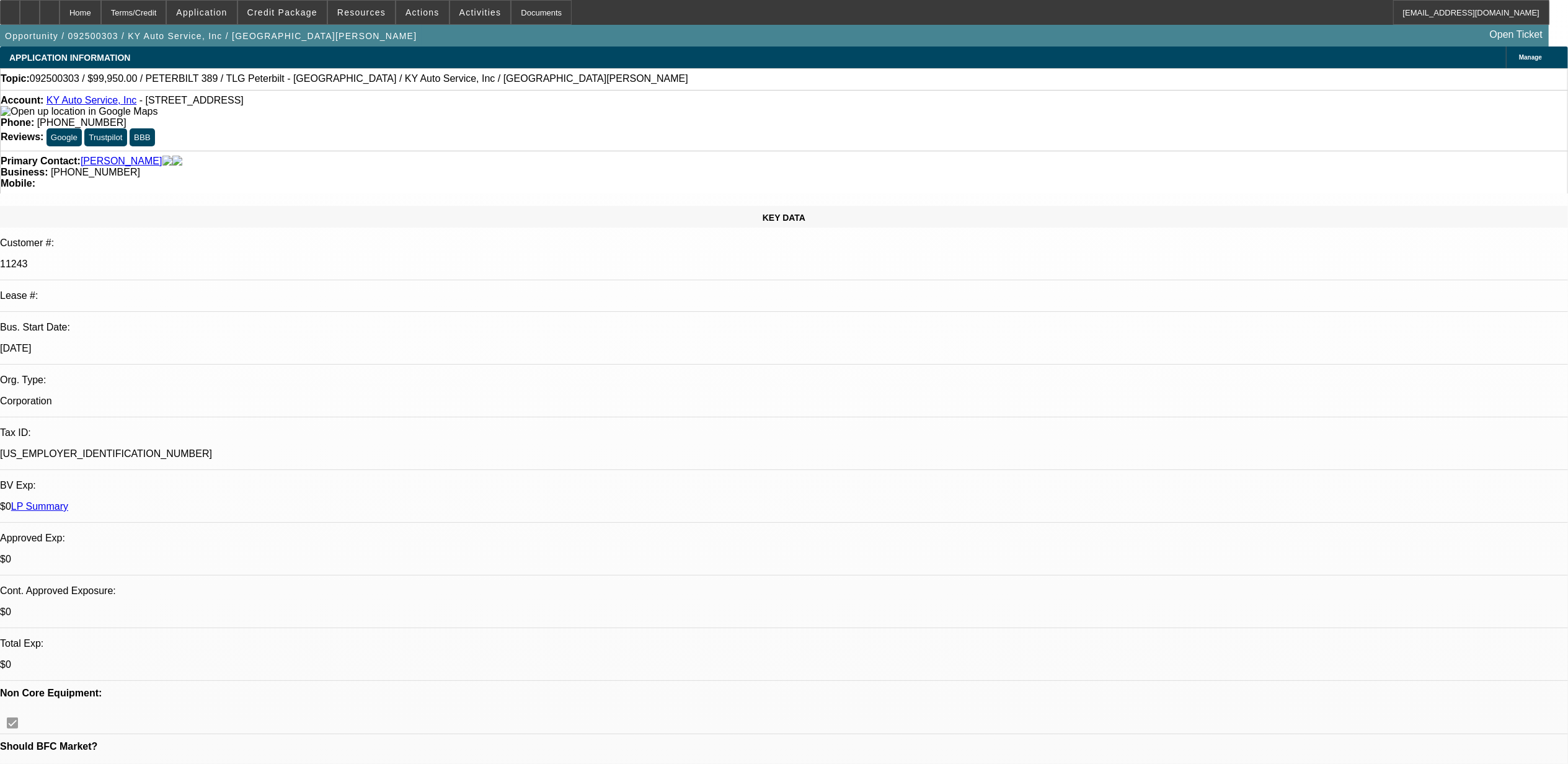
select select "1"
select select "2"
select select "6"
click at [25, 117] on img at bounding box center [79, 111] width 157 height 11
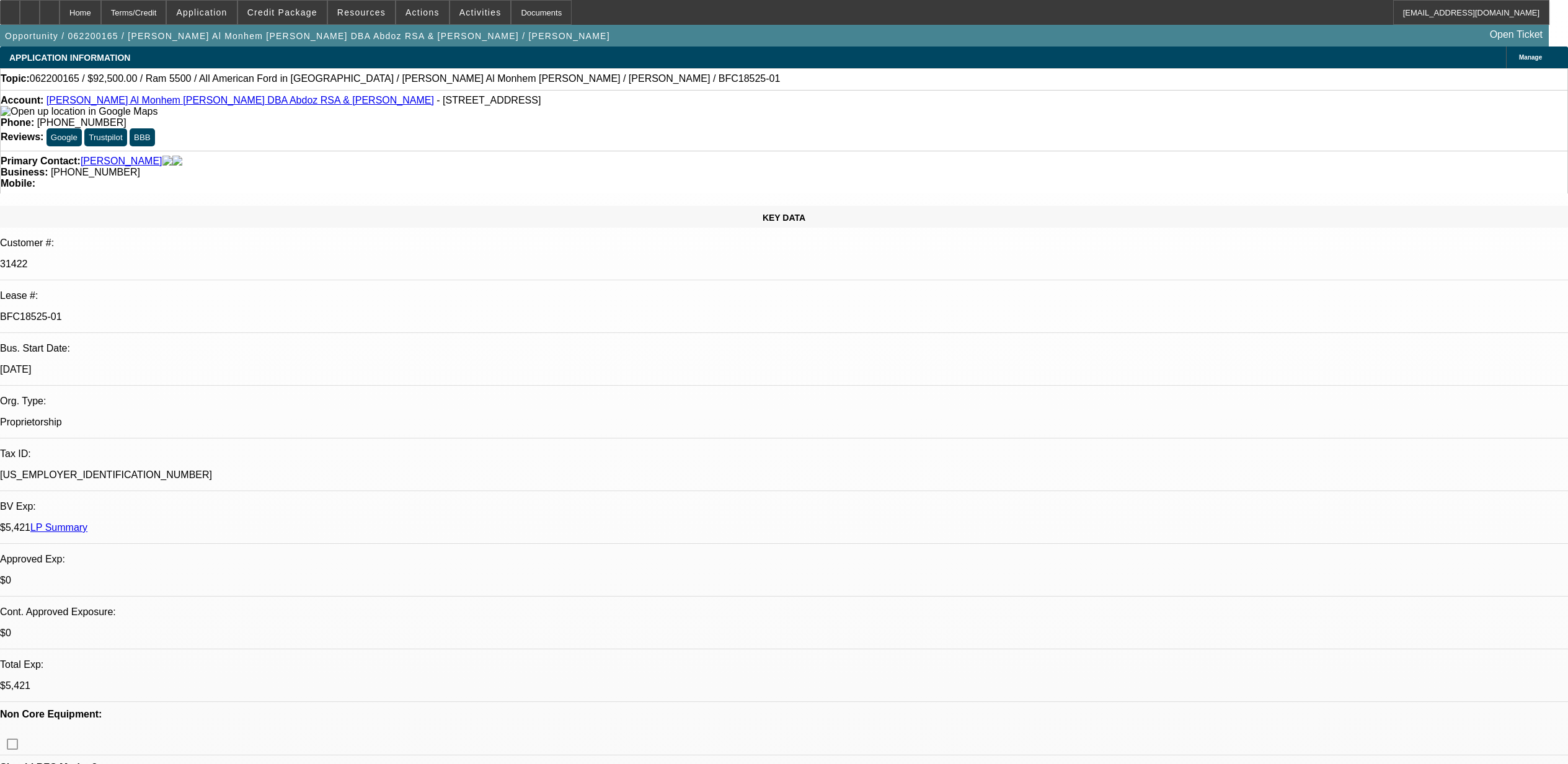
select select "0"
select select "2"
select select "0.1"
select select "4"
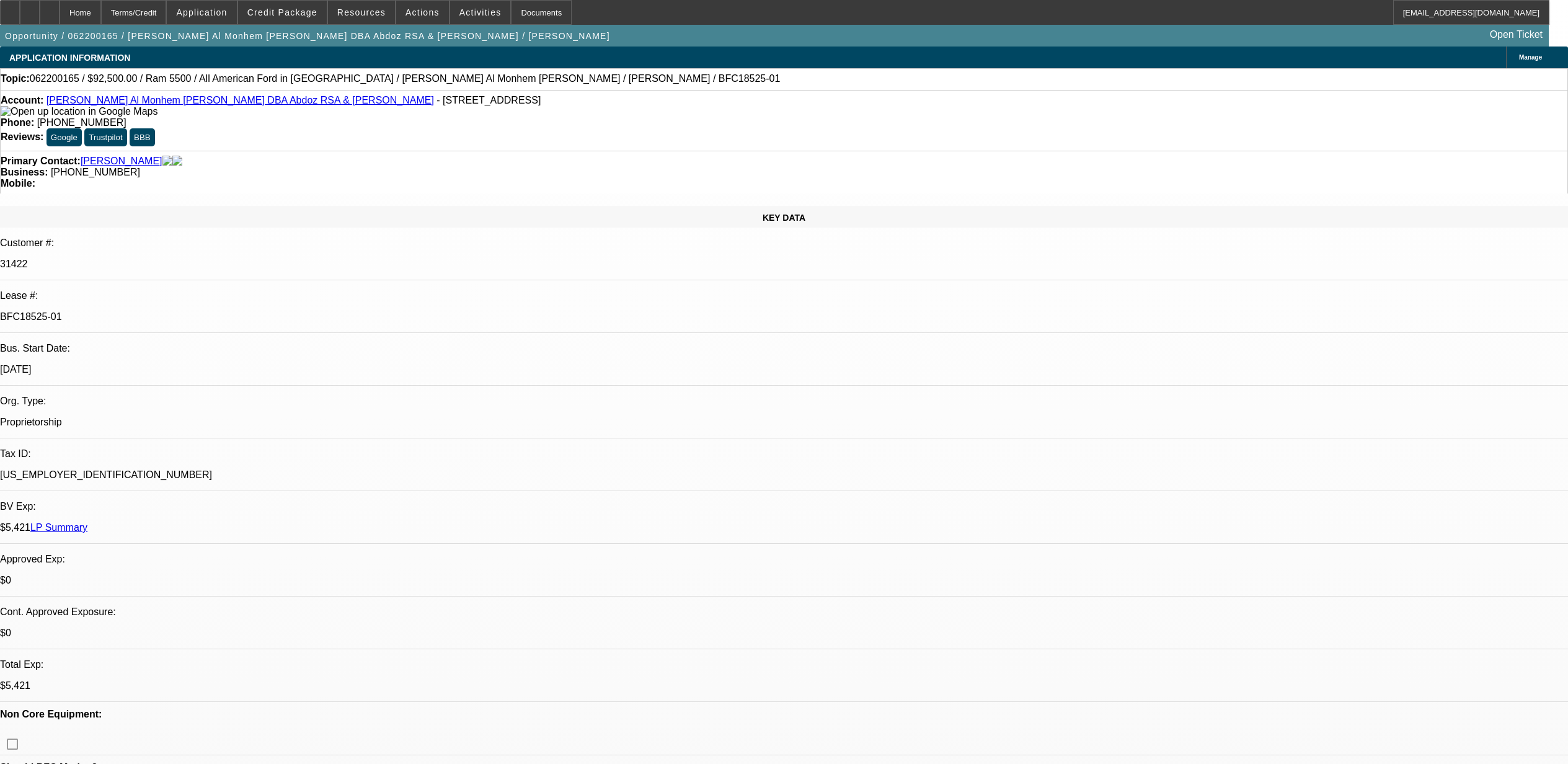
select select "0"
select select "2"
select select "0.1"
select select "4"
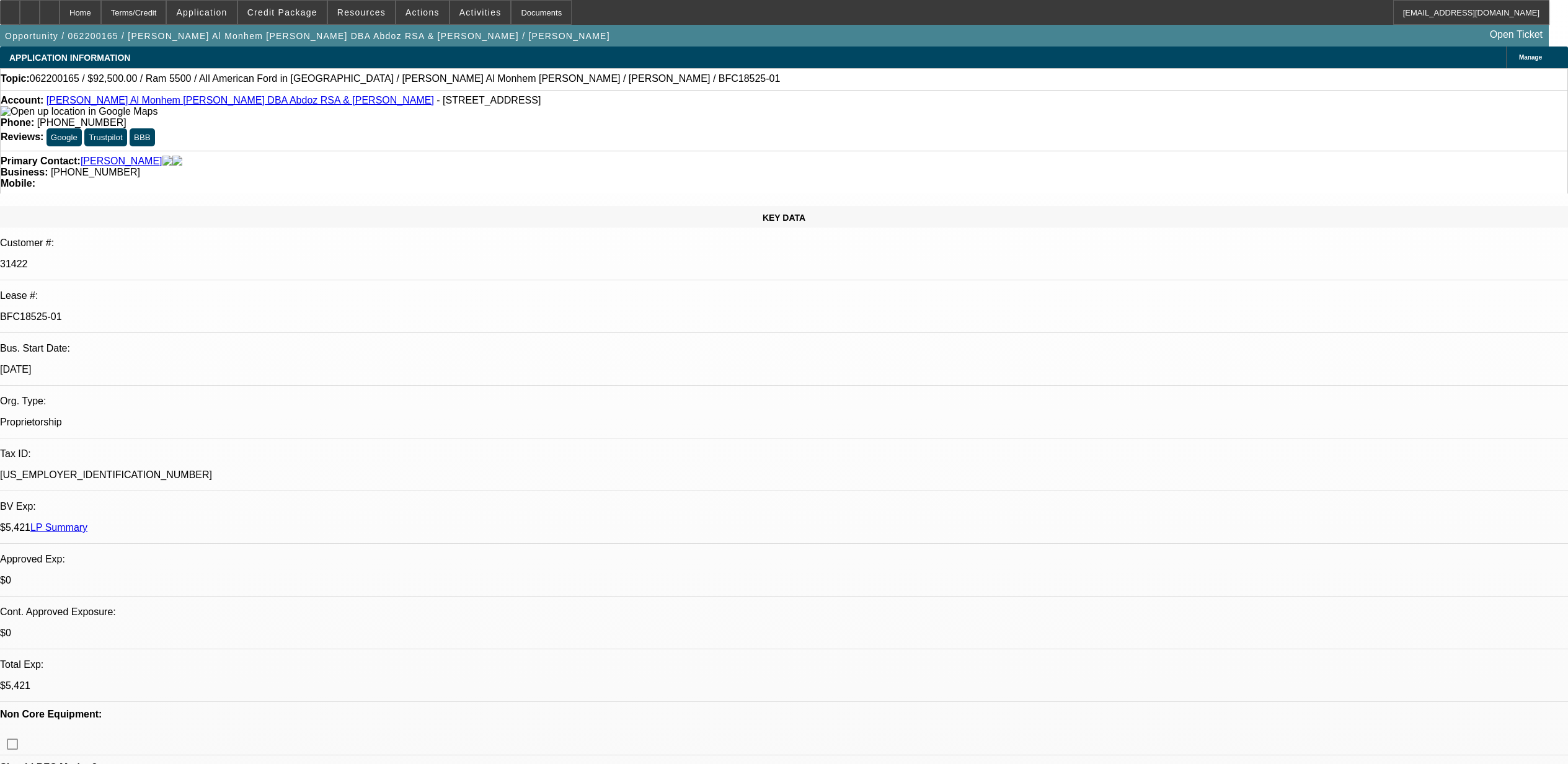
select select "0"
select select "2"
select select "0.1"
select select "4"
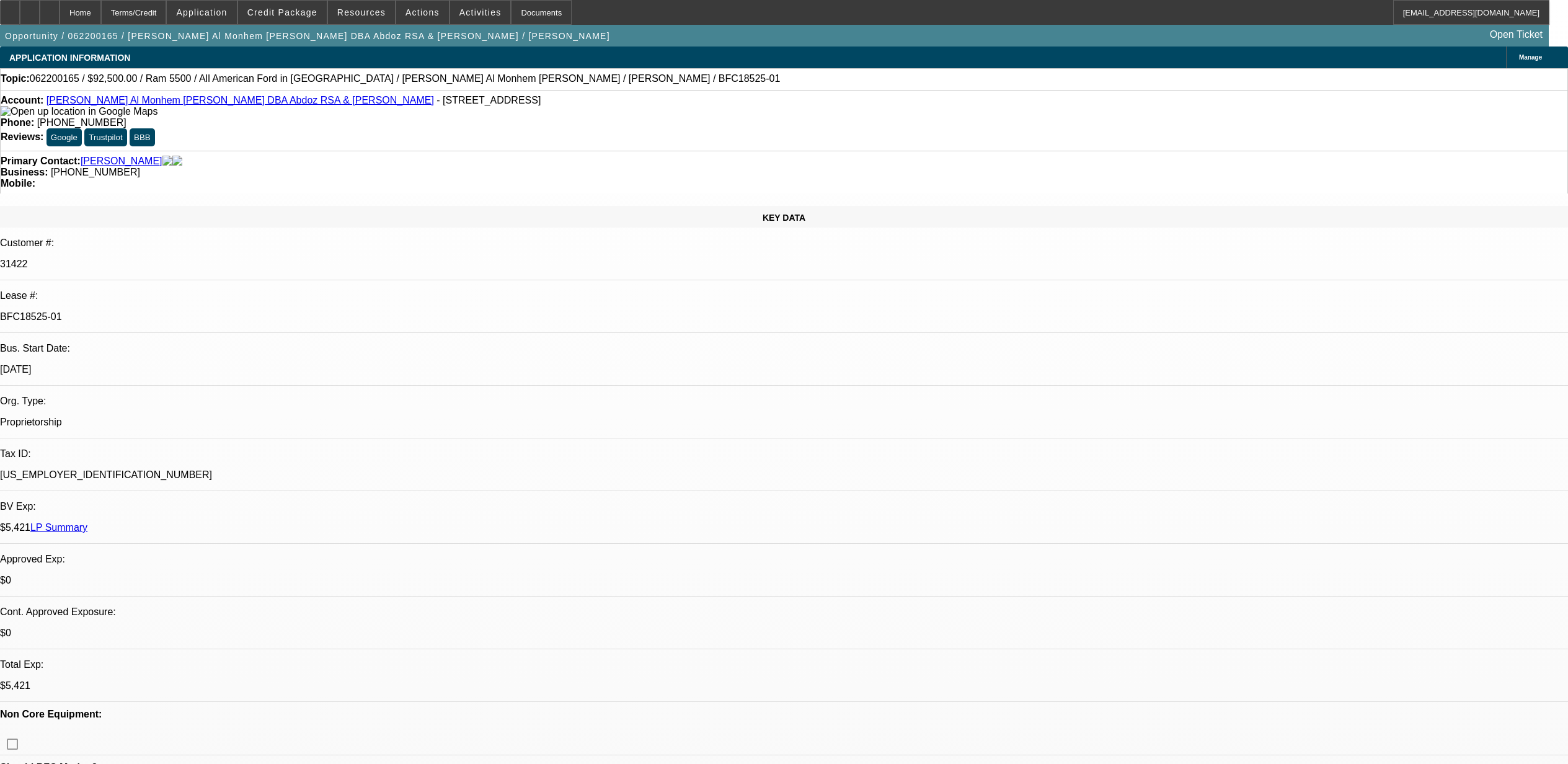
select select "0"
select select "2"
select select "0.1"
select select "4"
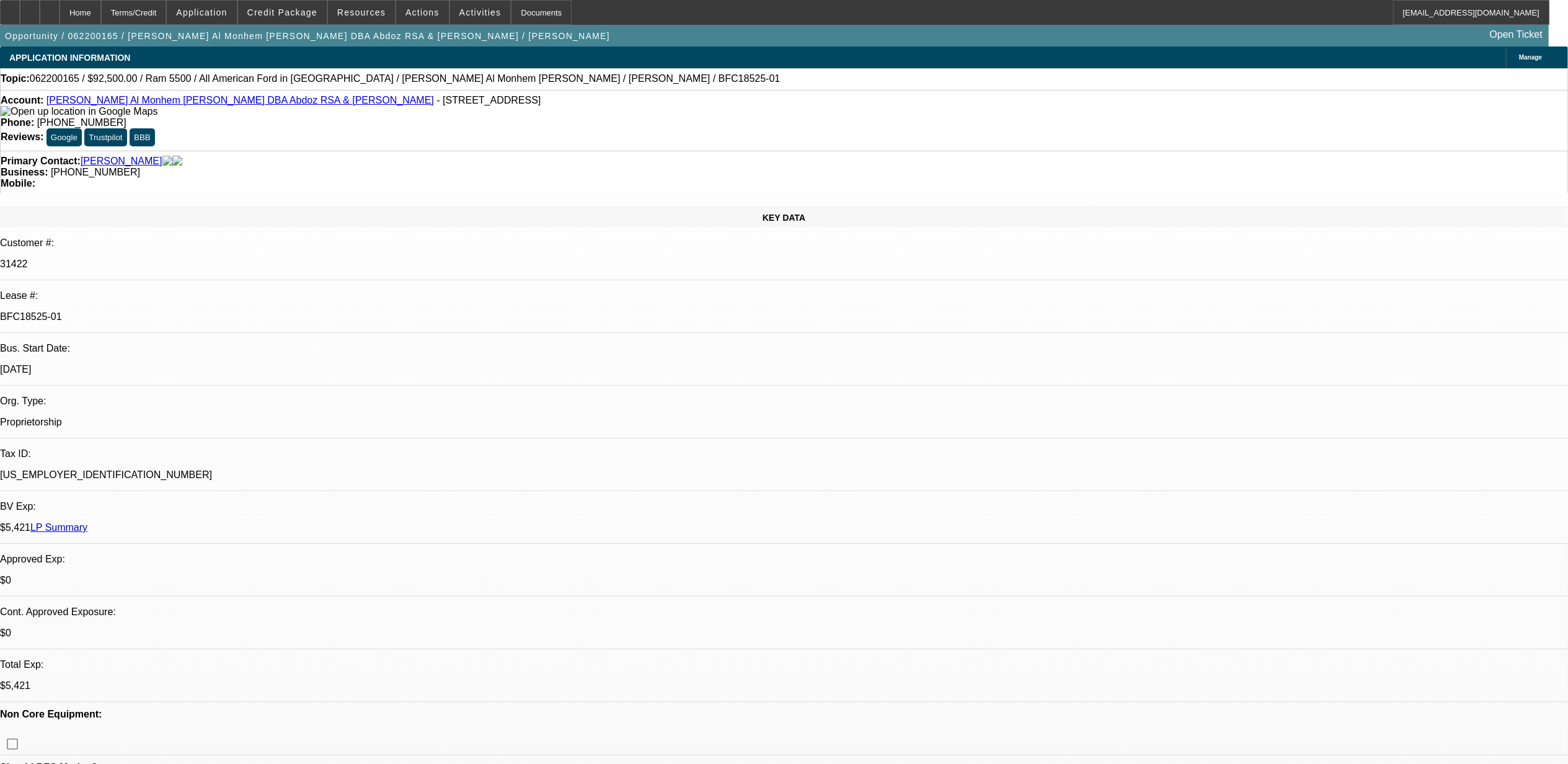
click at [176, 90] on div "Topic: 062200165 / $92,500.00 / Ram 5500 / All American Ford in Old Bridge / Ab…" at bounding box center [784, 79] width 1568 height 21
click at [179, 100] on link "Abdo Al Monhem Amiri DBA Abdoz RSA & Towing" at bounding box center [240, 99] width 388 height 10
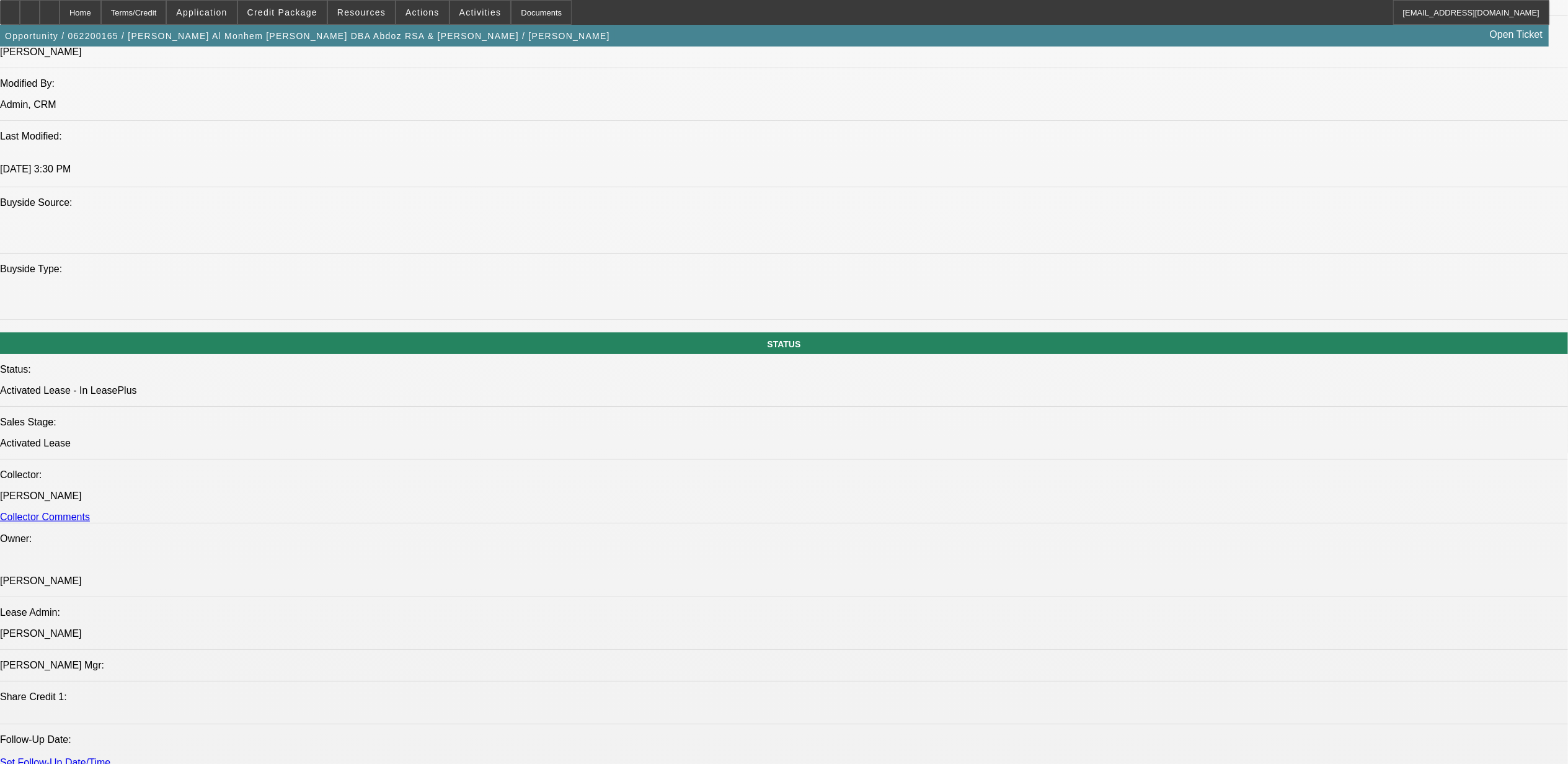
scroll to position [1405, 0]
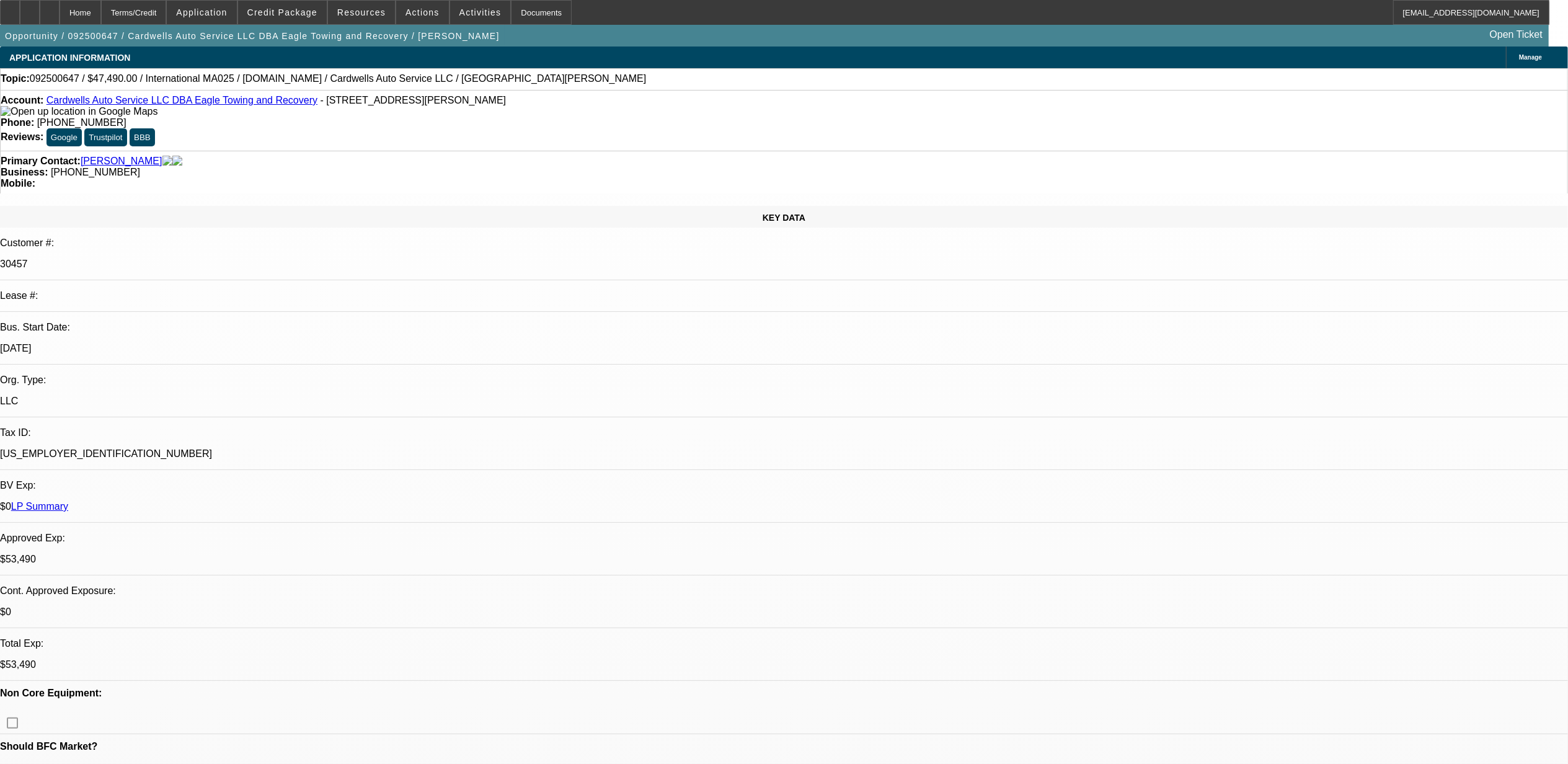
select select "0"
select select "0.1"
select select "0"
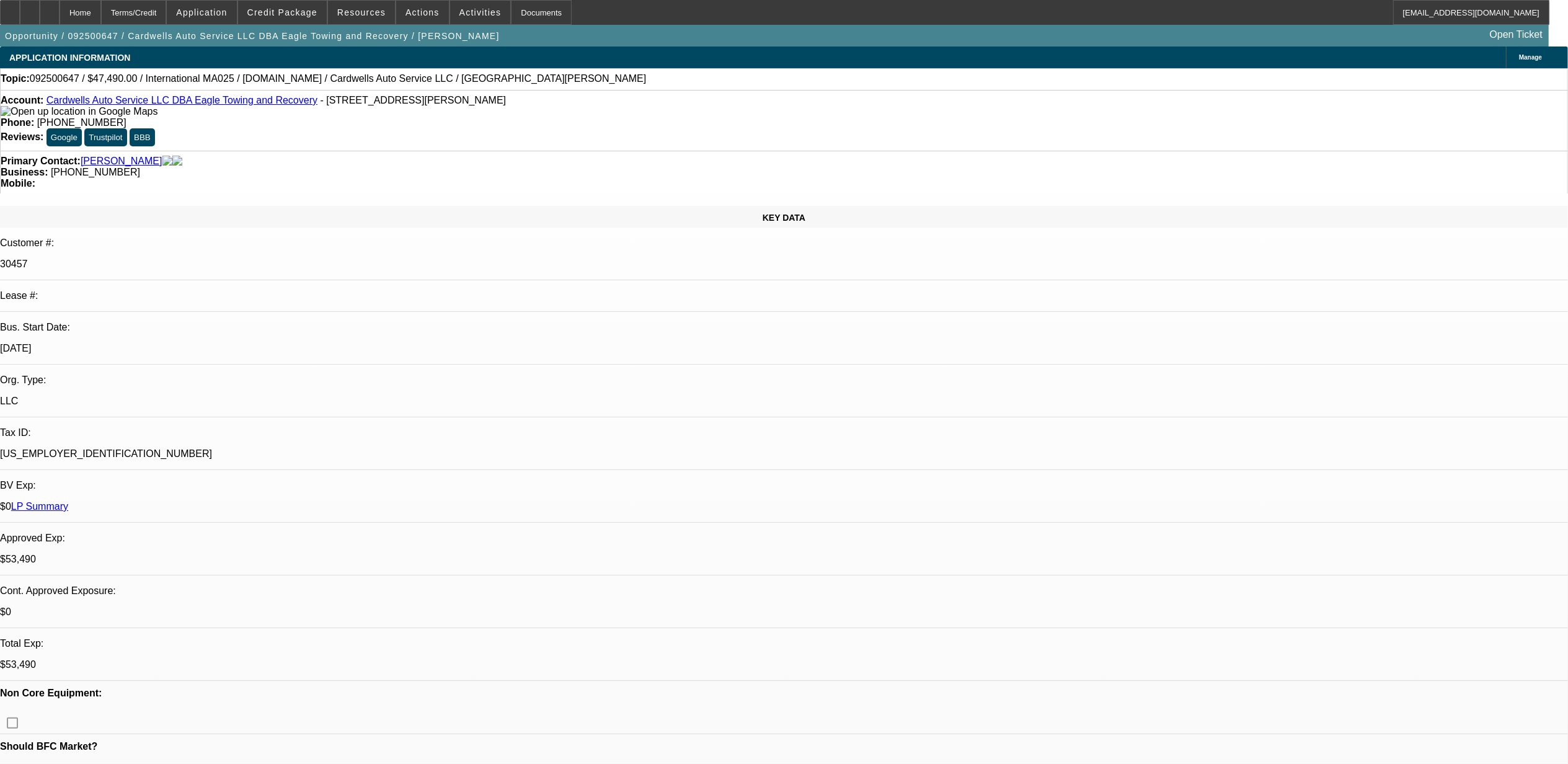
select select "0.1"
select select "0"
select select "0.1"
select select "0"
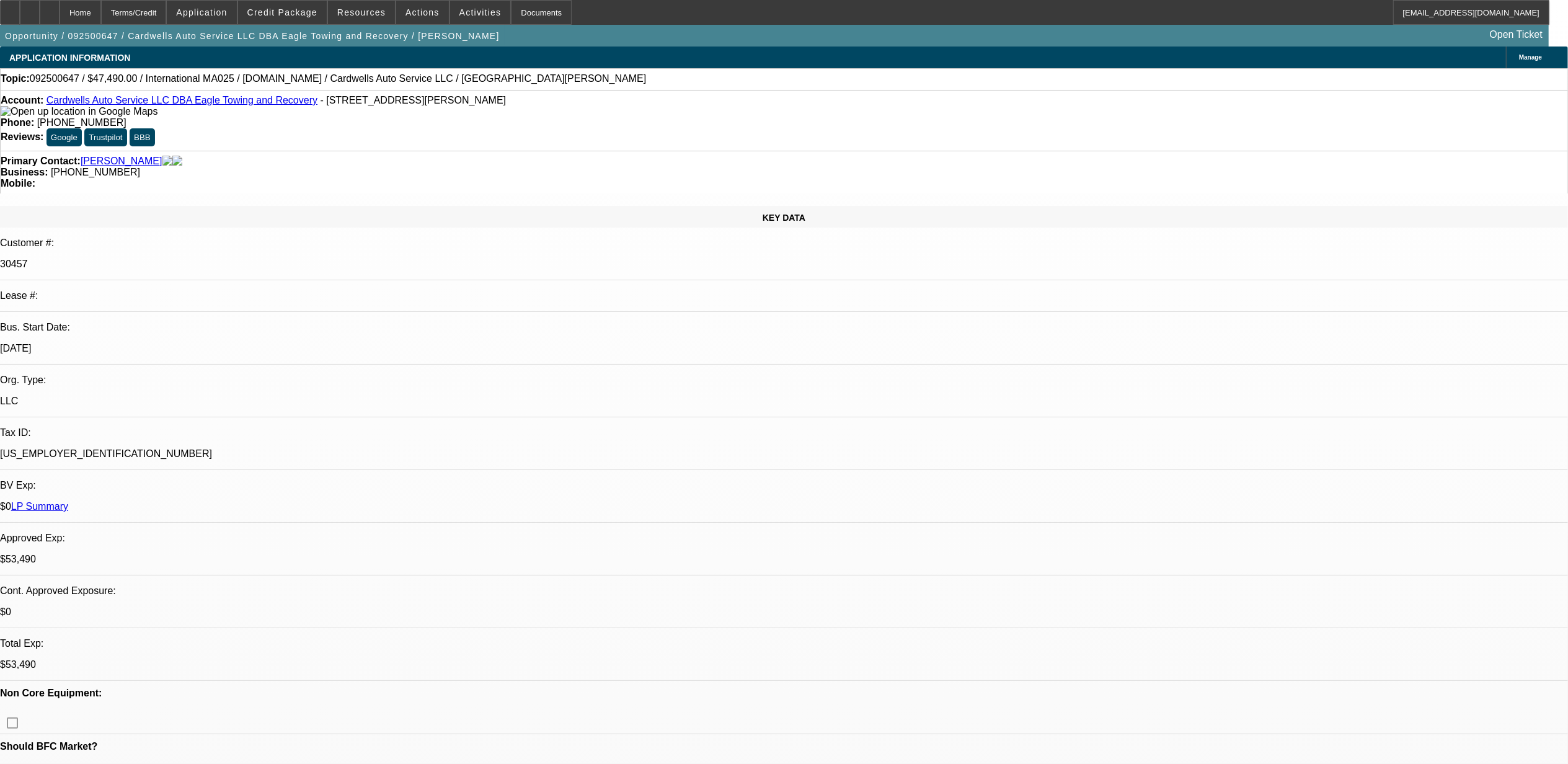
select select "2"
select select "0.1"
click at [417, 11] on span "Actions" at bounding box center [422, 12] width 34 height 10
select select "1"
select select "2"
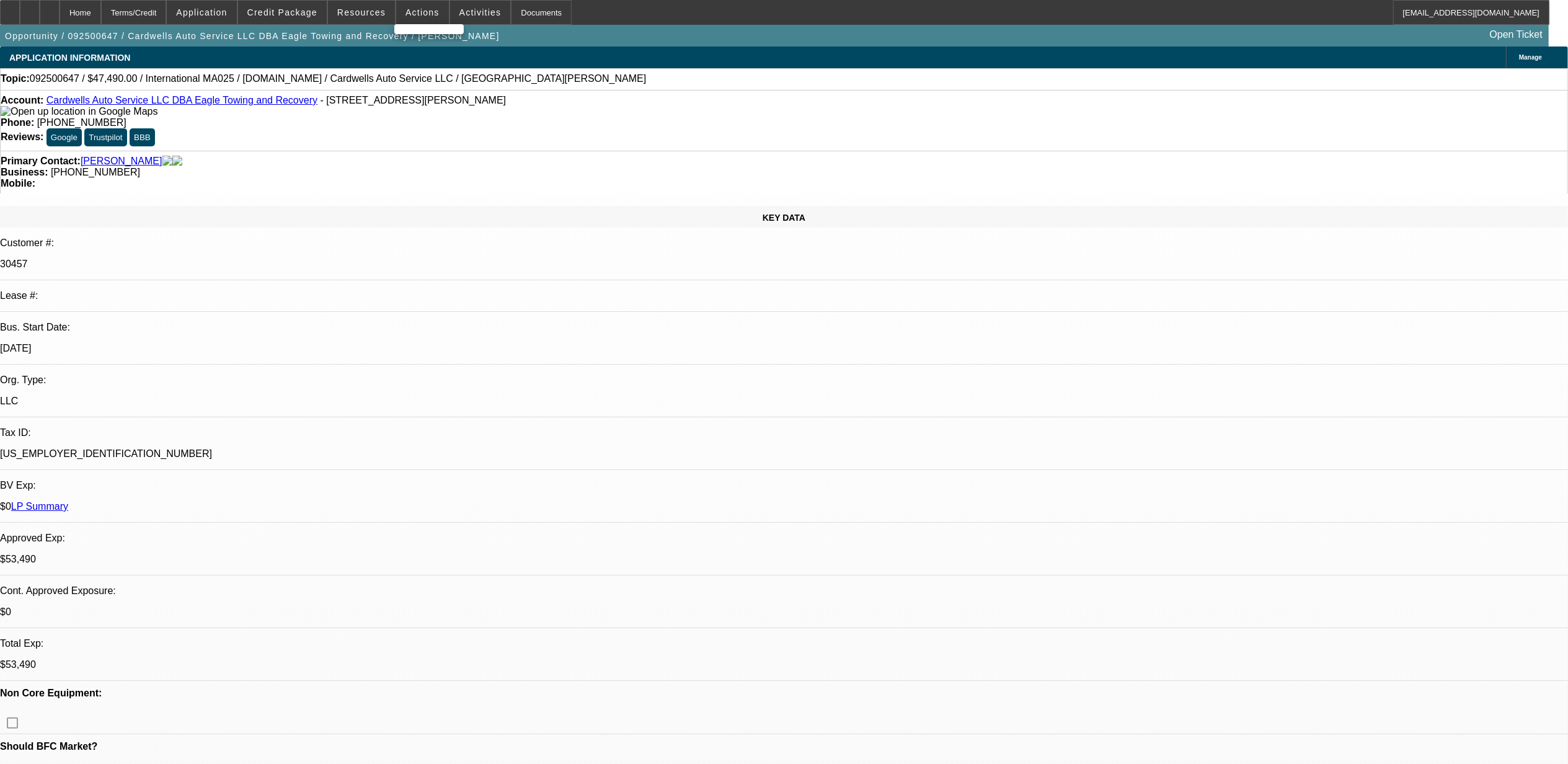
select select "4"
select select "1"
select select "2"
select select "4"
select select "1"
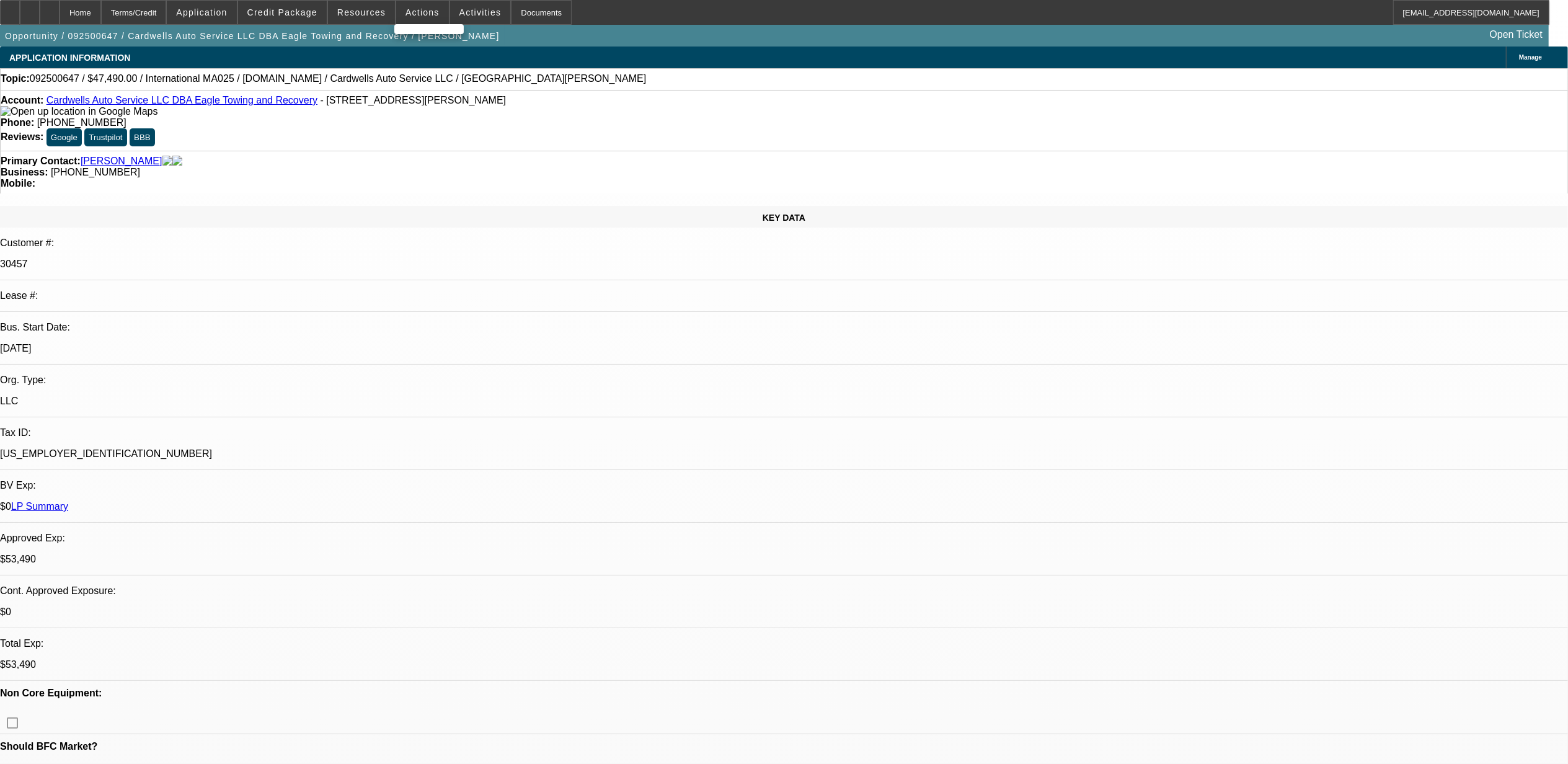
select select "2"
select select "4"
select select "1"
select select "2"
select select "4"
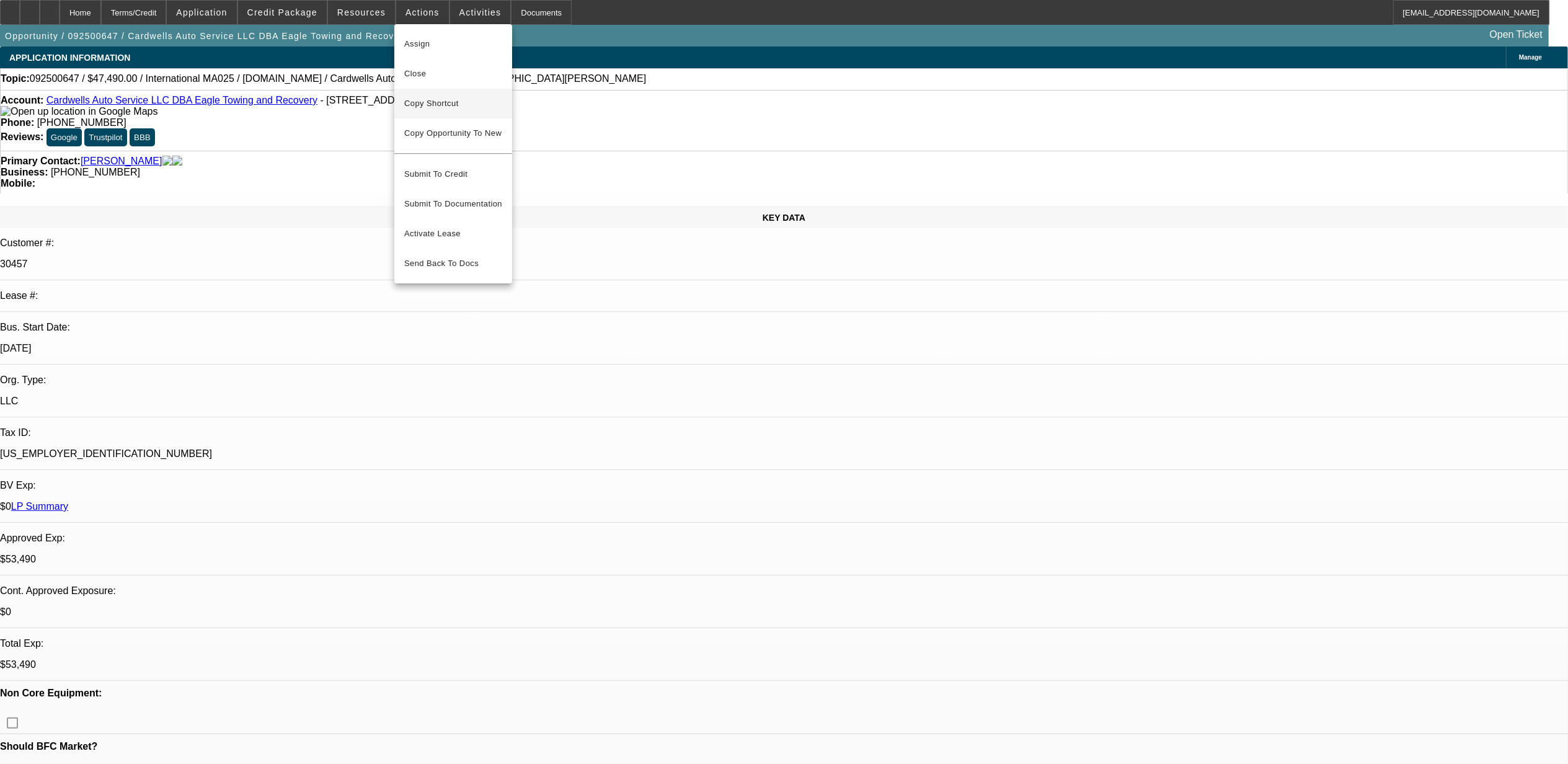
click at [441, 105] on span "Copy Shortcut" at bounding box center [453, 104] width 98 height 15
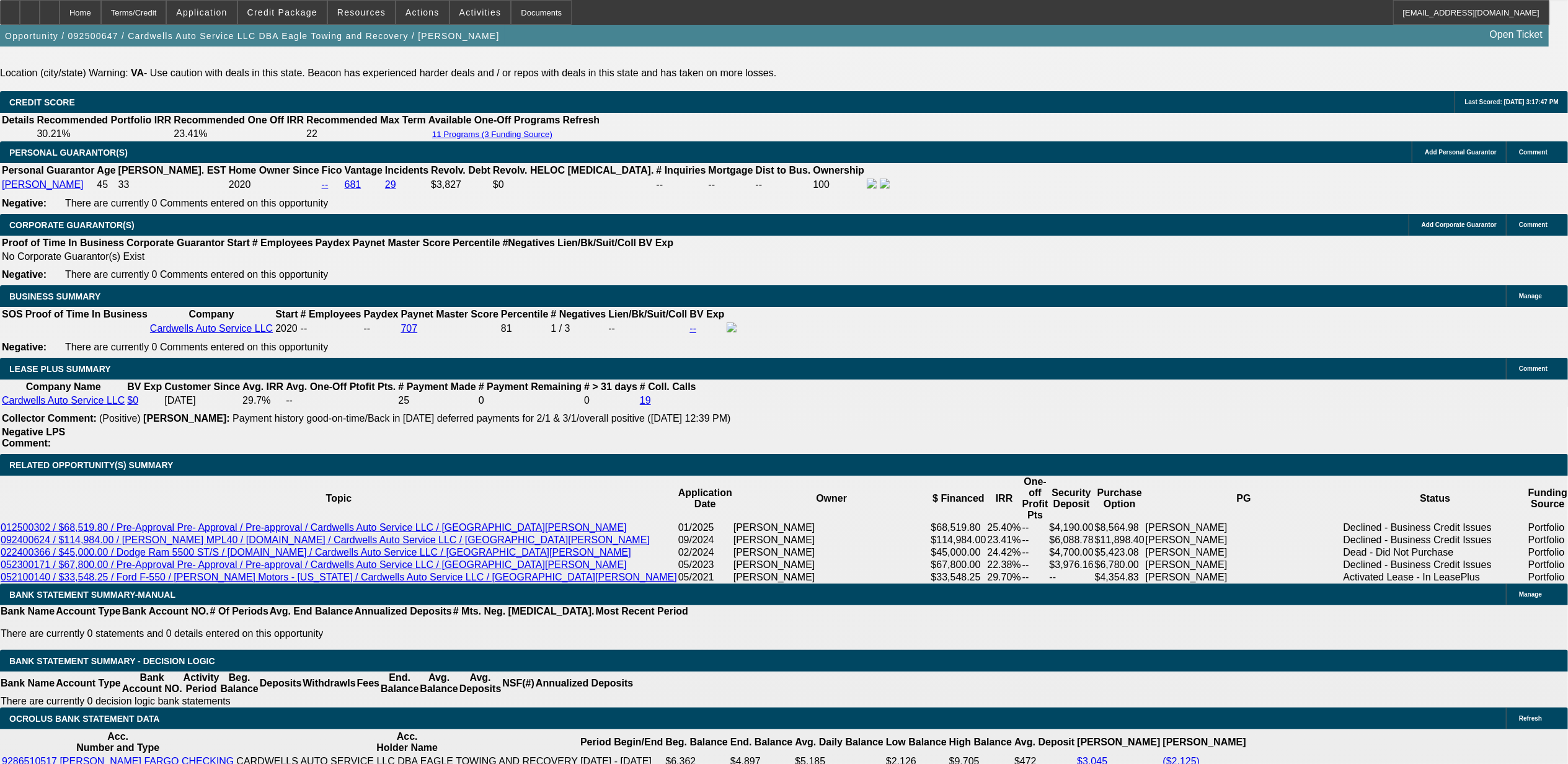
scroll to position [1902, 0]
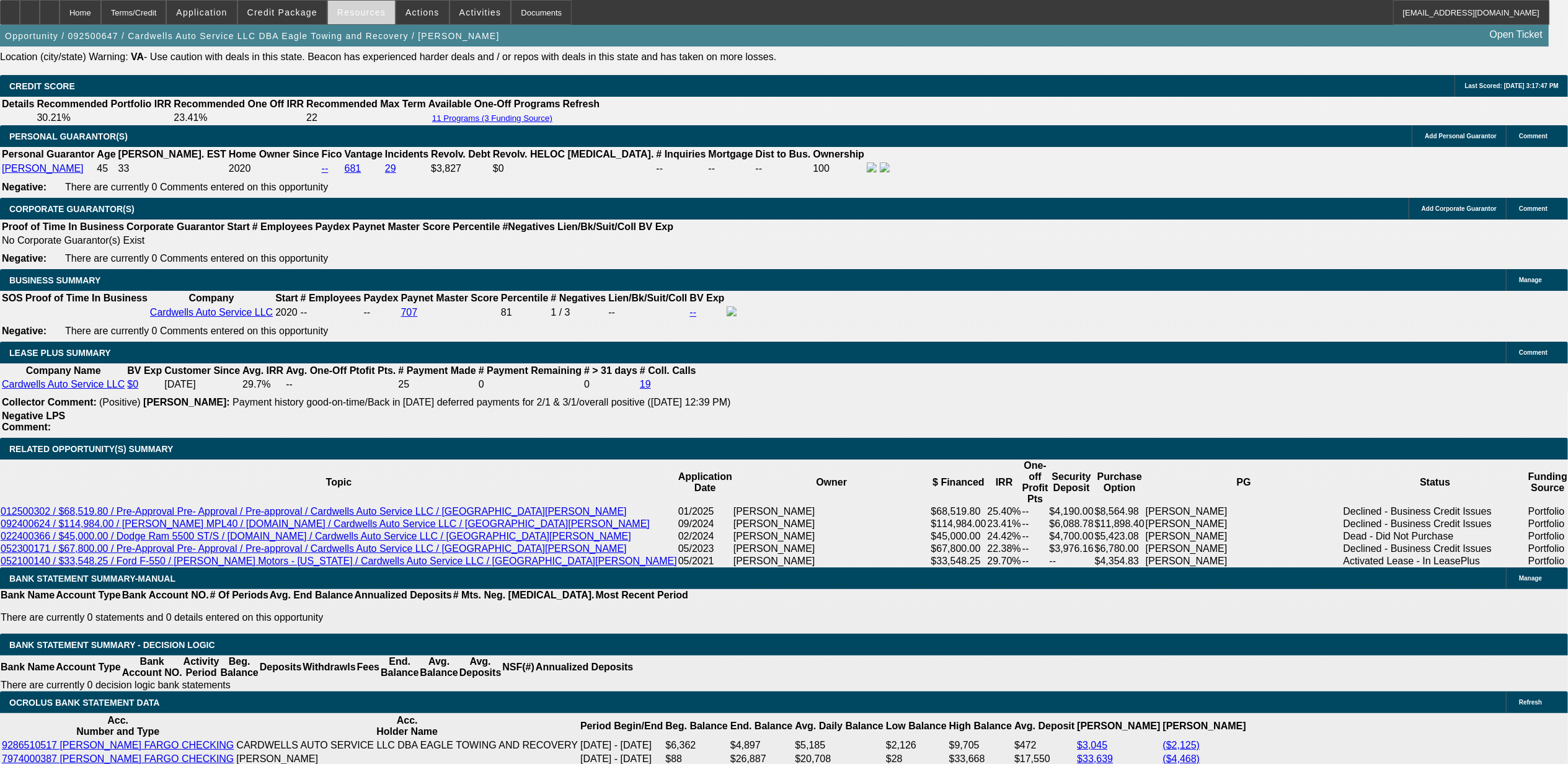
click at [351, 15] on span "Resources" at bounding box center [362, 12] width 48 height 10
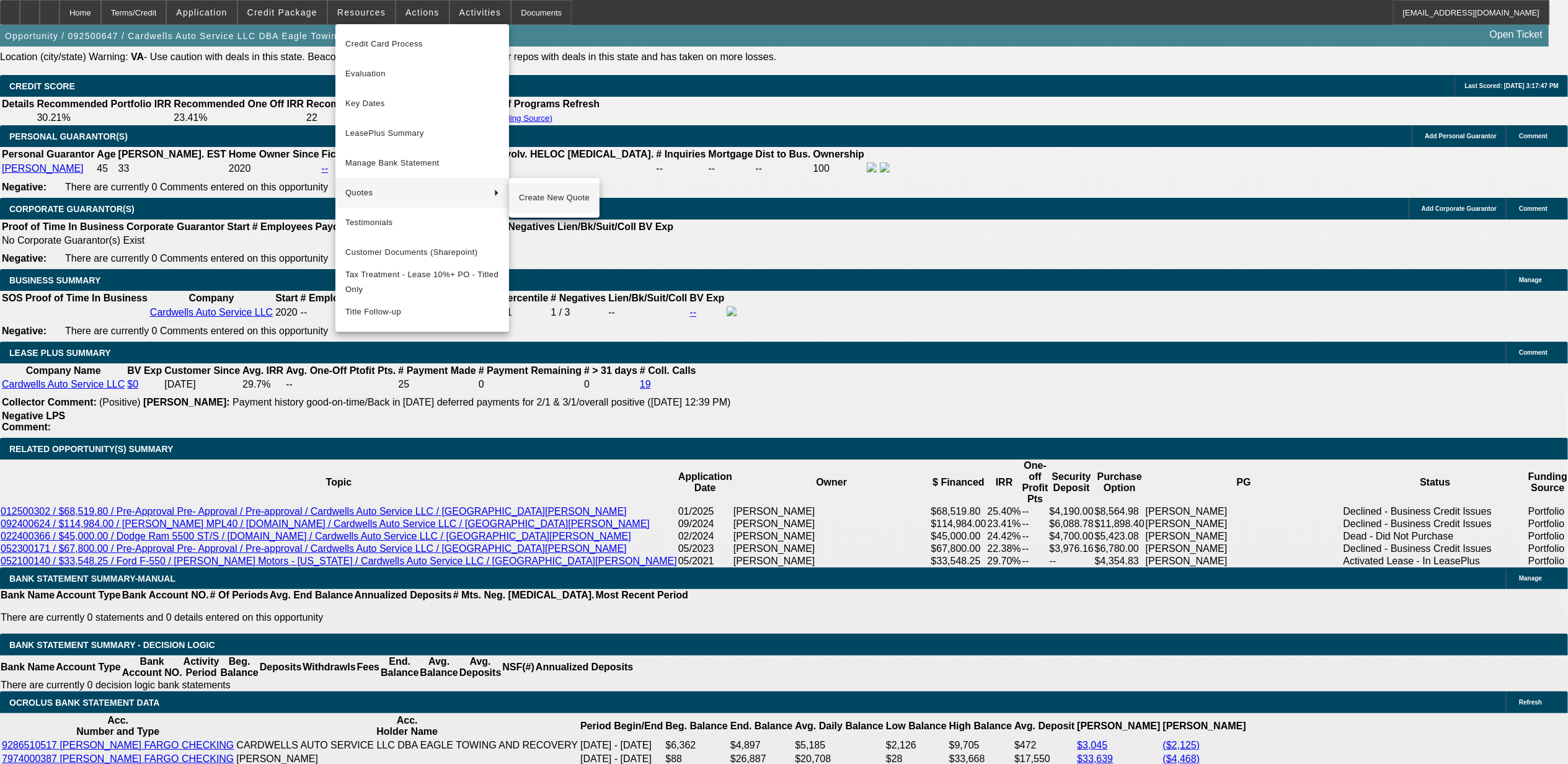
click at [542, 197] on span "Create New Quote" at bounding box center [555, 197] width 70 height 15
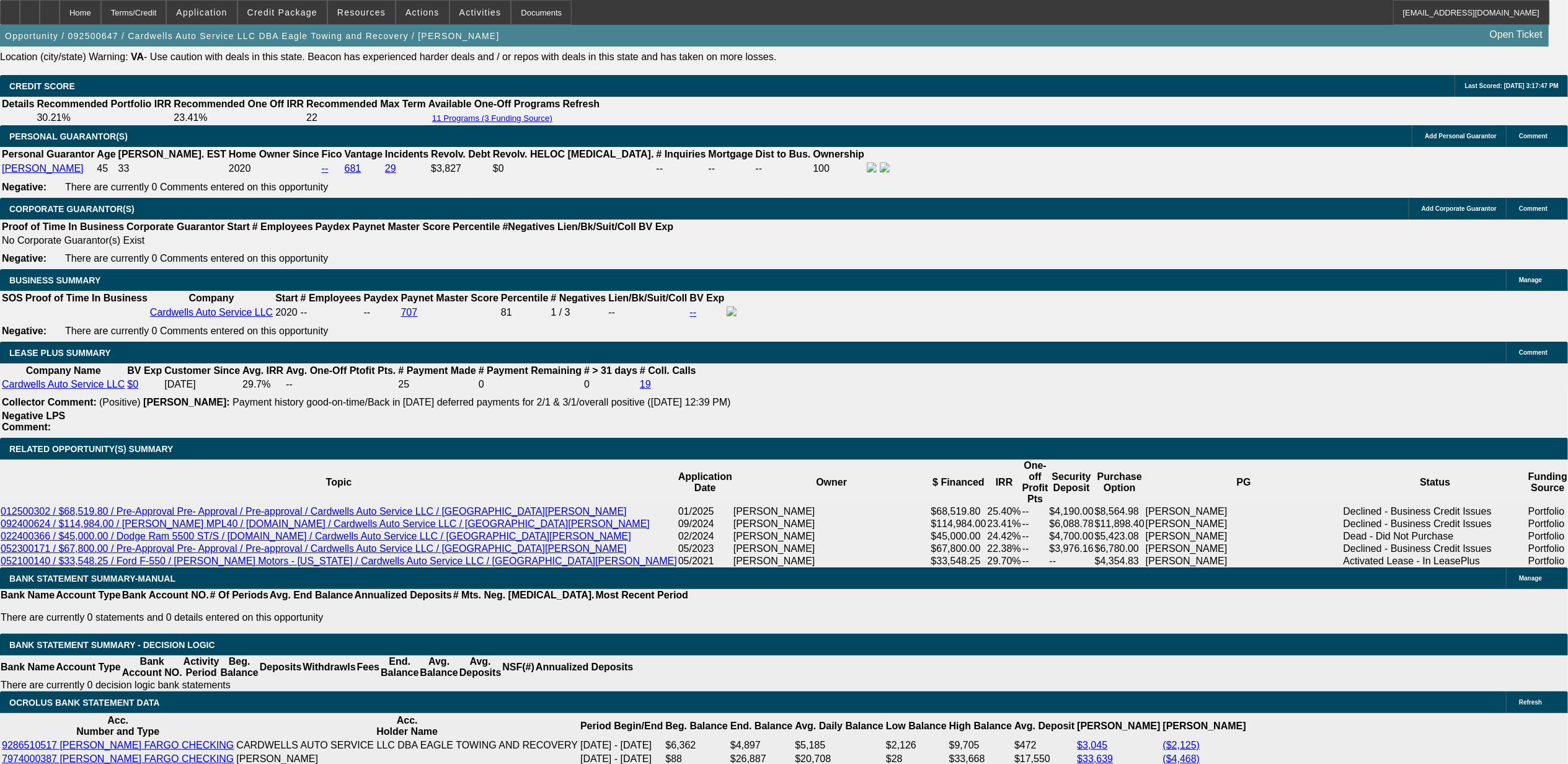
drag, startPoint x: 1250, startPoint y: 199, endPoint x: 1260, endPoint y: 233, distance: 35.4
radio input "true"
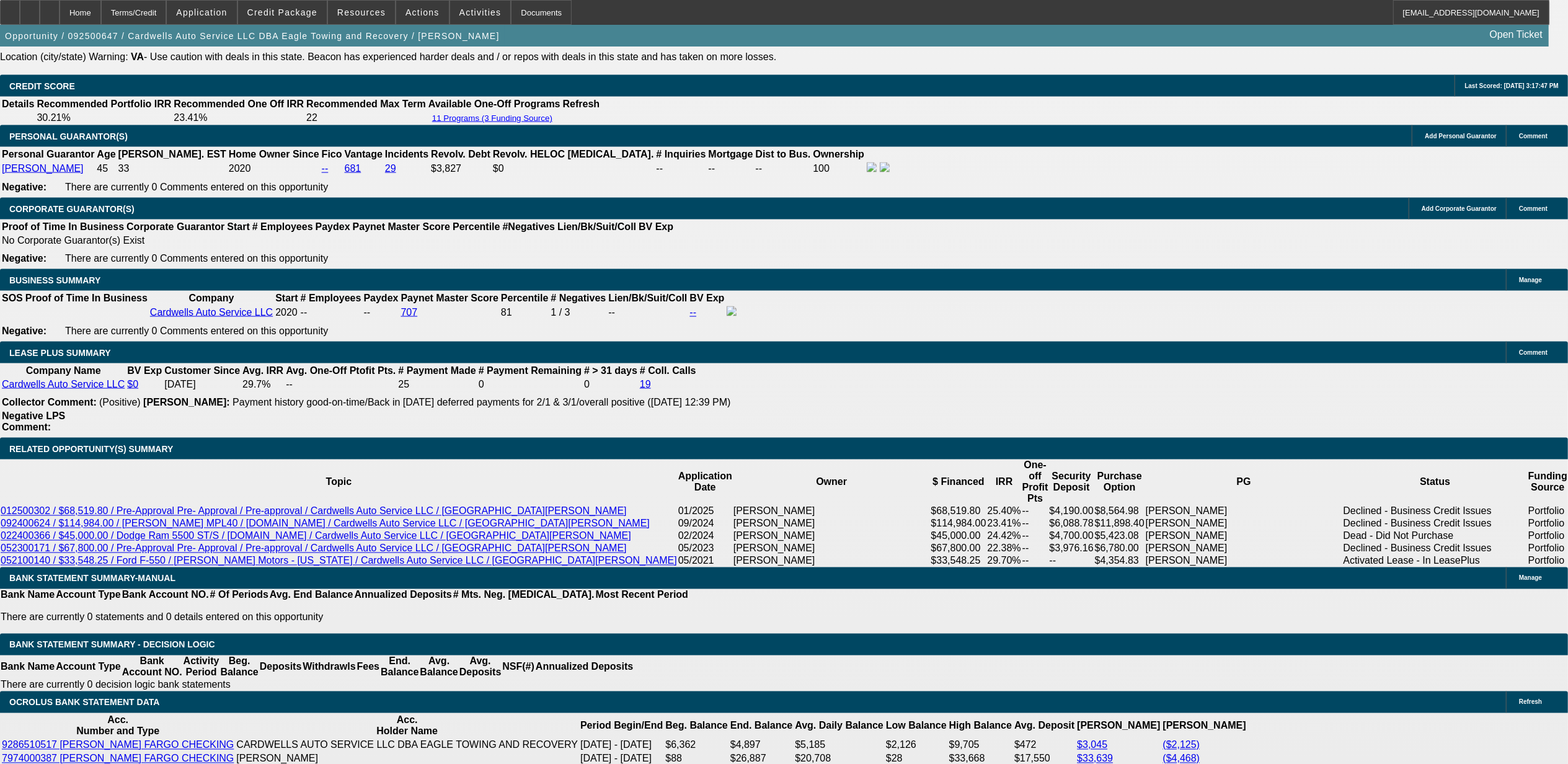
type textarea "9.30, getting insurance quote."
radio input "true"
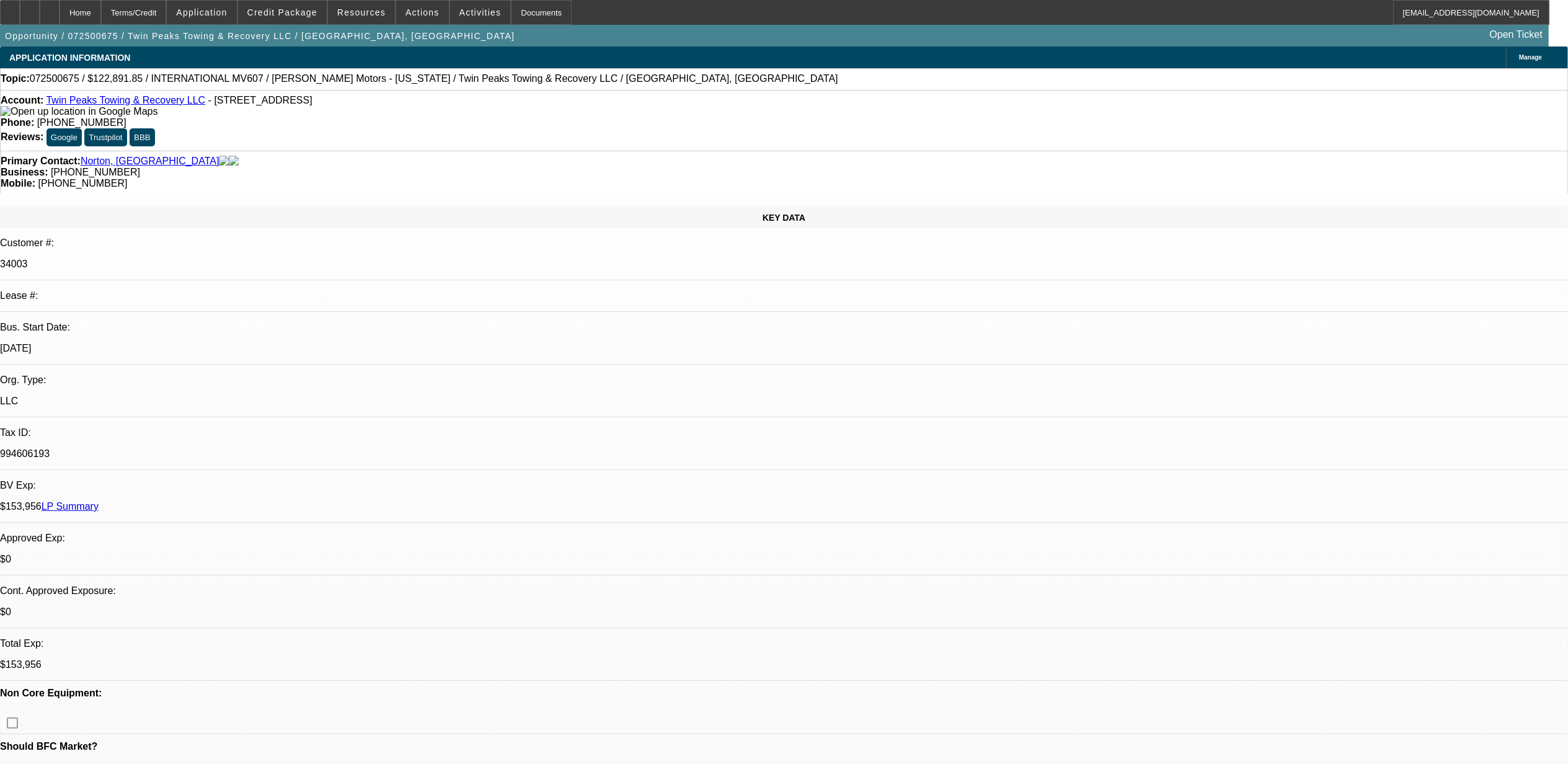
select select "0.1"
select select "2"
select select "0"
select select "0.1"
select select "2"
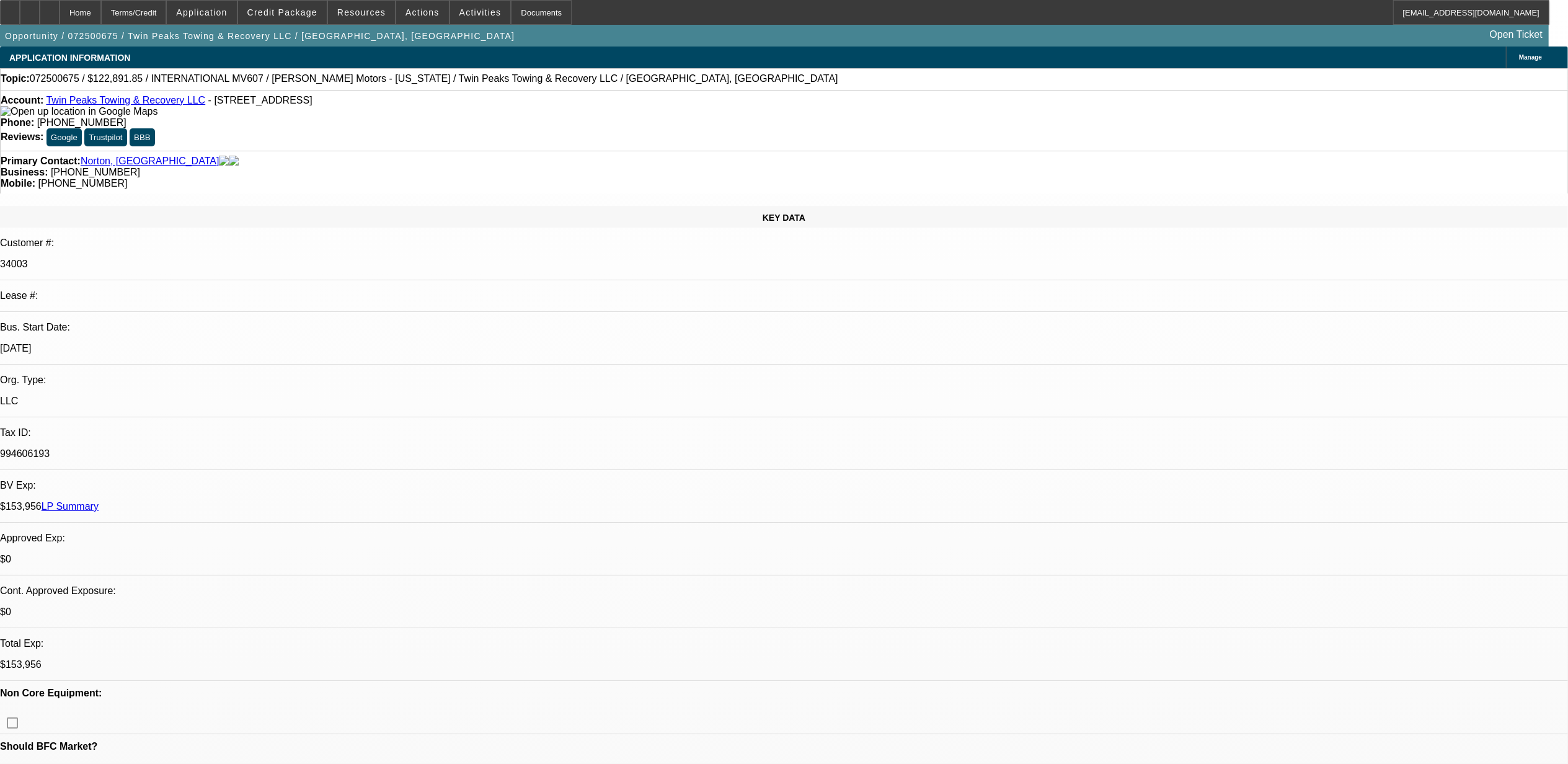
select select "0"
select select "2"
select select "0"
select select "0.1"
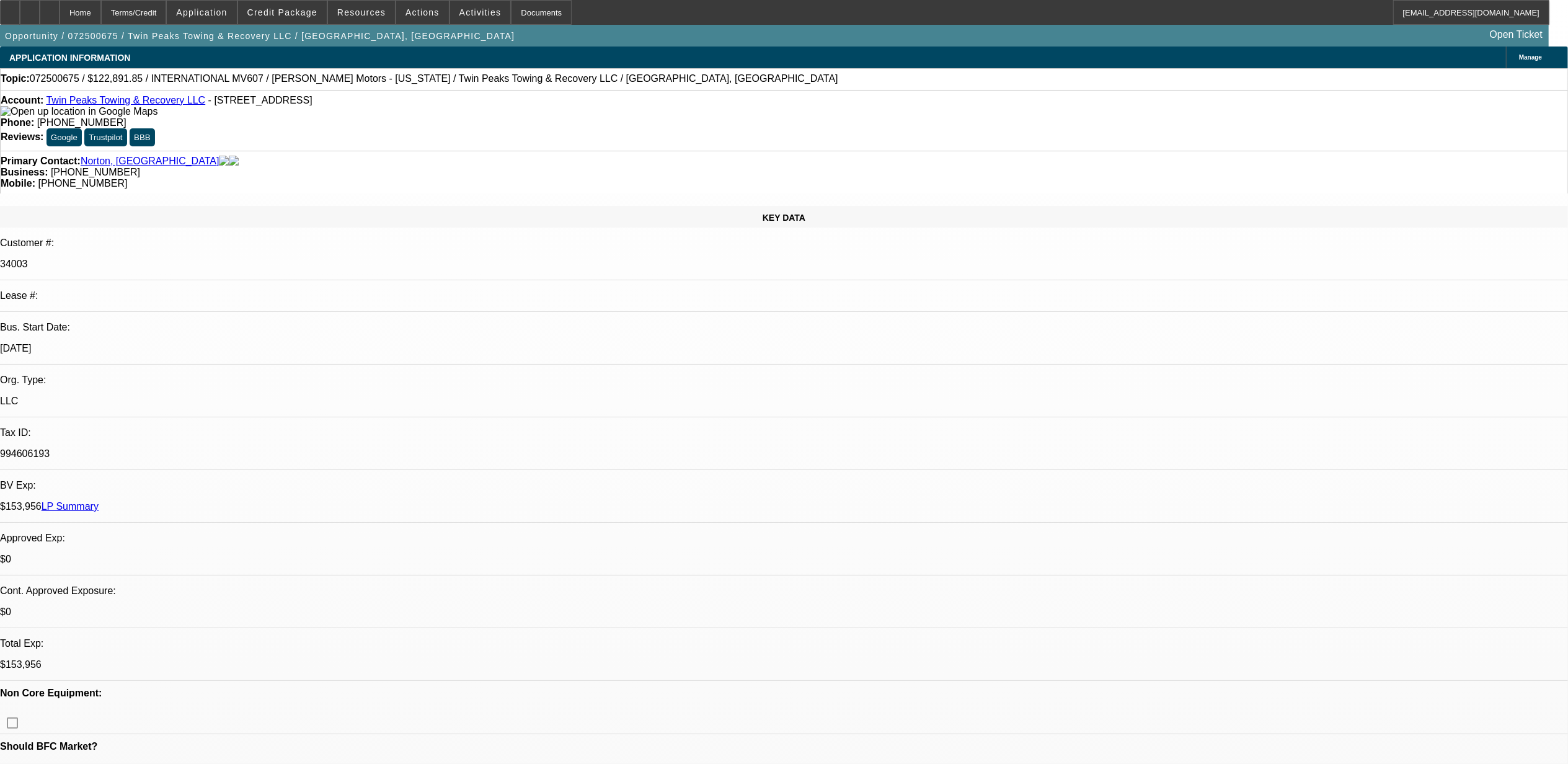
select select "2"
select select "0"
select select "1"
select select "2"
select select "6"
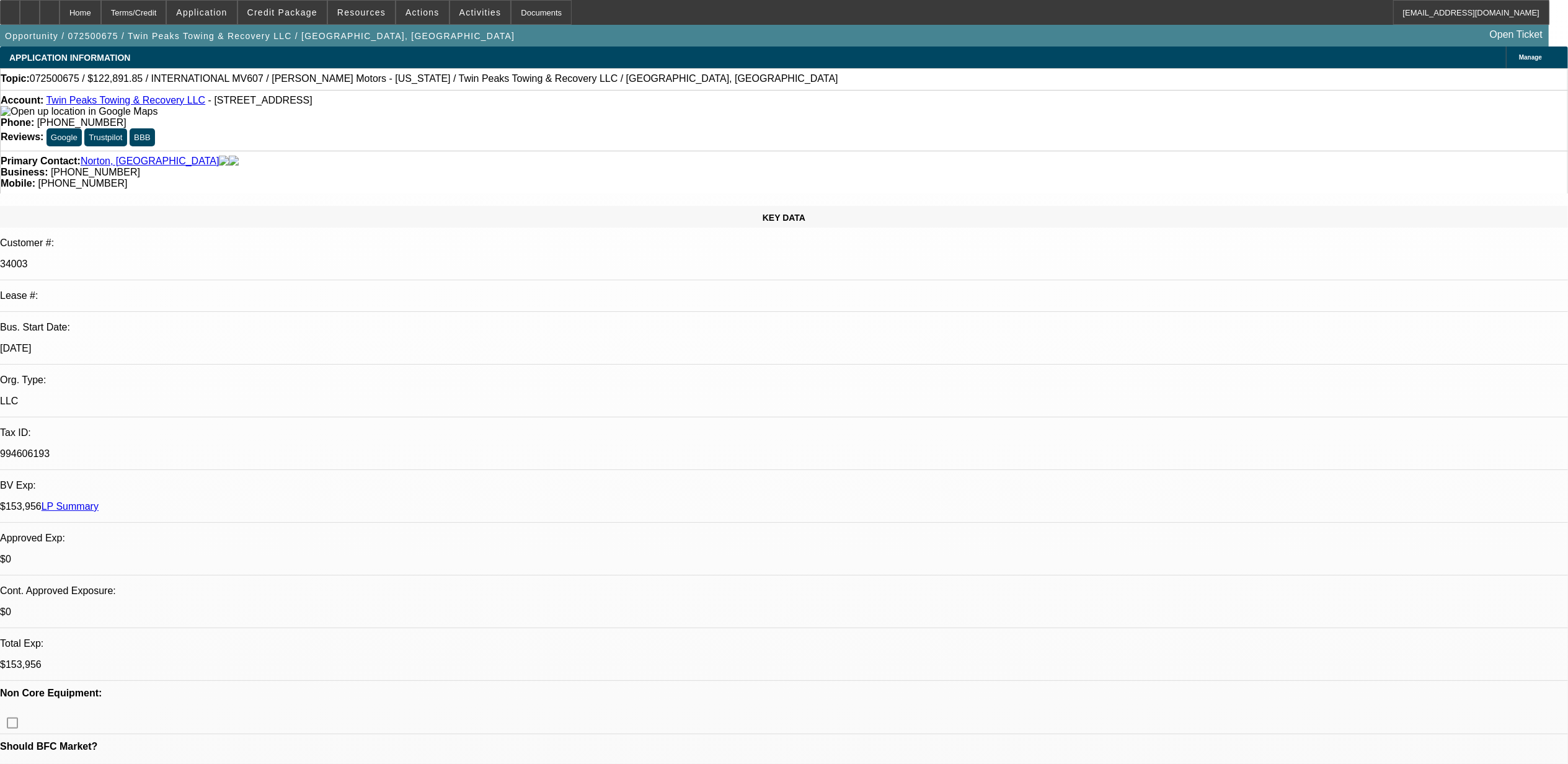
select select "1"
select select "2"
select select "6"
select select "1"
select select "2"
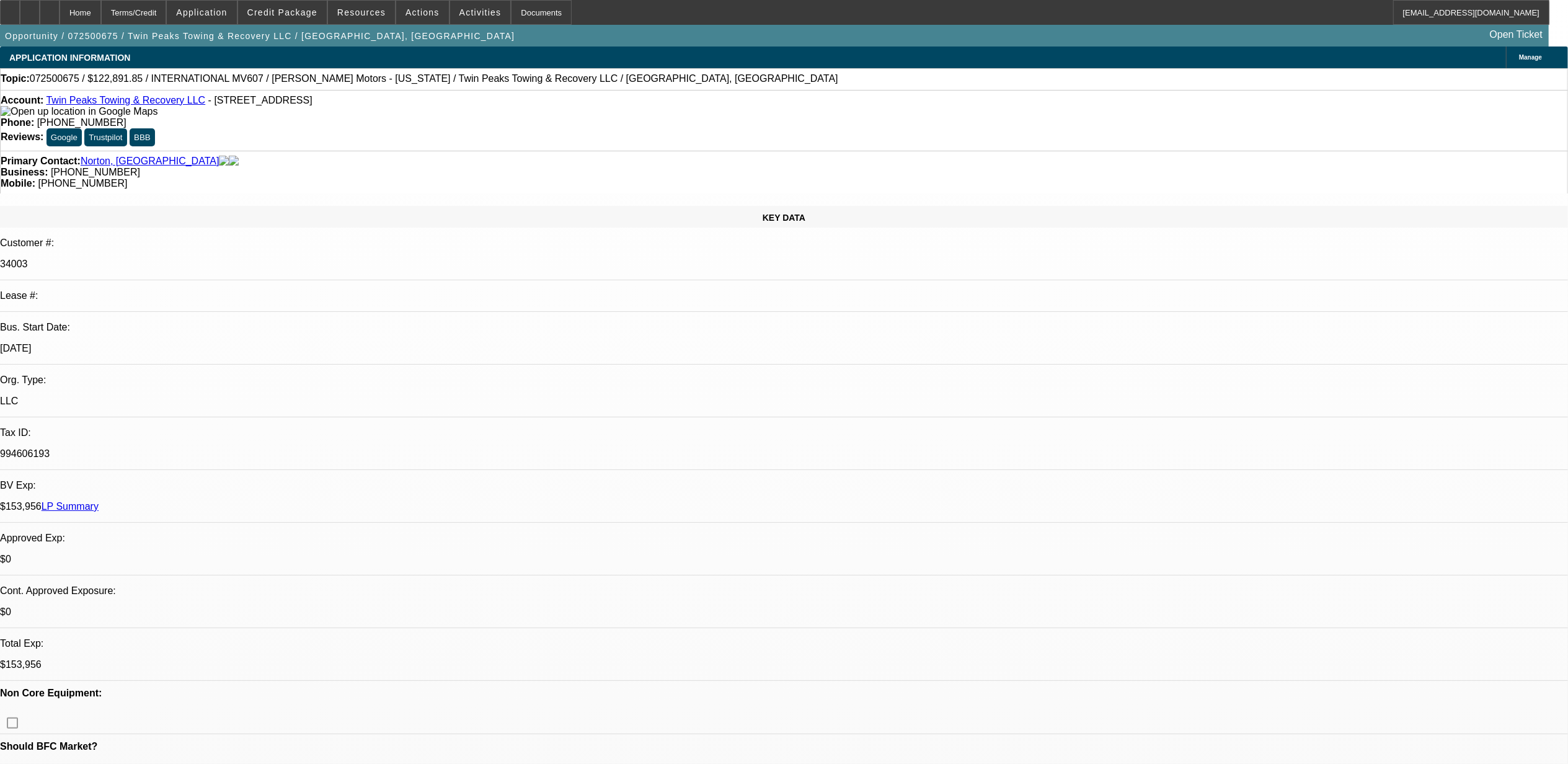
select select "6"
select select "1"
select select "2"
select select "6"
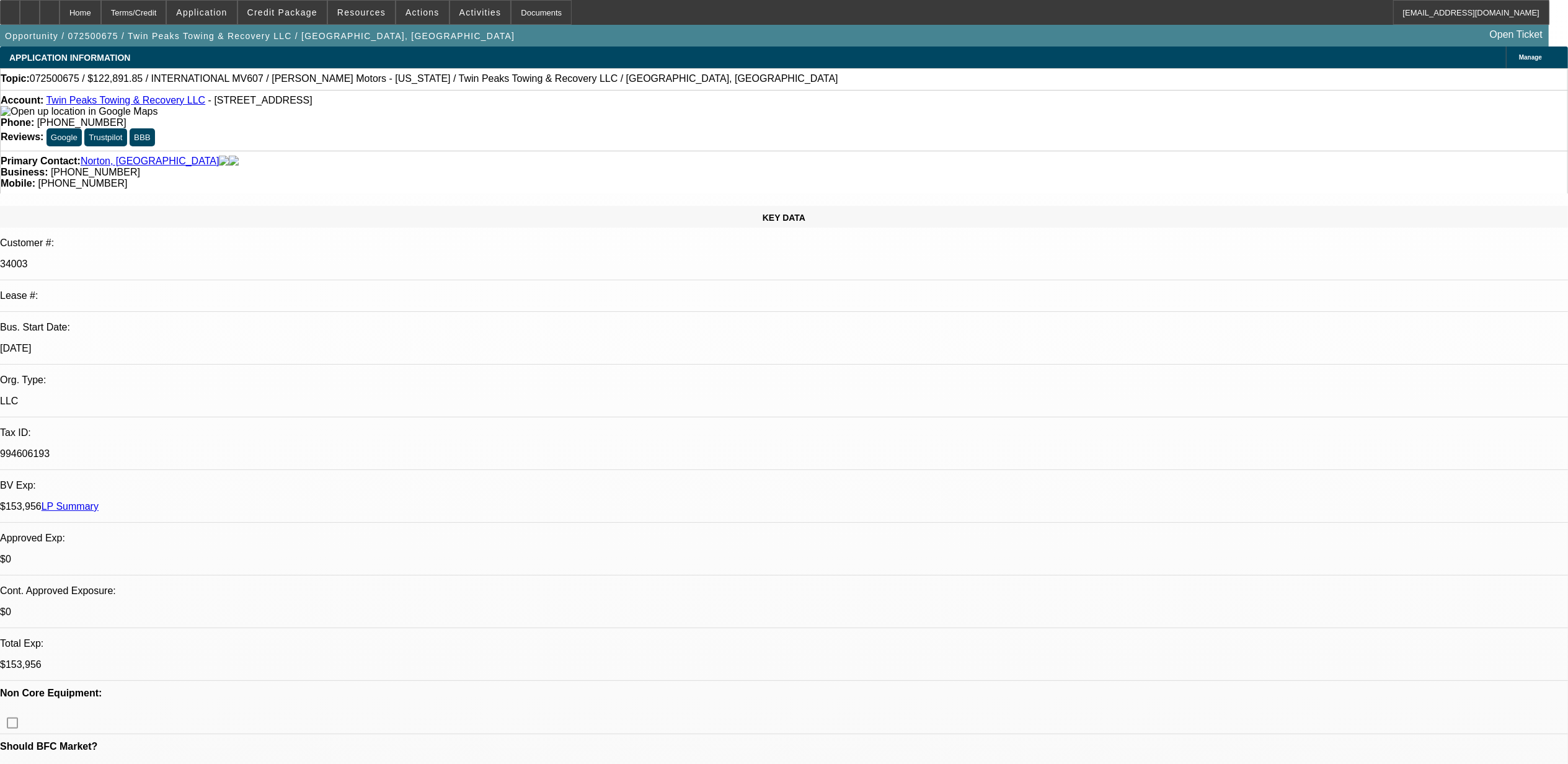
drag, startPoint x: 1249, startPoint y: 207, endPoint x: 1244, endPoint y: 223, distance: 16.8
radio input "true"
type textarea "9.30, straight to vm 2x. try tomorrow."
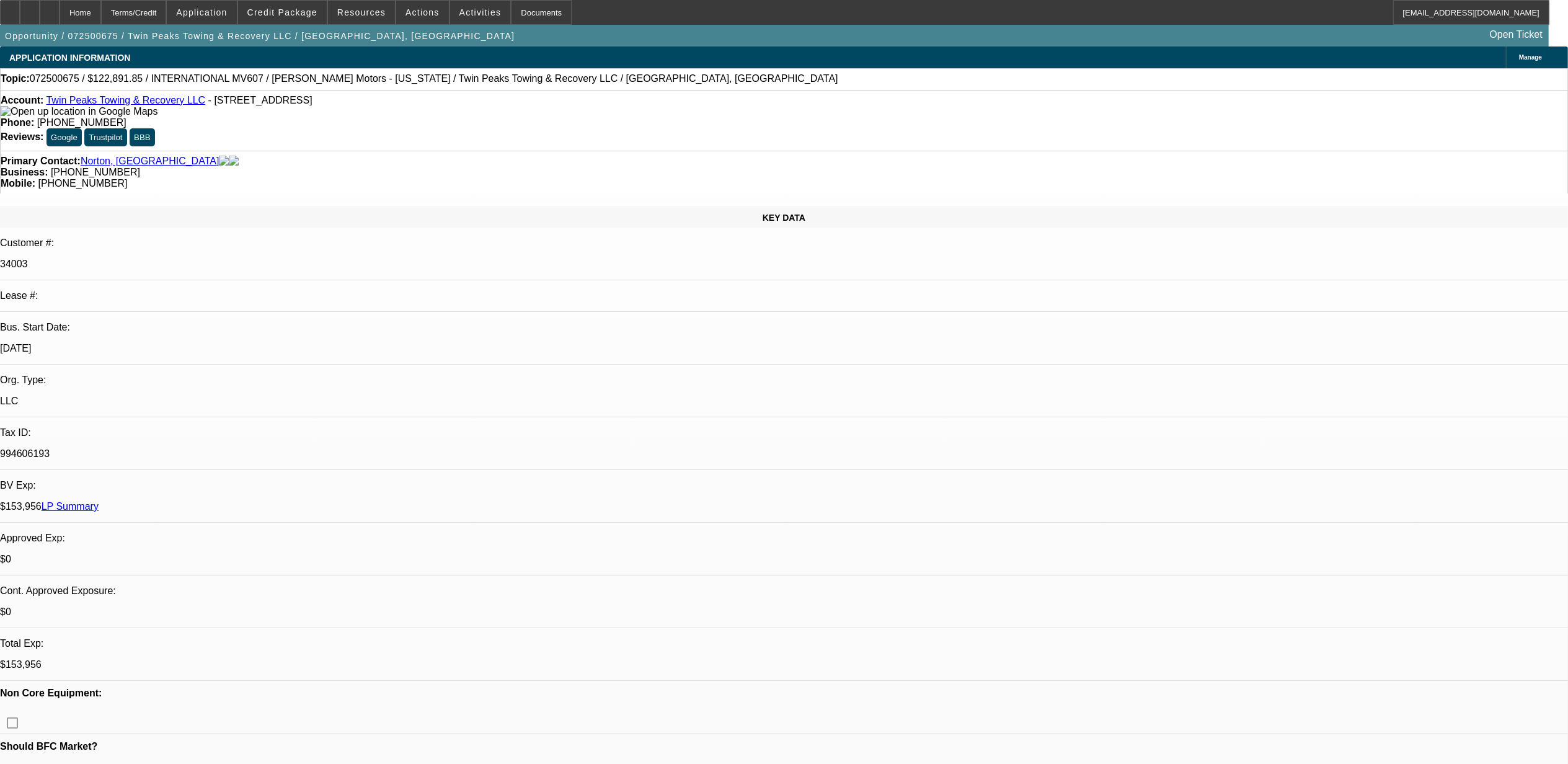
radio input "true"
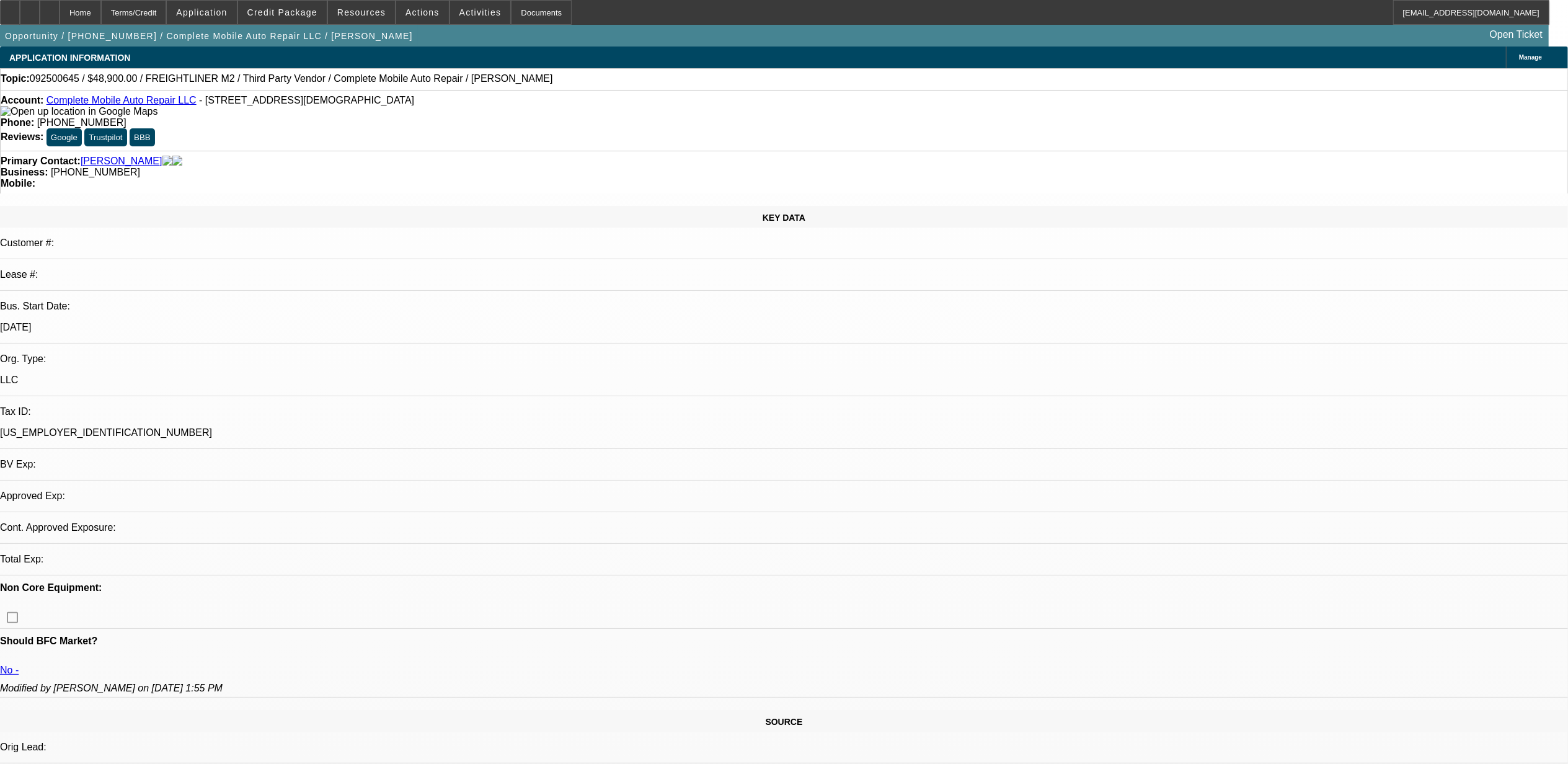
select select "0"
select select "2"
select select "0.1"
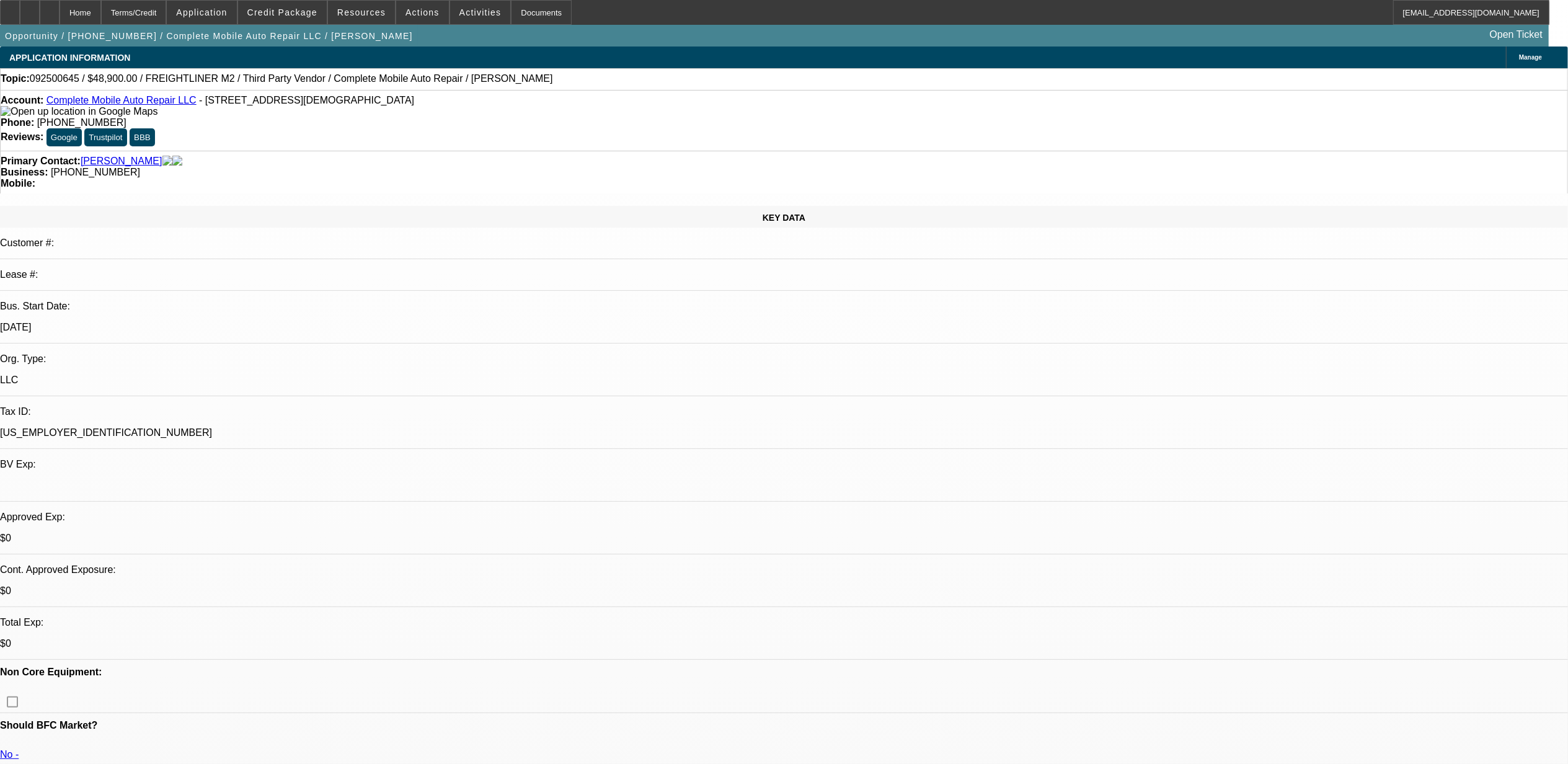
select select "1"
select select "2"
select select "4"
click at [312, 15] on span "Credit Package" at bounding box center [283, 12] width 70 height 10
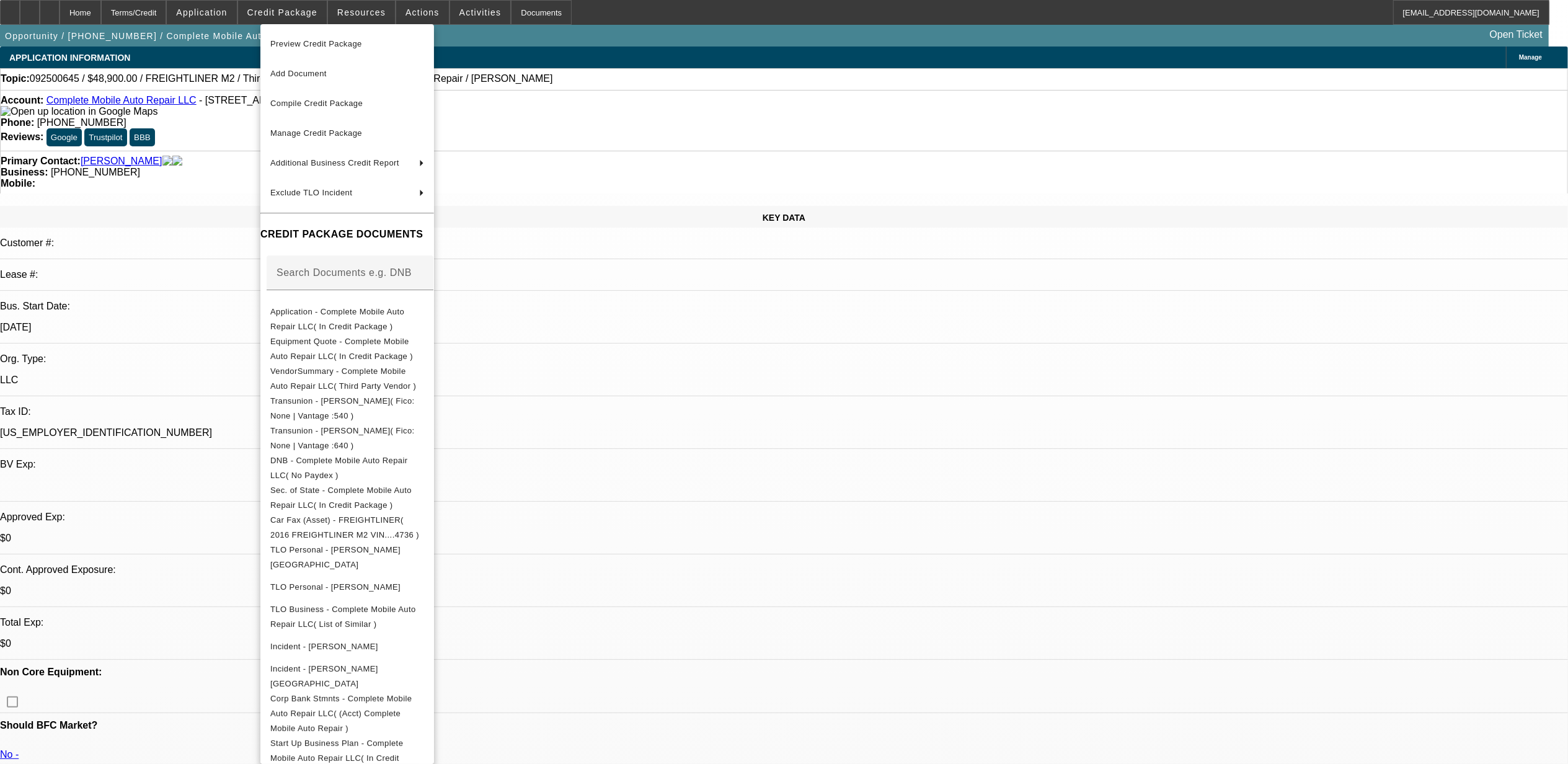
click at [310, 47] on span "Preview Credit Package" at bounding box center [348, 44] width 154 height 15
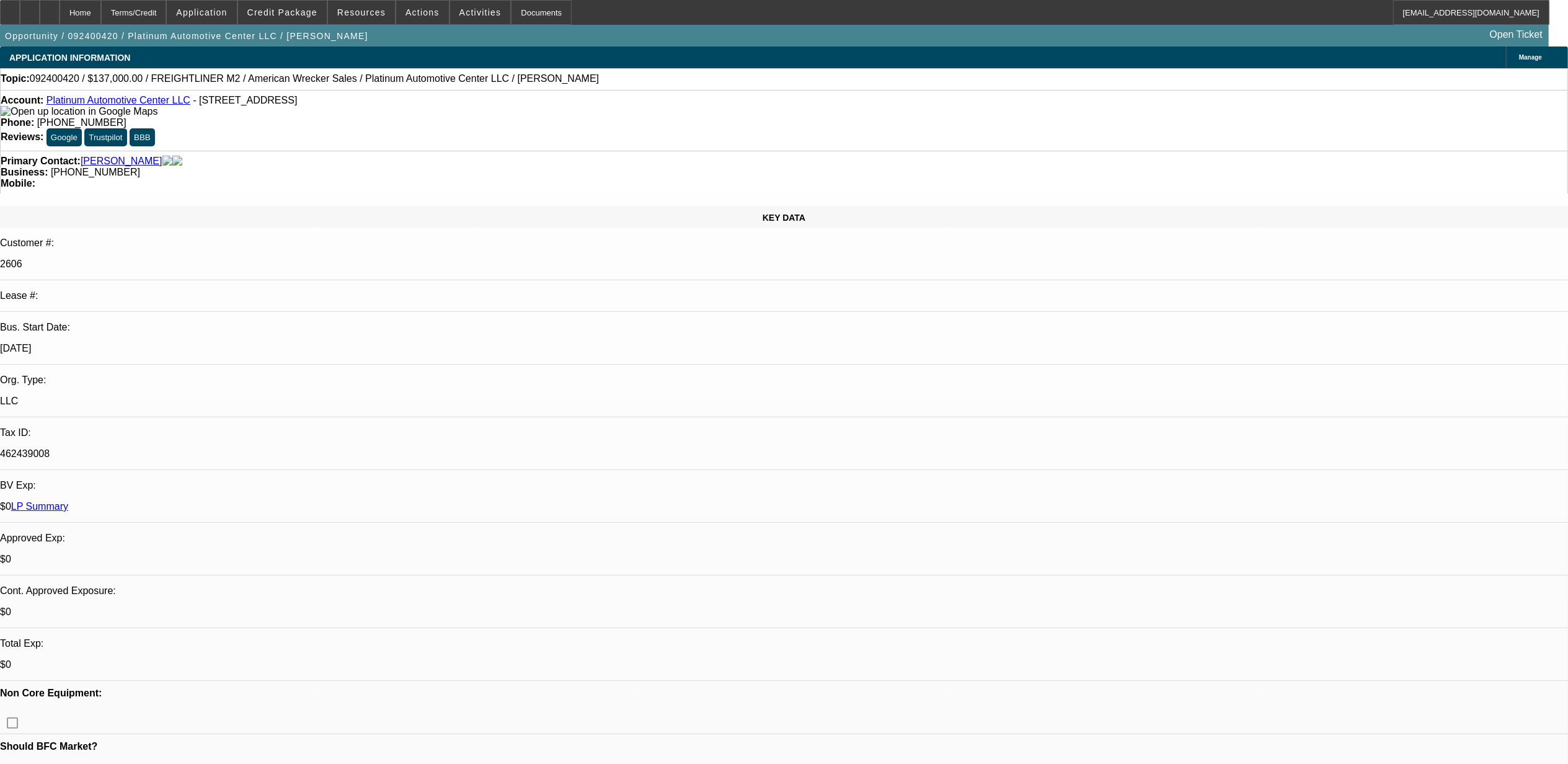
select select "0"
select select "2"
select select "0"
select select "6"
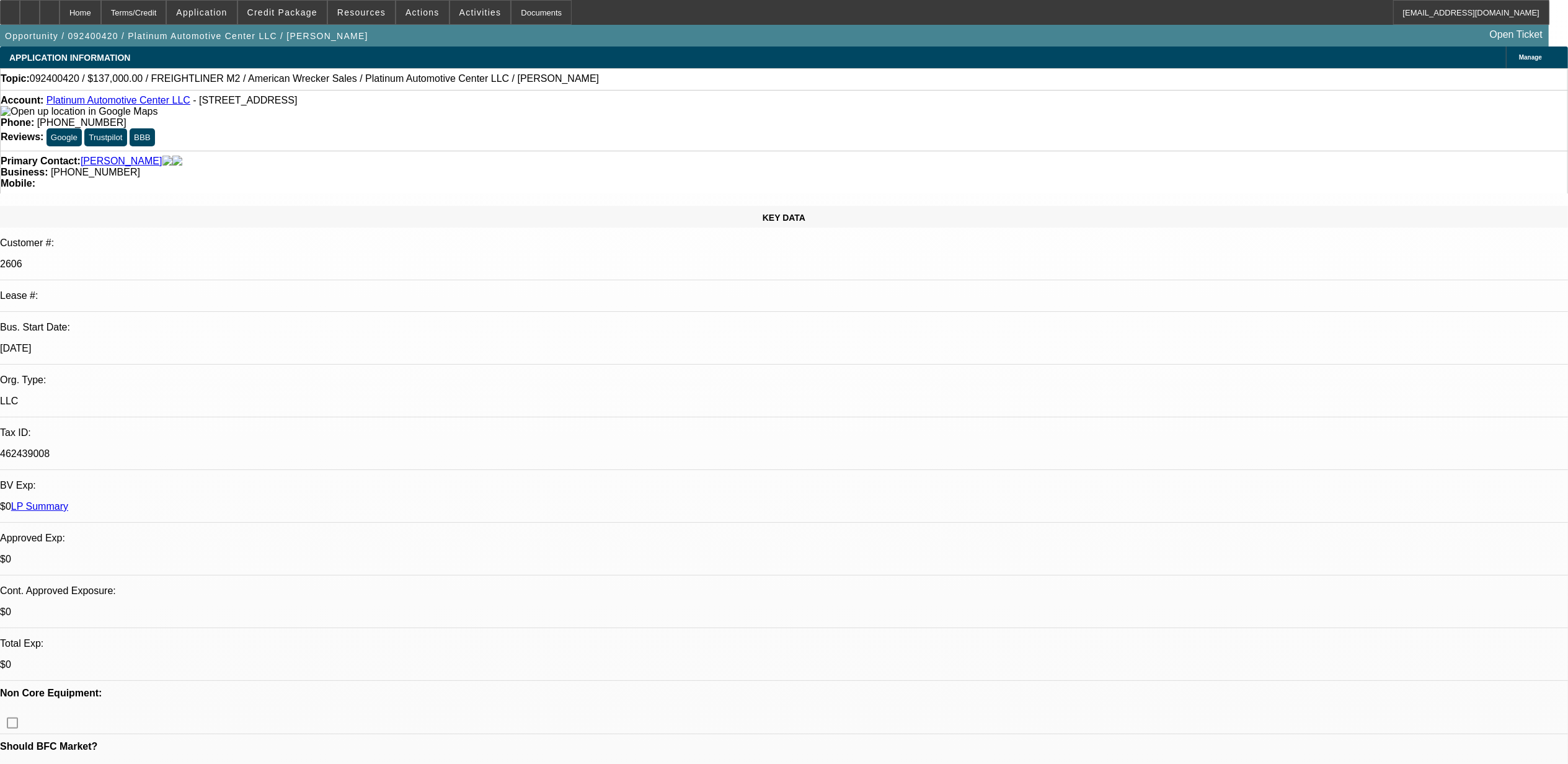
select select "0"
select select "2"
select select "0"
select select "6"
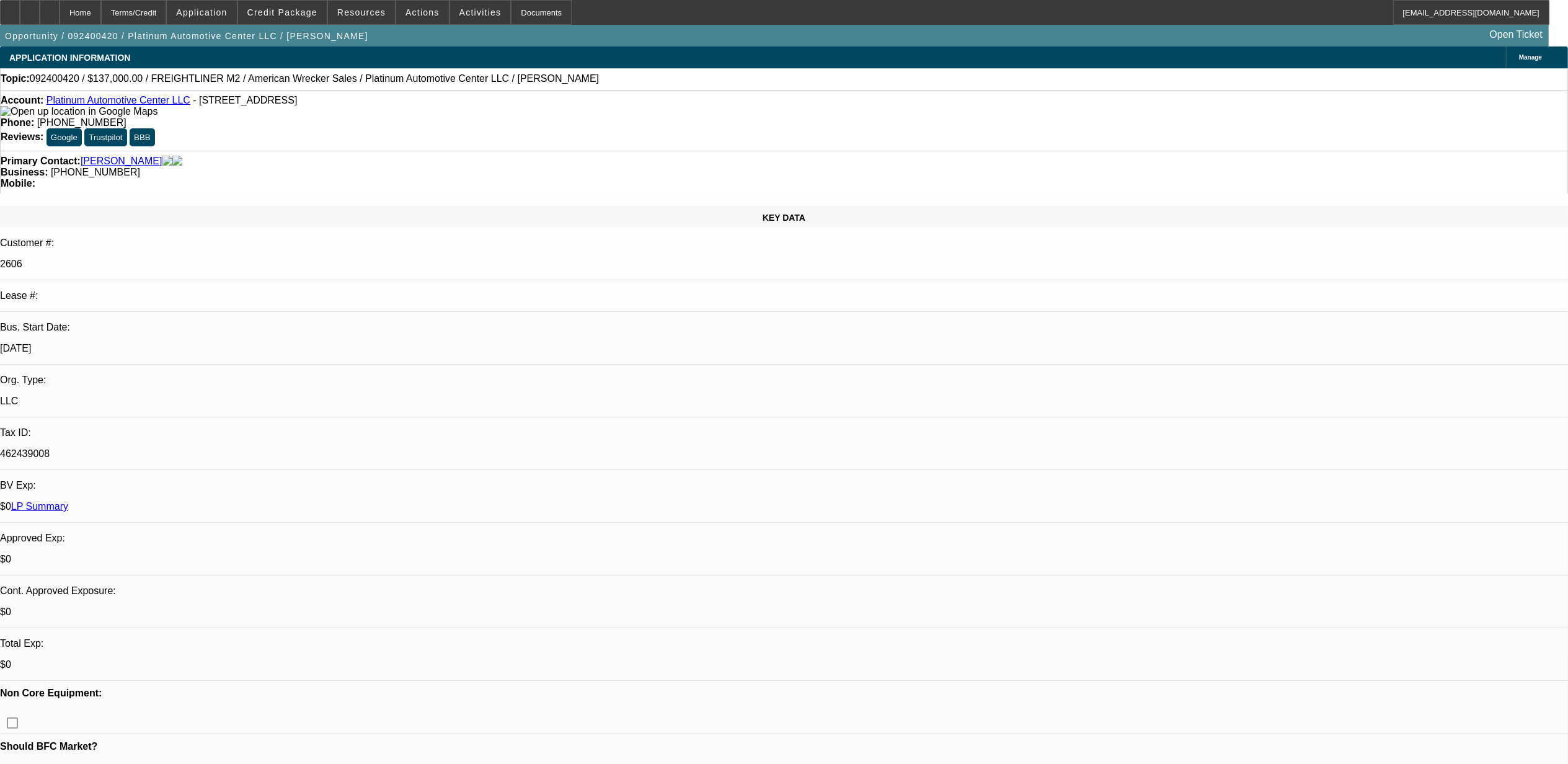
select select "0"
select select "2"
select select "0"
select select "6"
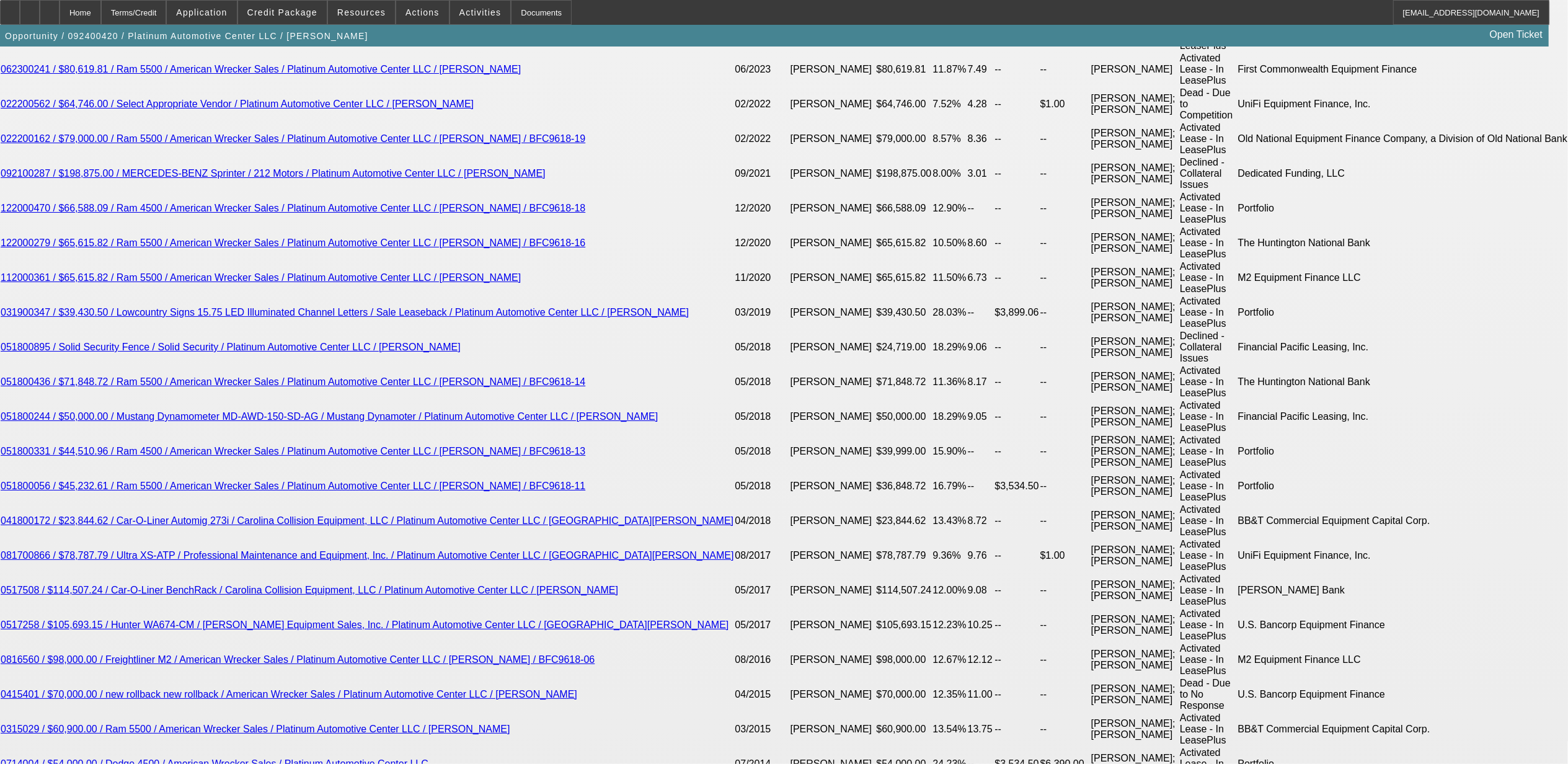
scroll to position [2352, 0]
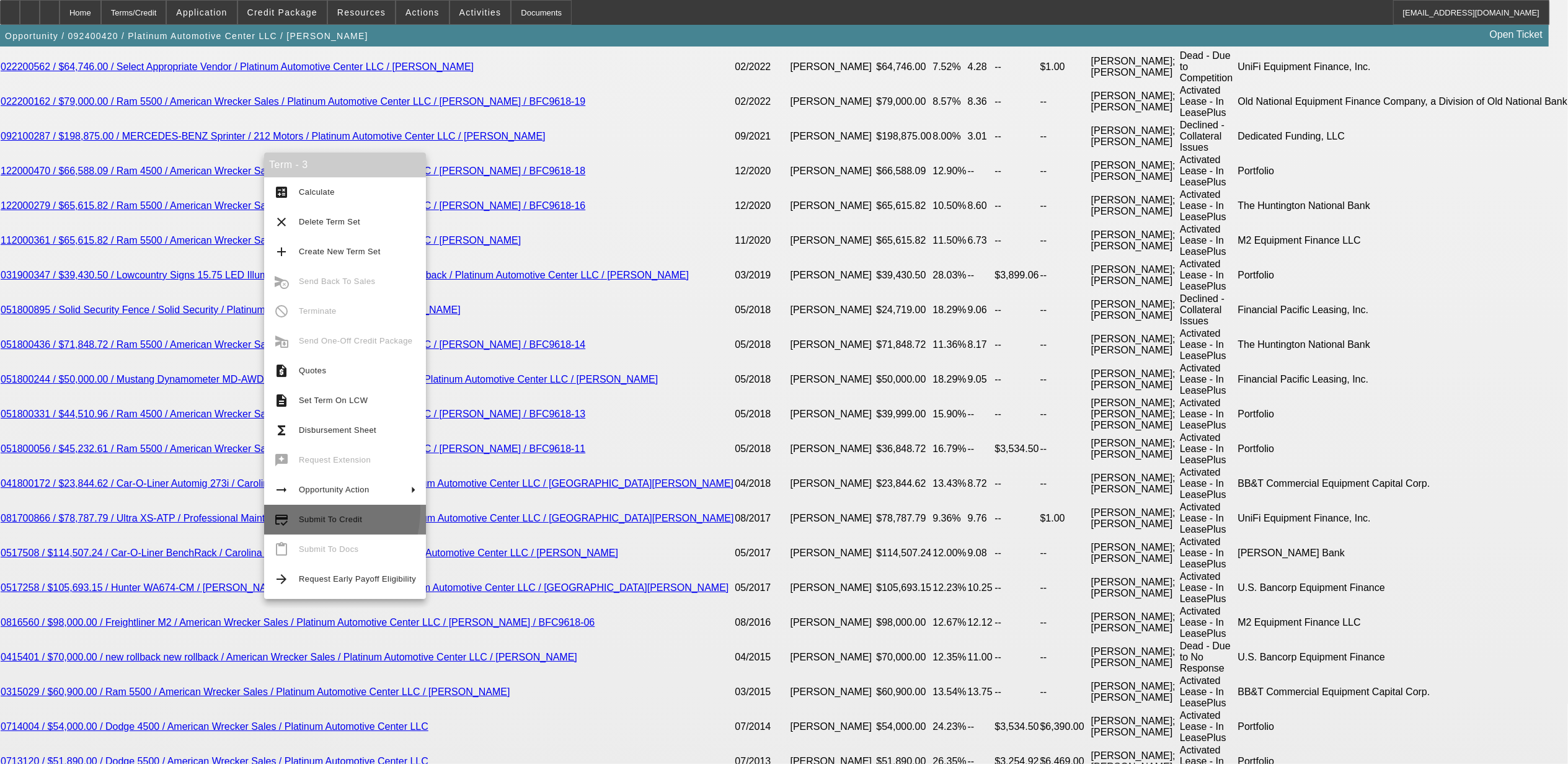
click at [304, 509] on button "credit_score Submit To Credit" at bounding box center [345, 519] width 162 height 30
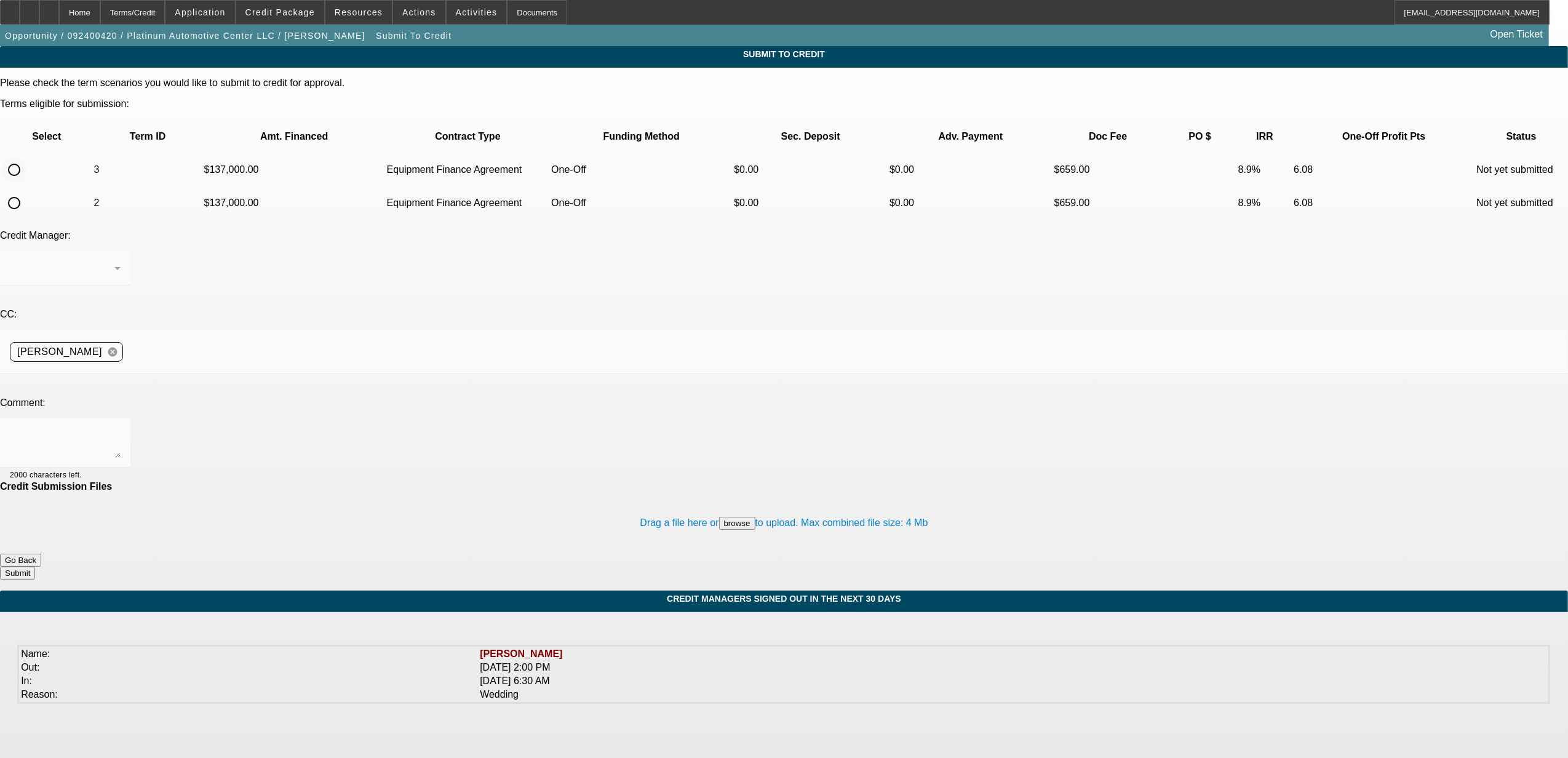
click at [29, 155] on div at bounding box center [14, 170] width 29 height 29
radio input "true"
click at [120, 428] on textarea at bounding box center [65, 442] width 110 height 29
type textarea "s"
type textarea "he unlocked it on the app while I was talking to him. should be good now."
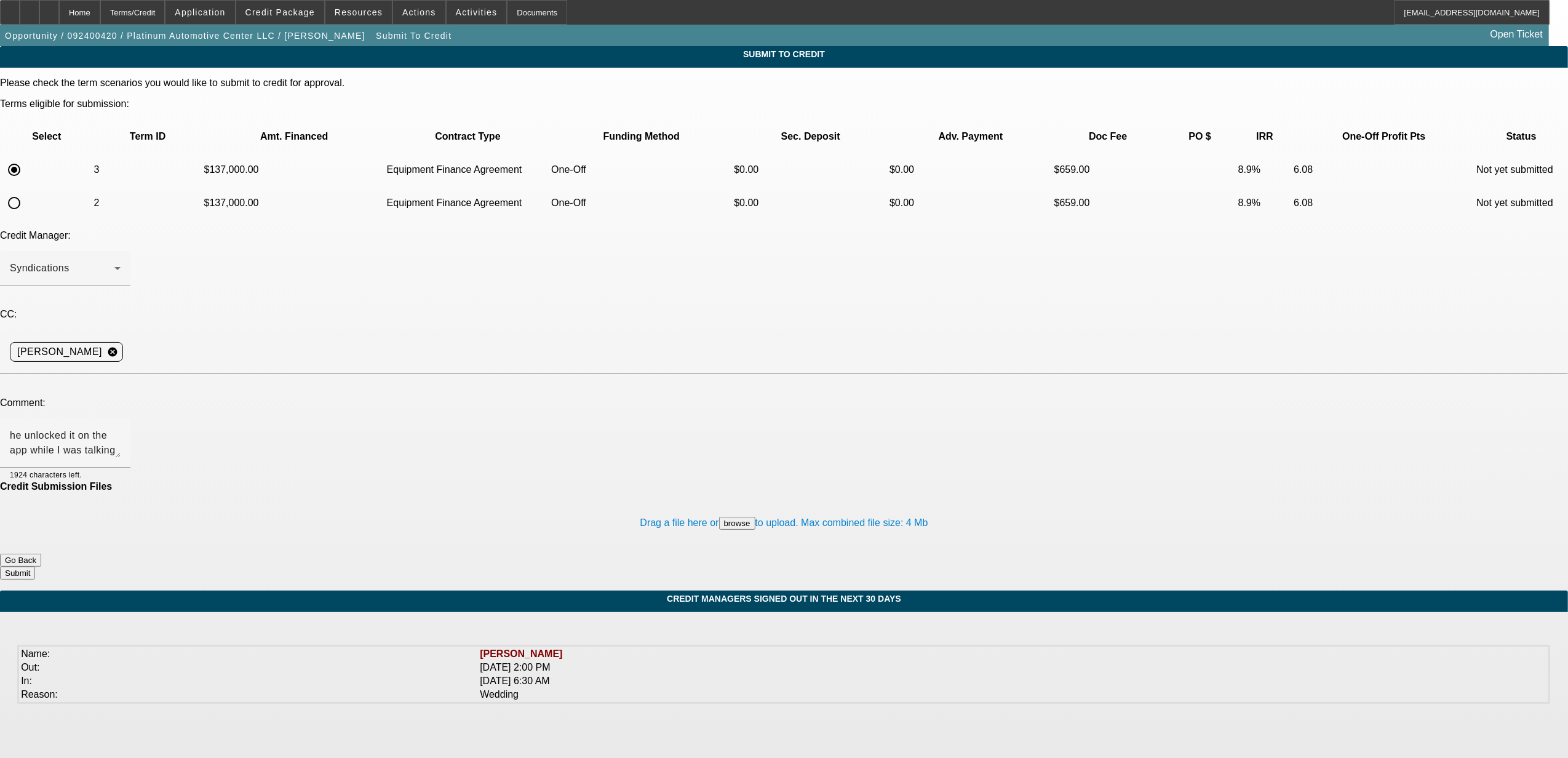
click at [35, 567] on button "Submit" at bounding box center [17, 573] width 35 height 13
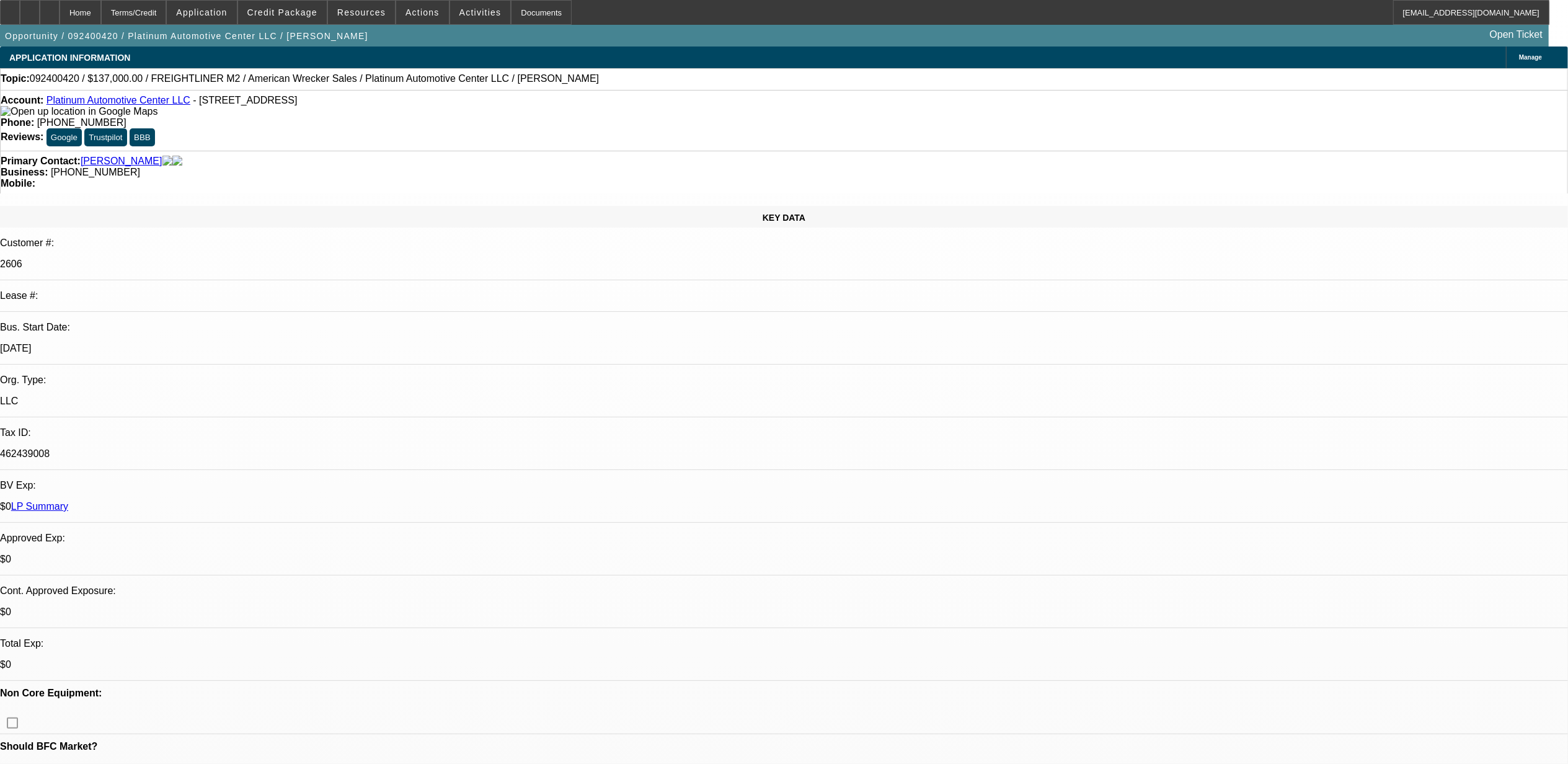
select select "0"
select select "2"
select select "0"
select select "6"
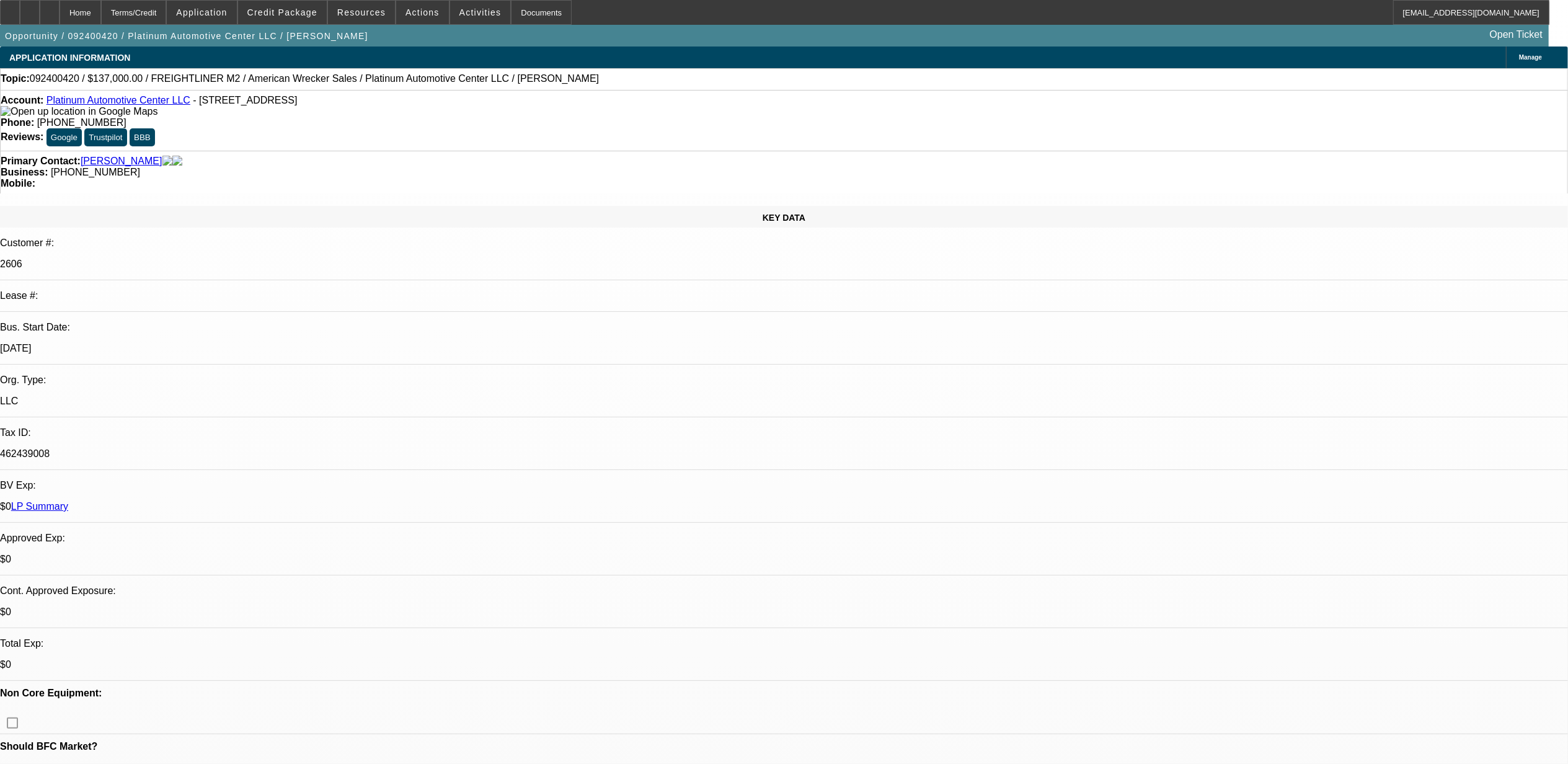
select select "0"
select select "2"
select select "0"
select select "6"
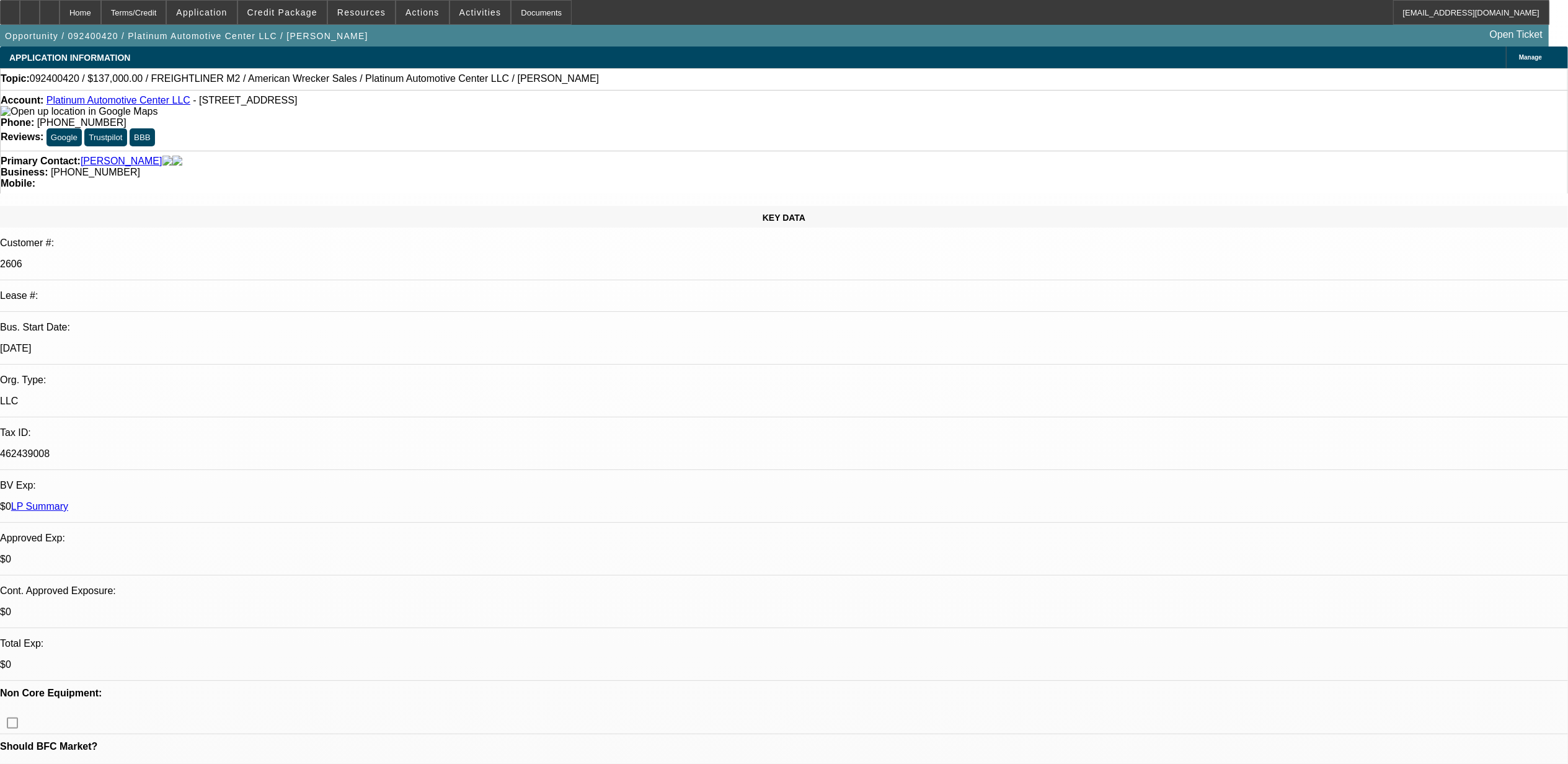
select select "0"
select select "2"
select select "0"
select select "6"
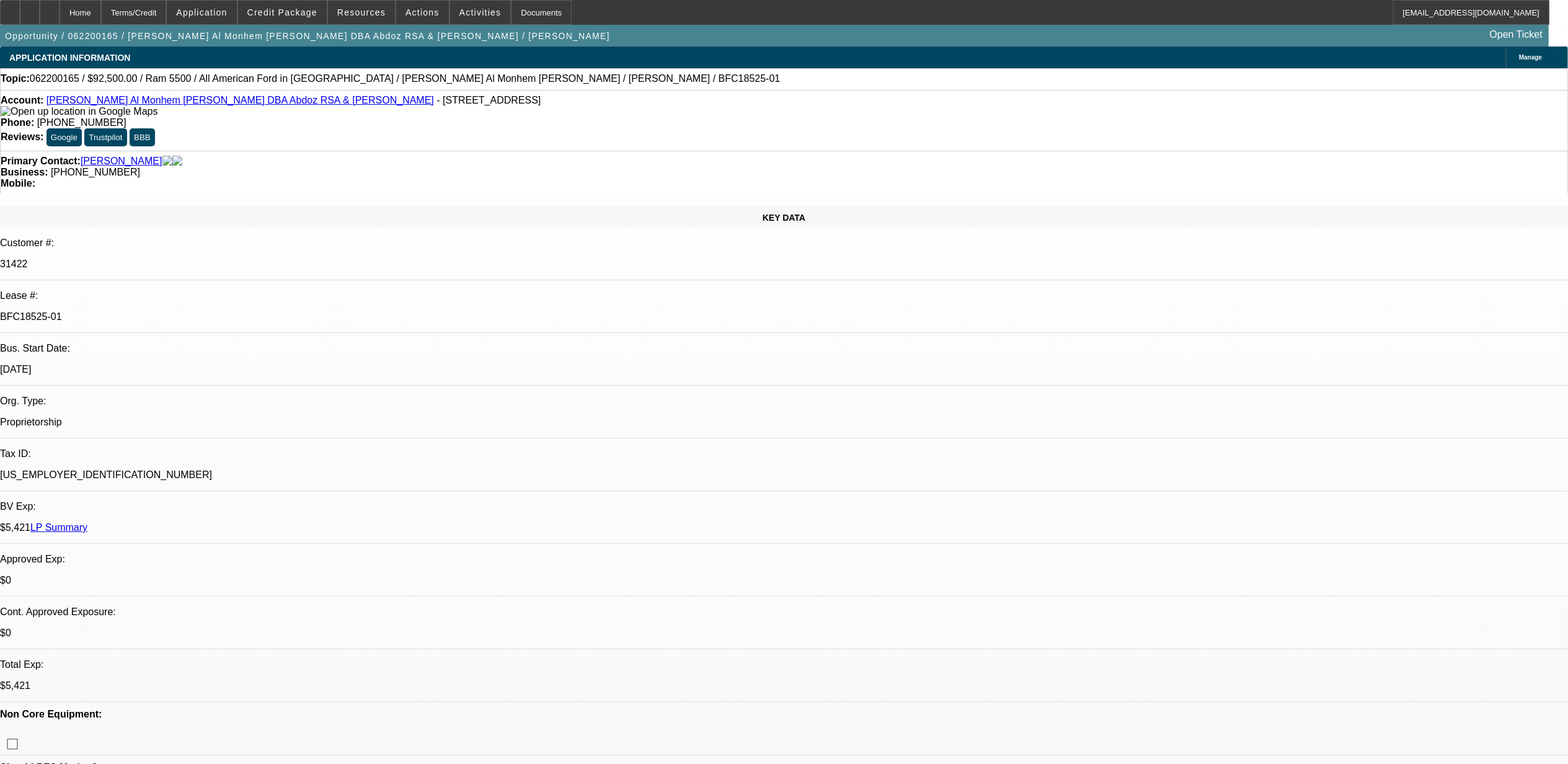
select select "0"
select select "2"
select select "0.1"
select select "0"
select select "2"
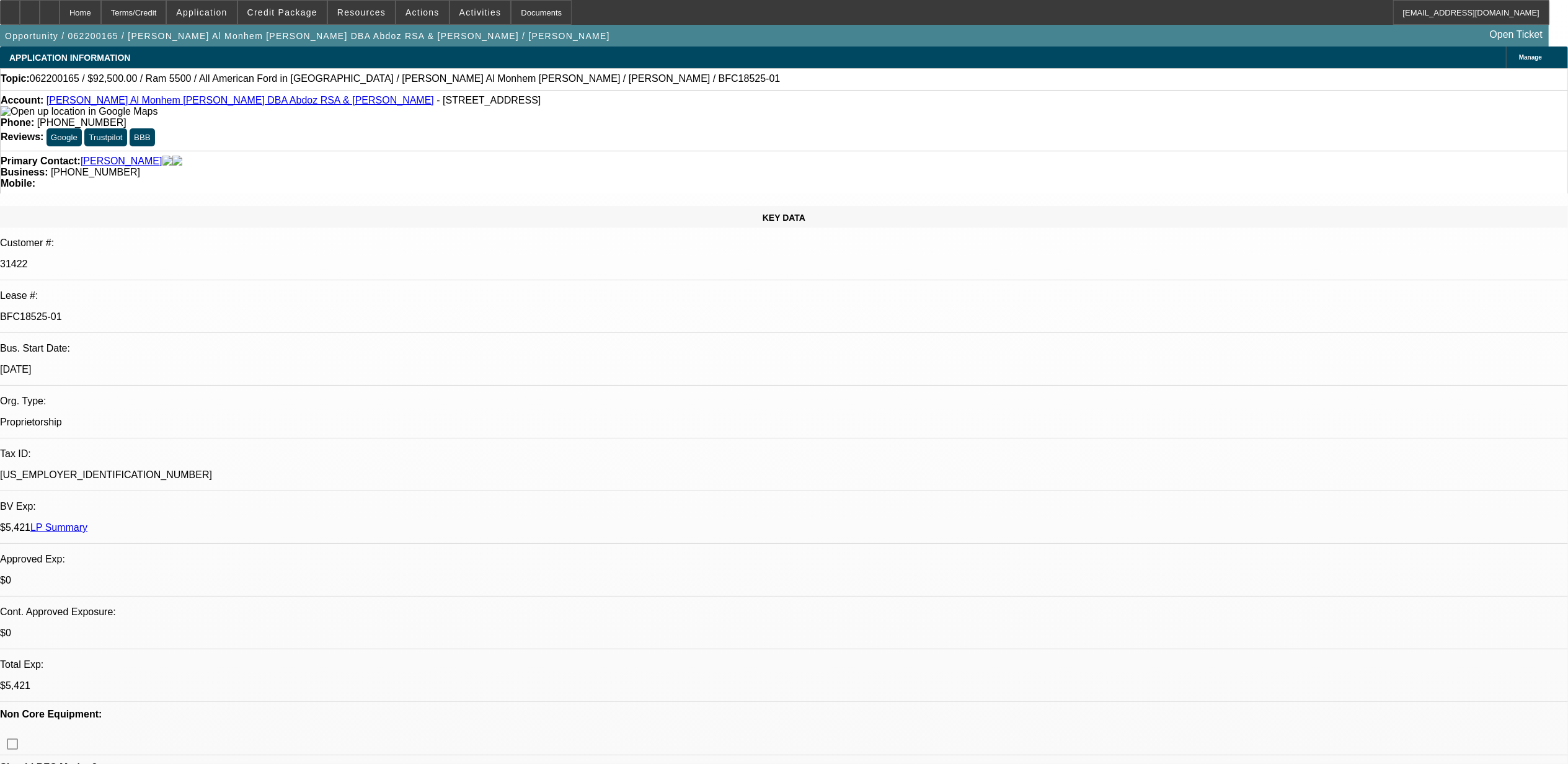
select select "0.1"
select select "0"
select select "2"
select select "0.1"
select select "0"
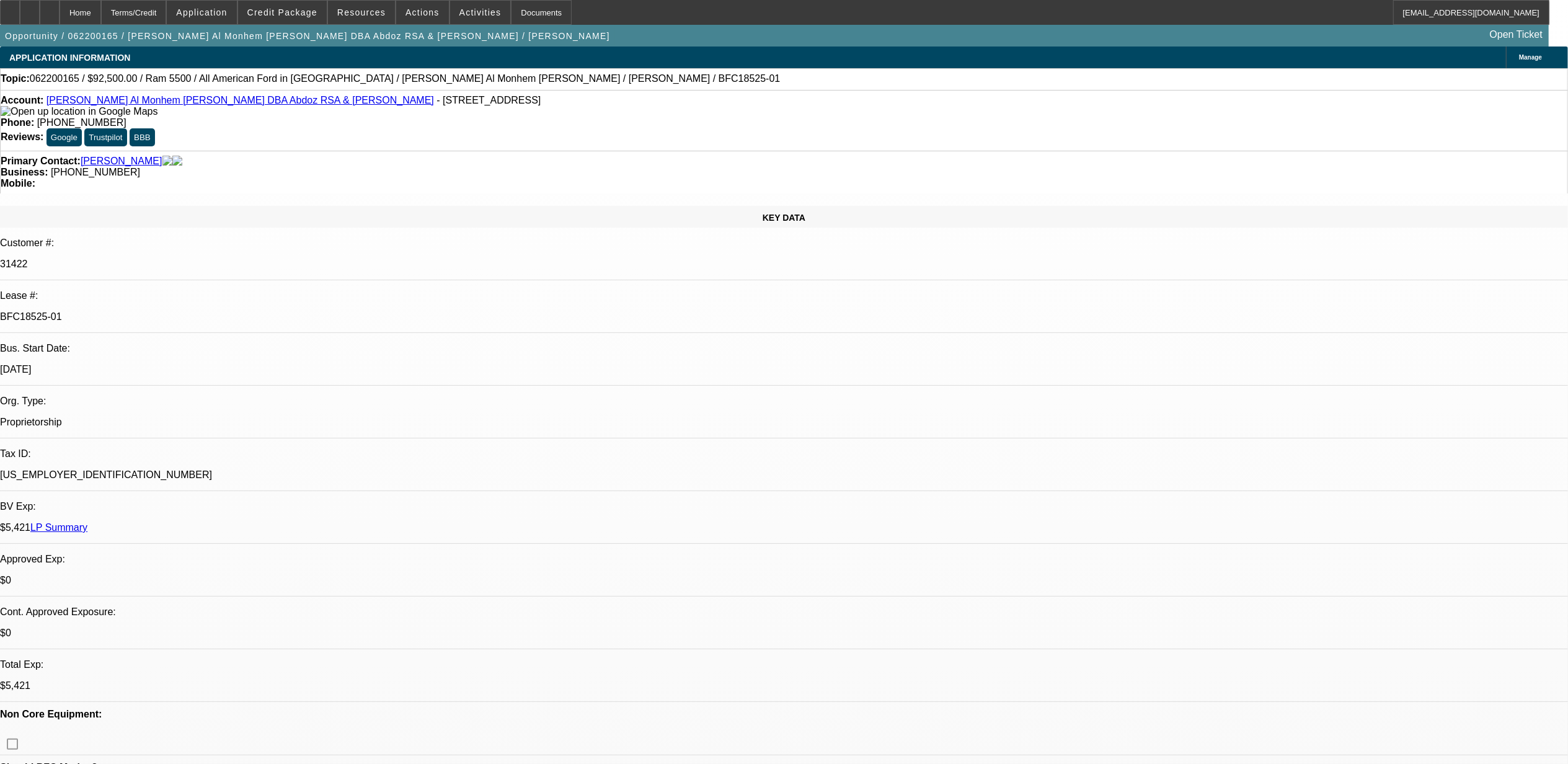
select select "2"
select select "0.1"
select select "1"
select select "2"
select select "4"
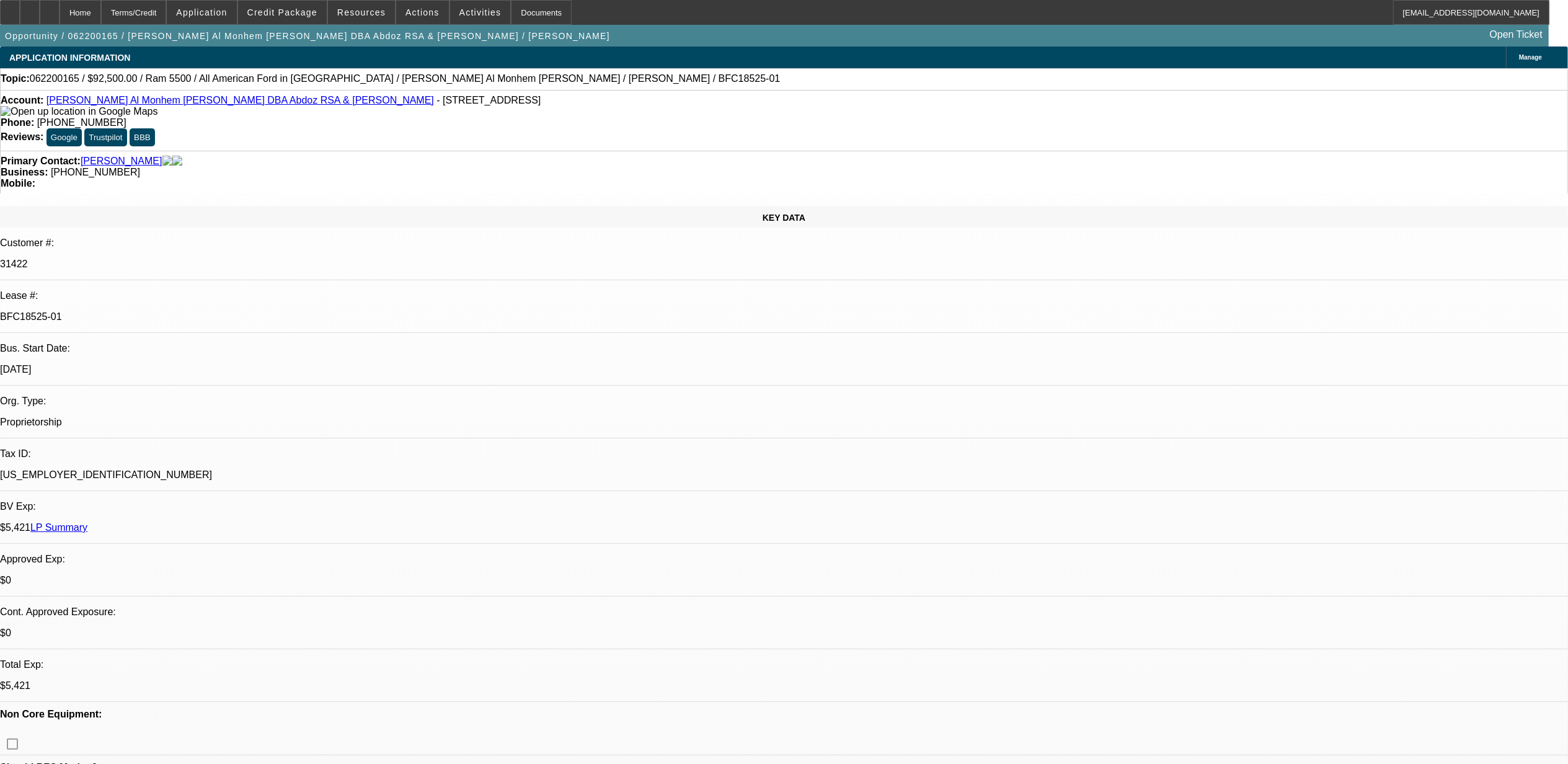
select select "1"
select select "2"
select select "4"
select select "1"
select select "2"
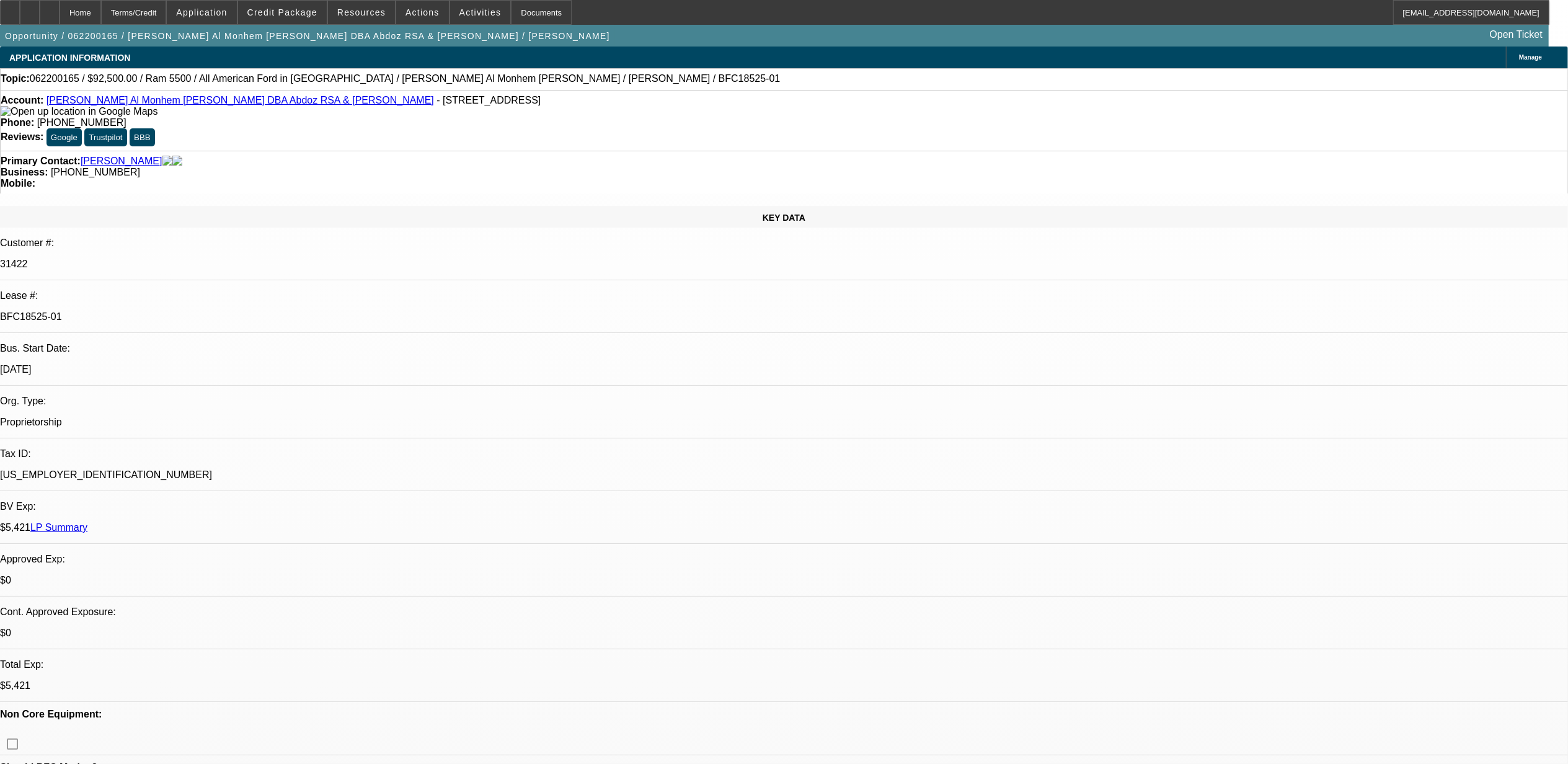
select select "4"
select select "1"
select select "2"
select select "4"
click at [294, 18] on span at bounding box center [283, 12] width 89 height 30
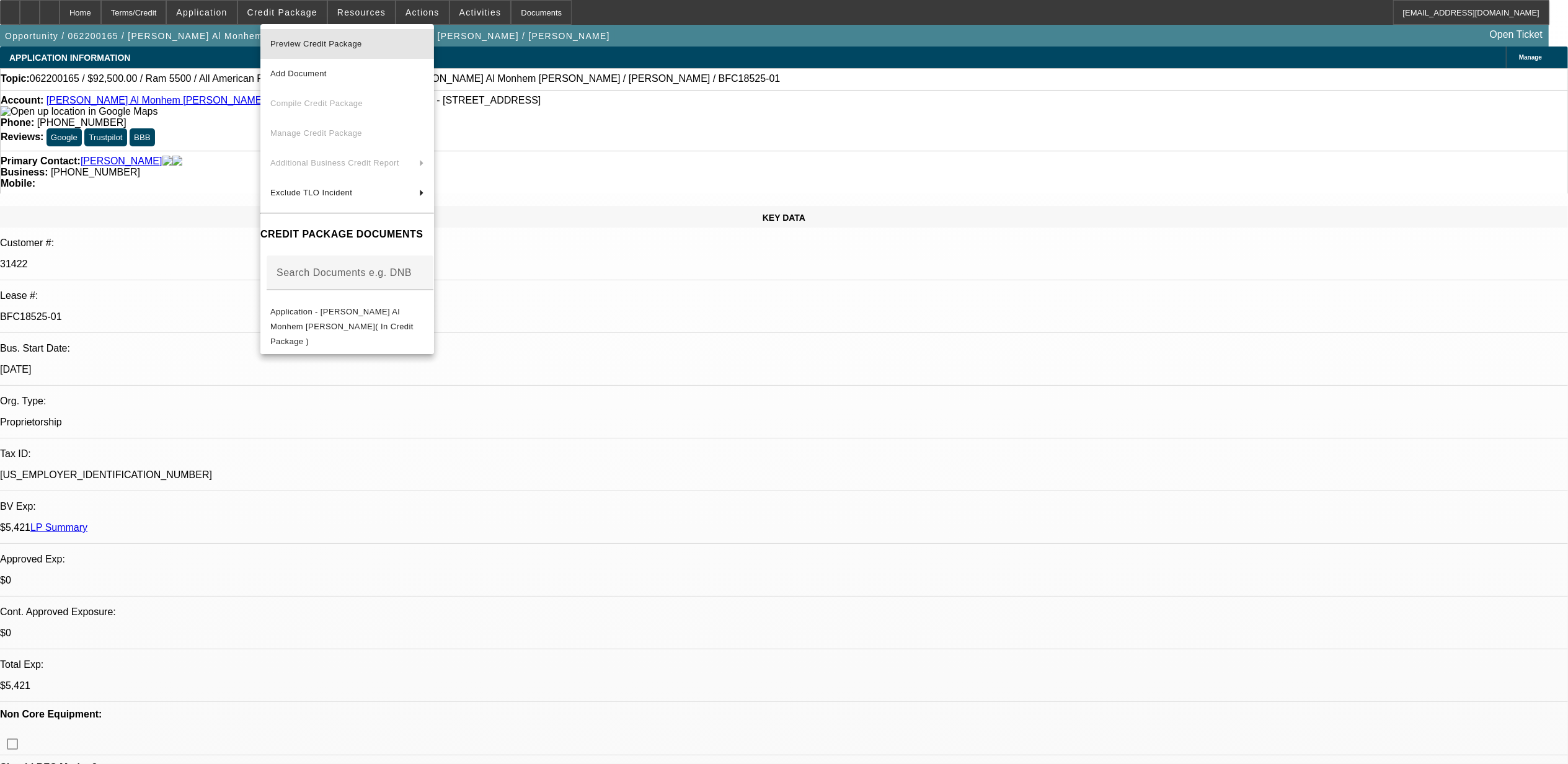
click at [320, 45] on span "Preview Credit Package" at bounding box center [316, 44] width 92 height 9
